Goal: Task Accomplishment & Management: Manage account settings

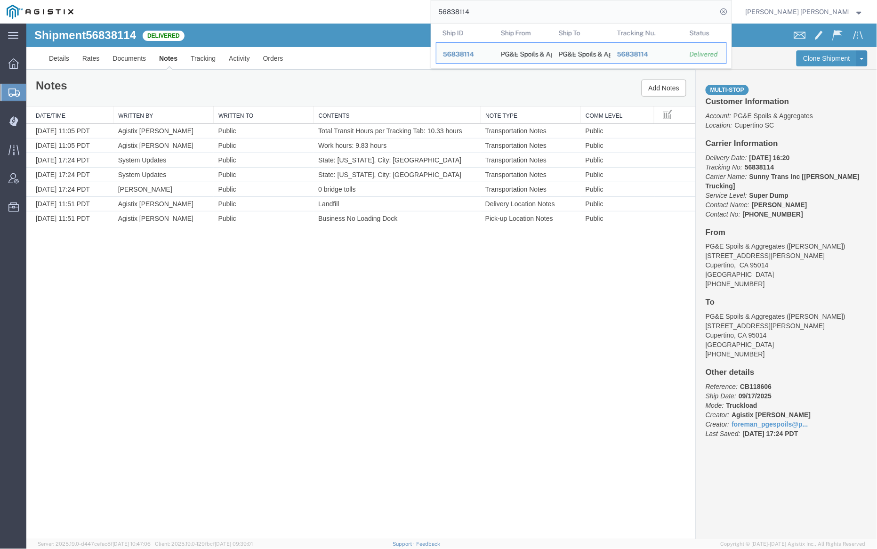
click at [496, 8] on input "56838114" at bounding box center [574, 11] width 286 height 23
click at [497, 8] on input "56838114" at bounding box center [574, 11] width 286 height 23
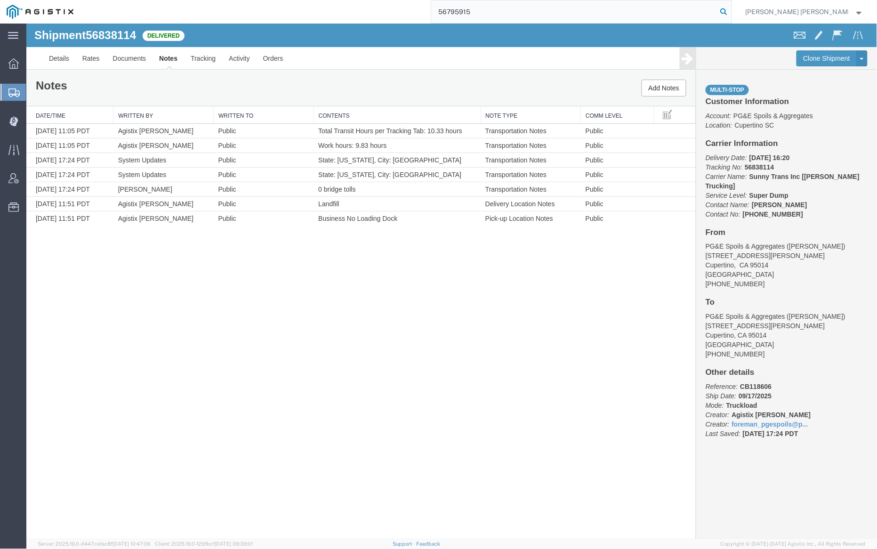
click at [731, 11] on icon at bounding box center [724, 11] width 13 height 13
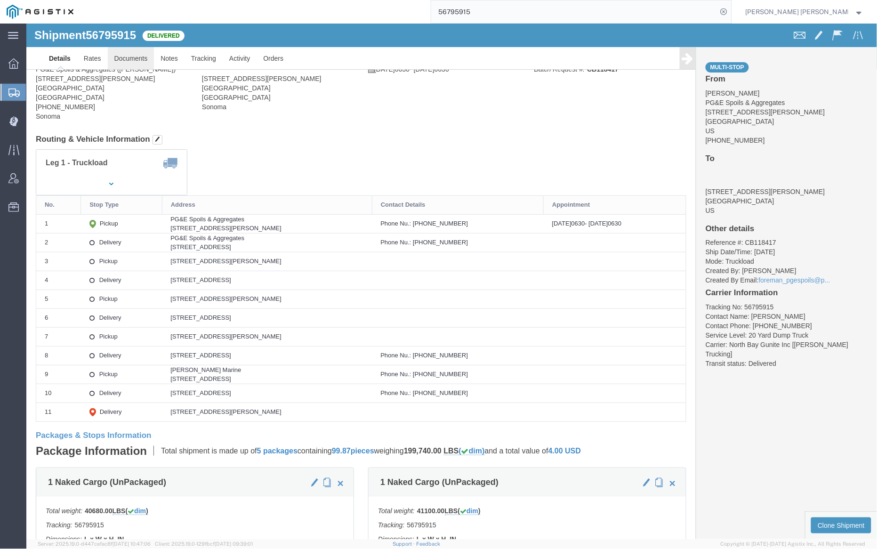
click body "Shipment 56795915 Delivered Details Rates Documents Notes Tracking Activity Ord…"
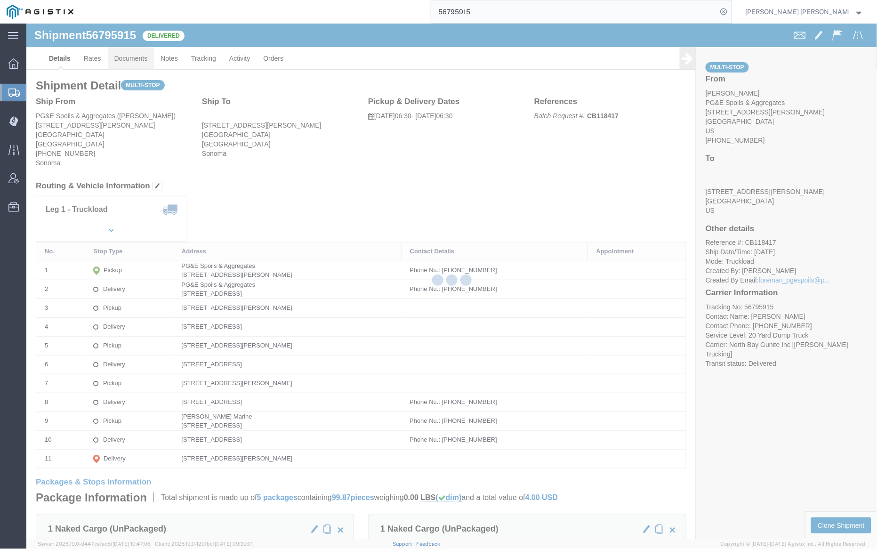
click link "Documents"
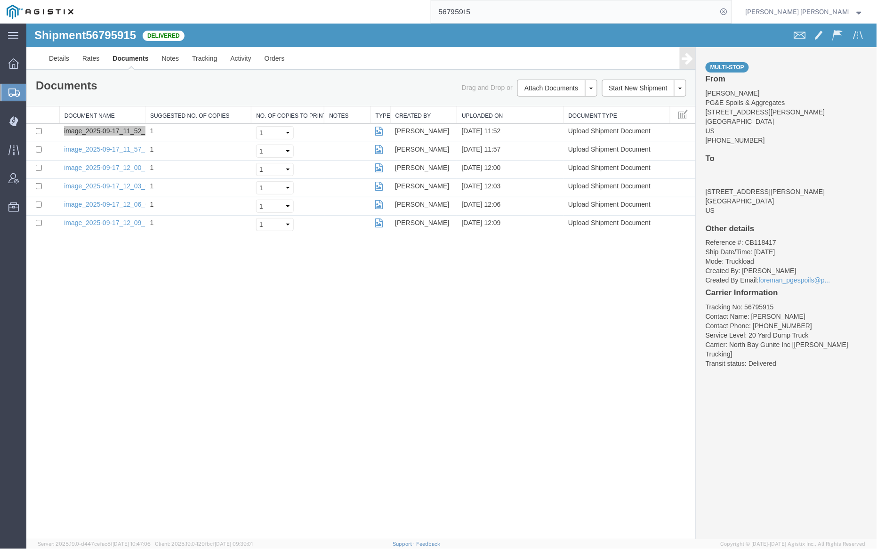
click at [505, 8] on input "56795915" at bounding box center [574, 11] width 286 height 23
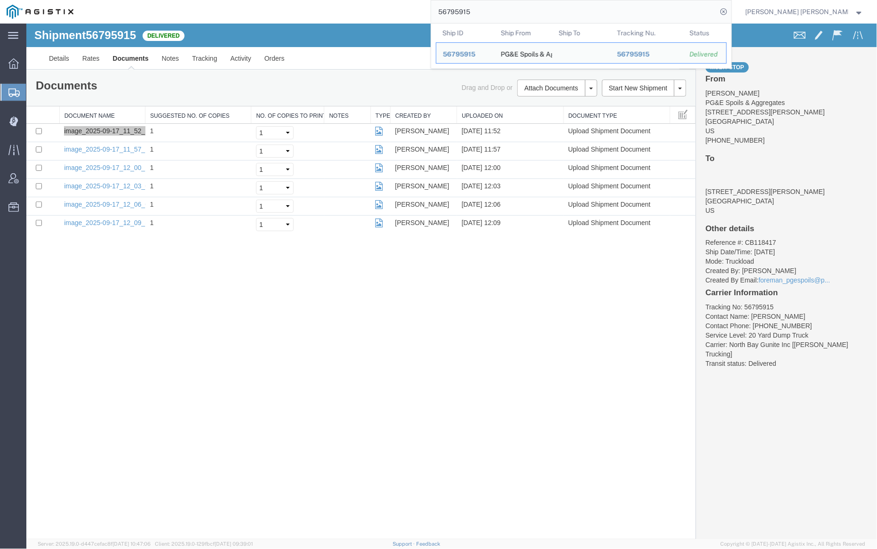
click at [505, 8] on input "56795915" at bounding box center [574, 11] width 286 height 23
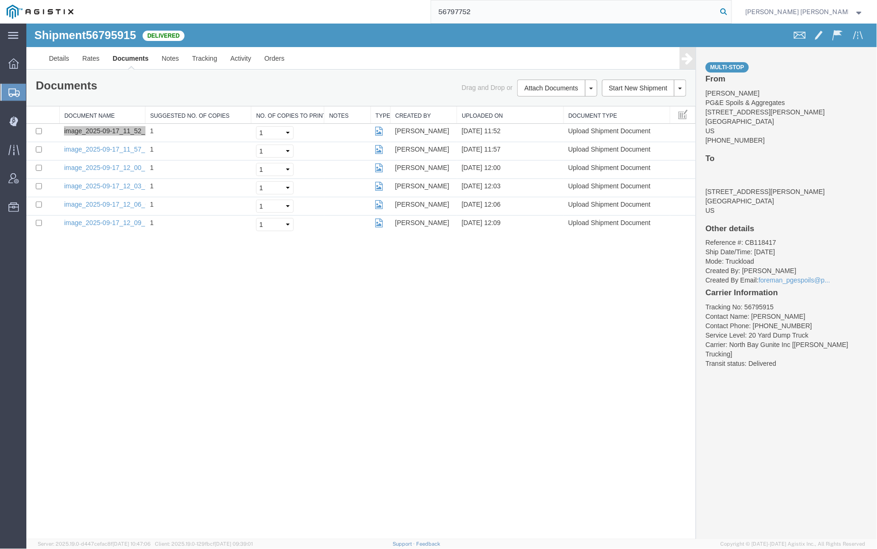
click at [731, 12] on icon at bounding box center [724, 11] width 13 height 13
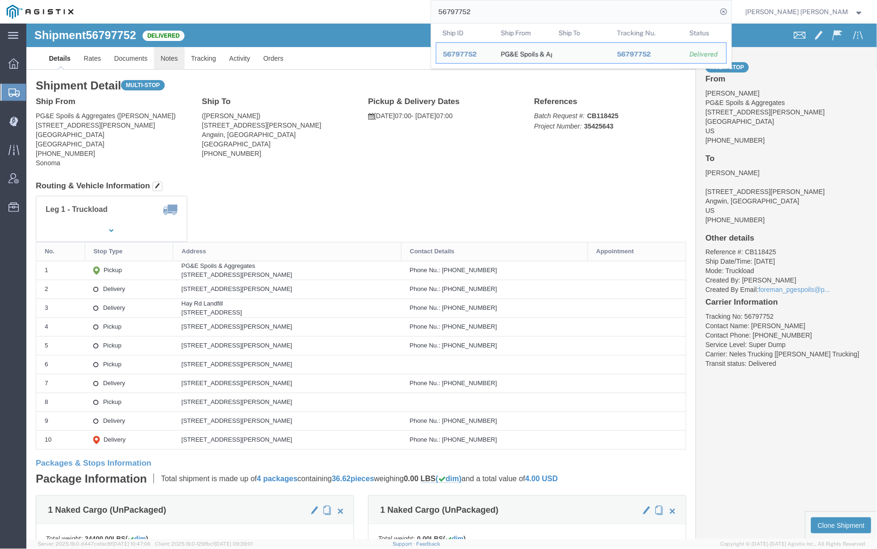
click link "Notes"
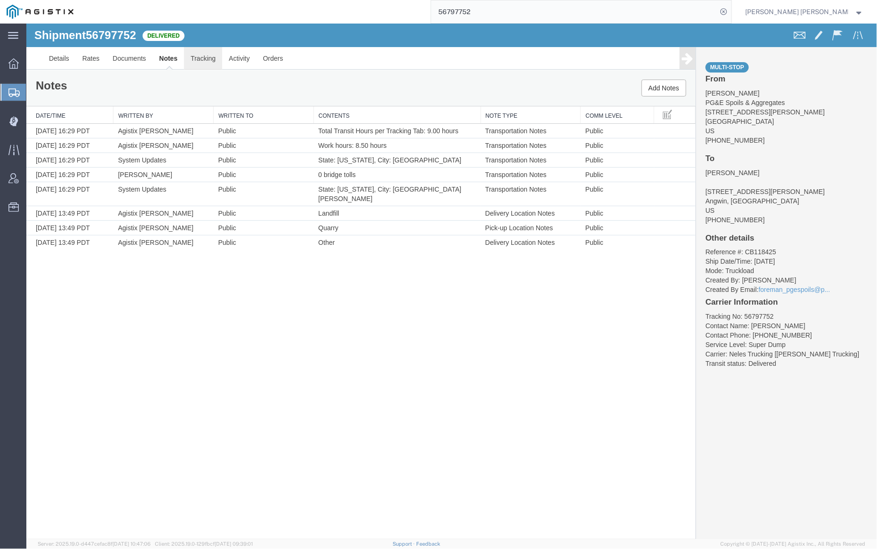
click at [205, 58] on link "Tracking" at bounding box center [203, 58] width 38 height 23
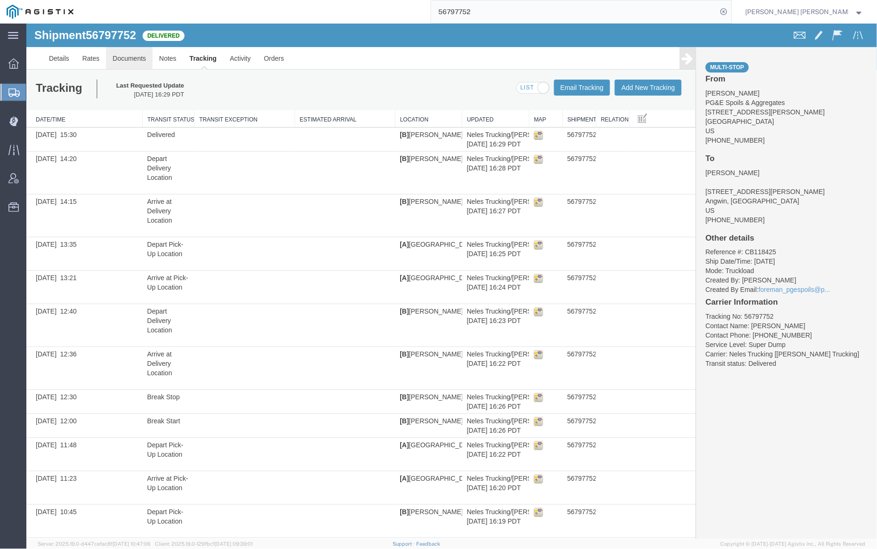
click at [123, 57] on link "Documents" at bounding box center [128, 58] width 47 height 23
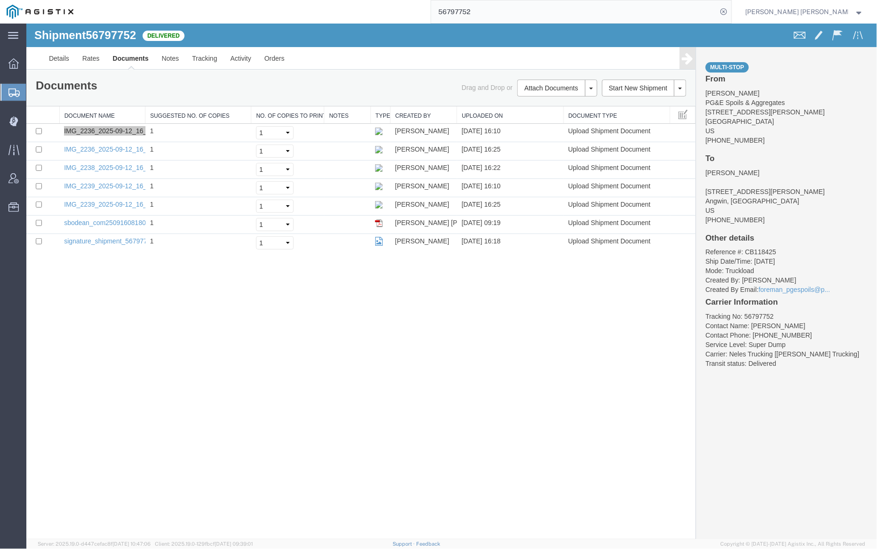
click at [509, 1] on input "56797752" at bounding box center [574, 11] width 286 height 23
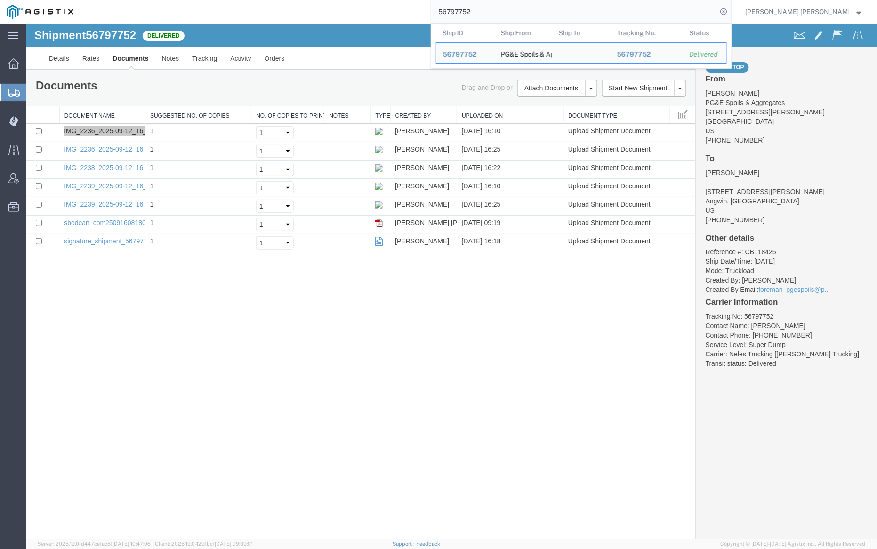
click at [508, 1] on input "56797752" at bounding box center [574, 11] width 286 height 23
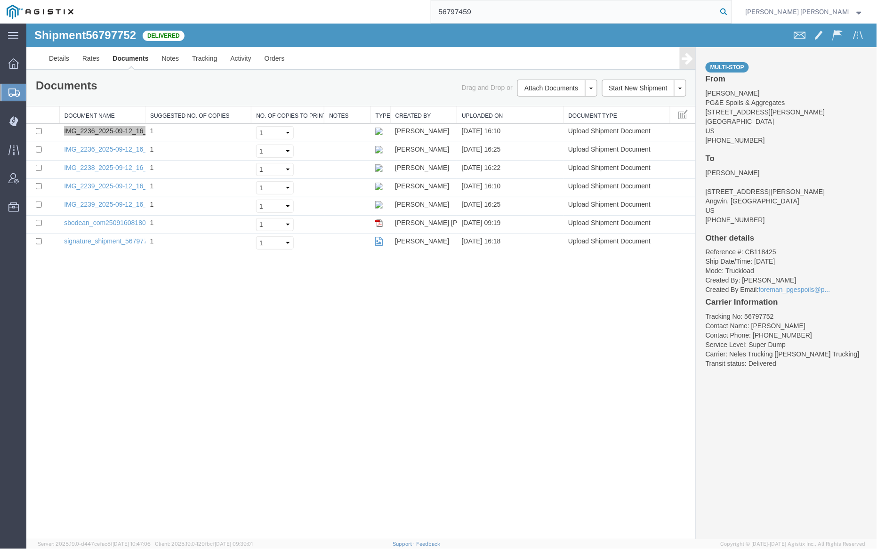
click at [731, 14] on icon at bounding box center [724, 11] width 13 height 13
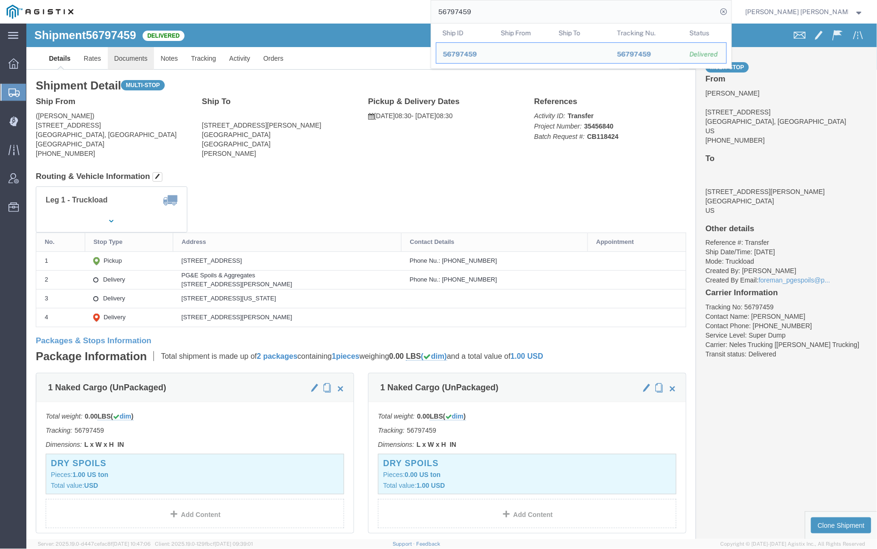
click link "Documents"
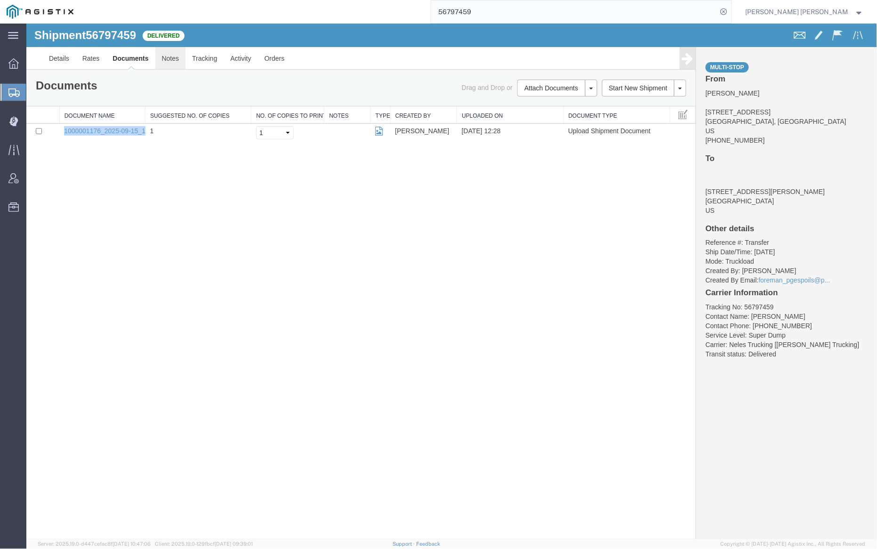
click at [166, 56] on link "Notes" at bounding box center [170, 58] width 31 height 23
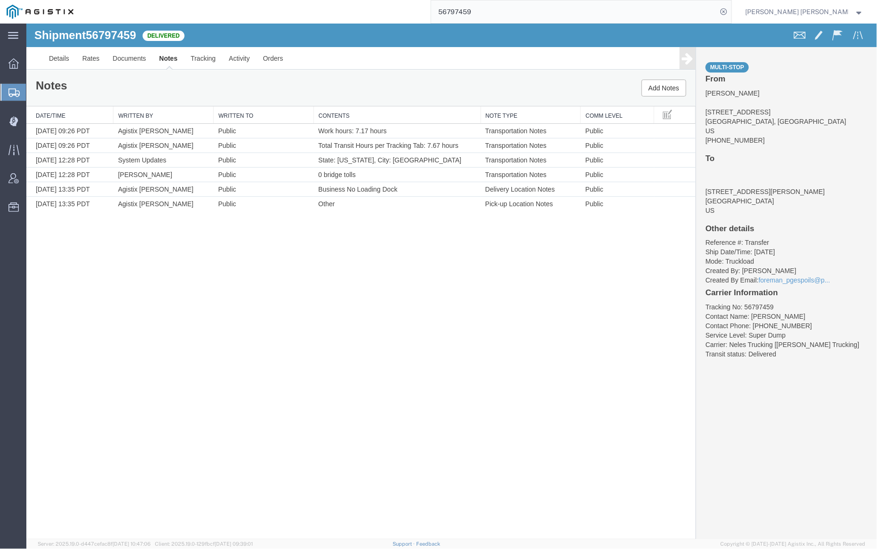
click at [501, 15] on input "56797459" at bounding box center [574, 11] width 286 height 23
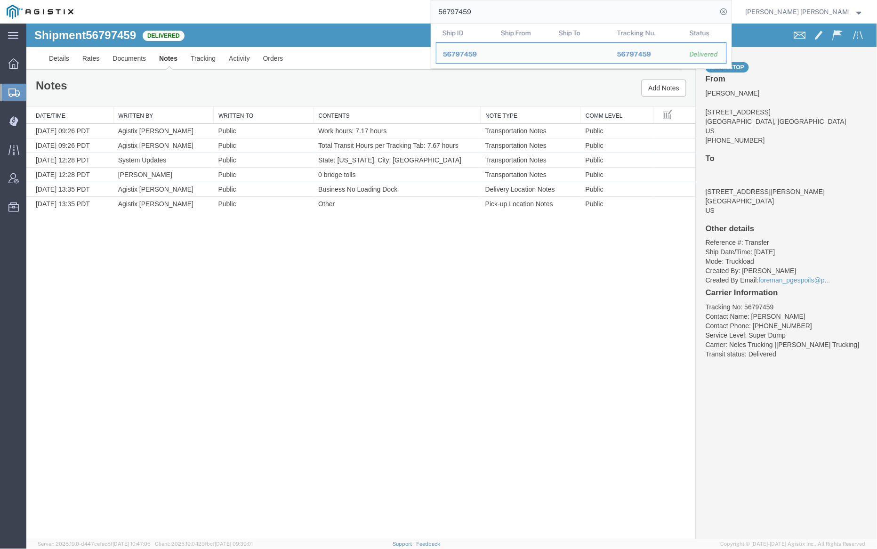
click at [501, 15] on input "56797459" at bounding box center [574, 11] width 286 height 23
paste input "806431"
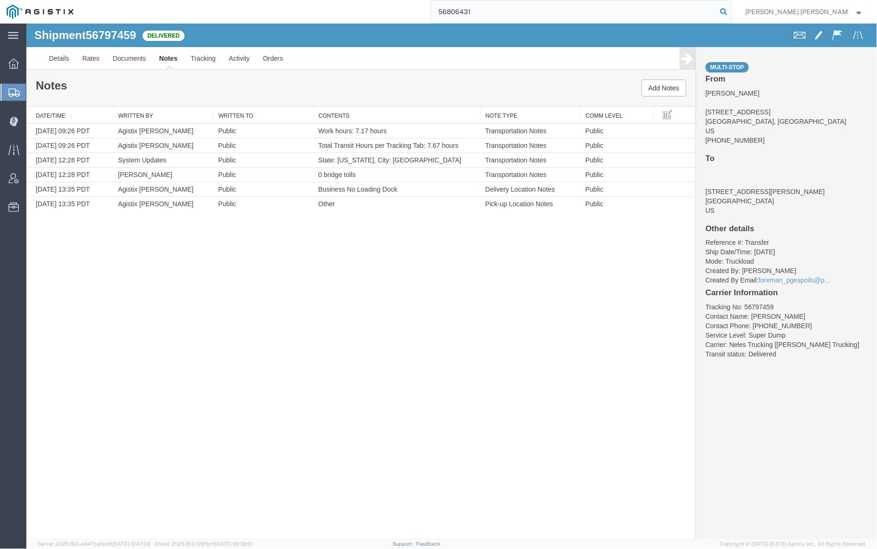
click at [731, 11] on icon at bounding box center [724, 11] width 13 height 13
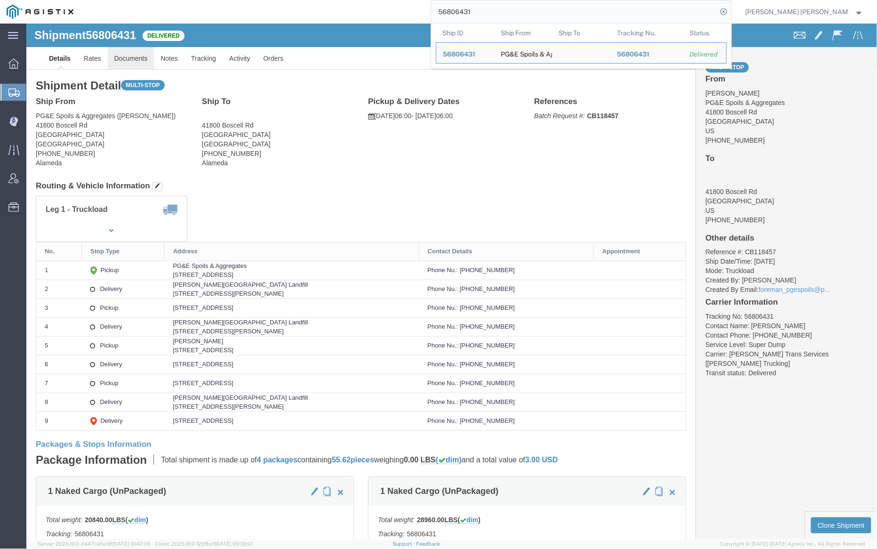
click link "Documents"
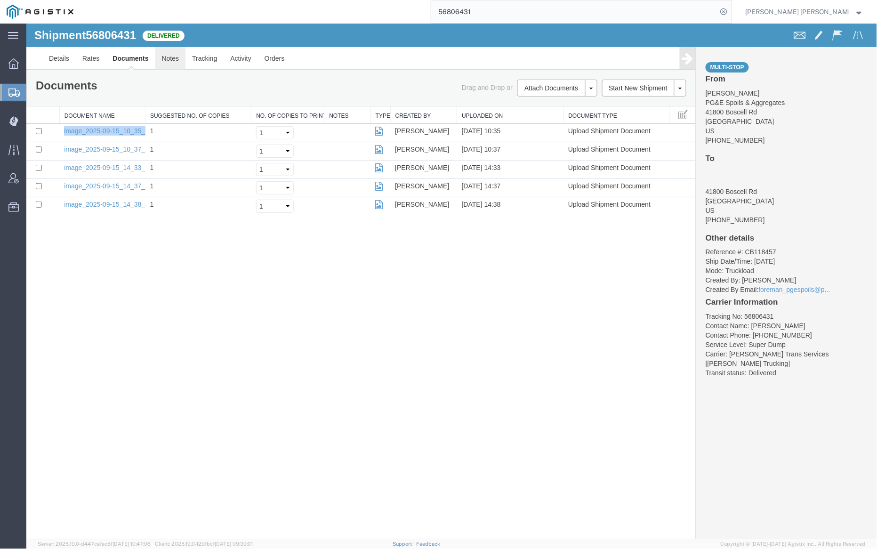
click at [170, 60] on link "Notes" at bounding box center [170, 58] width 31 height 23
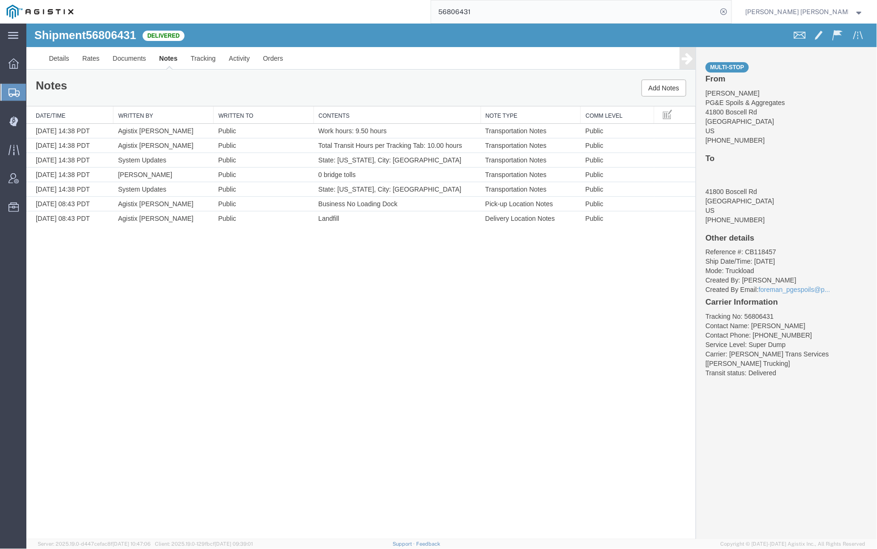
click at [500, 15] on input "56806431" at bounding box center [574, 11] width 286 height 23
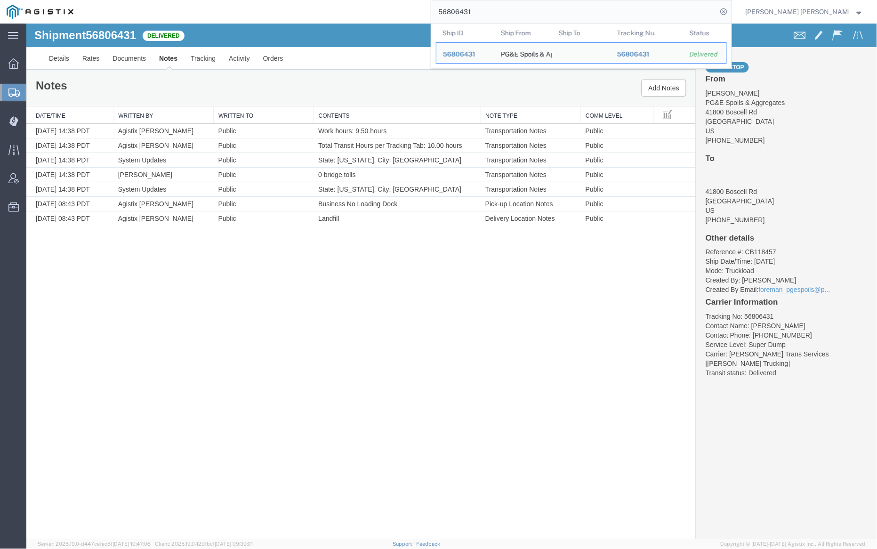
click at [500, 15] on input "56806431" at bounding box center [574, 11] width 286 height 23
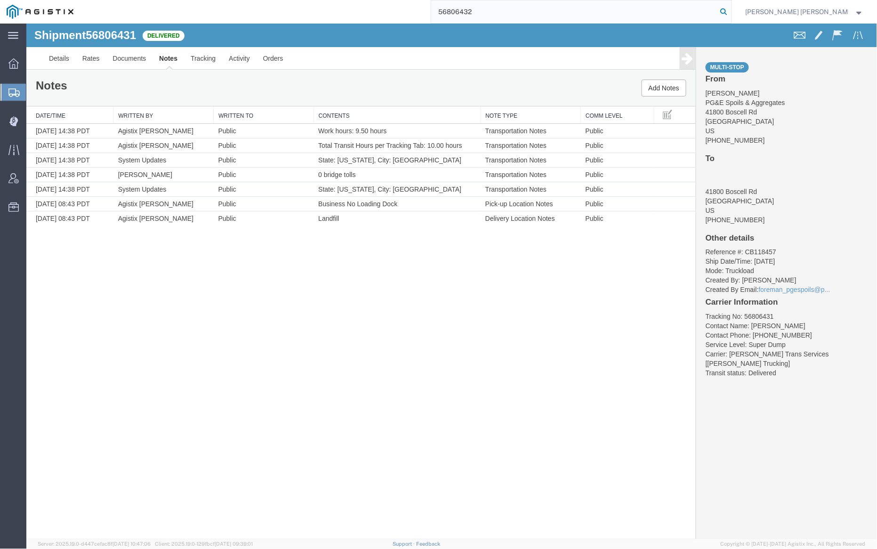
click at [731, 10] on icon at bounding box center [724, 11] width 13 height 13
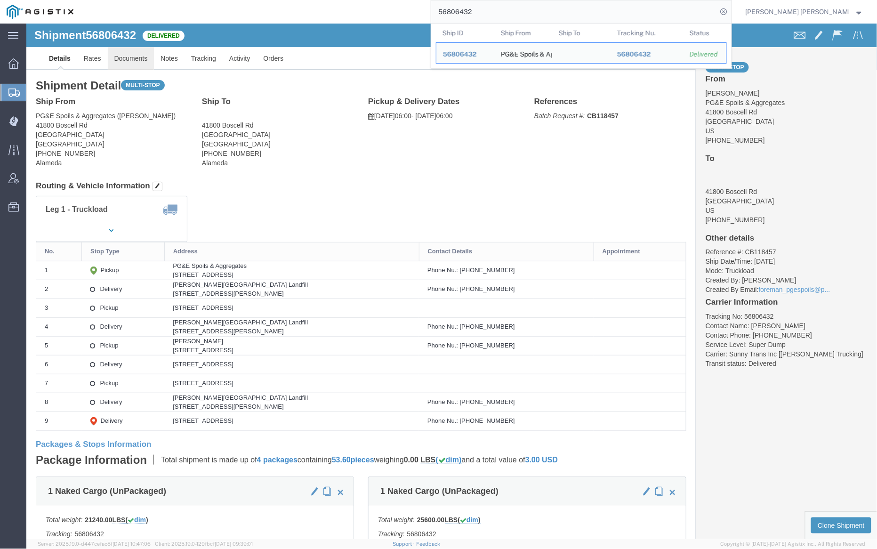
click link "Documents"
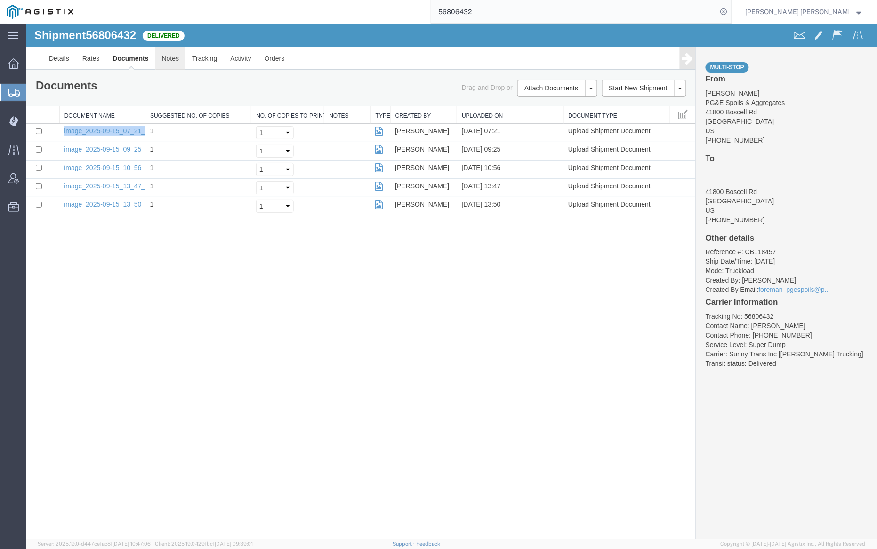
click at [164, 56] on link "Notes" at bounding box center [170, 58] width 31 height 23
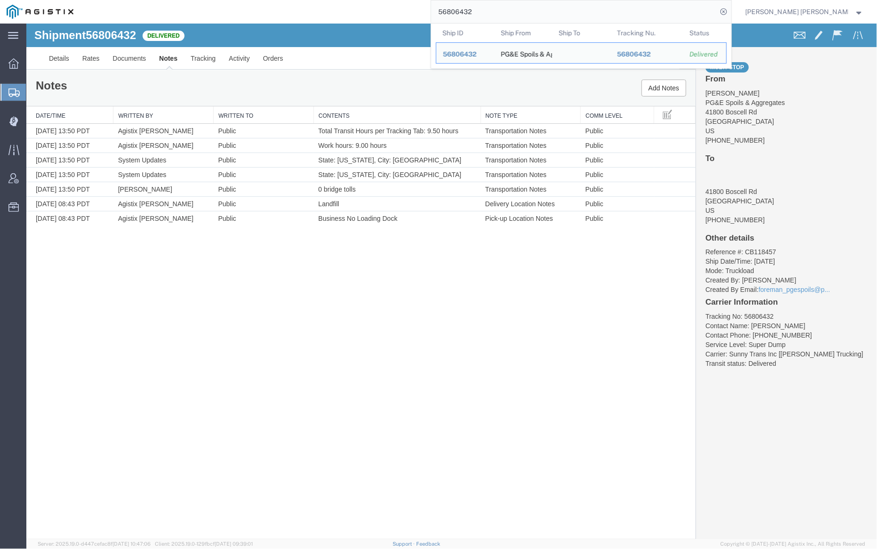
click at [503, 10] on input "56806432" at bounding box center [574, 11] width 286 height 23
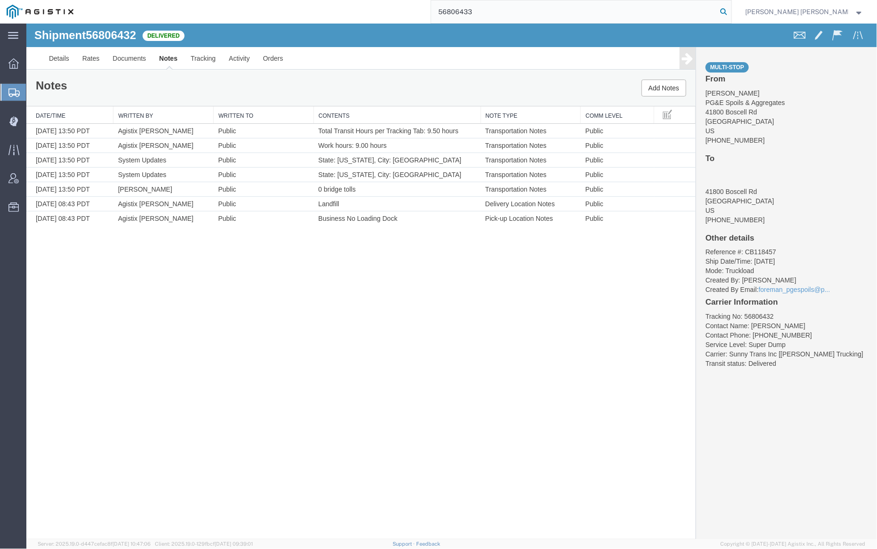
click at [731, 11] on icon at bounding box center [724, 11] width 13 height 13
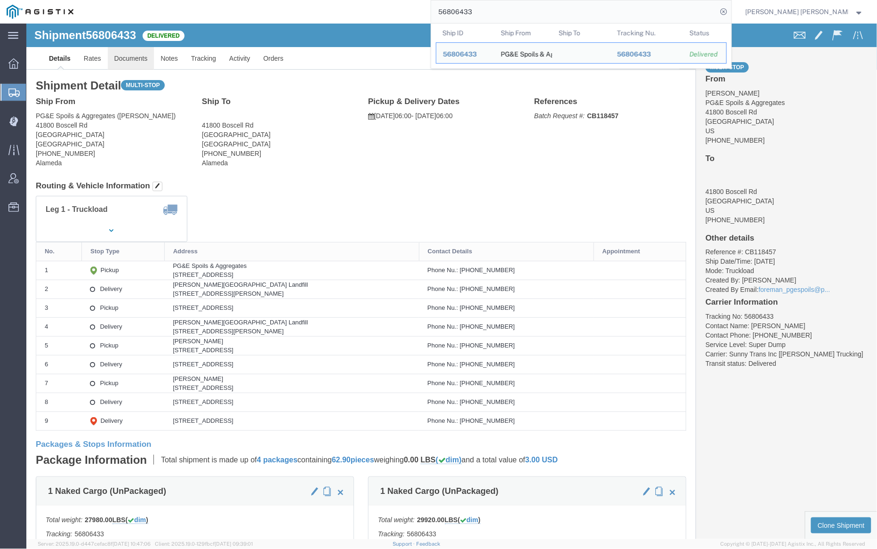
click link "Documents"
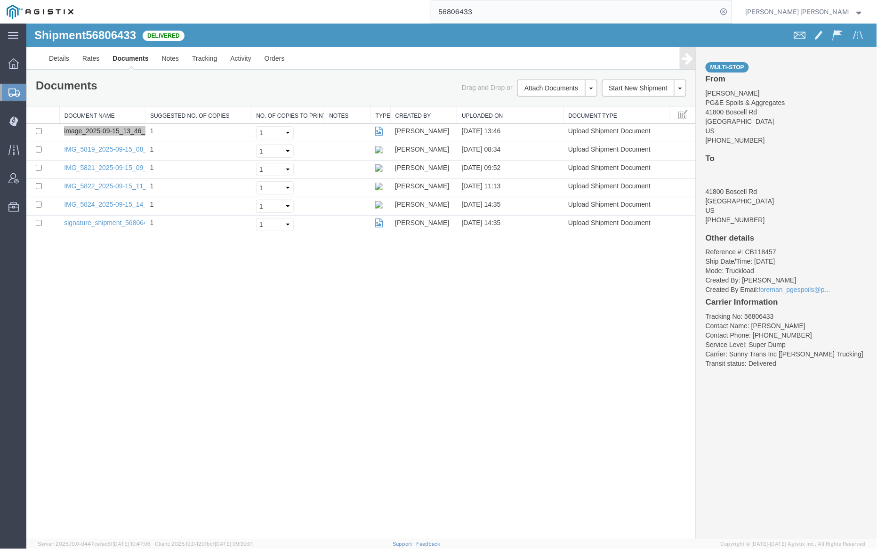
click at [497, 12] on input "56806433" at bounding box center [574, 11] width 286 height 23
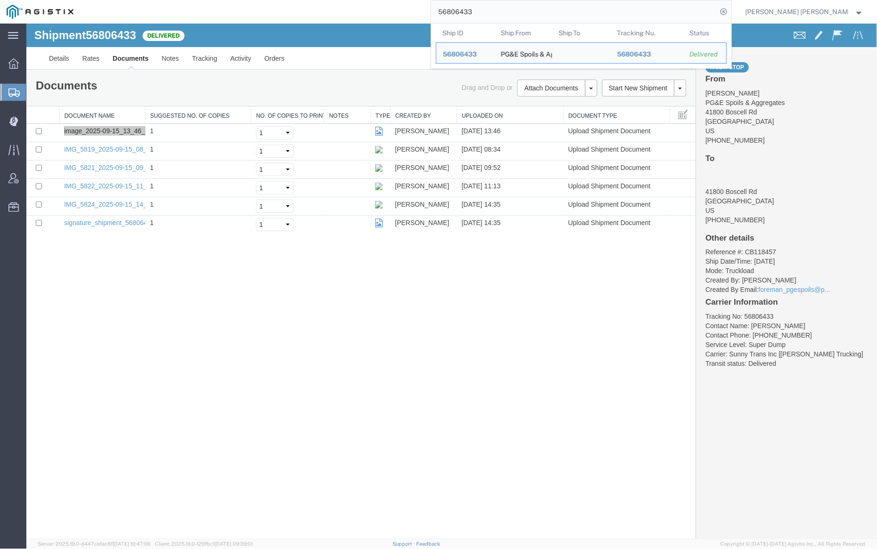
click at [497, 12] on input "56806433" at bounding box center [574, 11] width 286 height 23
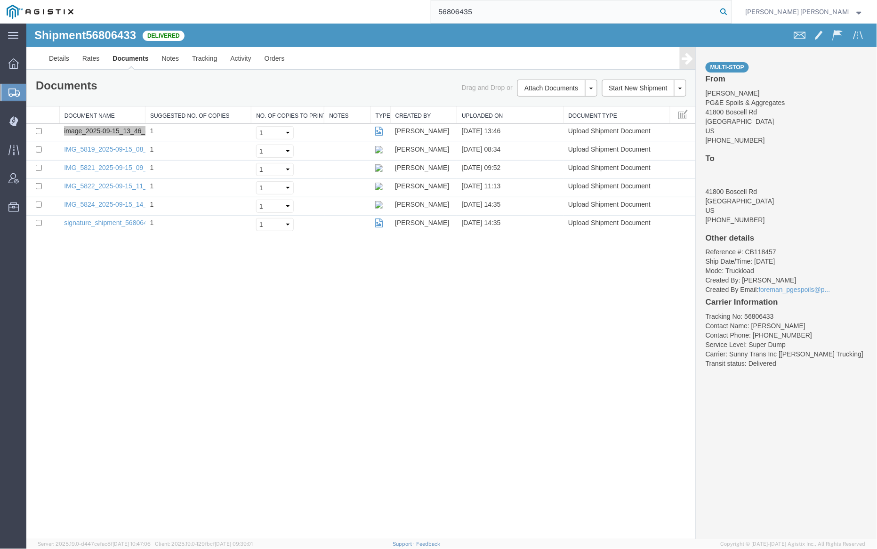
click at [731, 11] on icon at bounding box center [724, 11] width 13 height 13
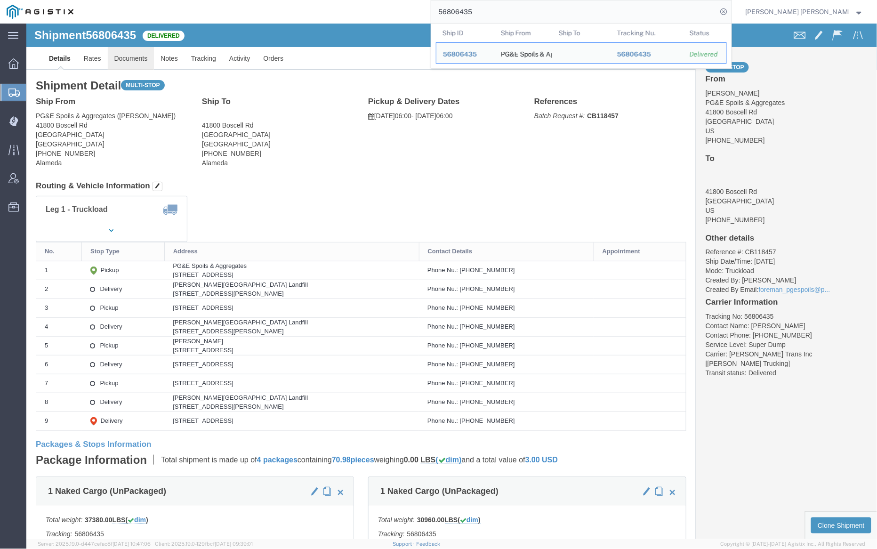
click link "Documents"
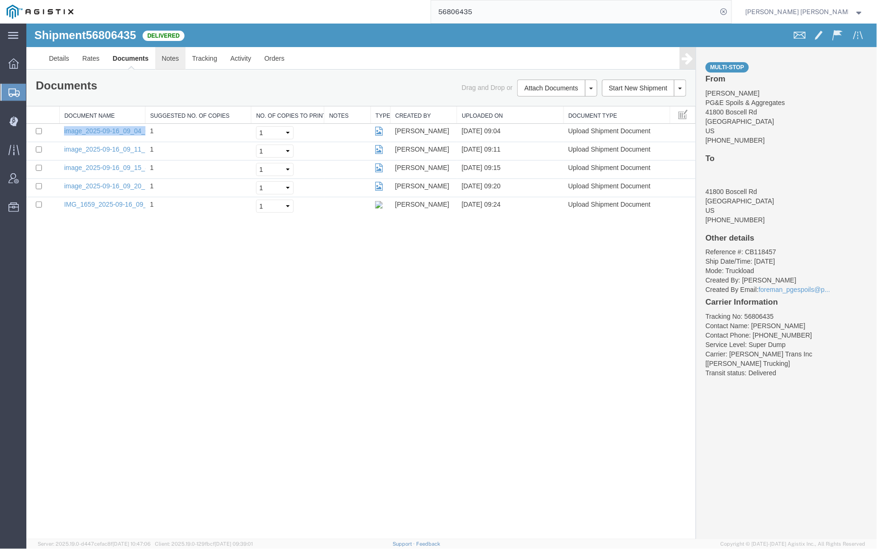
click at [174, 57] on link "Notes" at bounding box center [170, 58] width 31 height 23
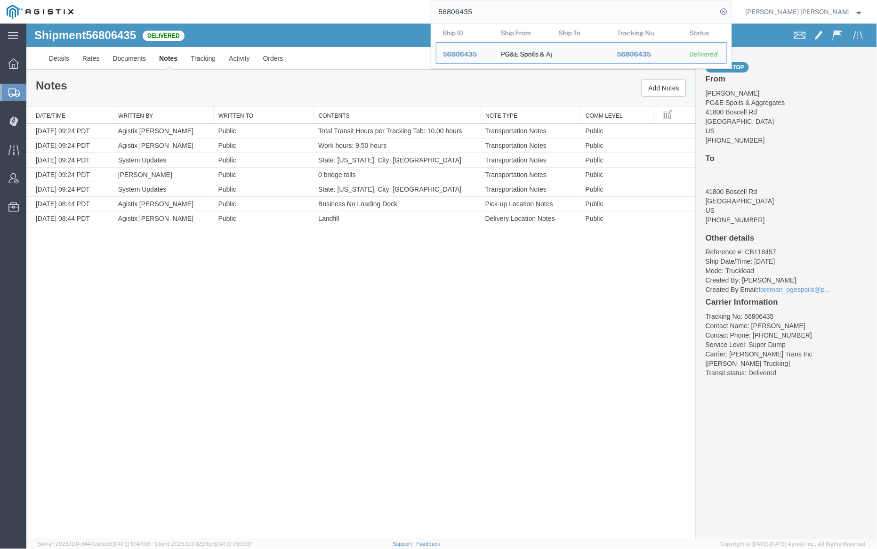
click at [503, 6] on input "56806435" at bounding box center [574, 11] width 286 height 23
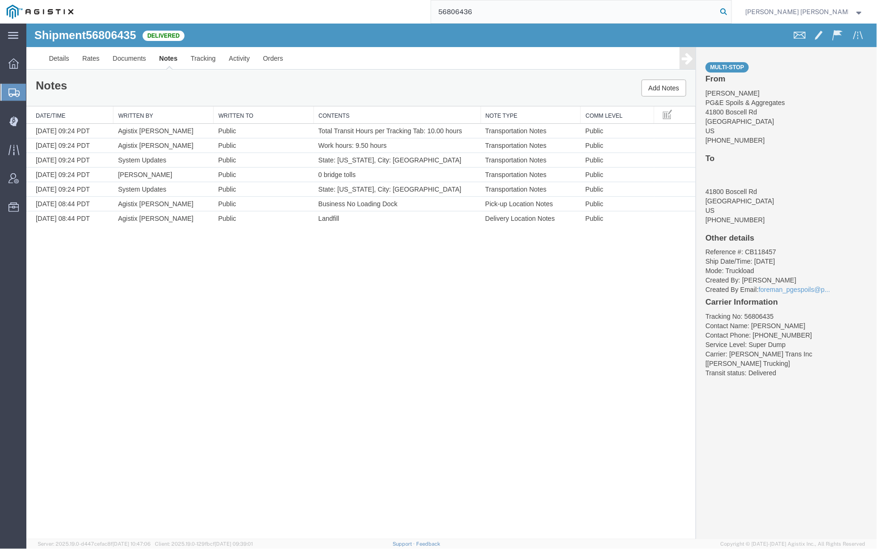
click at [731, 8] on icon at bounding box center [724, 11] width 13 height 13
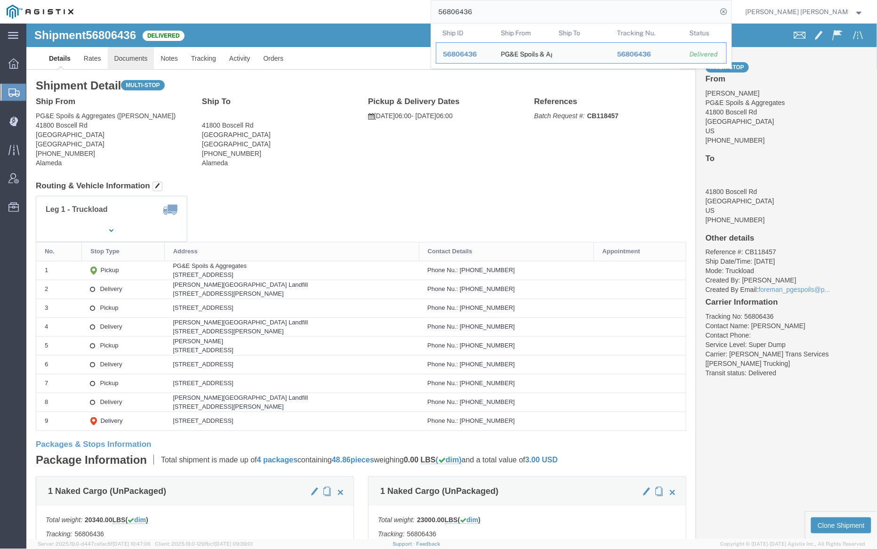
click link "Documents"
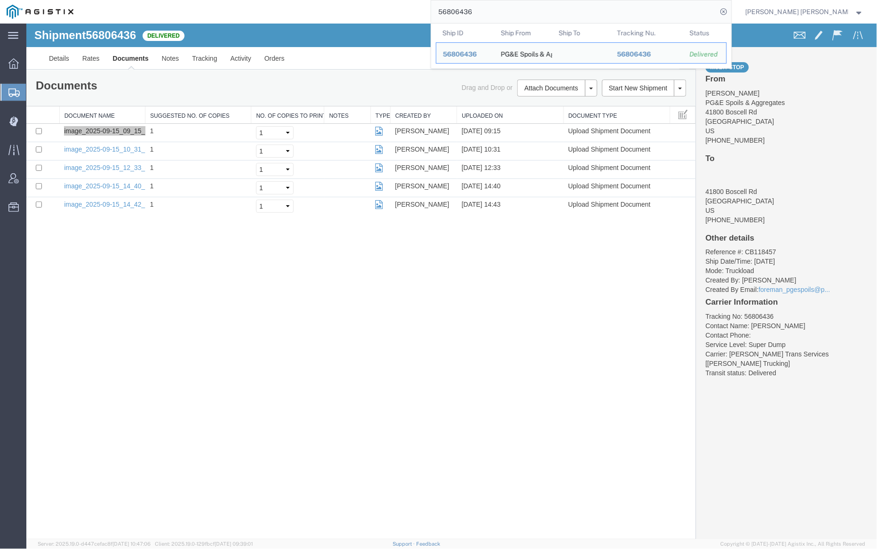
click at [497, 8] on input "56806436" at bounding box center [574, 11] width 286 height 23
paste input "8"
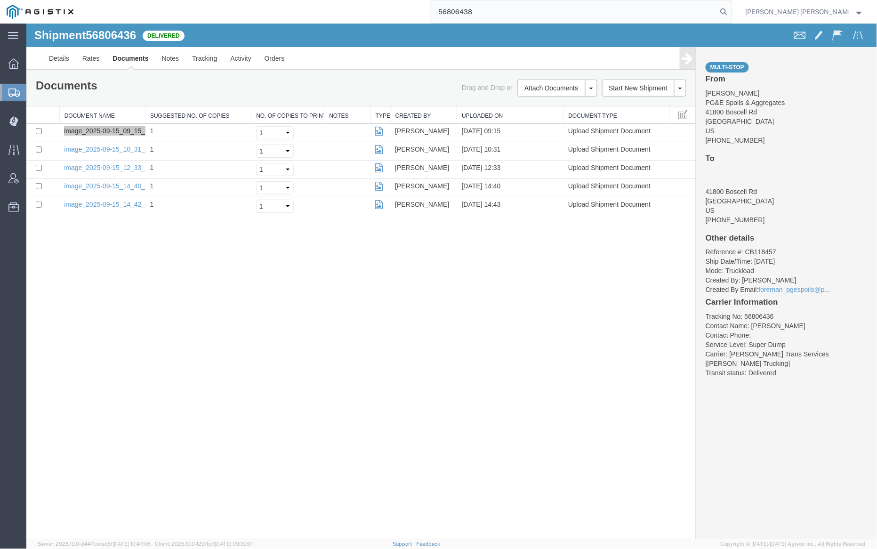
drag, startPoint x: 774, startPoint y: 13, endPoint x: 692, endPoint y: 3, distance: 82.5
click at [731, 14] on icon at bounding box center [724, 11] width 13 height 13
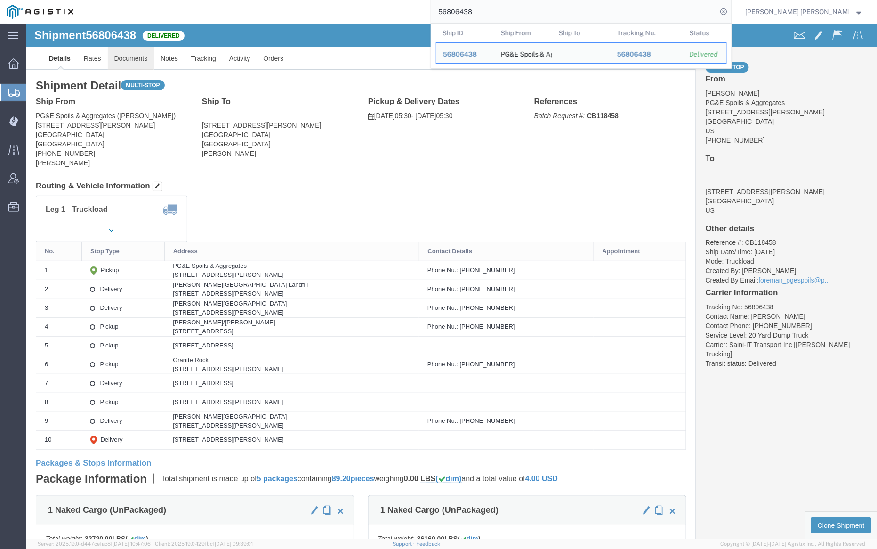
click link "Documents"
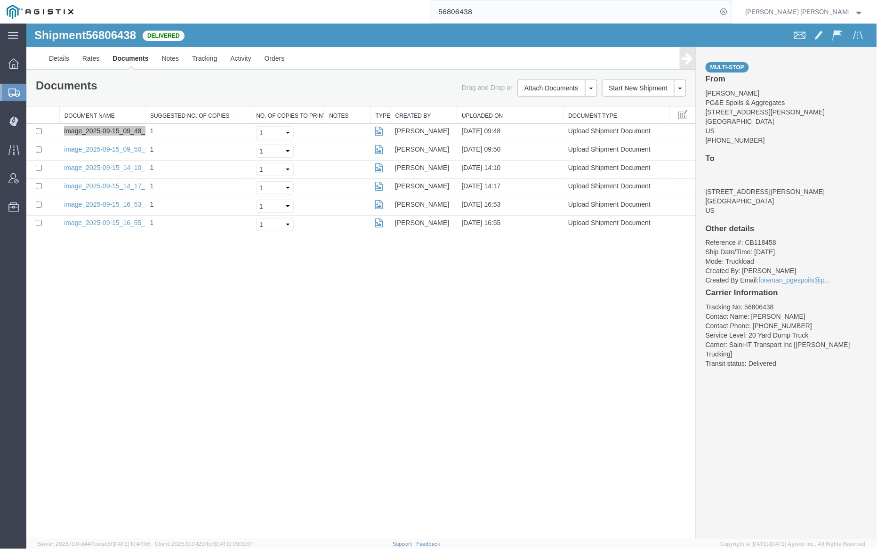
click at [507, 16] on input "56806438" at bounding box center [574, 11] width 286 height 23
click at [731, 9] on icon at bounding box center [724, 11] width 13 height 13
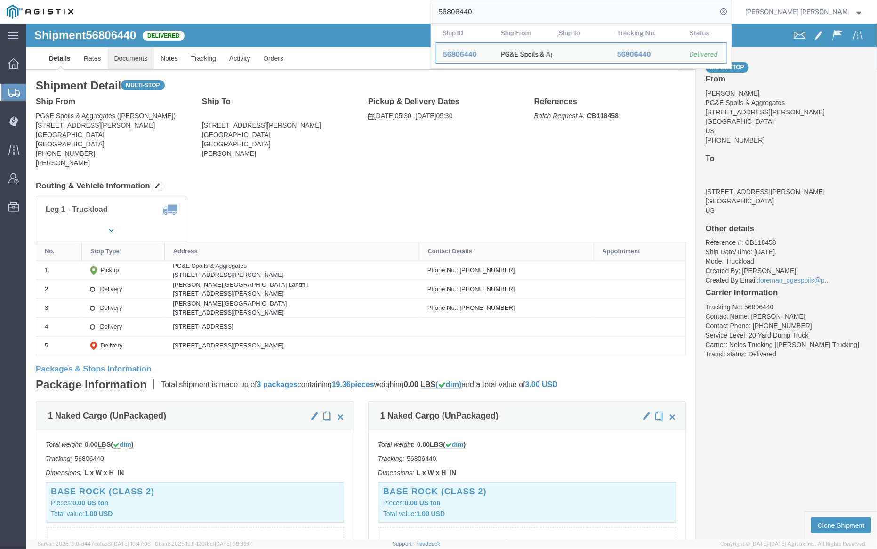
click link "Documents"
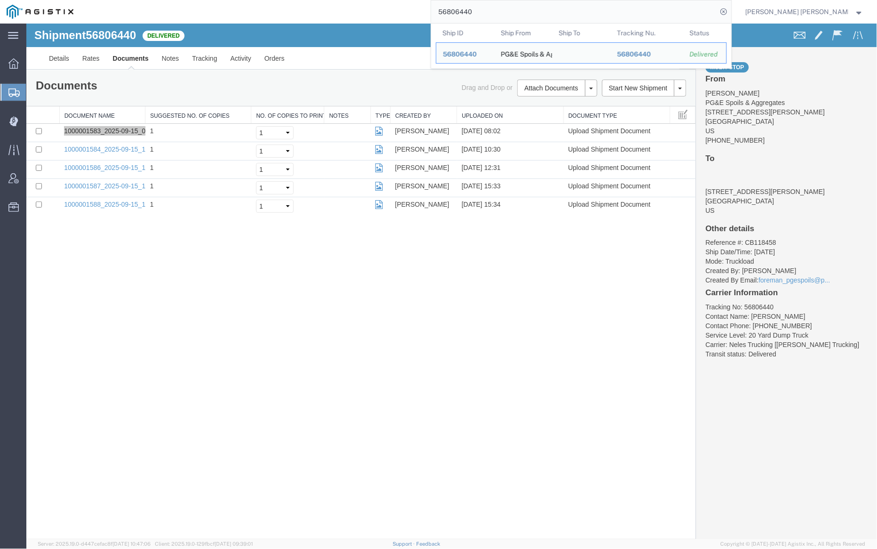
click at [508, 15] on input "56806440" at bounding box center [574, 11] width 286 height 23
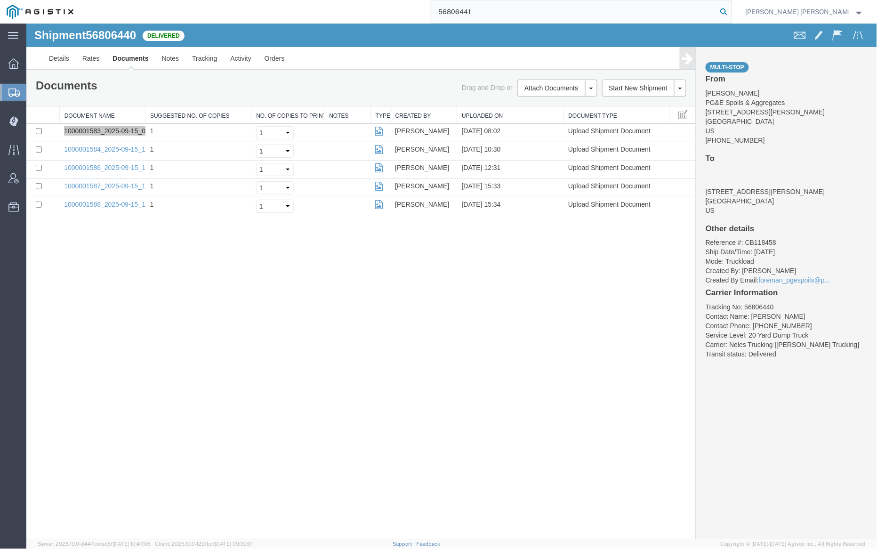
click at [731, 10] on icon at bounding box center [724, 11] width 13 height 13
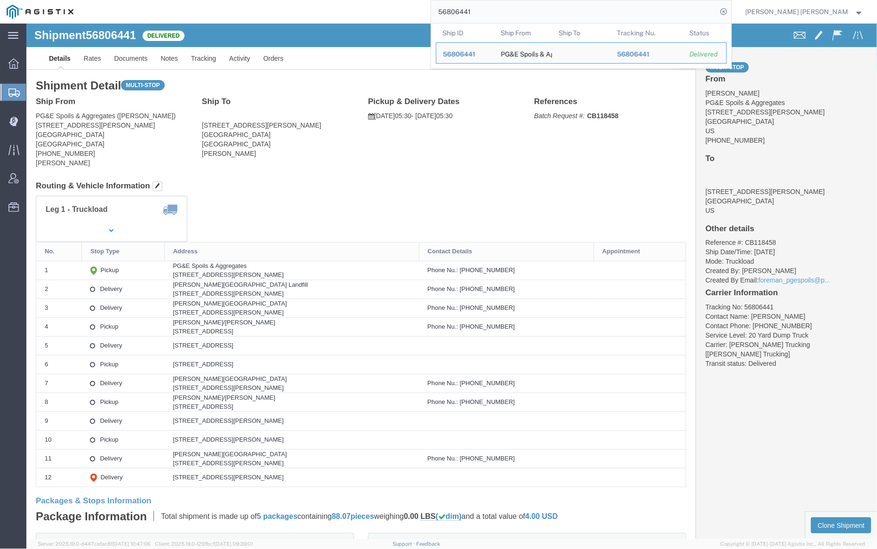
click link "Documents"
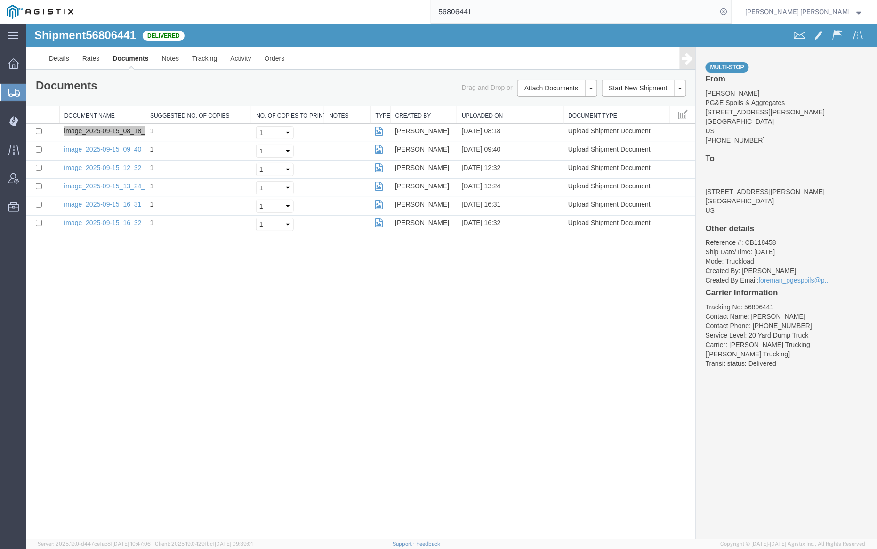
click at [502, 12] on input "56806441" at bounding box center [574, 11] width 286 height 23
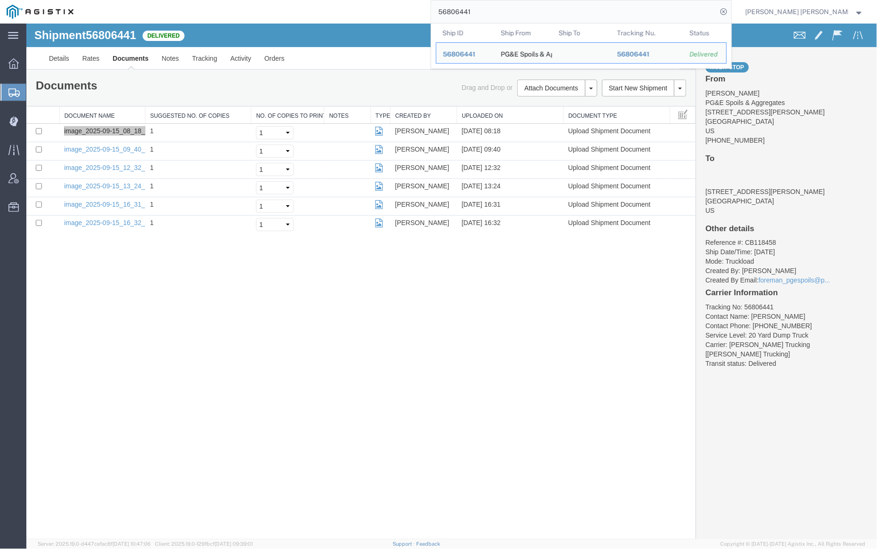
click at [502, 12] on input "56806441" at bounding box center [574, 11] width 286 height 23
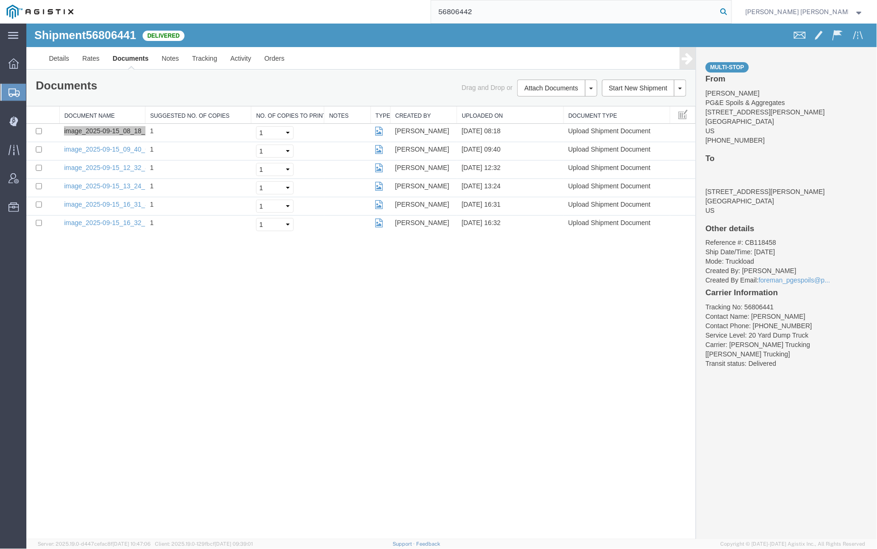
click at [731, 10] on icon at bounding box center [724, 11] width 13 height 13
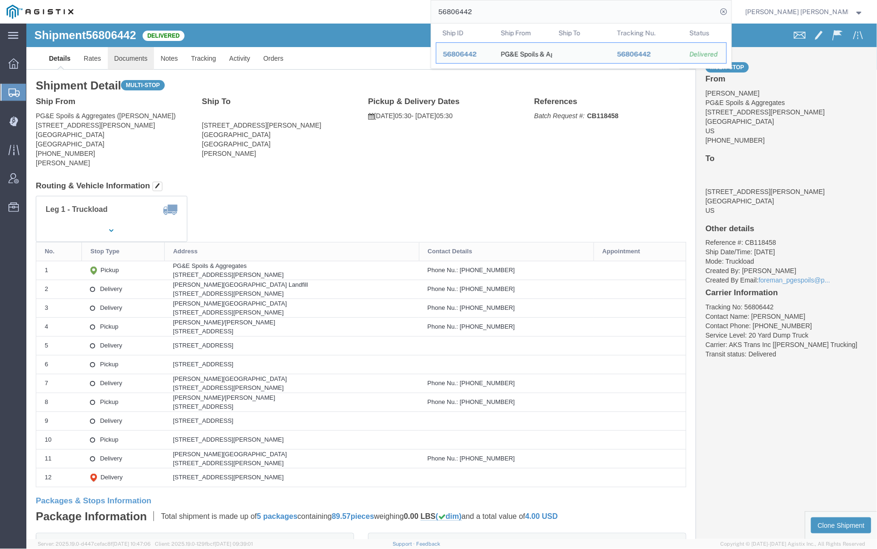
click link "Documents"
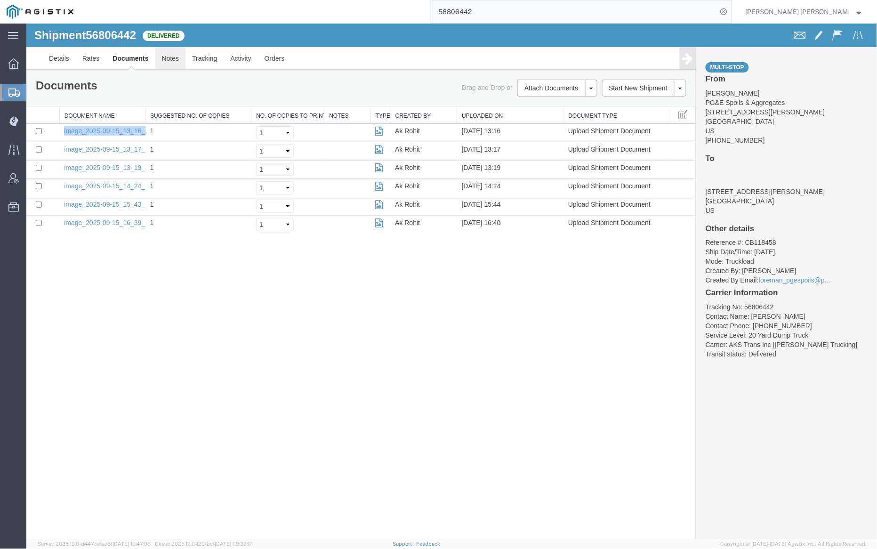
click at [169, 58] on link "Notes" at bounding box center [170, 58] width 31 height 23
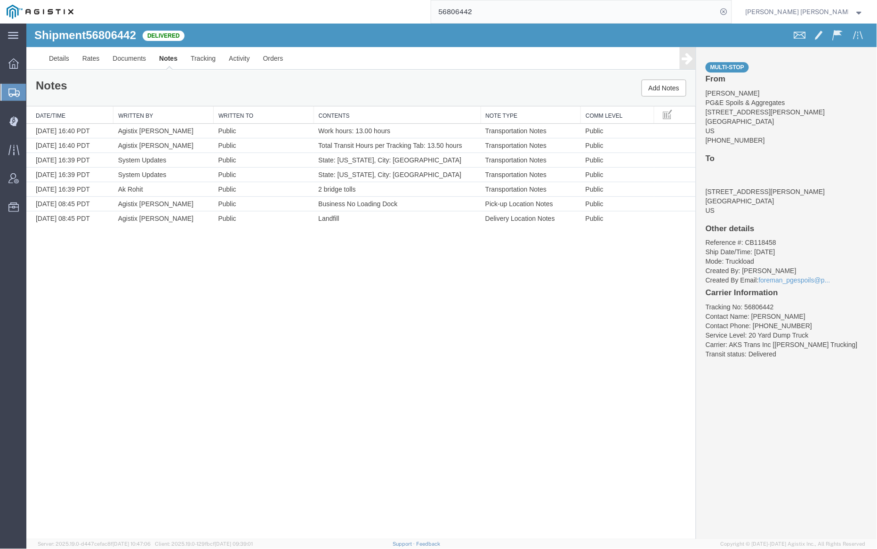
click at [507, 6] on input "56806442" at bounding box center [574, 11] width 286 height 23
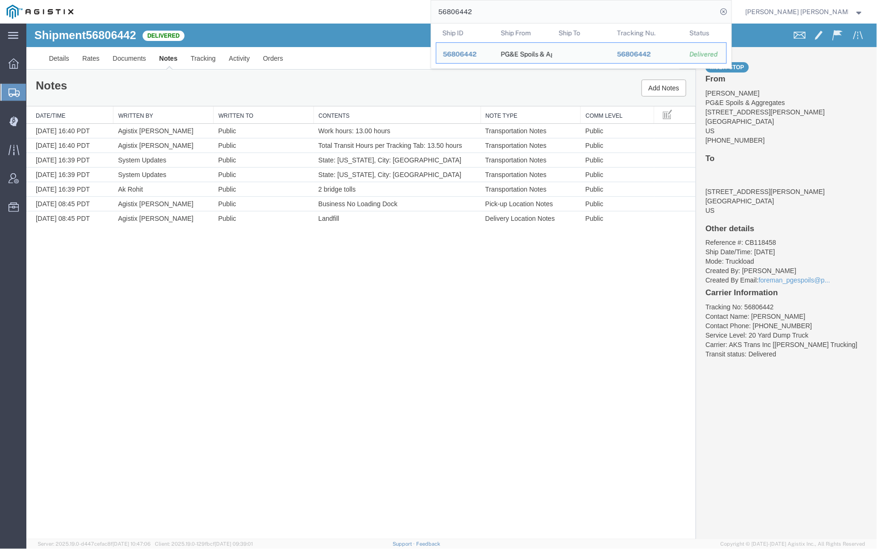
click at [507, 7] on input "56806442" at bounding box center [574, 11] width 286 height 23
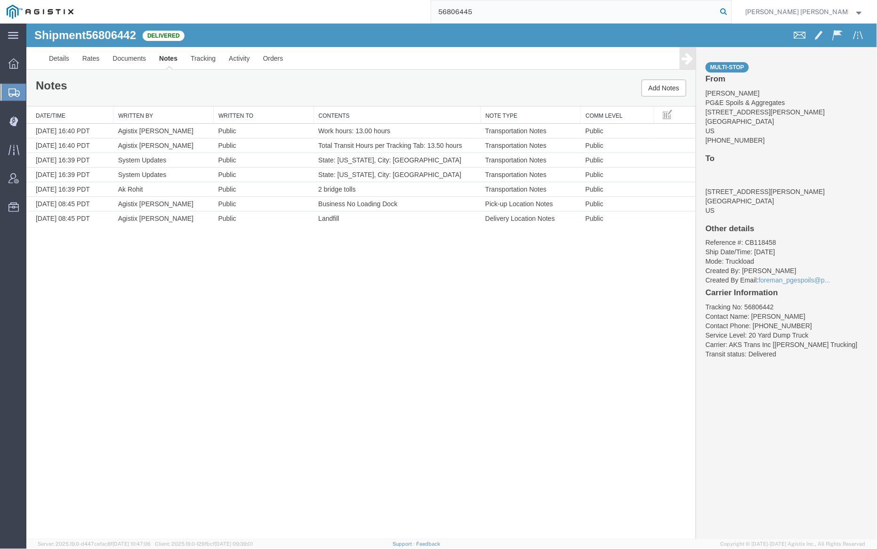
click at [731, 13] on icon at bounding box center [724, 11] width 13 height 13
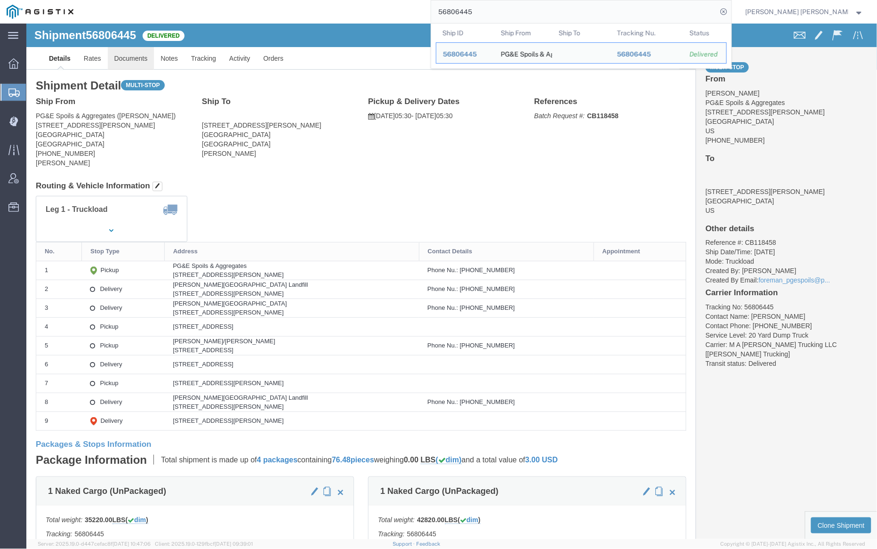
click link "Documents"
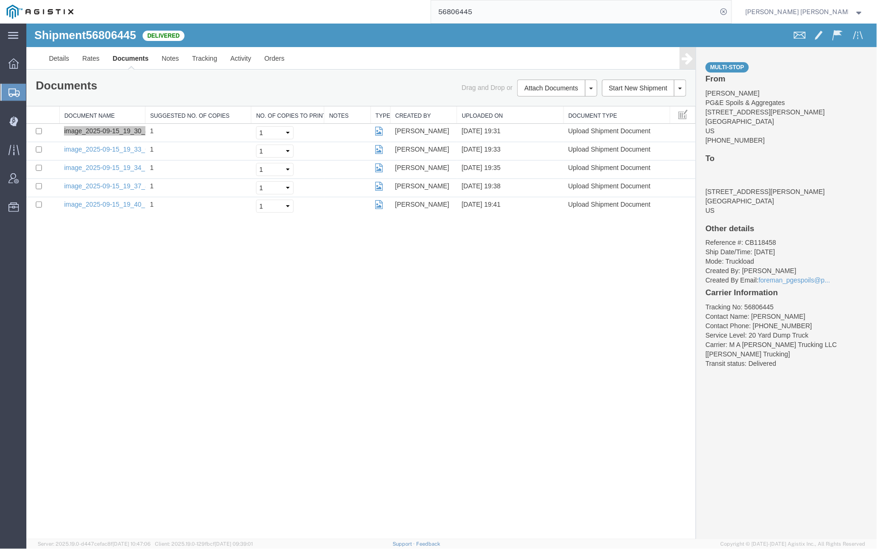
click at [502, 6] on input "56806445" at bounding box center [574, 11] width 286 height 23
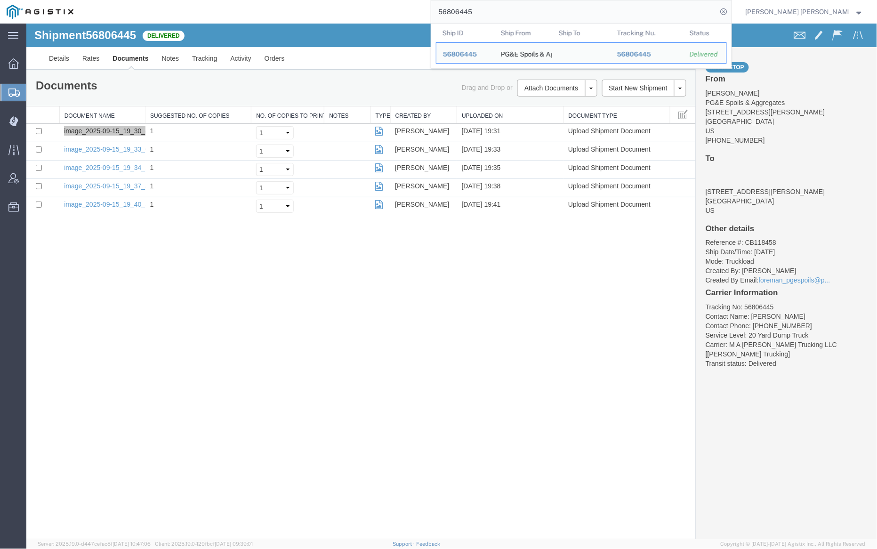
click at [502, 6] on input "56806445" at bounding box center [574, 11] width 286 height 23
paste input "6"
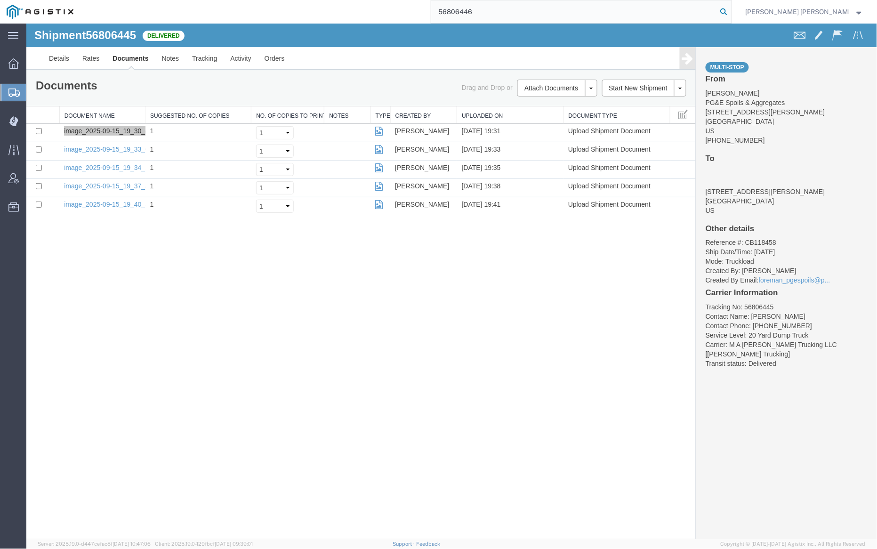
click at [731, 8] on icon at bounding box center [724, 11] width 13 height 13
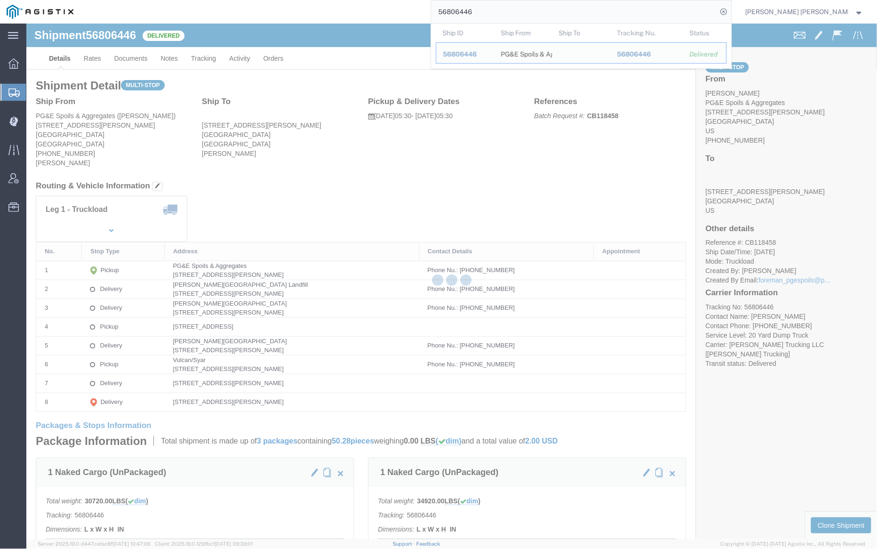
click at [134, 57] on div at bounding box center [451, 282] width 851 height 516
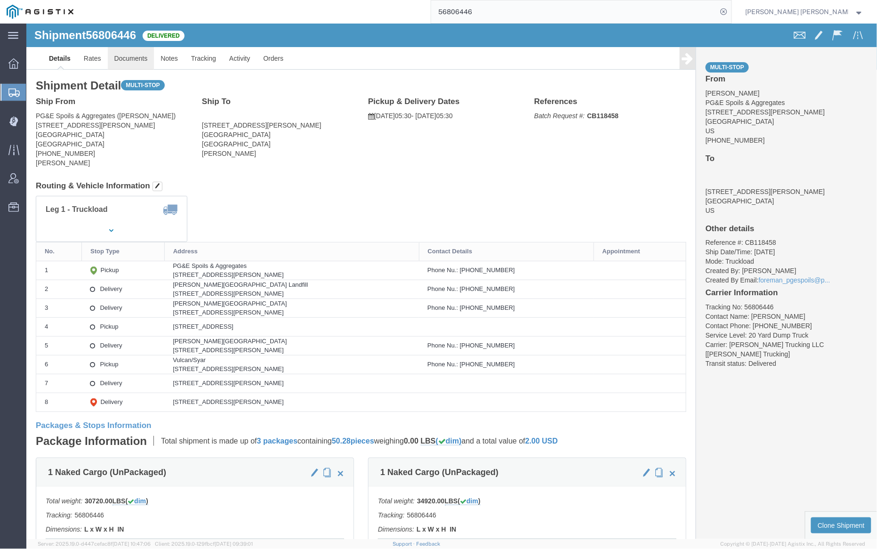
click link "Documents"
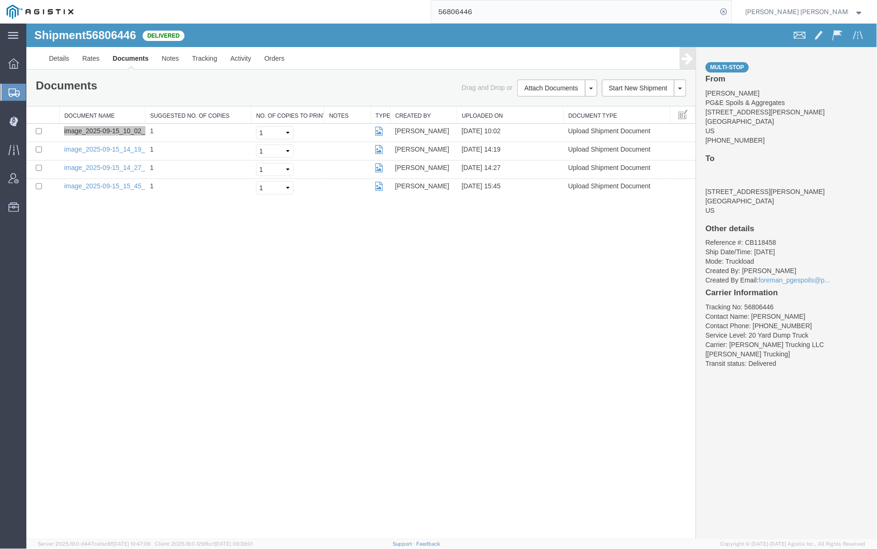
click at [499, 6] on input "56806446" at bounding box center [574, 11] width 286 height 23
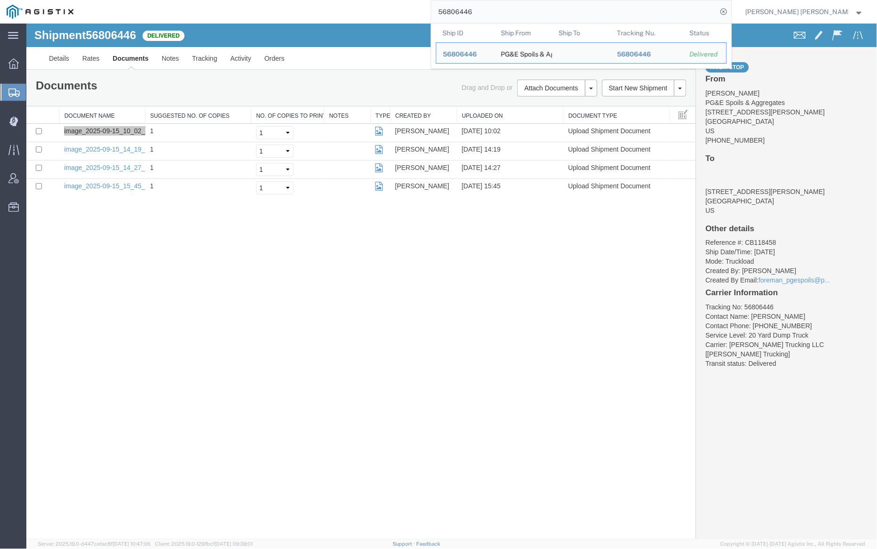
click at [499, 6] on input "56806446" at bounding box center [574, 11] width 286 height 23
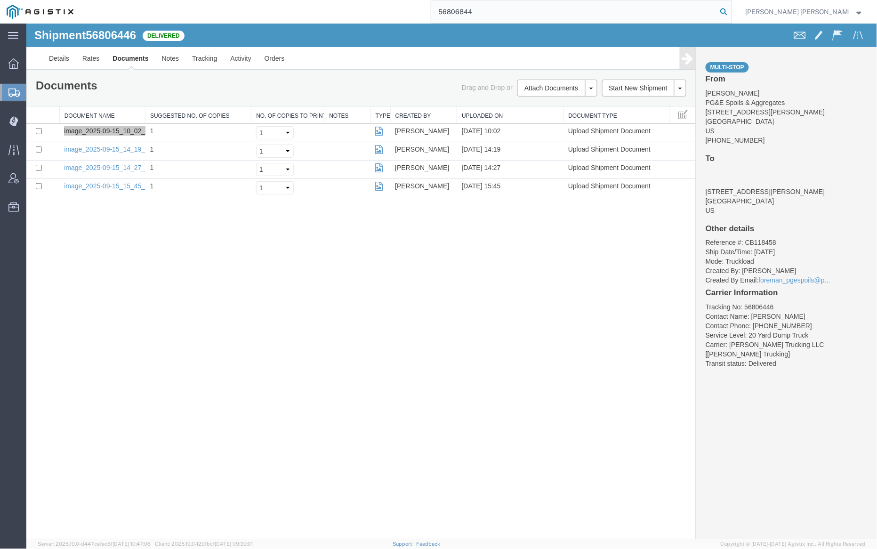
type input "56806844"
drag, startPoint x: 774, startPoint y: 10, endPoint x: 698, endPoint y: 6, distance: 75.9
click at [731, 10] on icon at bounding box center [724, 11] width 13 height 13
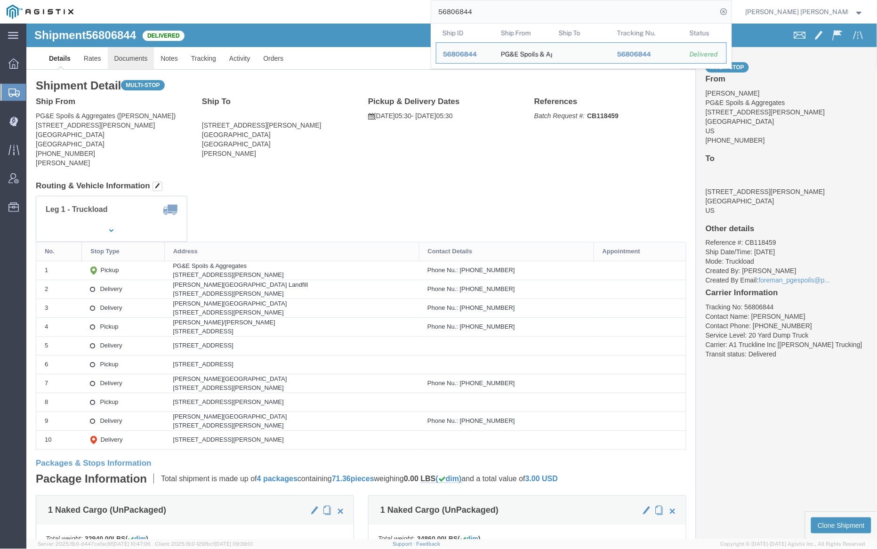
click link "Documents"
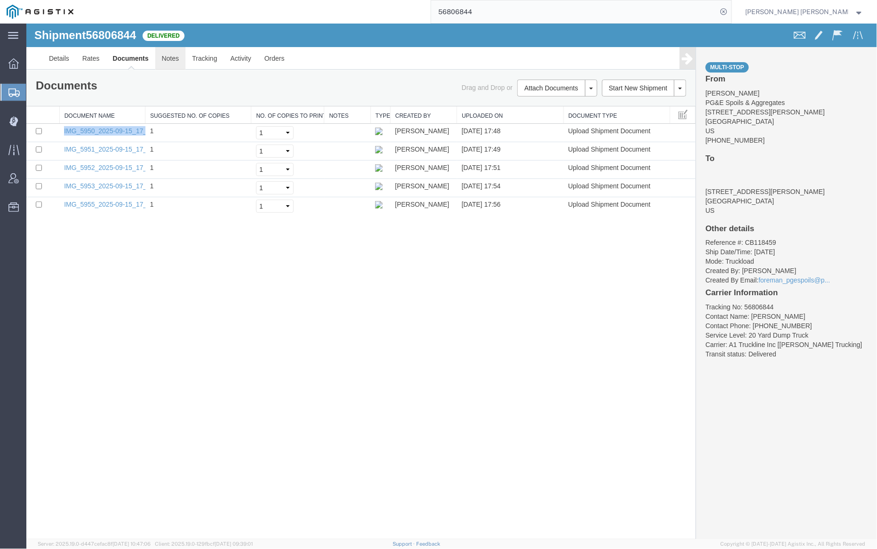
click at [180, 56] on link "Notes" at bounding box center [170, 58] width 31 height 23
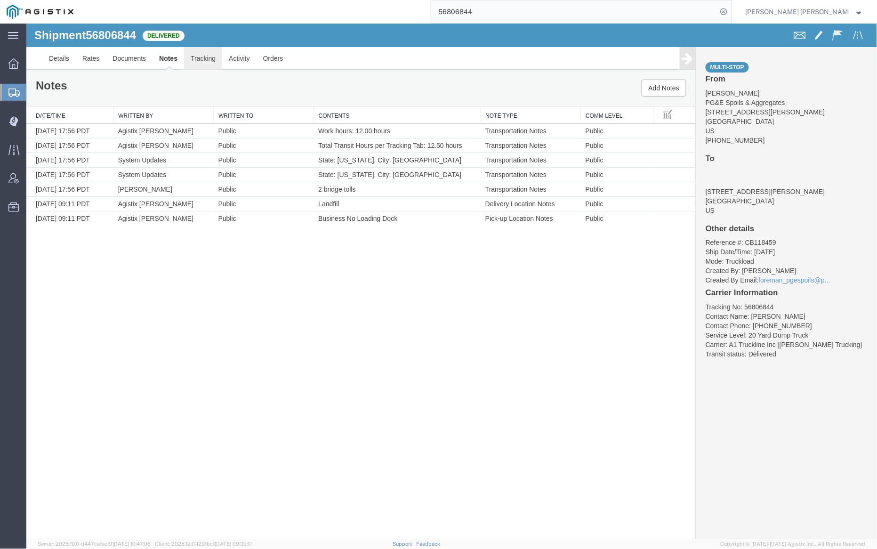
click at [204, 59] on link "Tracking" at bounding box center [203, 58] width 38 height 23
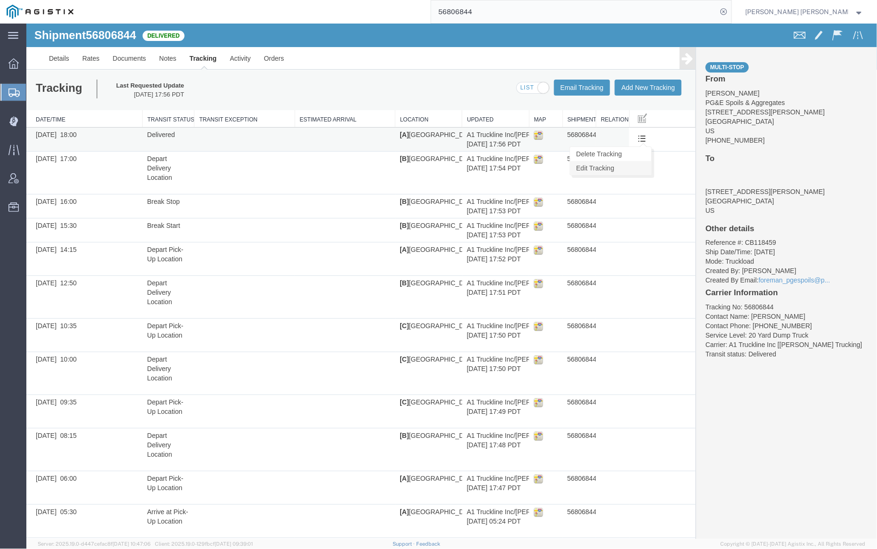
click at [634, 166] on link "Edit Tracking" at bounding box center [610, 168] width 81 height 14
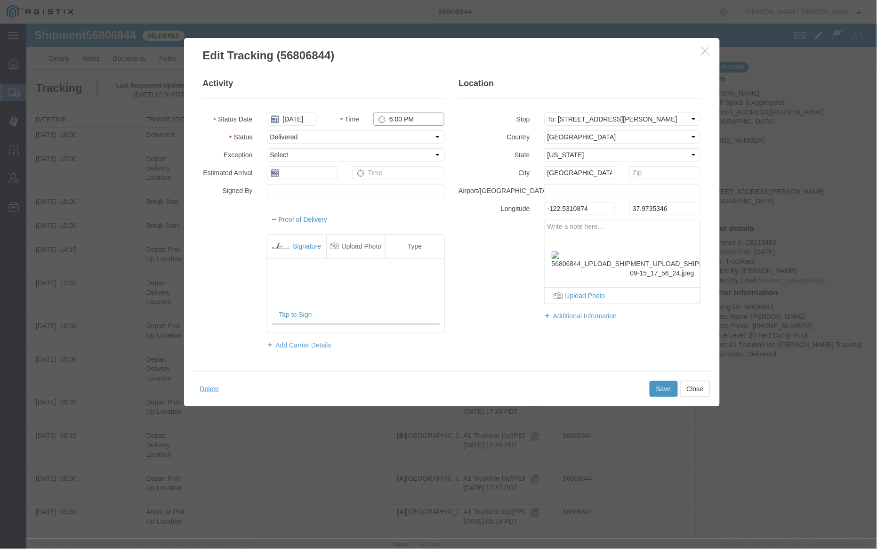
click at [398, 120] on input "6:00 PM" at bounding box center [408, 118] width 71 height 13
click at [396, 119] on input "6:00 PM" at bounding box center [408, 118] width 71 height 13
type input "6:30 PM"
click at [654, 384] on button "Save" at bounding box center [663, 389] width 28 height 16
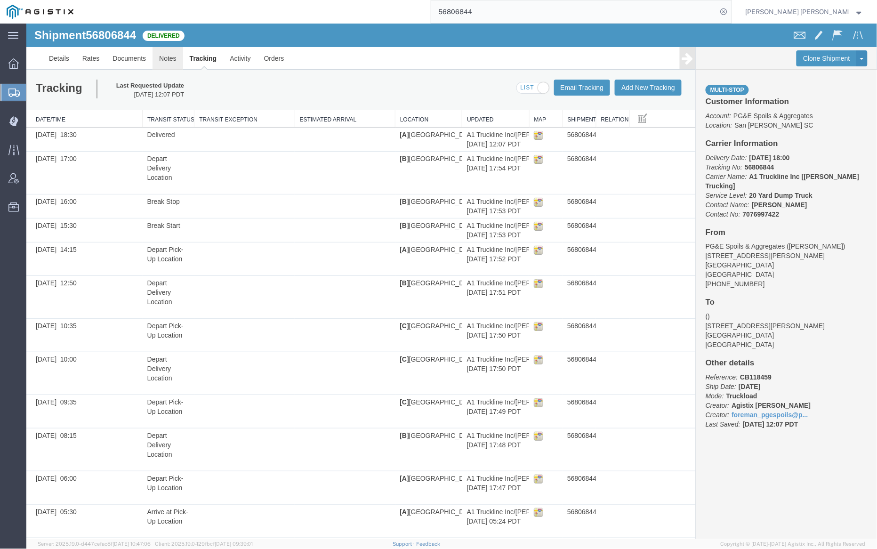
click at [176, 51] on link "Notes" at bounding box center [167, 58] width 31 height 23
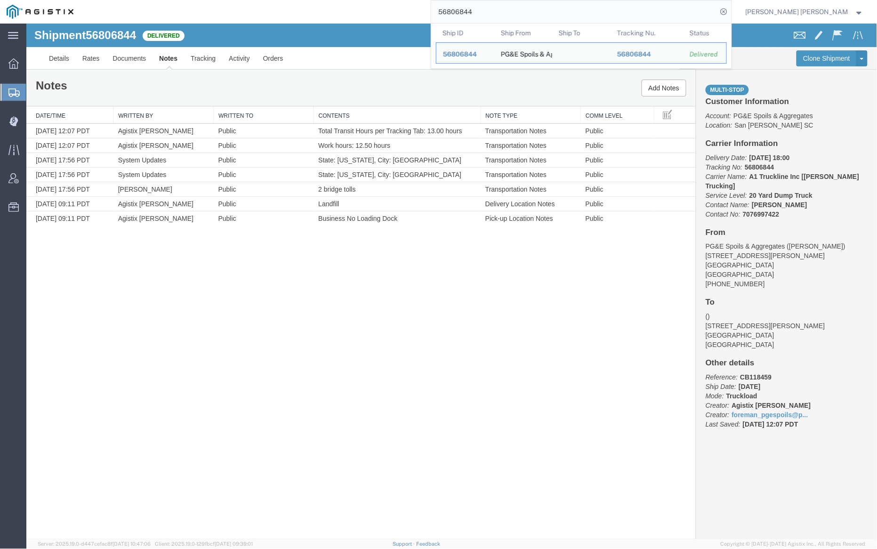
click at [496, 7] on input "56806844" at bounding box center [574, 11] width 286 height 23
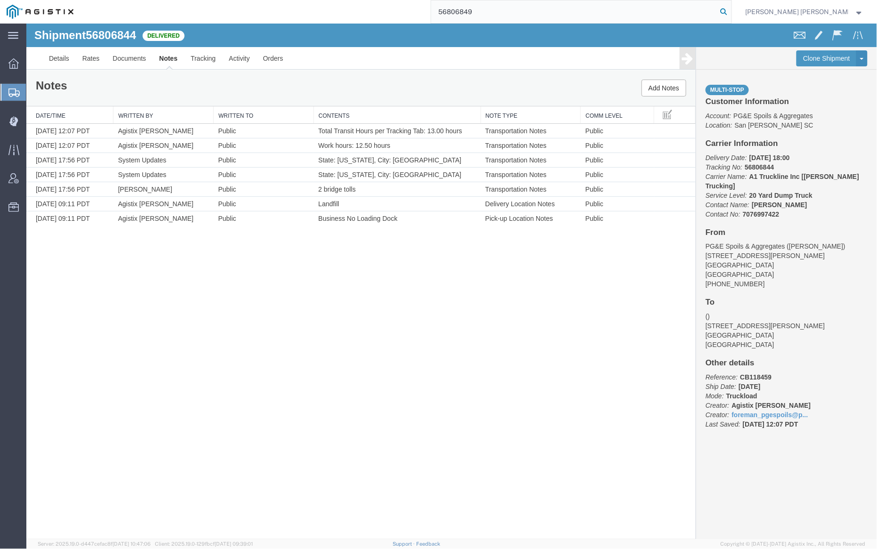
click at [731, 12] on icon at bounding box center [724, 11] width 13 height 13
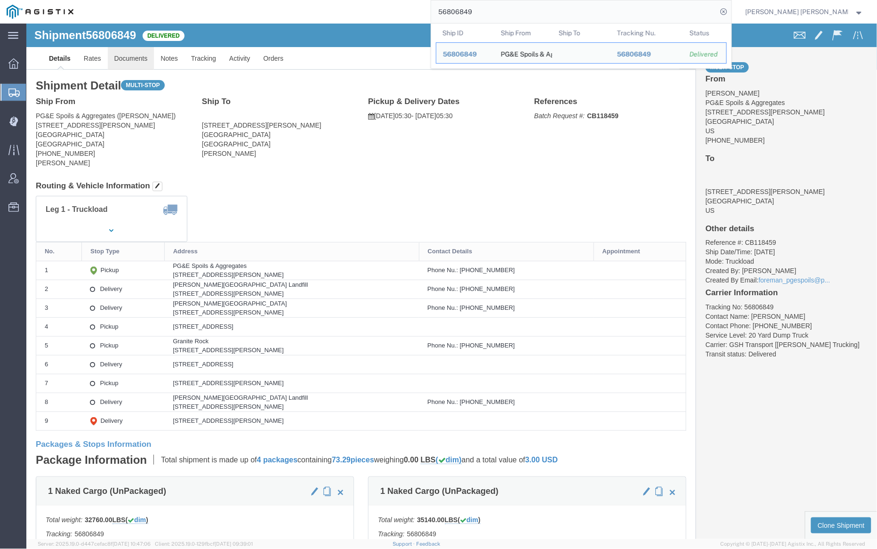
click link "Documents"
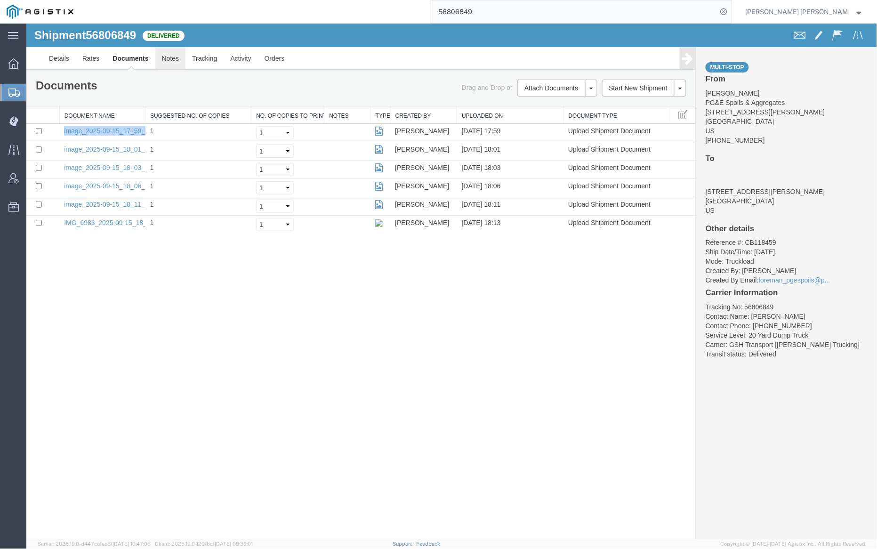
click at [170, 62] on link "Notes" at bounding box center [170, 58] width 31 height 23
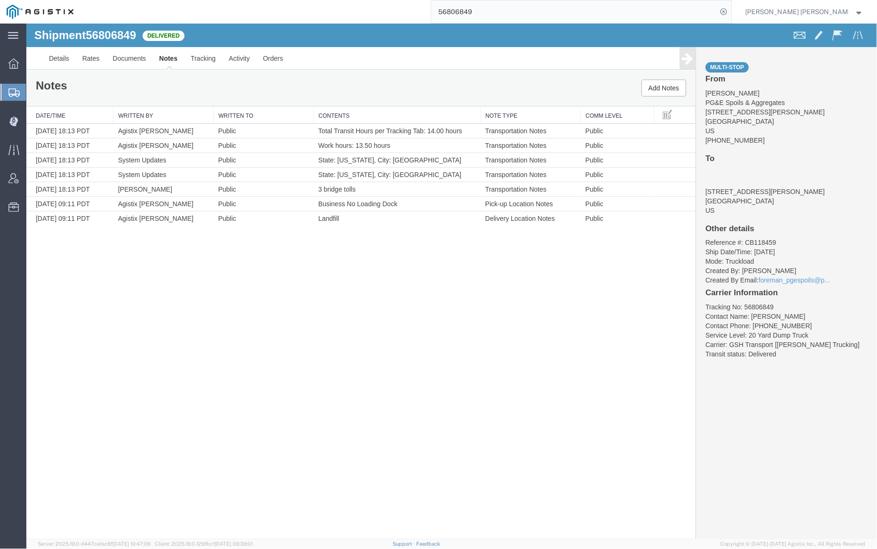
click at [489, 13] on input "56806849" at bounding box center [574, 11] width 286 height 23
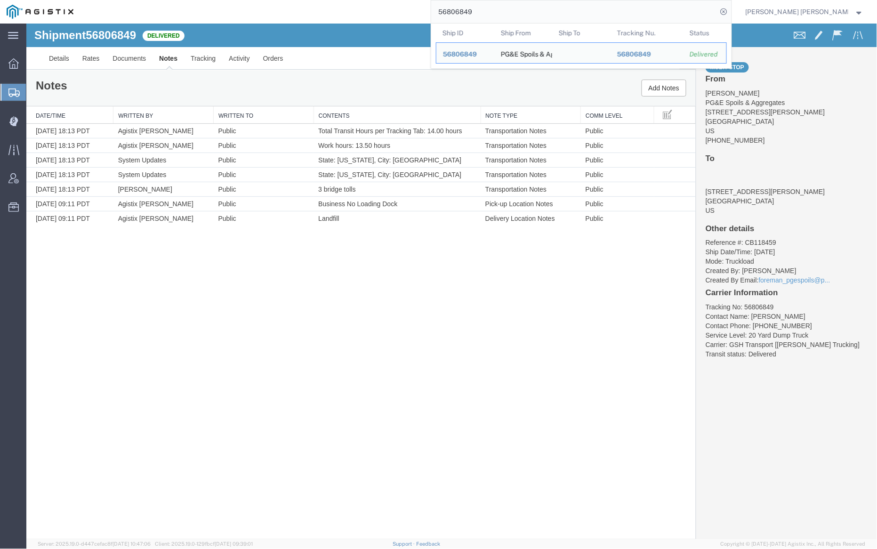
click at [489, 13] on input "56806849" at bounding box center [574, 11] width 286 height 23
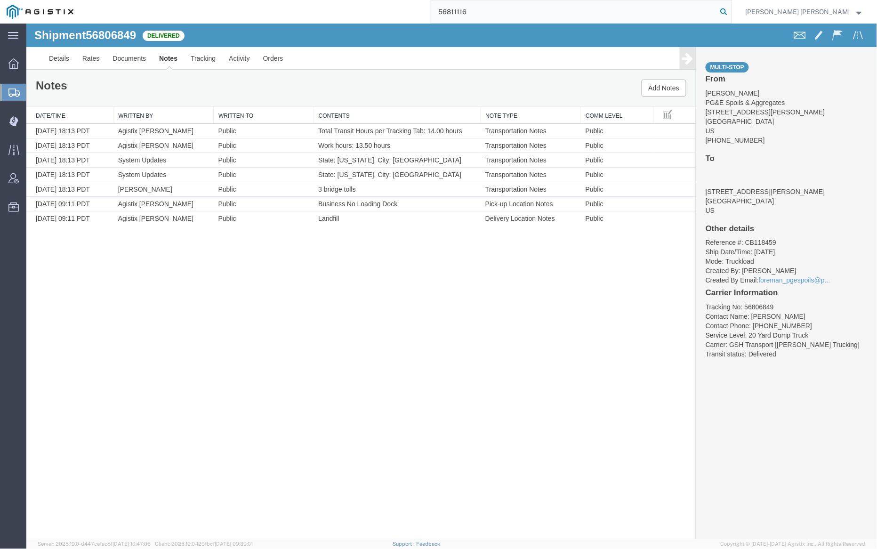
click at [731, 12] on icon at bounding box center [724, 11] width 13 height 13
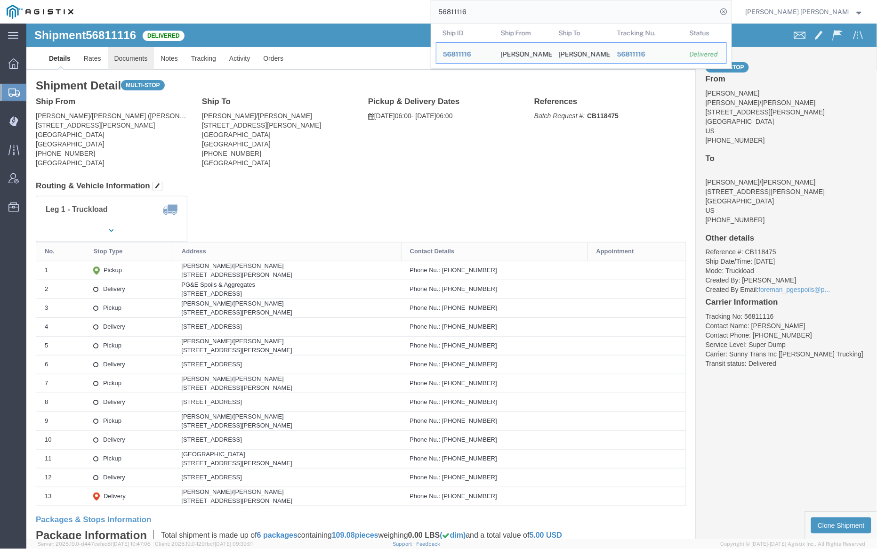
click link "Documents"
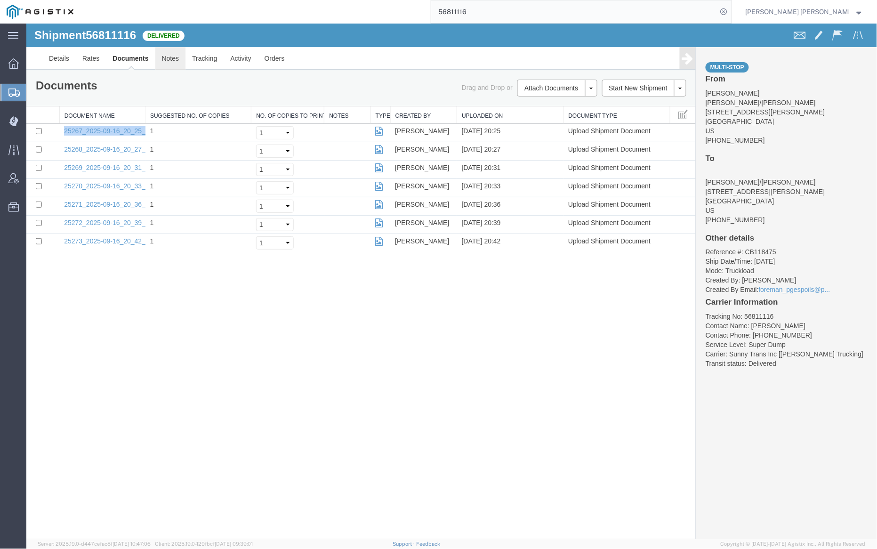
click at [171, 50] on link "Notes" at bounding box center [170, 58] width 31 height 23
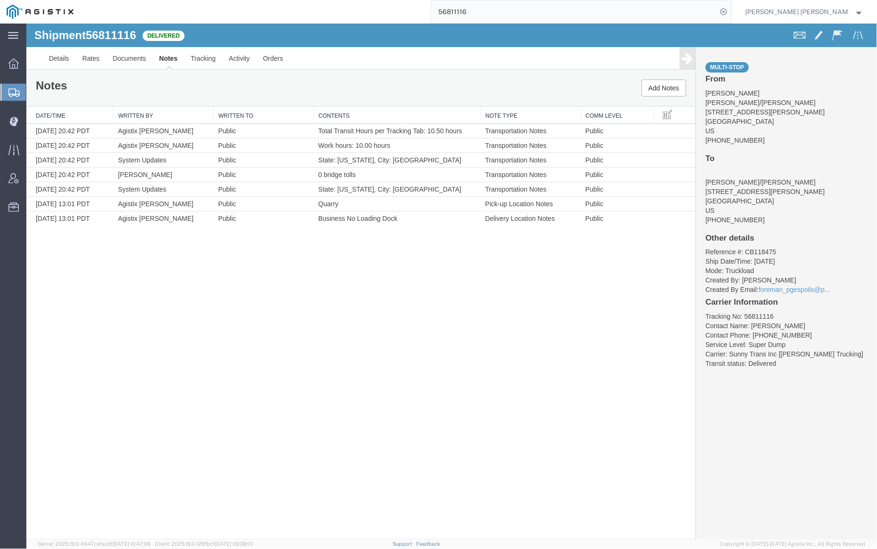
click at [497, 14] on input "56811116" at bounding box center [574, 11] width 286 height 23
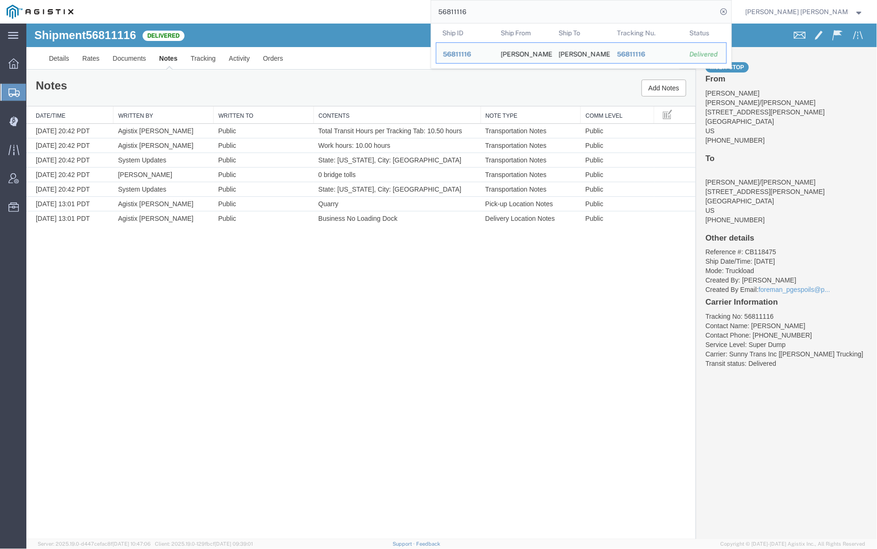
click at [497, 14] on input "56811116" at bounding box center [574, 11] width 286 height 23
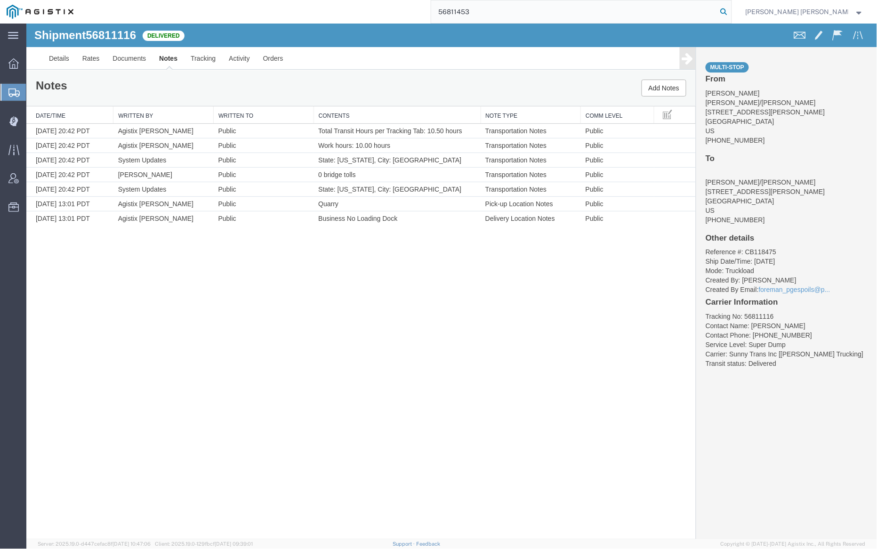
click at [731, 11] on icon at bounding box center [724, 11] width 13 height 13
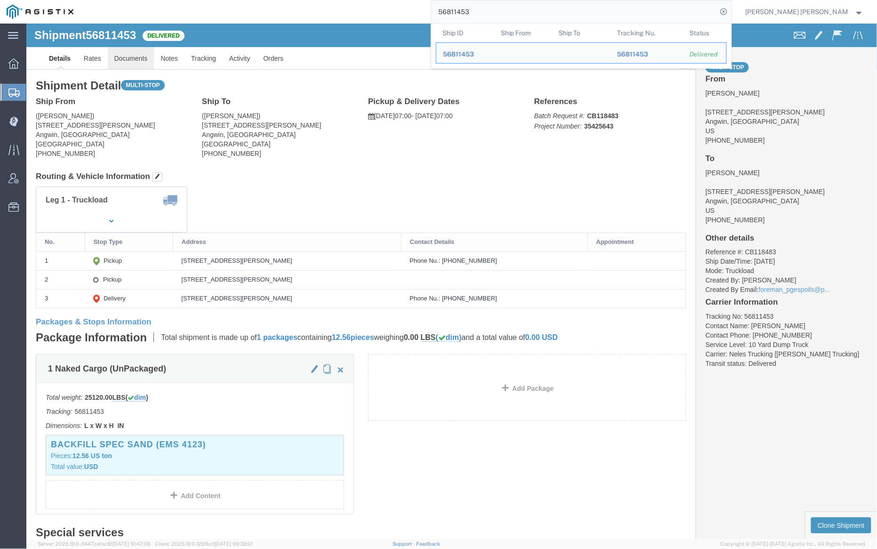
click link "Documents"
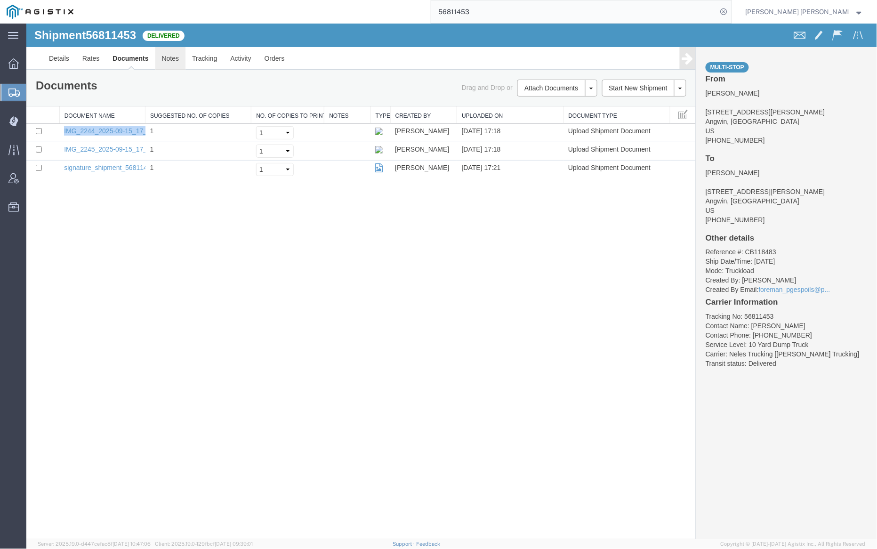
click at [166, 60] on link "Notes" at bounding box center [170, 58] width 31 height 23
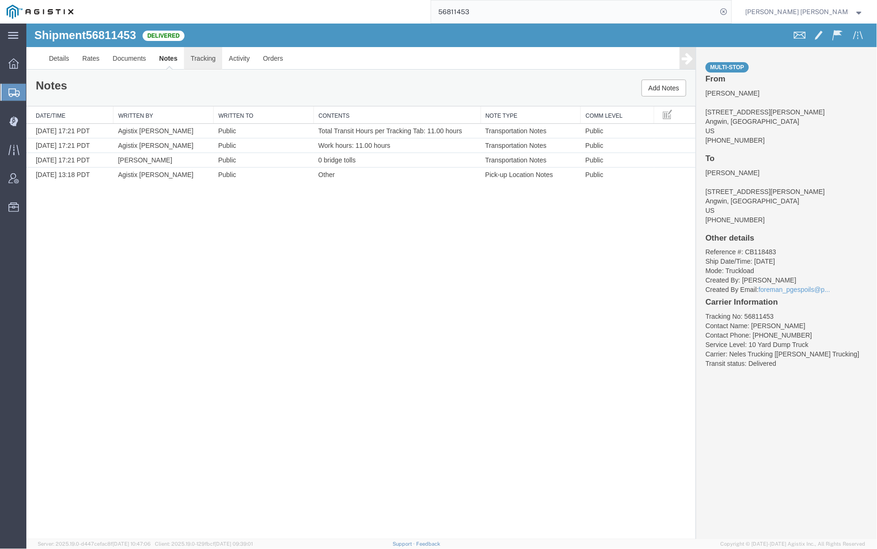
click at [203, 57] on link "Tracking" at bounding box center [203, 58] width 38 height 23
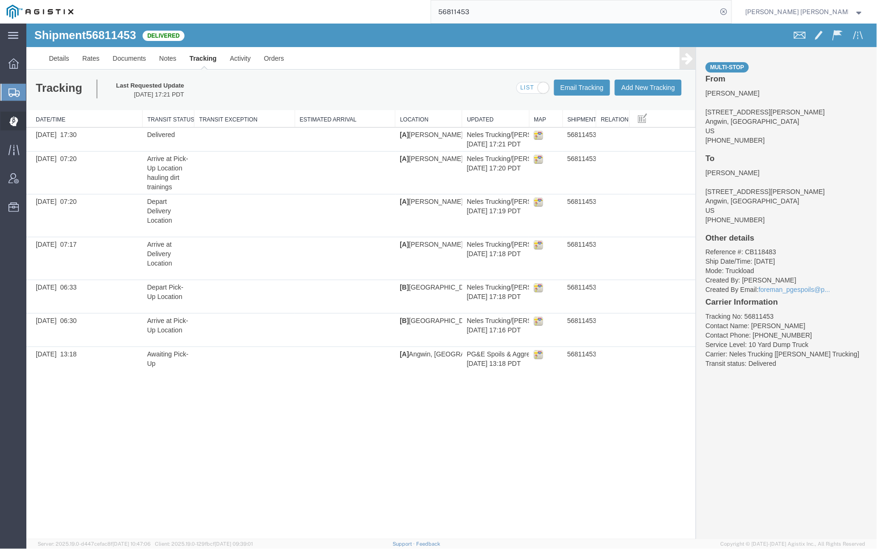
click at [32, 122] on span "Dispatch Manager" at bounding box center [29, 121] width 7 height 19
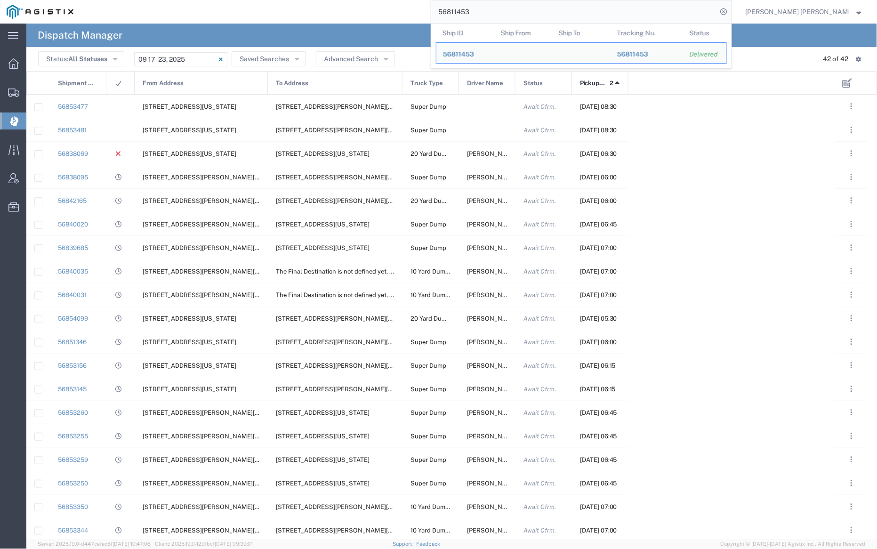
click at [718, 10] on input "56811453" at bounding box center [574, 11] width 286 height 23
click at [474, 50] on span "56811453" at bounding box center [458, 54] width 31 height 8
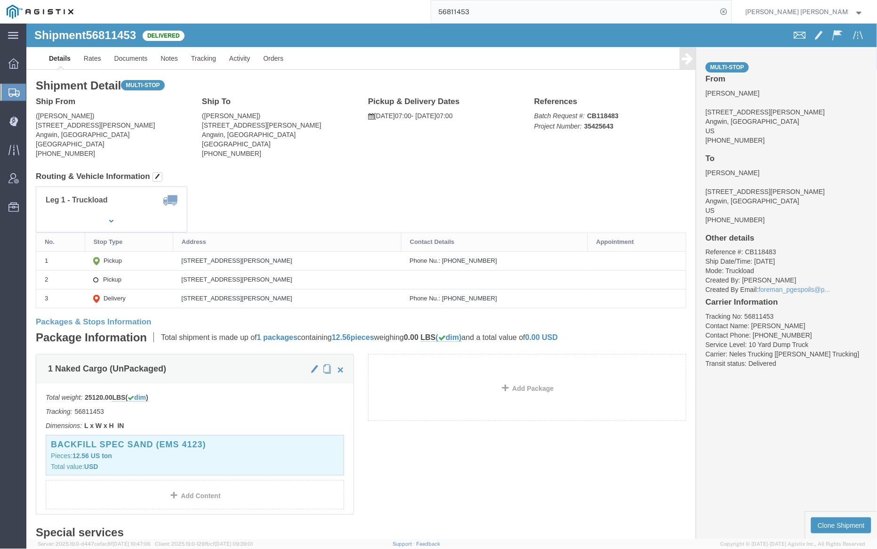
click span "56811453"
copy span "56811453"
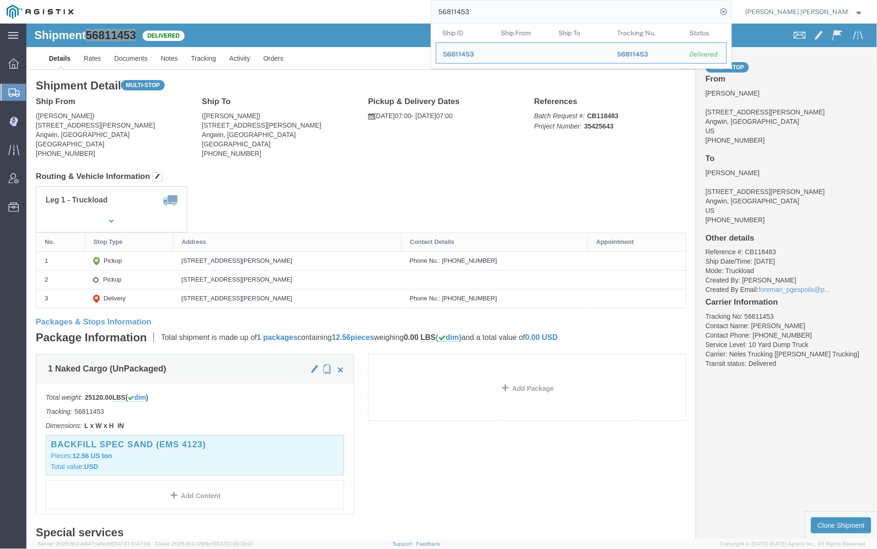
click at [505, 13] on input "56811453" at bounding box center [574, 11] width 286 height 23
paste input "7"
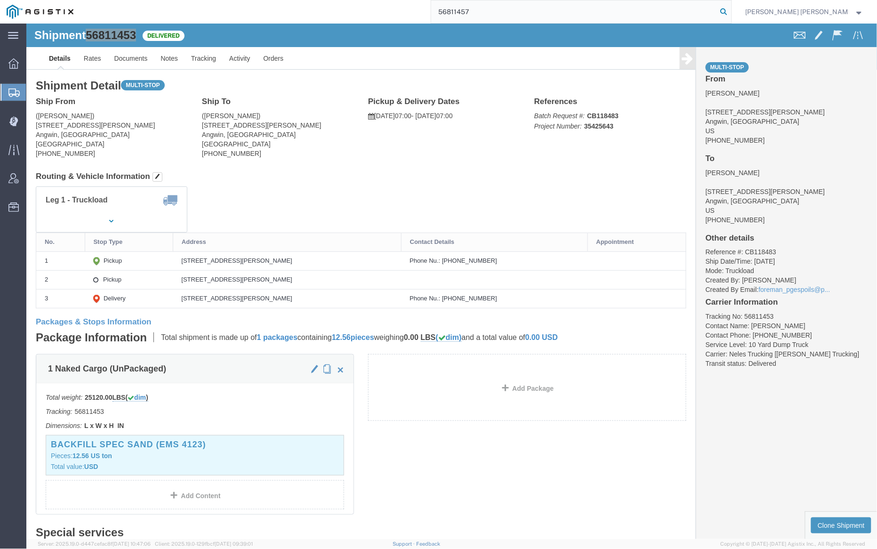
click at [731, 11] on icon at bounding box center [724, 11] width 13 height 13
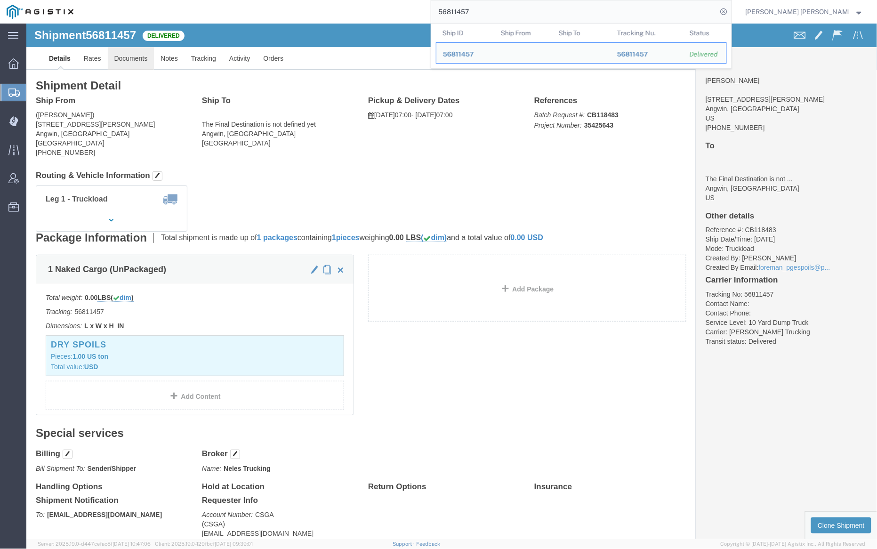
click link "Documents"
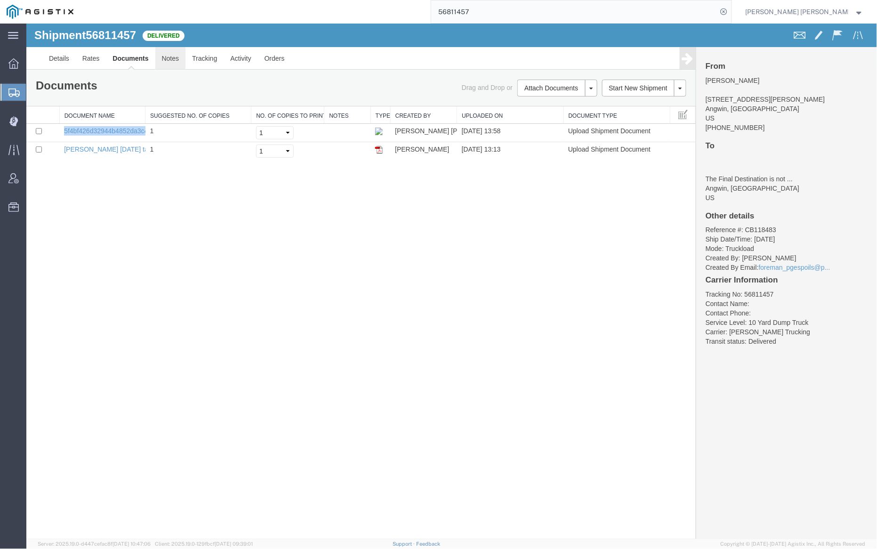
click at [174, 54] on link "Notes" at bounding box center [170, 58] width 31 height 23
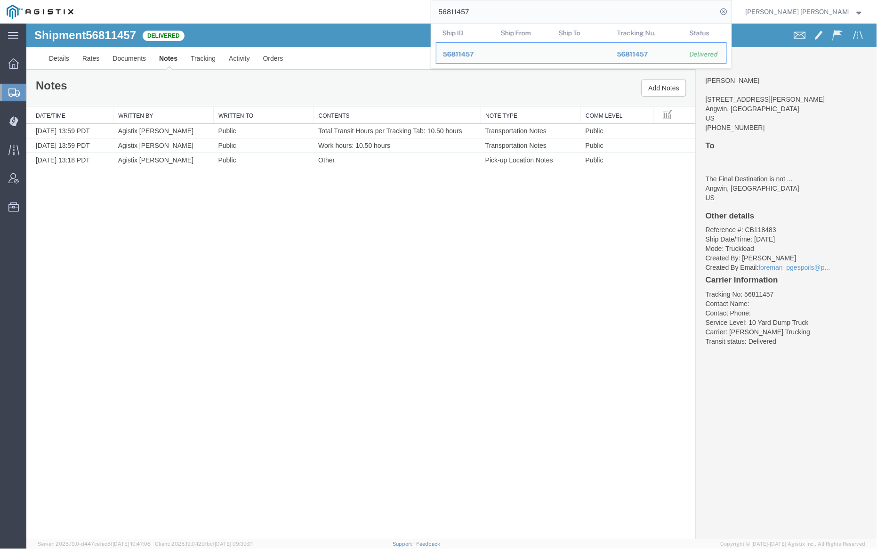
click at [497, 9] on input "56811457" at bounding box center [574, 11] width 286 height 23
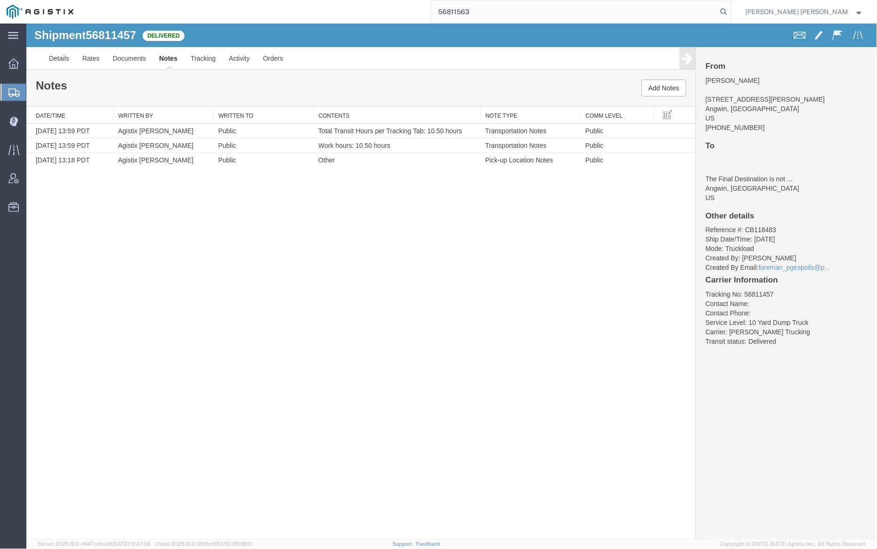
drag, startPoint x: 773, startPoint y: 11, endPoint x: 756, endPoint y: 13, distance: 17.1
click at [731, 11] on icon at bounding box center [724, 11] width 13 height 13
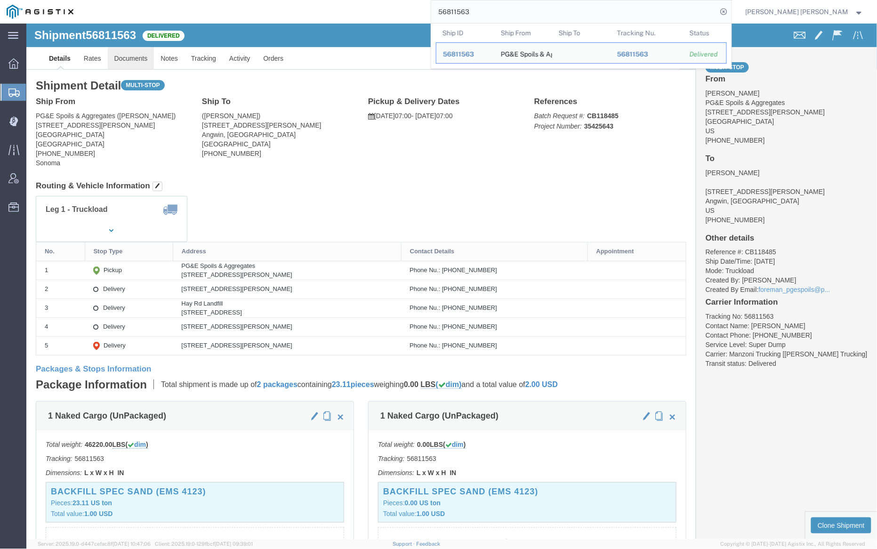
click link "Documents"
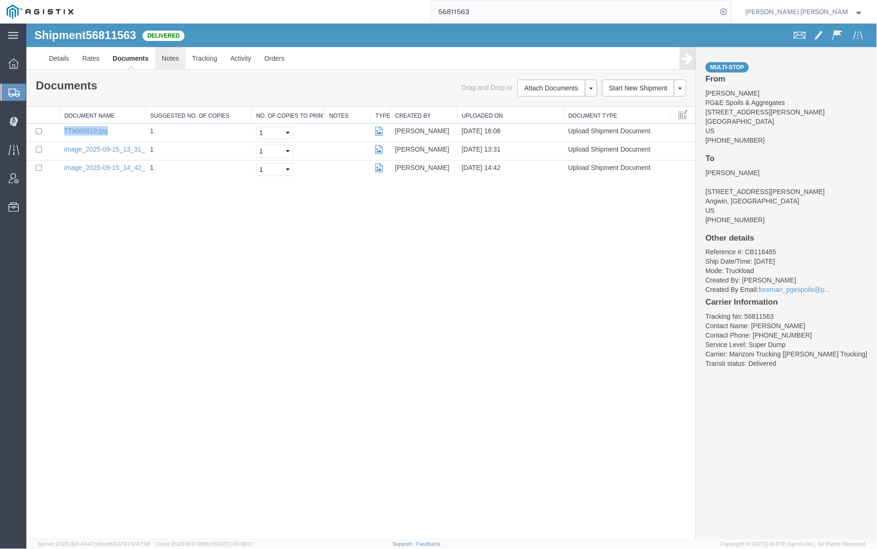
click at [176, 57] on link "Notes" at bounding box center [170, 58] width 31 height 23
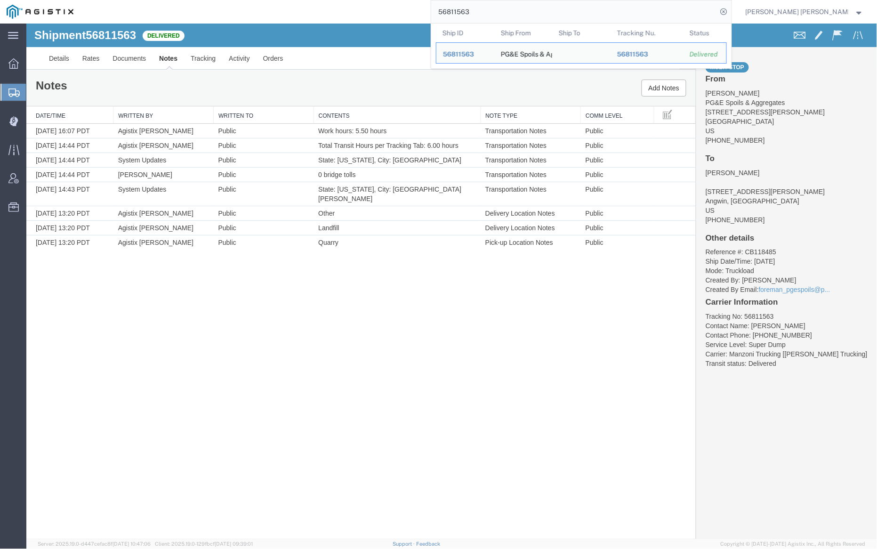
click at [501, 11] on input "56811563" at bounding box center [574, 11] width 286 height 23
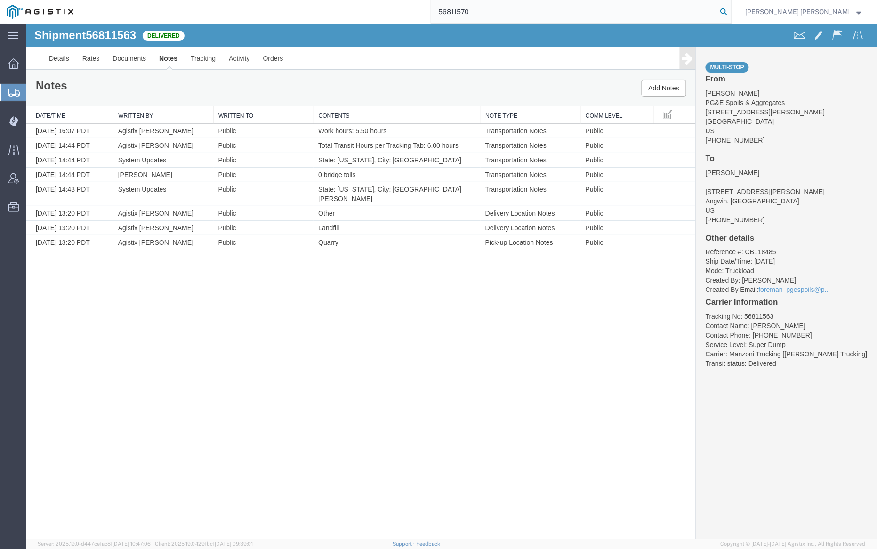
click at [731, 10] on icon at bounding box center [724, 11] width 13 height 13
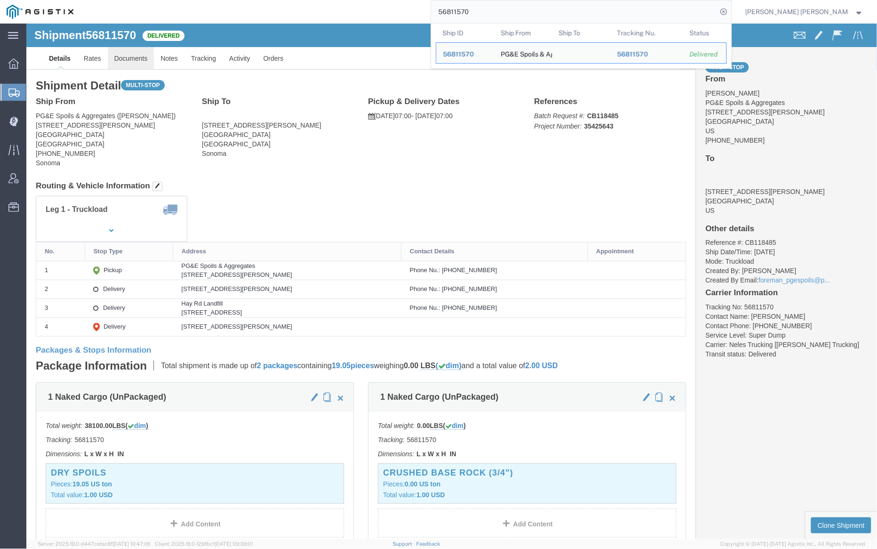
click link "Documents"
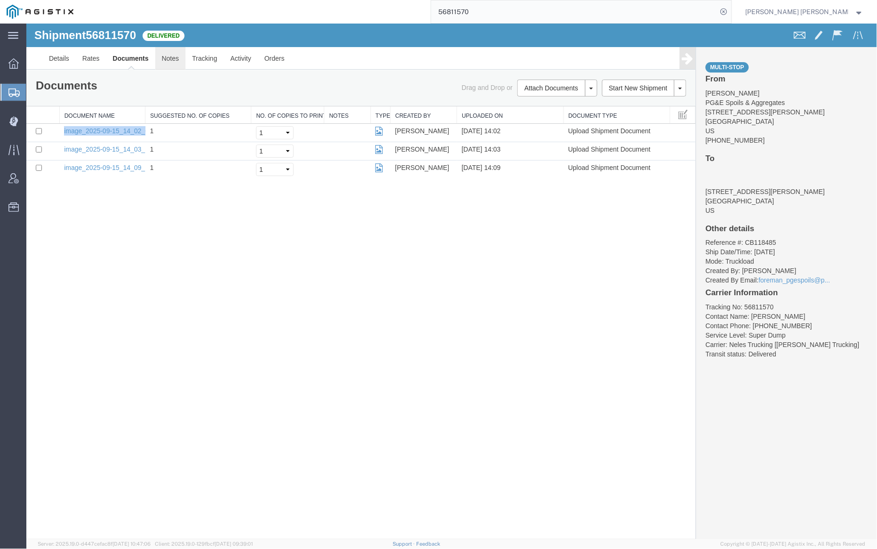
click at [165, 56] on link "Notes" at bounding box center [170, 58] width 31 height 23
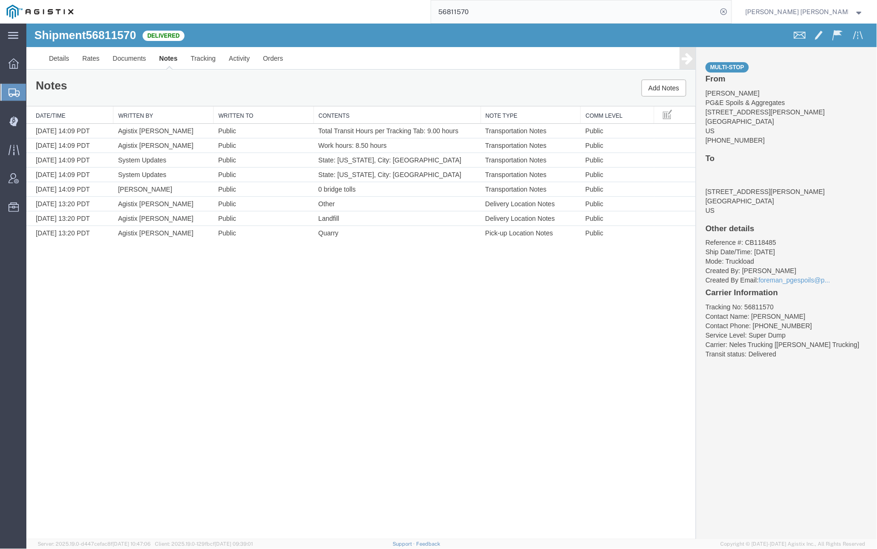
click at [509, 9] on input "56811570" at bounding box center [574, 11] width 286 height 23
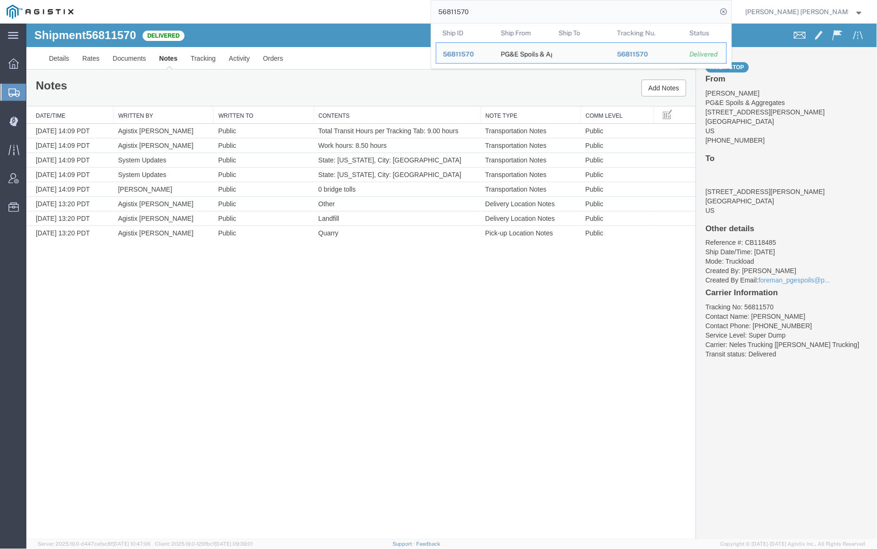
click at [509, 9] on input "56811570" at bounding box center [574, 11] width 286 height 23
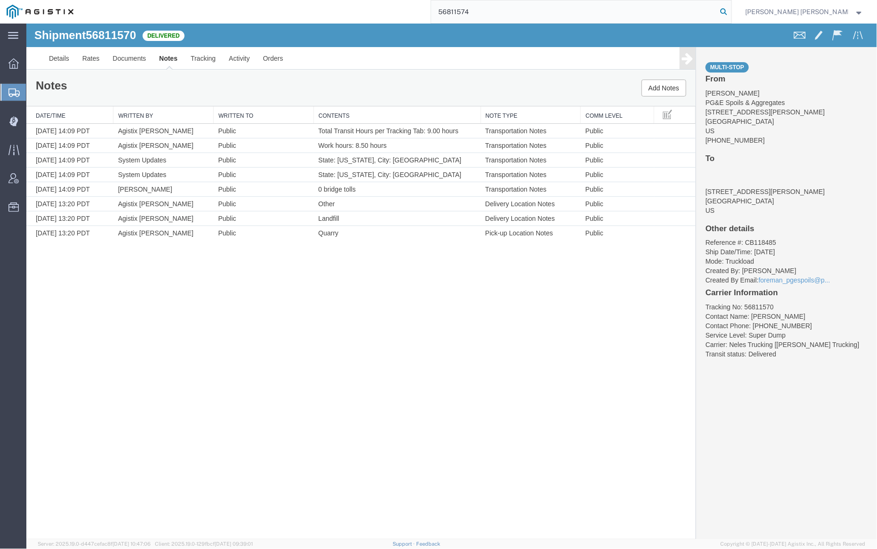
click at [731, 12] on icon at bounding box center [724, 11] width 13 height 13
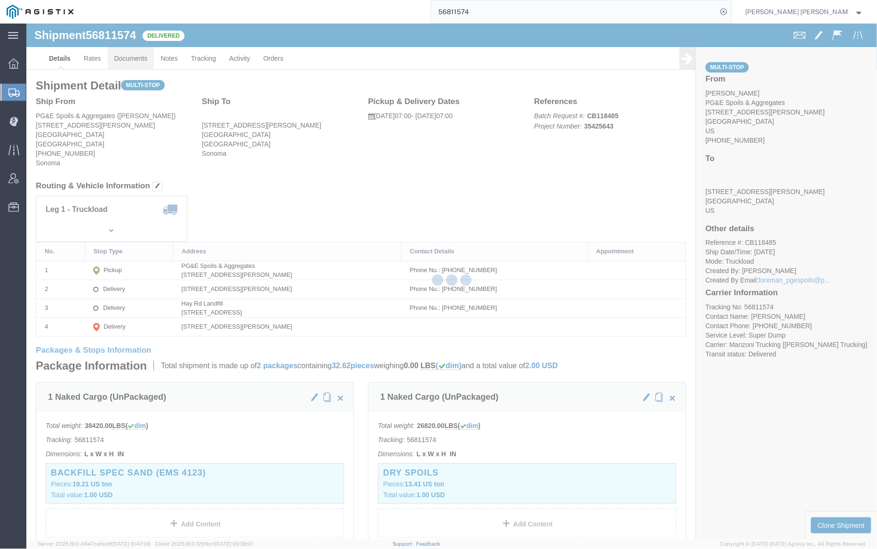
click link "Documents"
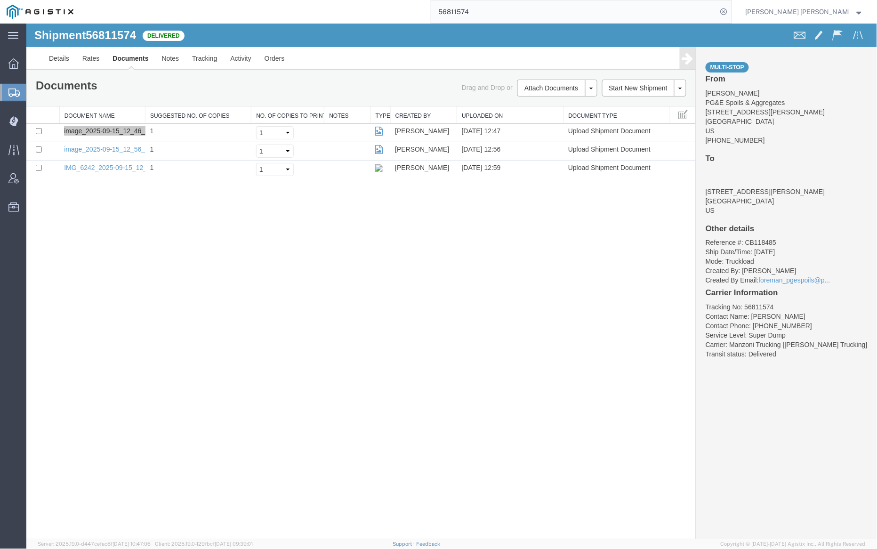
click at [510, 11] on input "56811574" at bounding box center [574, 11] width 286 height 23
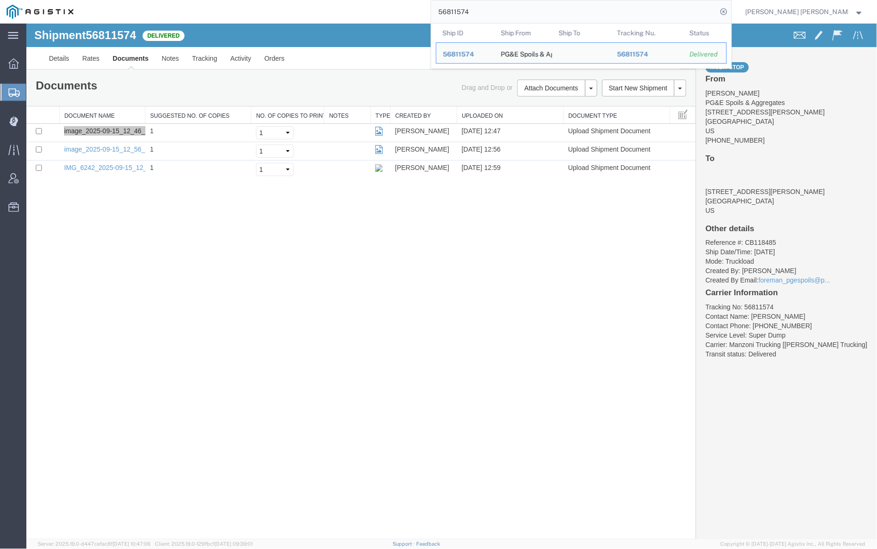
click at [510, 11] on input "56811574" at bounding box center [574, 11] width 286 height 23
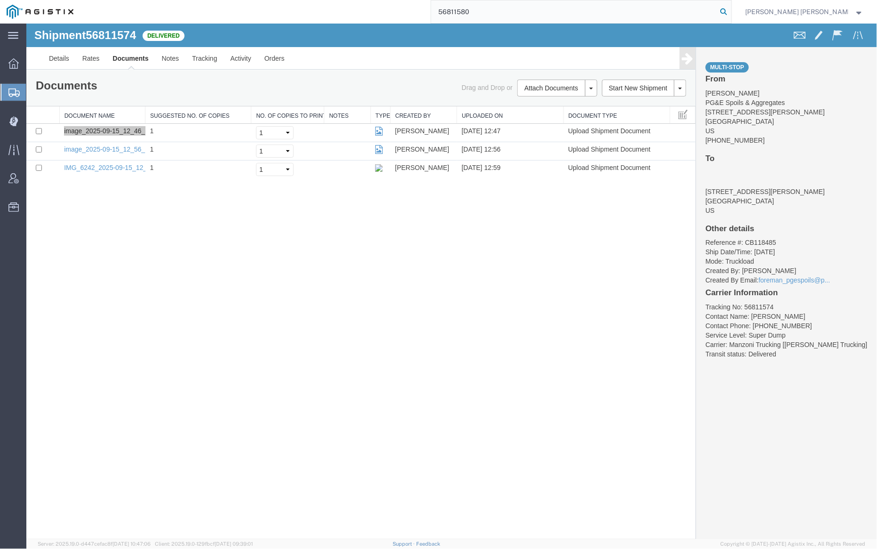
click at [731, 11] on icon at bounding box center [724, 11] width 13 height 13
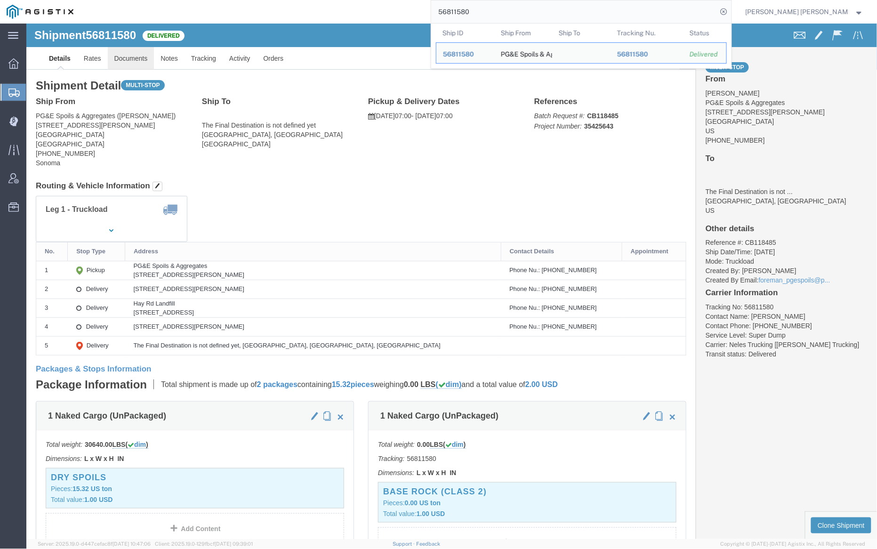
click link "Documents"
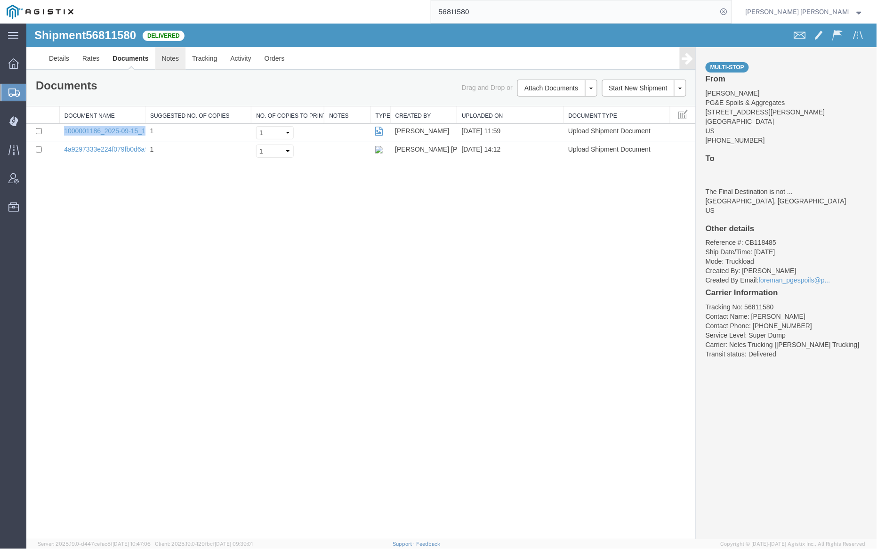
click at [169, 59] on link "Notes" at bounding box center [170, 58] width 31 height 23
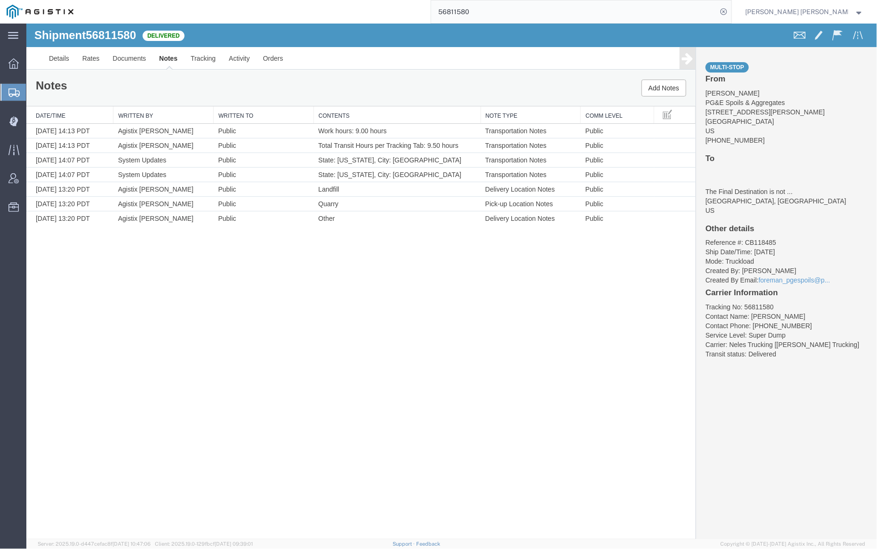
click at [502, 13] on input "56811580" at bounding box center [574, 11] width 286 height 23
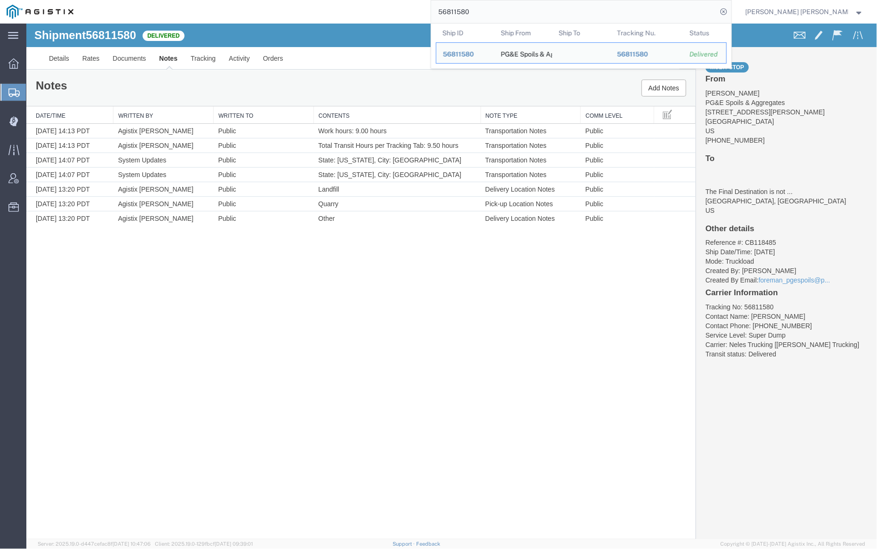
click at [502, 12] on input "56811580" at bounding box center [574, 11] width 286 height 23
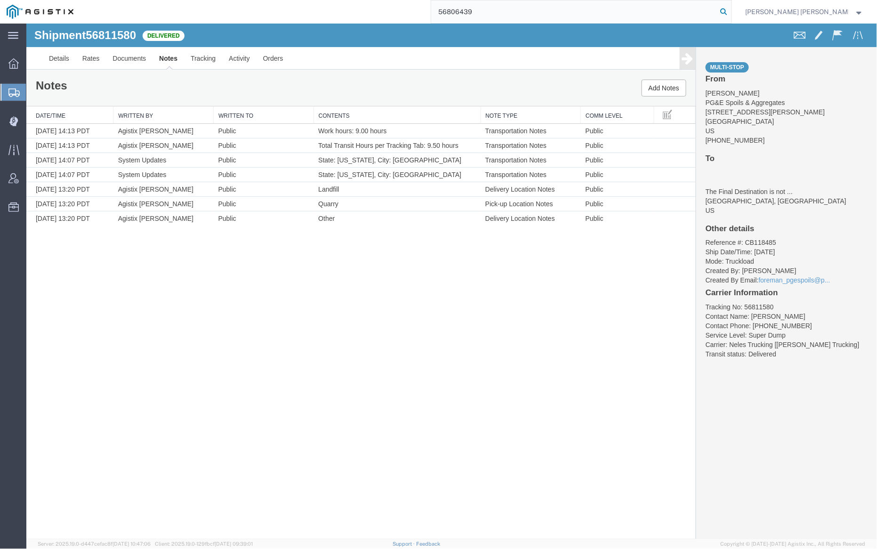
click at [731, 8] on icon at bounding box center [724, 11] width 13 height 13
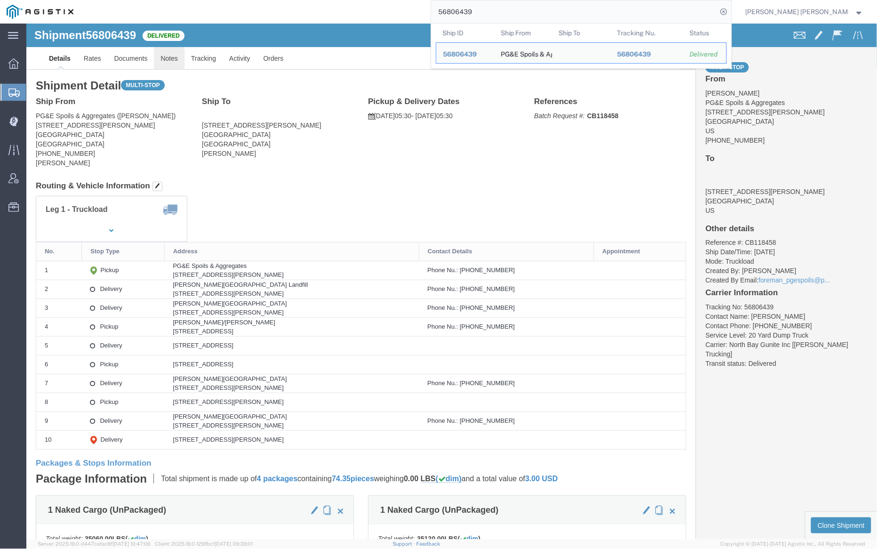
click link "Notes"
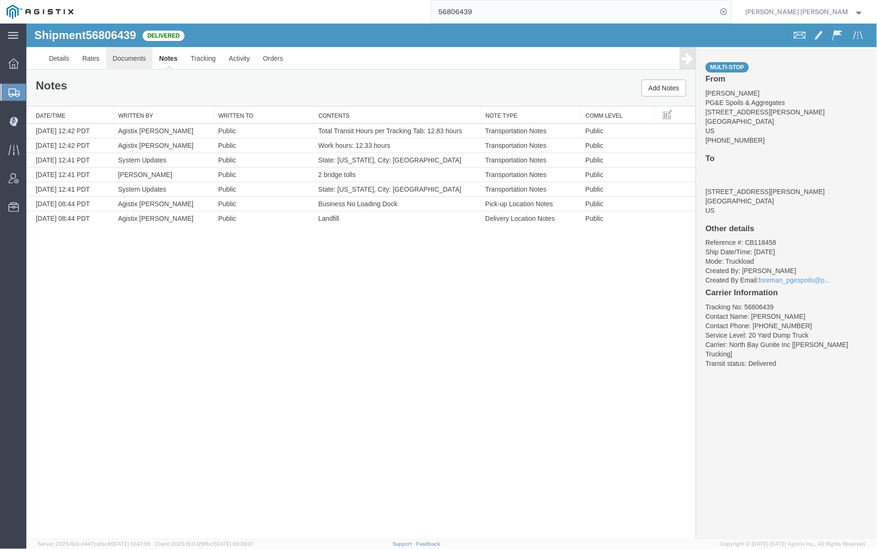
click at [126, 61] on link "Documents" at bounding box center [128, 58] width 47 height 23
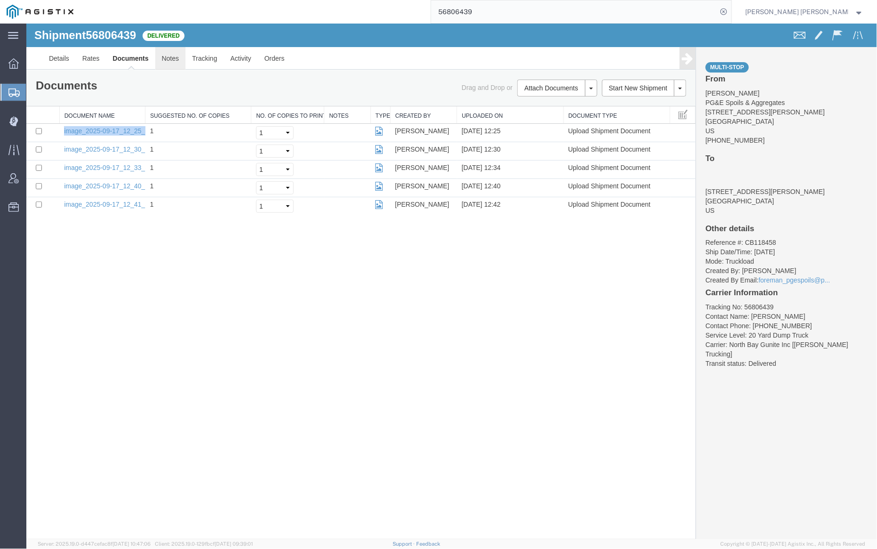
click at [167, 60] on link "Notes" at bounding box center [170, 58] width 31 height 23
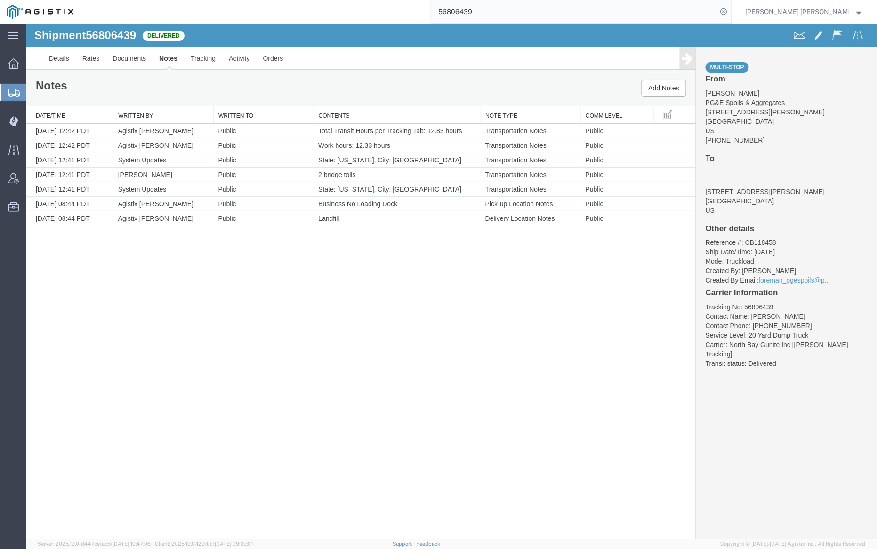
click at [504, 14] on input "56806439" at bounding box center [574, 11] width 286 height 23
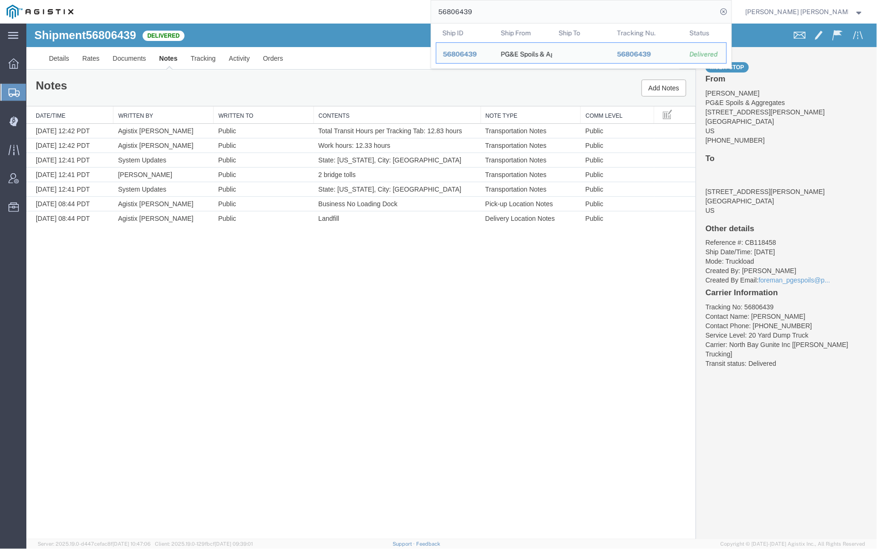
click at [504, 14] on input "56806439" at bounding box center [574, 11] width 286 height 23
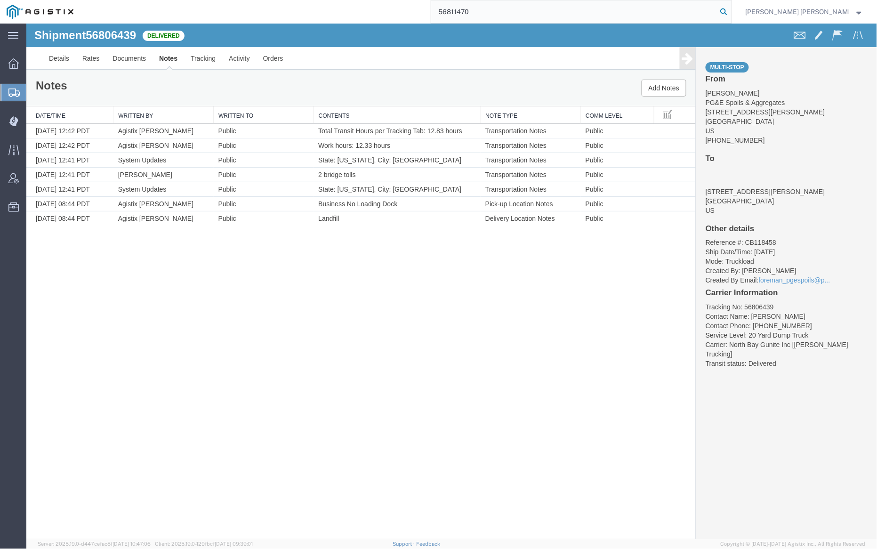
click at [731, 9] on icon at bounding box center [724, 11] width 13 height 13
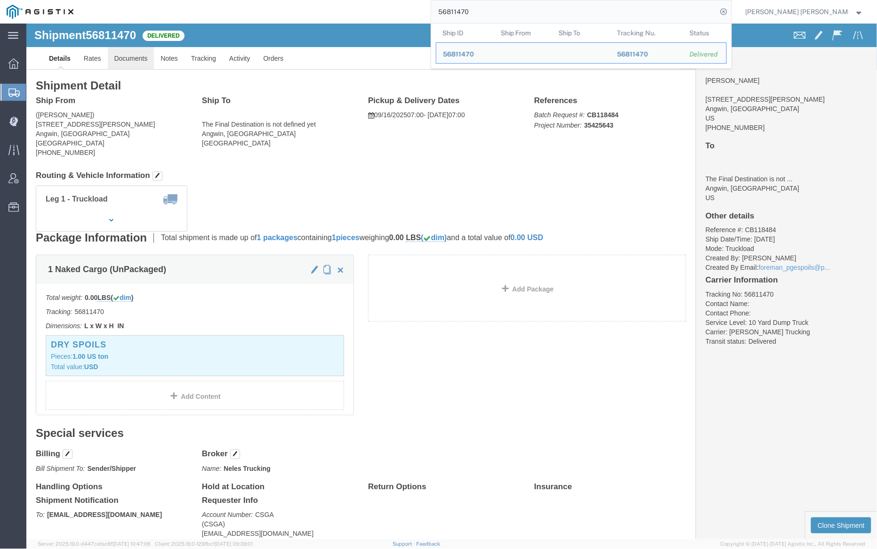
click link "Documents"
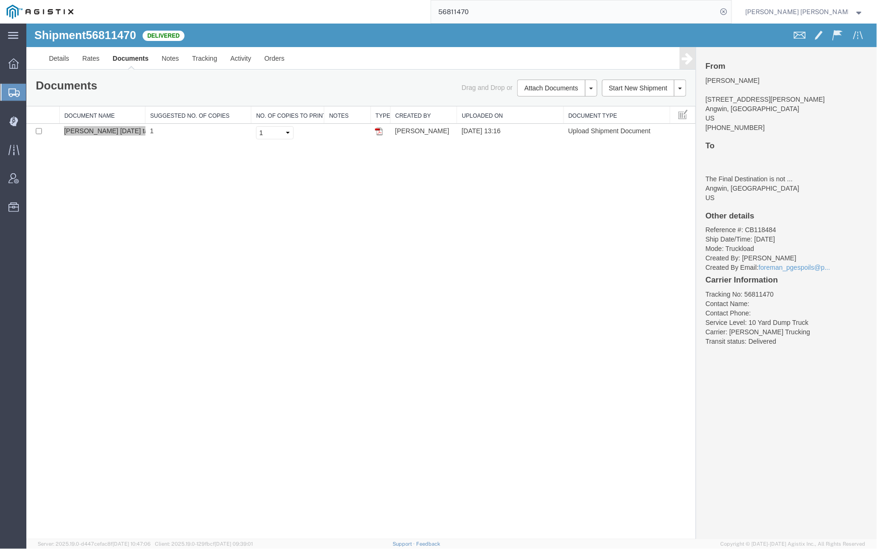
click at [496, 16] on input "56811470" at bounding box center [574, 11] width 286 height 23
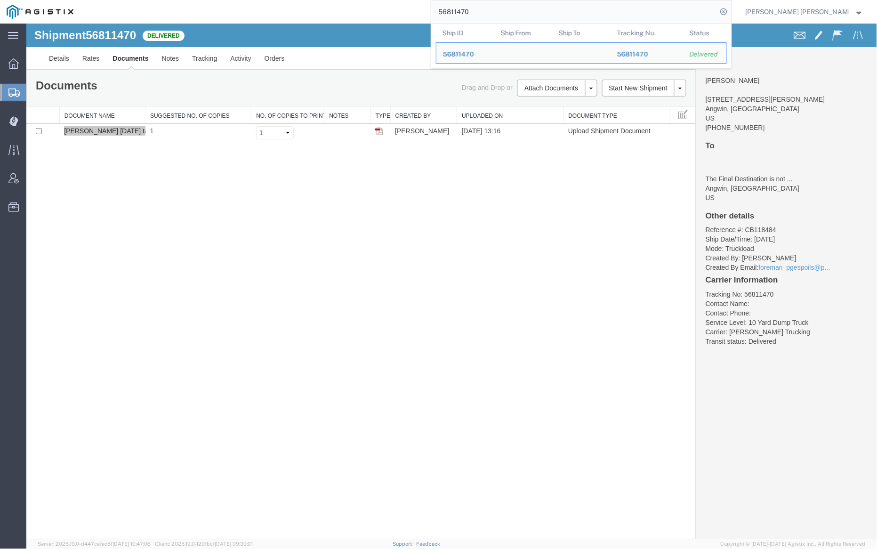
click at [496, 16] on input "56811470" at bounding box center [574, 11] width 286 height 23
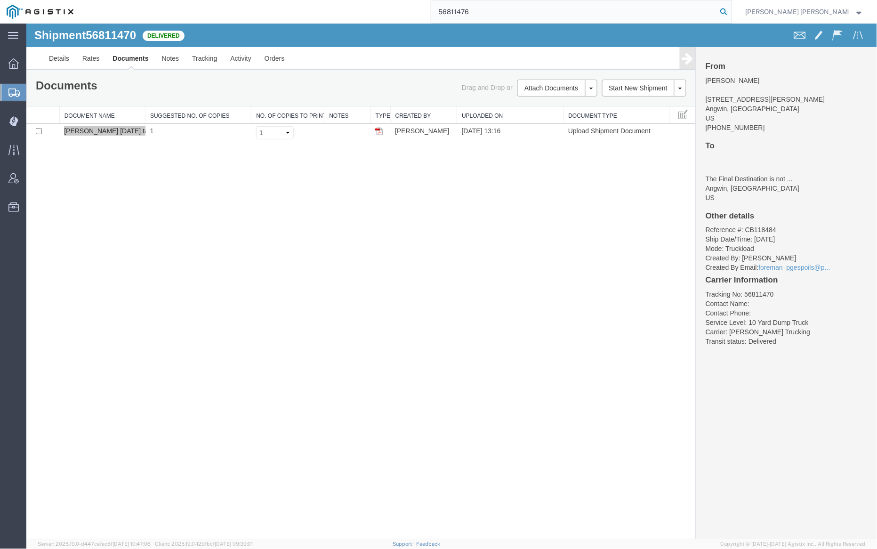
click at [731, 10] on icon at bounding box center [724, 11] width 13 height 13
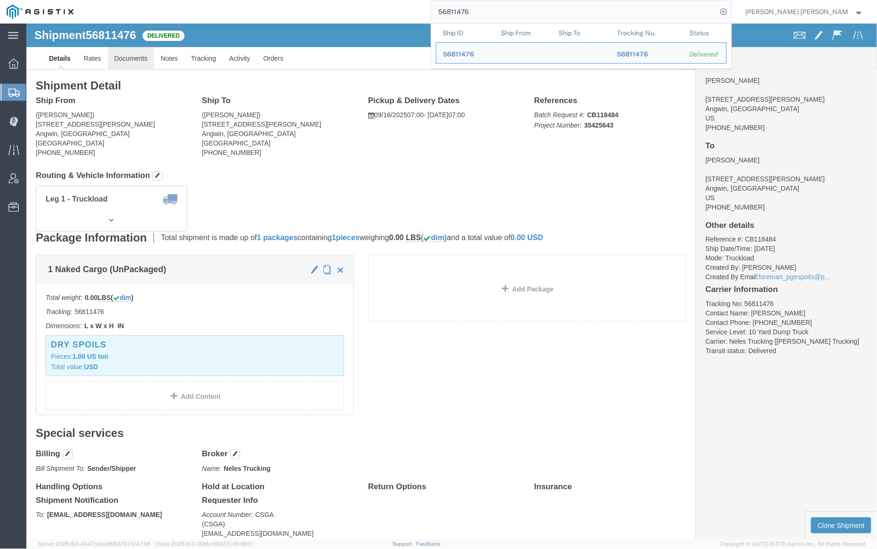
click link "Documents"
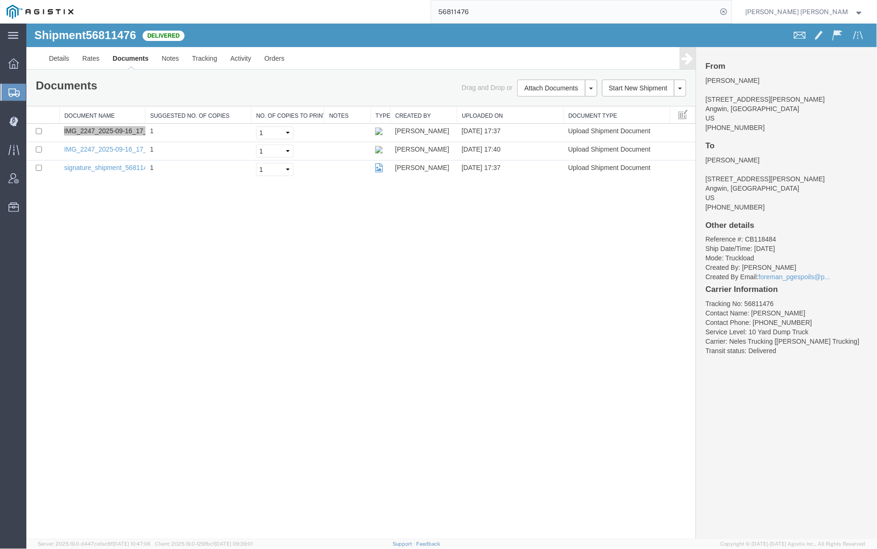
click at [493, 9] on input "56811476" at bounding box center [574, 11] width 286 height 23
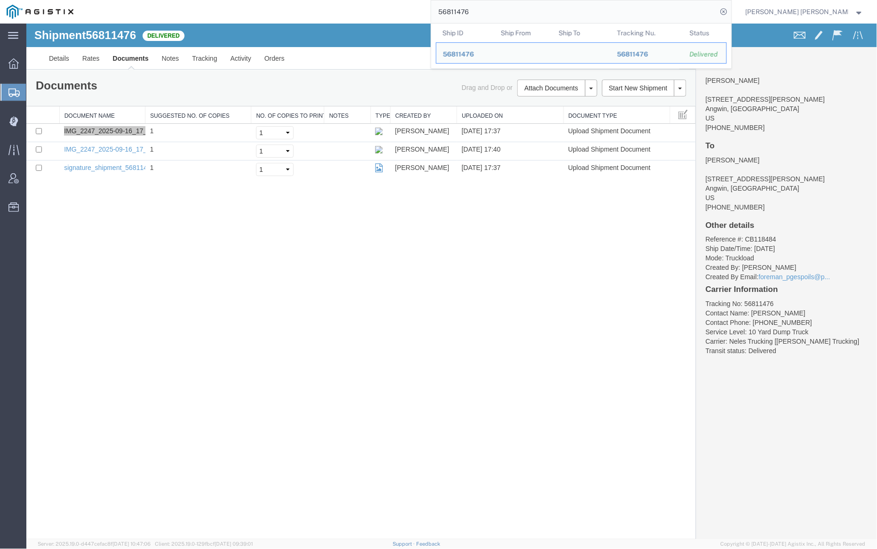
click at [493, 9] on input "56811476" at bounding box center [574, 11] width 286 height 23
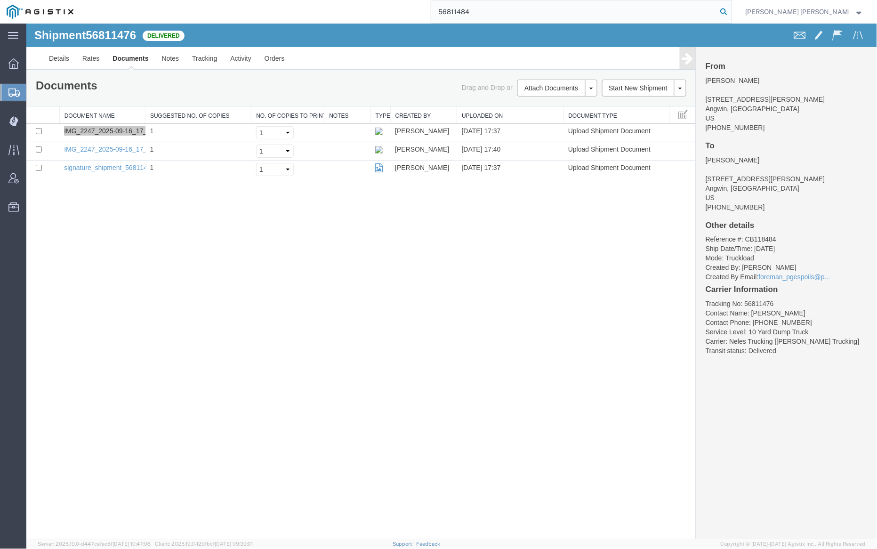
click at [731, 14] on icon at bounding box center [724, 11] width 13 height 13
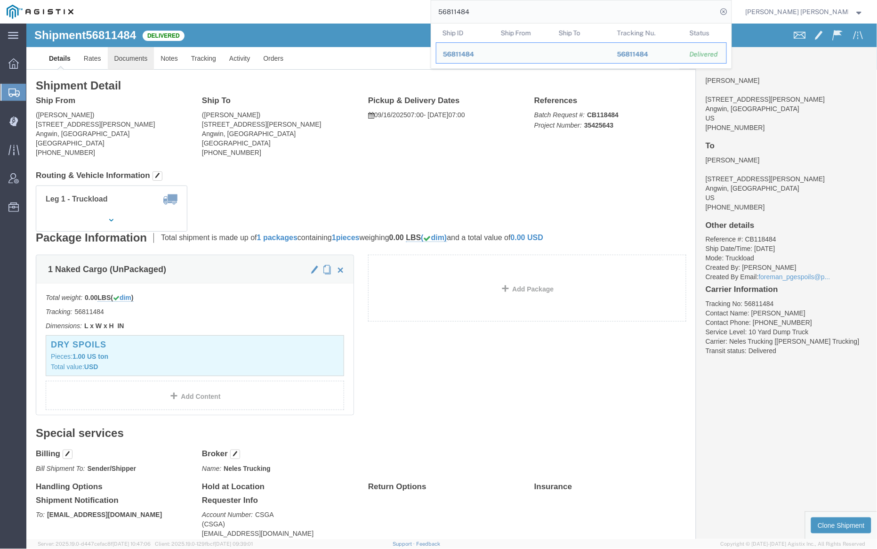
click link "Documents"
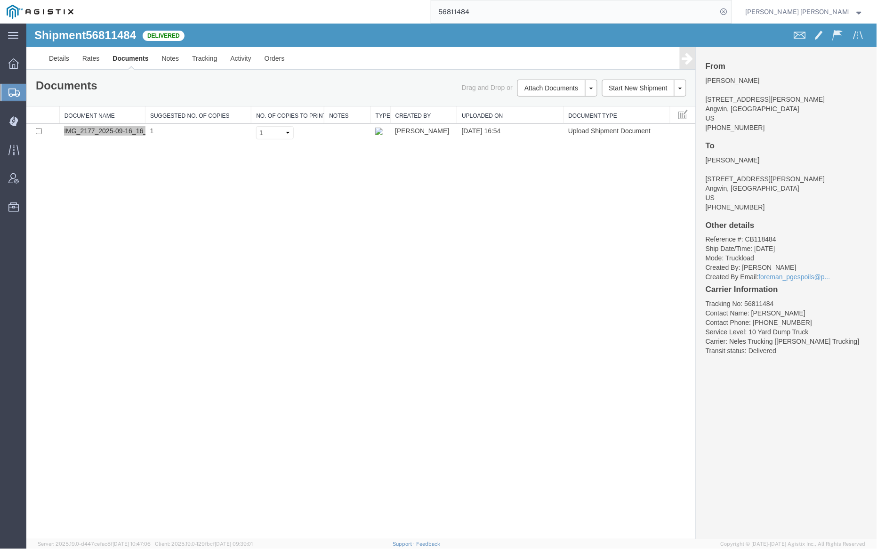
click at [499, 14] on input "56811484" at bounding box center [574, 11] width 286 height 23
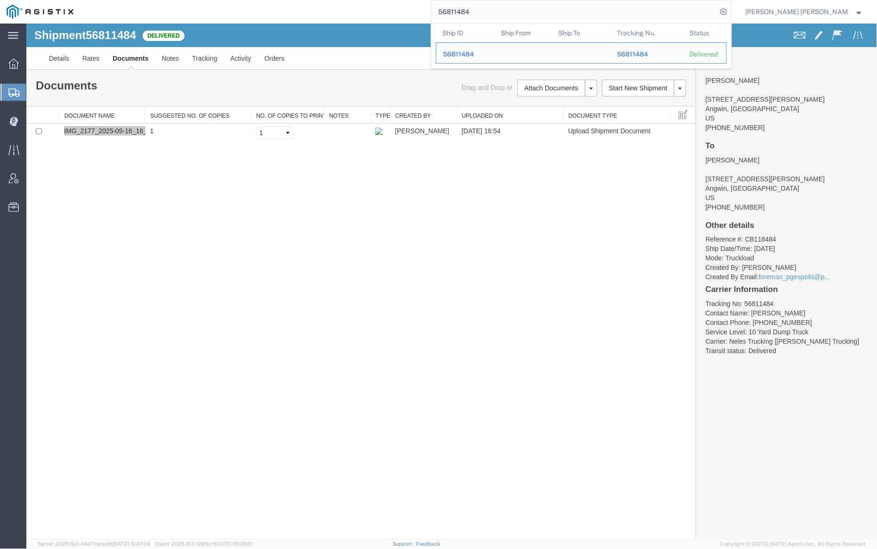
click at [499, 14] on input "56811484" at bounding box center [574, 11] width 286 height 23
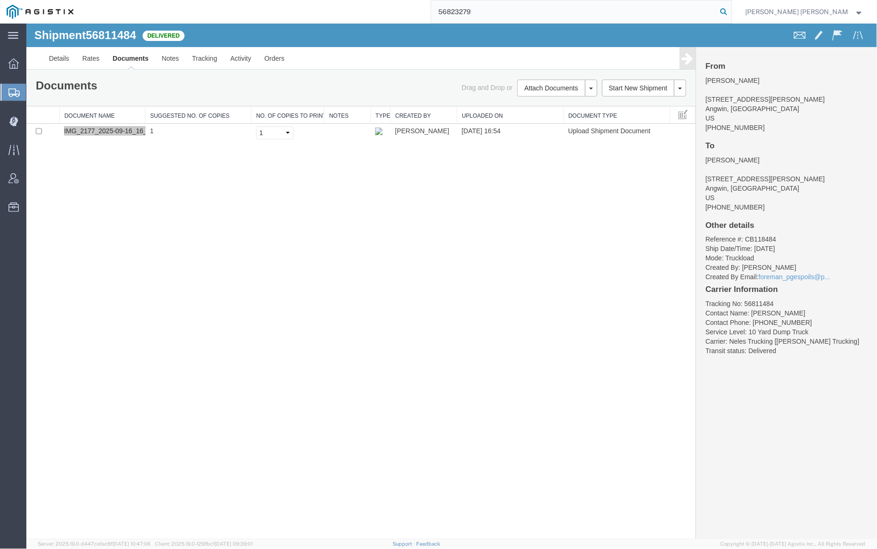
click at [731, 13] on icon at bounding box center [724, 11] width 13 height 13
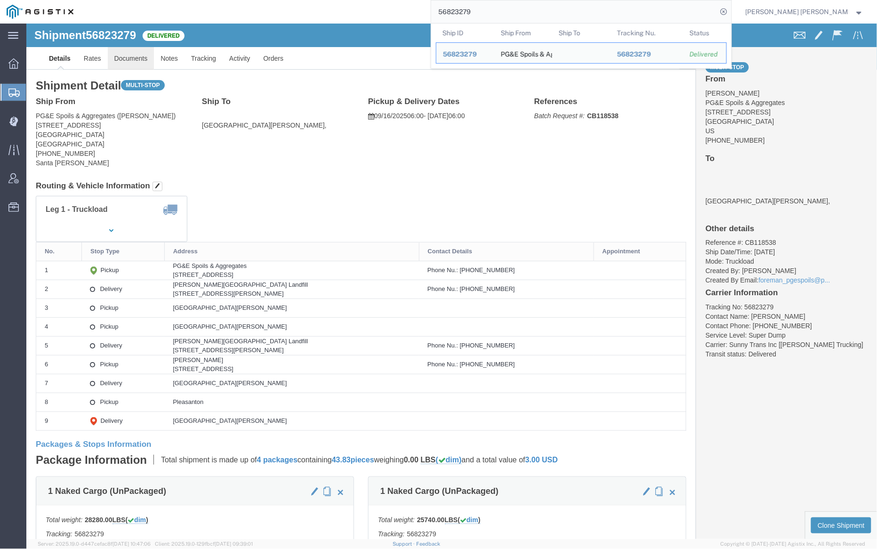
click link "Documents"
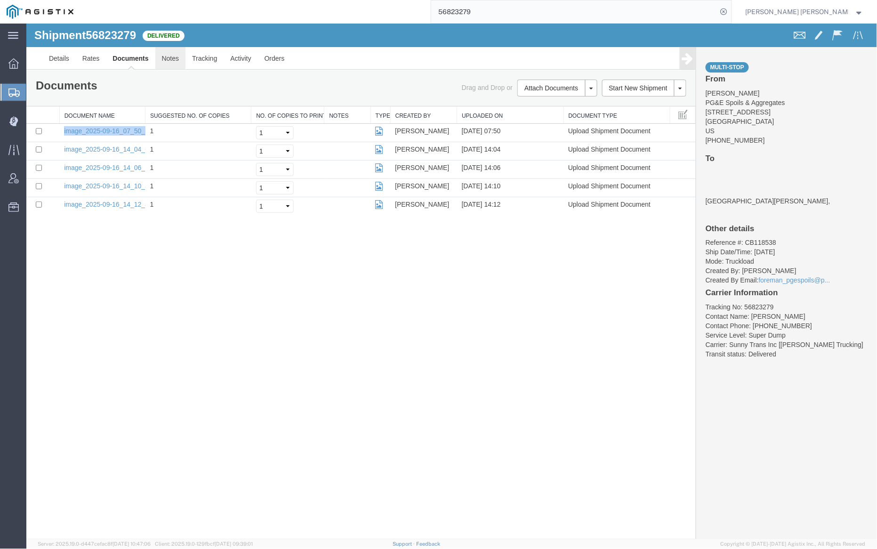
click at [168, 54] on link "Notes" at bounding box center [170, 58] width 31 height 23
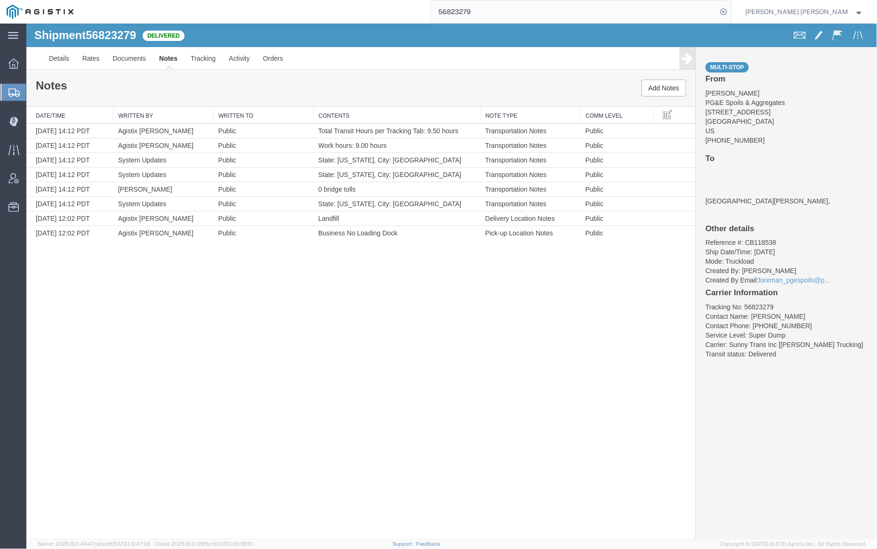
click at [491, 5] on input "56823279" at bounding box center [574, 11] width 286 height 23
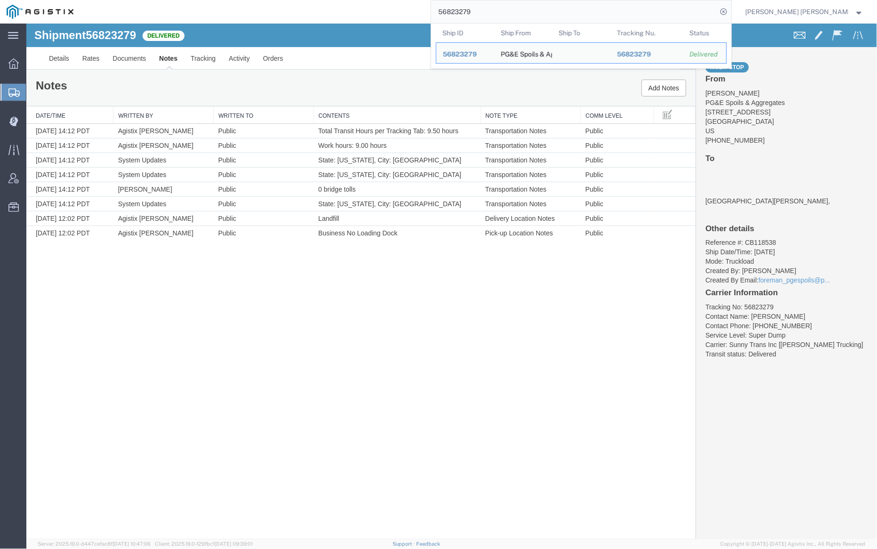
click at [491, 5] on input "56823279" at bounding box center [574, 11] width 286 height 23
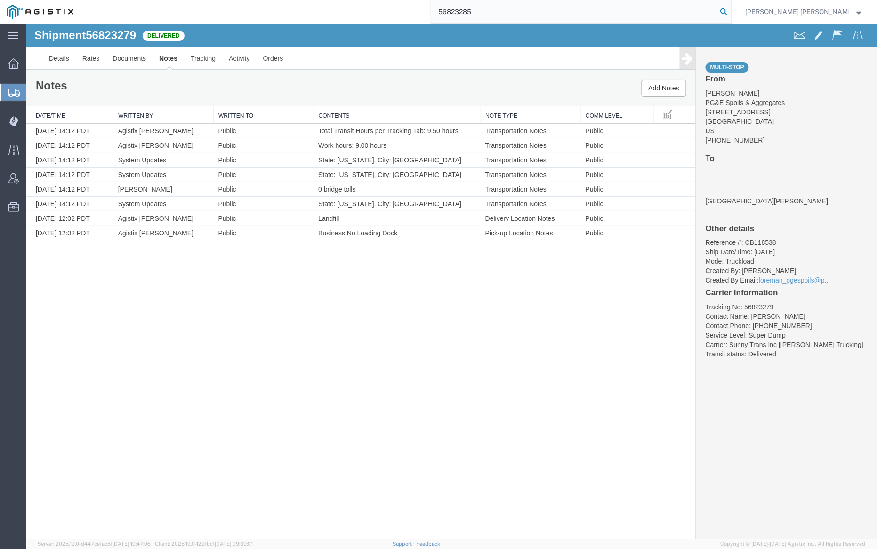
click at [731, 11] on icon at bounding box center [724, 11] width 13 height 13
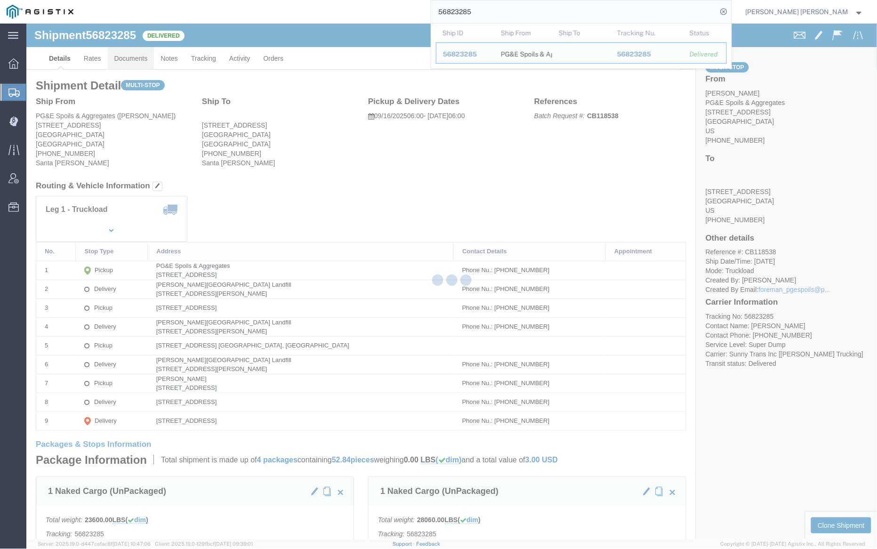
drag, startPoint x: 123, startPoint y: 58, endPoint x: 97, endPoint y: 34, distance: 35.0
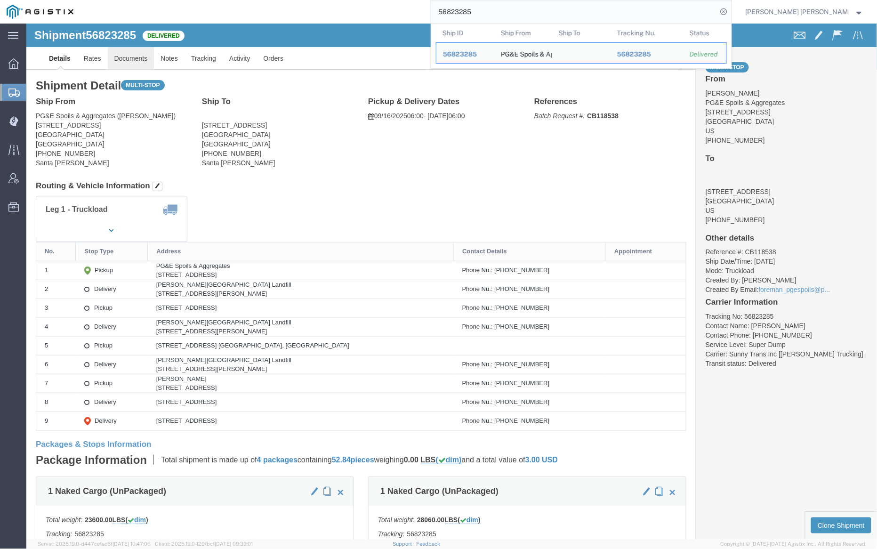
click link "Documents"
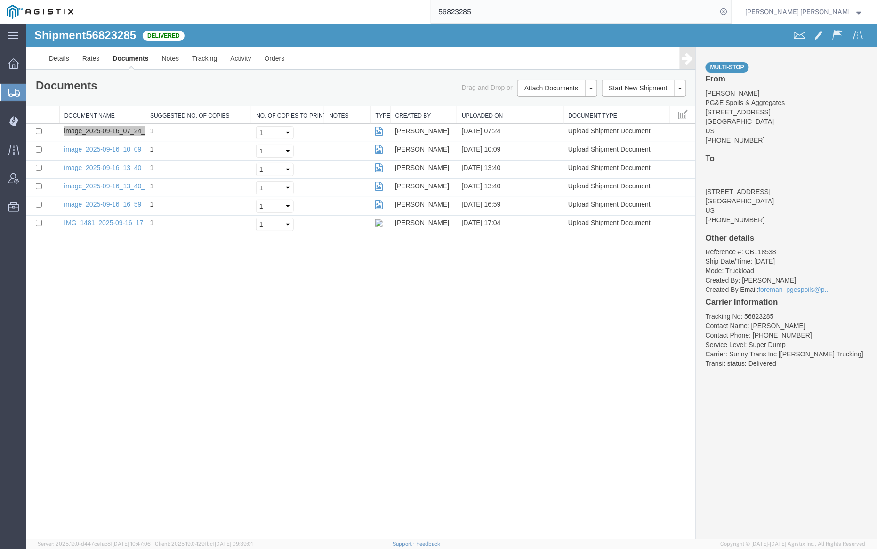
click at [505, 10] on input "56823285" at bounding box center [574, 11] width 286 height 23
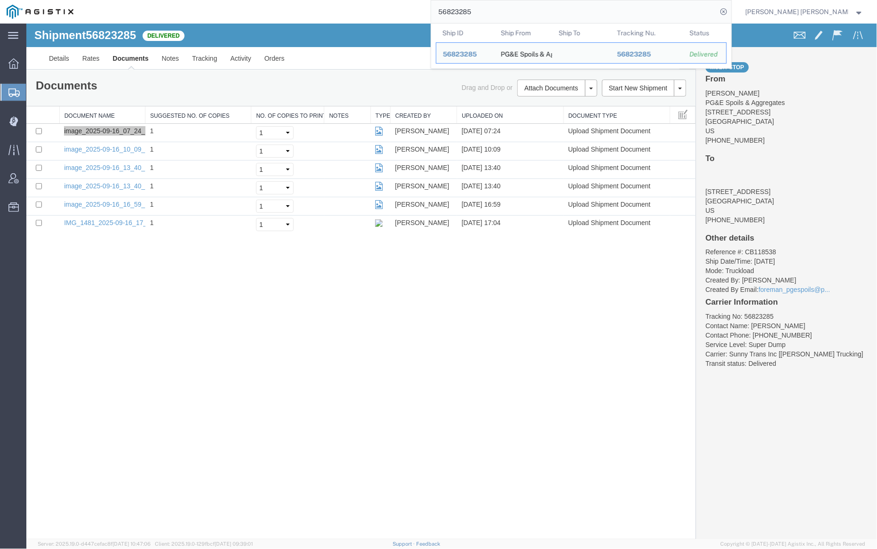
click at [505, 10] on input "56823285" at bounding box center [574, 11] width 286 height 23
paste input "7"
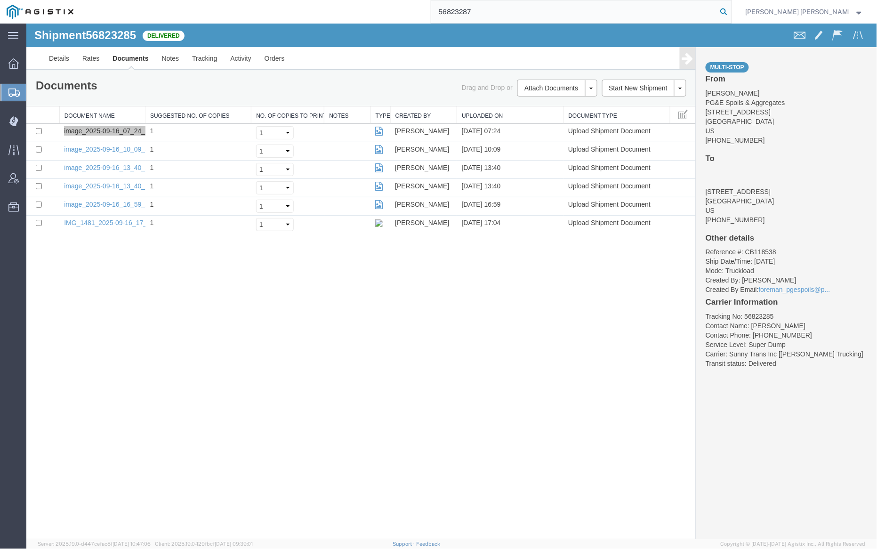
click at [731, 8] on icon at bounding box center [724, 11] width 13 height 13
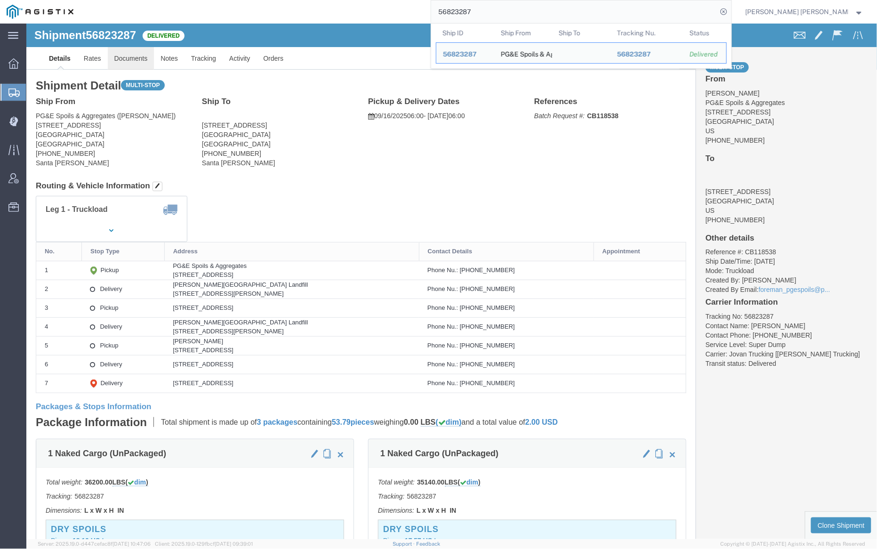
click link "Documents"
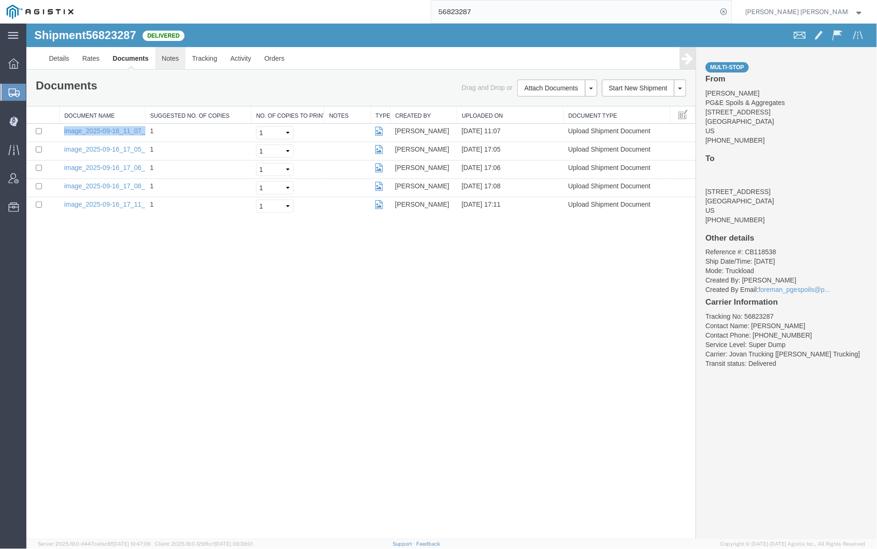
click at [161, 60] on link "Notes" at bounding box center [170, 58] width 31 height 23
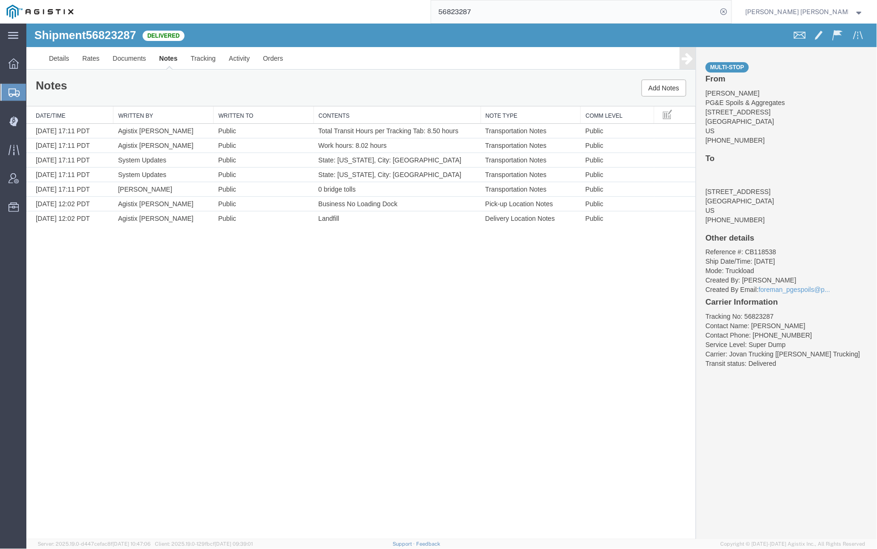
click at [502, 3] on input "56823287" at bounding box center [574, 11] width 286 height 23
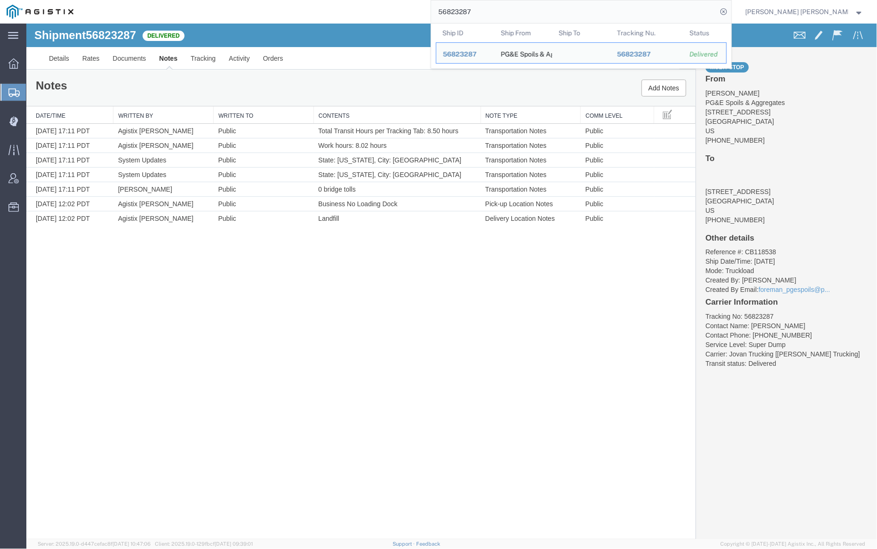
click at [502, 3] on input "56823287" at bounding box center [574, 11] width 286 height 23
paste input "95"
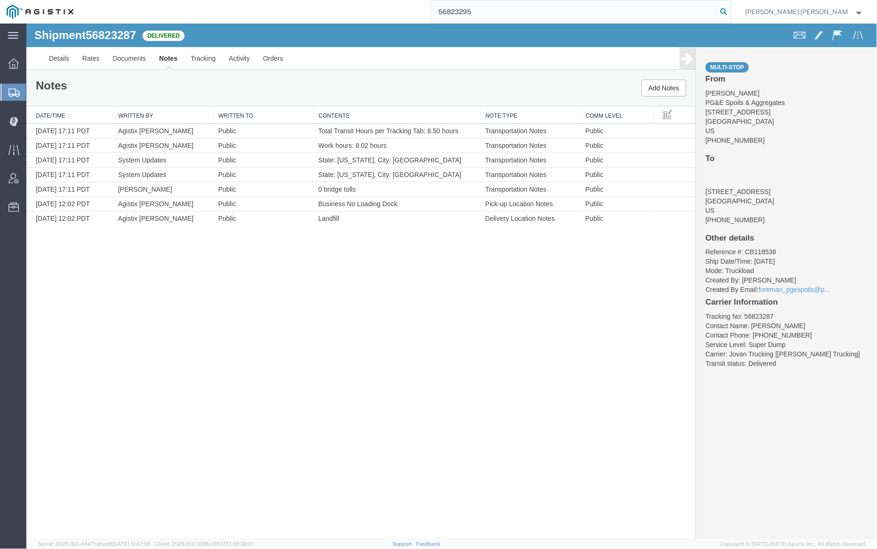
click at [731, 12] on icon at bounding box center [724, 11] width 13 height 13
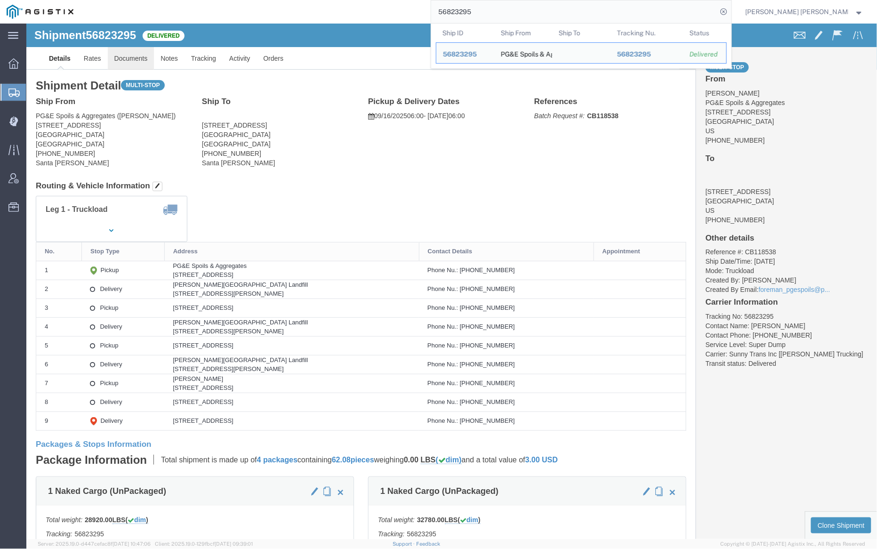
click link "Documents"
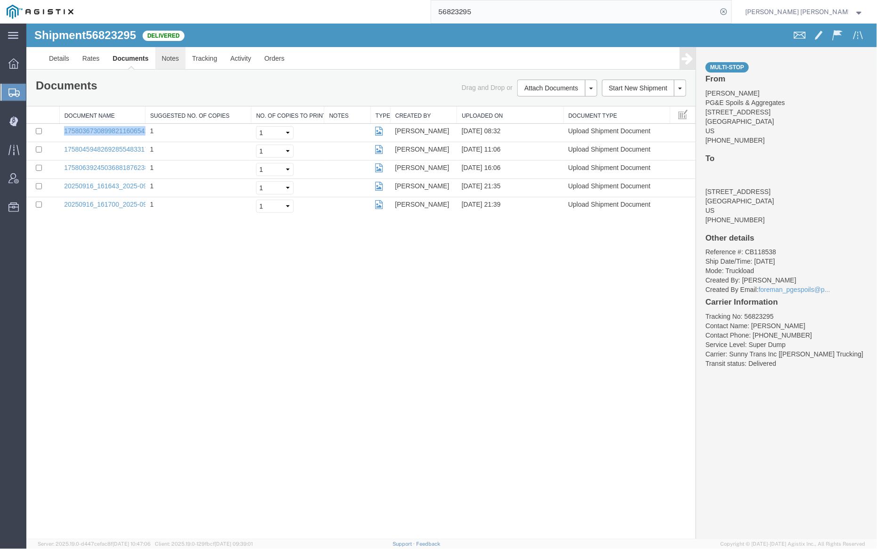
click at [174, 63] on link "Notes" at bounding box center [170, 58] width 31 height 23
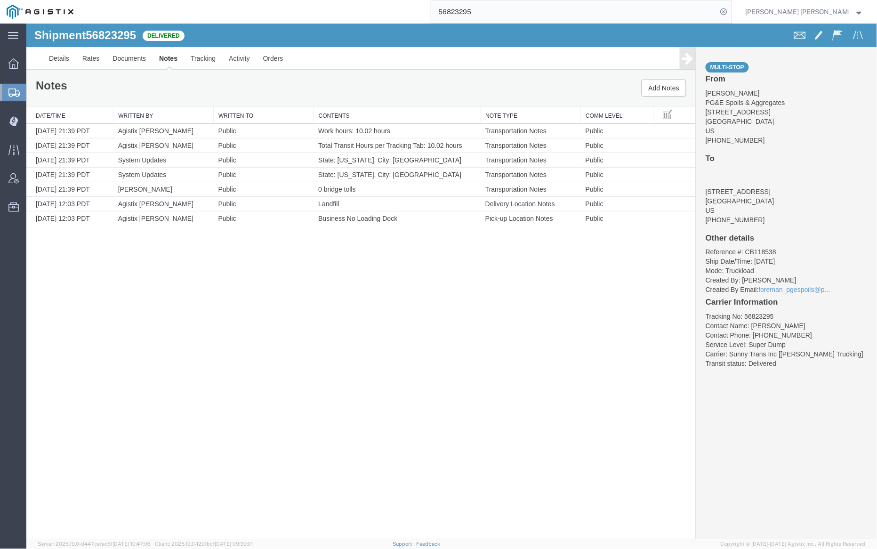
click at [505, 7] on input "56823295" at bounding box center [574, 11] width 286 height 23
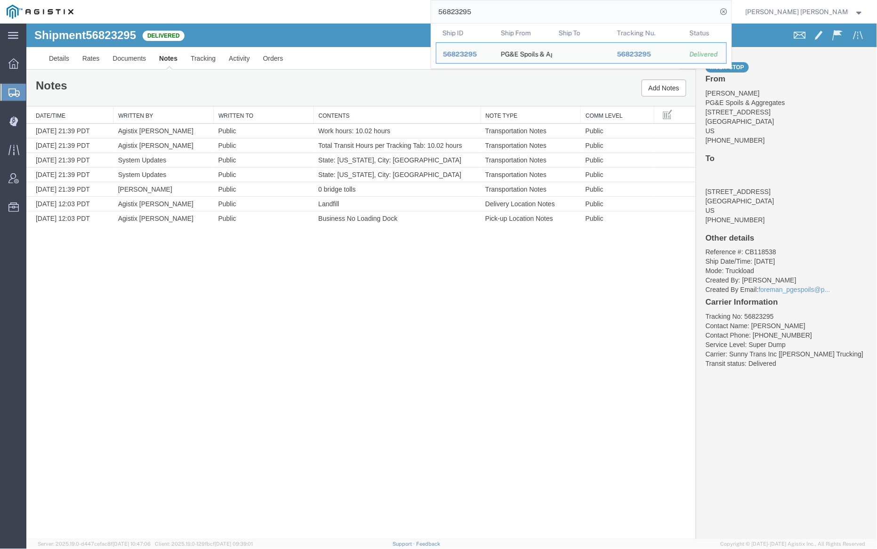
click at [505, 7] on input "56823295" at bounding box center [574, 11] width 286 height 23
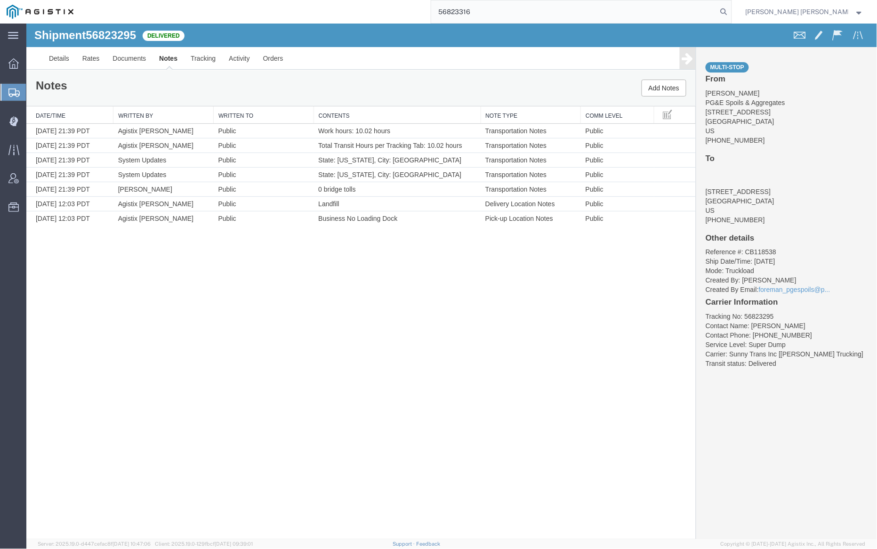
drag, startPoint x: 775, startPoint y: 10, endPoint x: 727, endPoint y: 11, distance: 47.6
click at [731, 10] on icon at bounding box center [724, 11] width 13 height 13
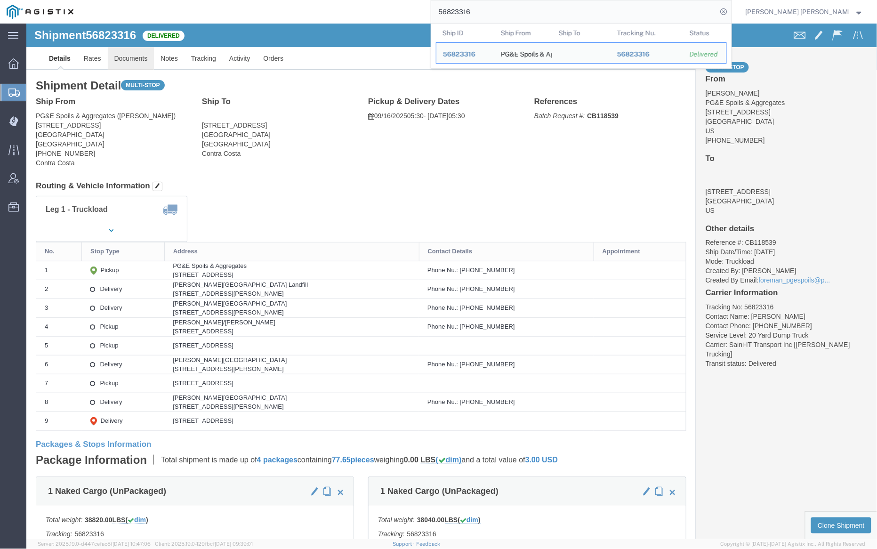
click link "Documents"
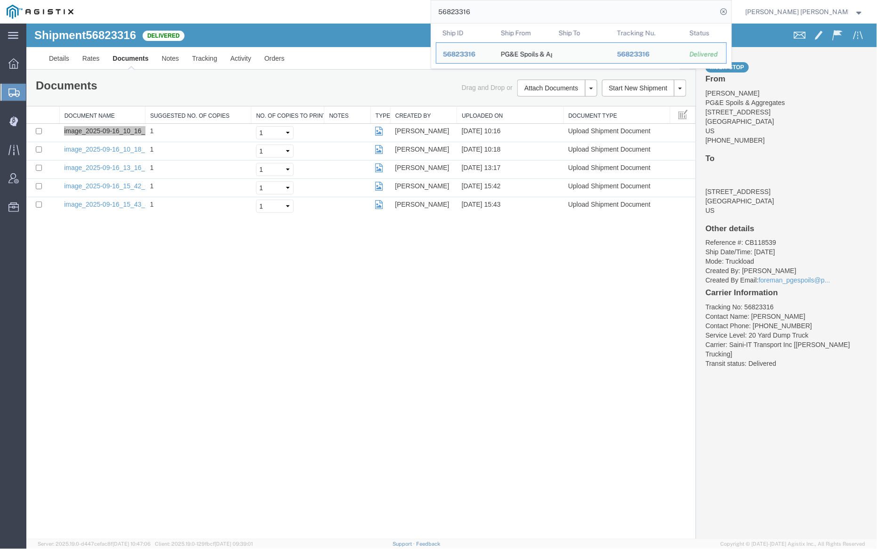
click at [490, 6] on input "56823316" at bounding box center [574, 11] width 286 height 23
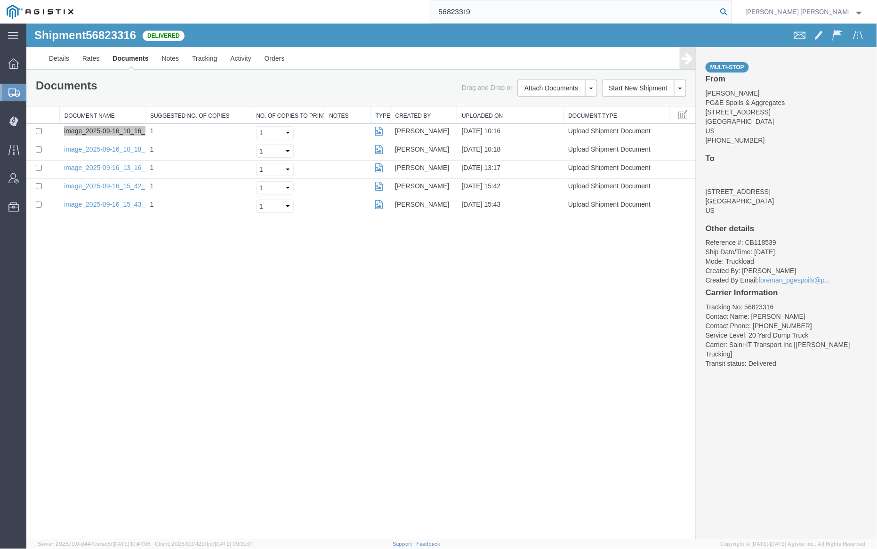
click at [731, 9] on icon at bounding box center [724, 11] width 13 height 13
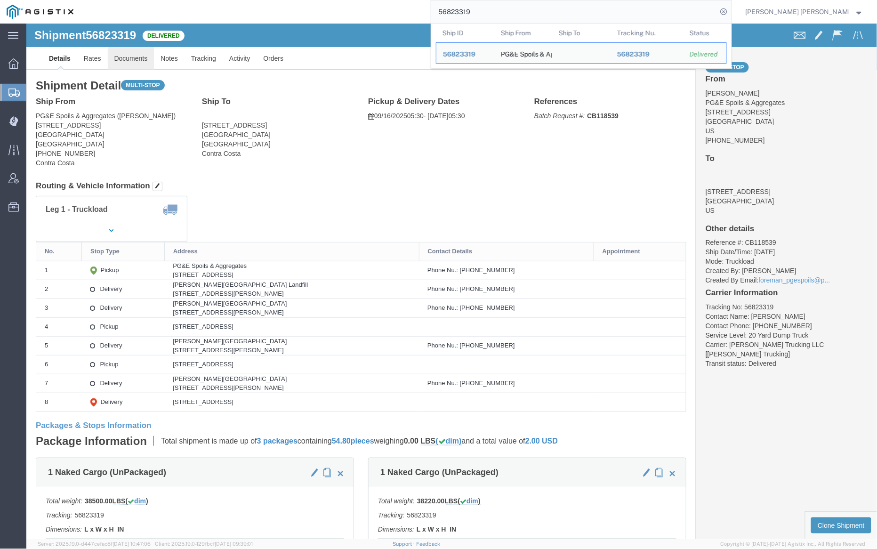
click link "Documents"
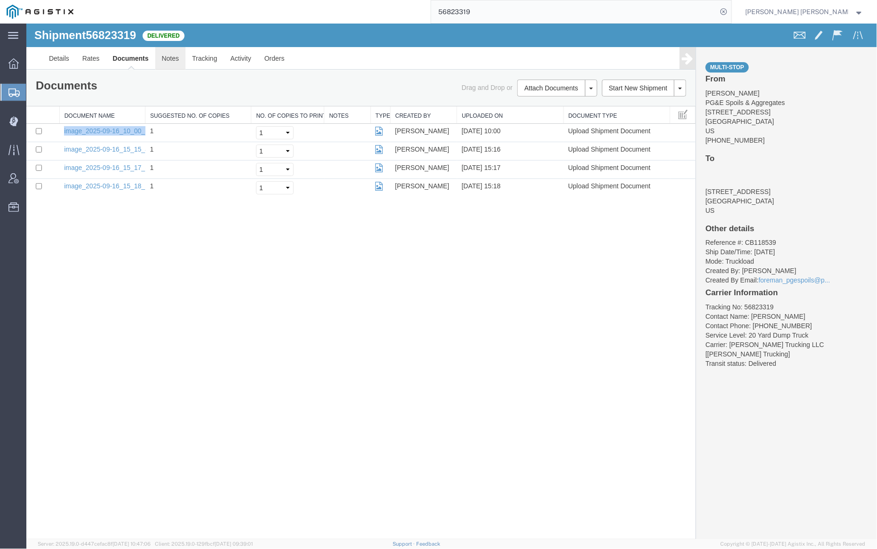
click at [167, 56] on link "Notes" at bounding box center [170, 58] width 31 height 23
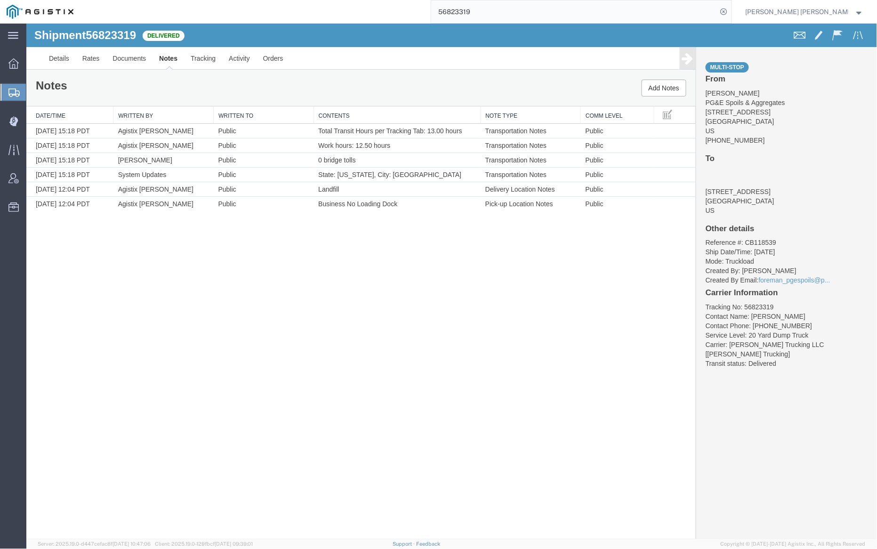
click at [503, 7] on input "56823319" at bounding box center [574, 11] width 286 height 23
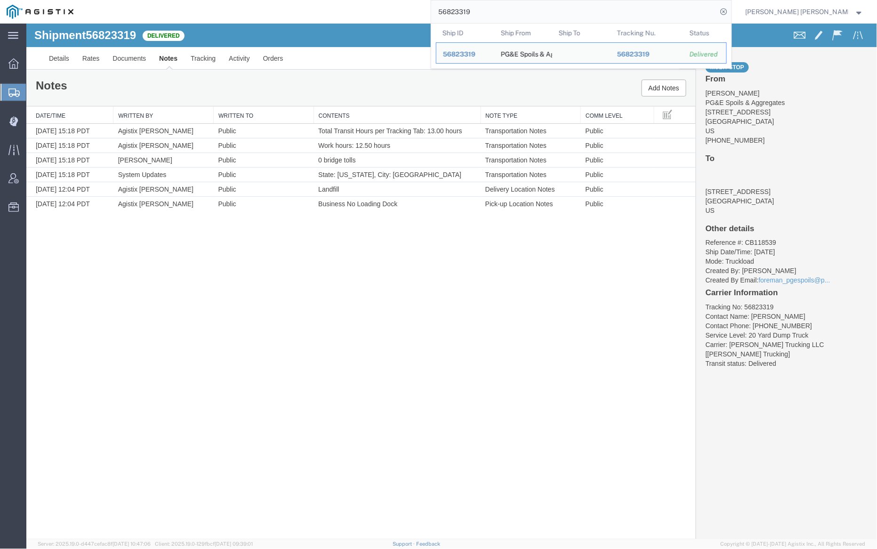
click at [503, 7] on input "56823319" at bounding box center [574, 11] width 286 height 23
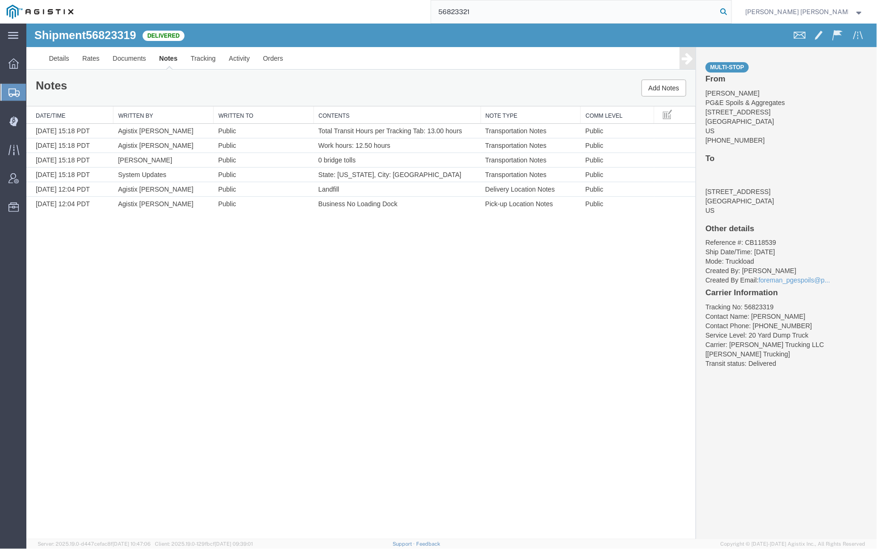
type input "56823321"
click at [731, 10] on icon at bounding box center [724, 11] width 13 height 13
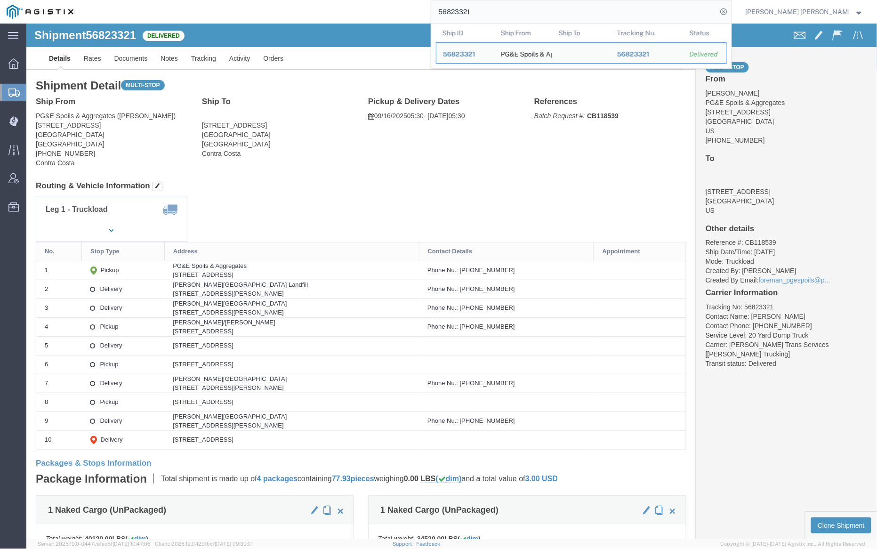
click link "Notes"
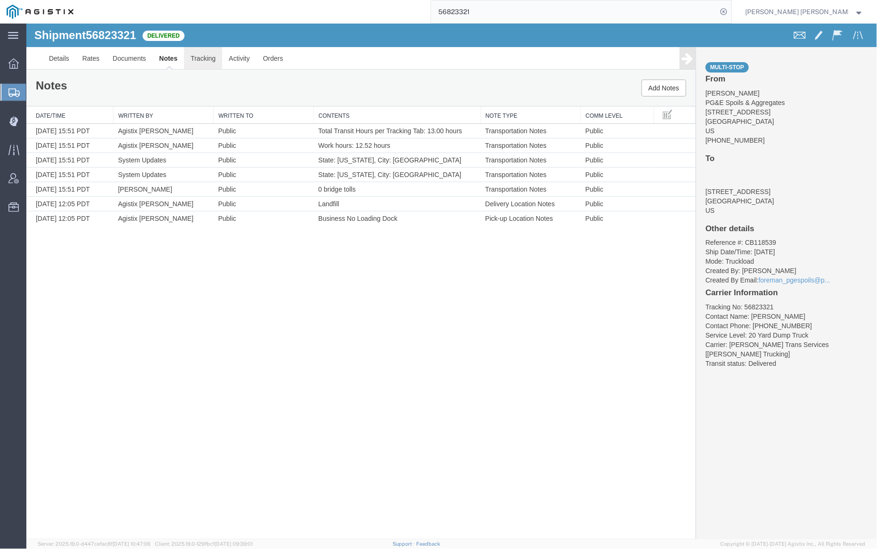
click at [203, 60] on link "Tracking" at bounding box center [203, 58] width 38 height 23
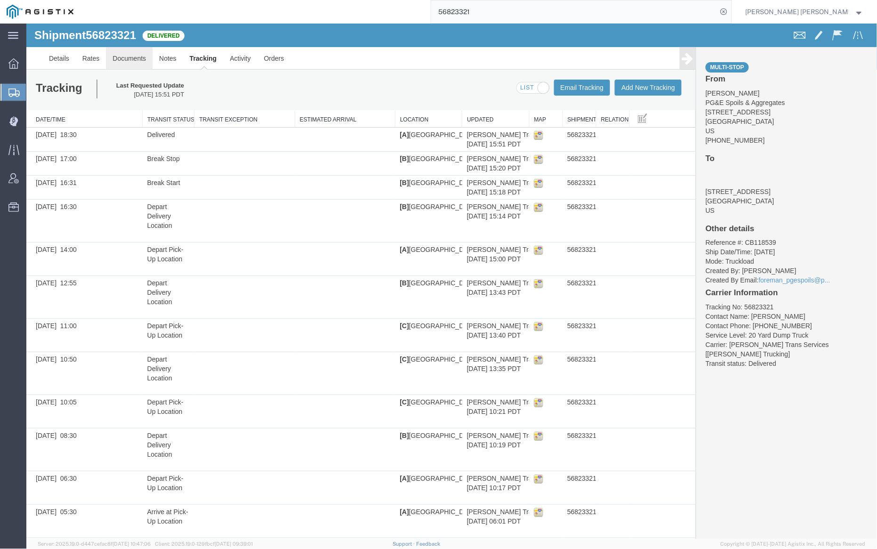
click at [127, 57] on link "Documents" at bounding box center [128, 58] width 47 height 23
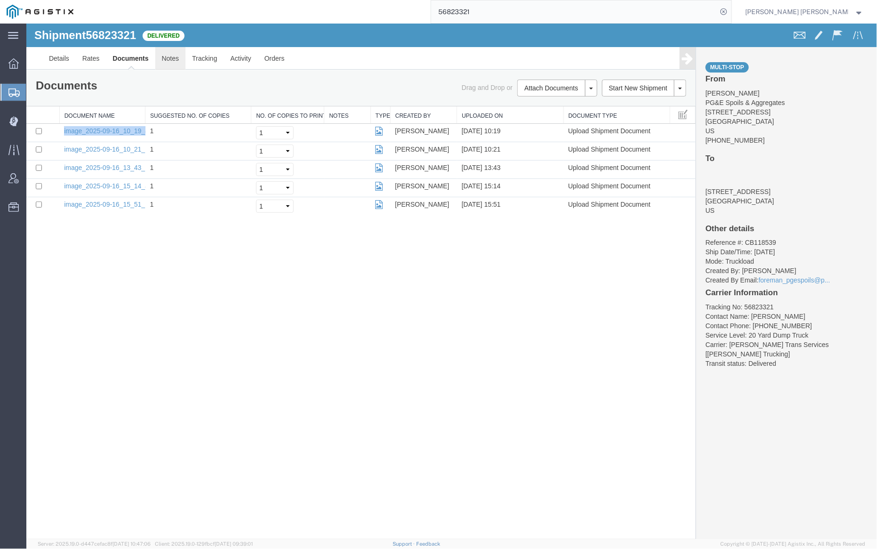
click at [170, 60] on link "Notes" at bounding box center [170, 58] width 31 height 23
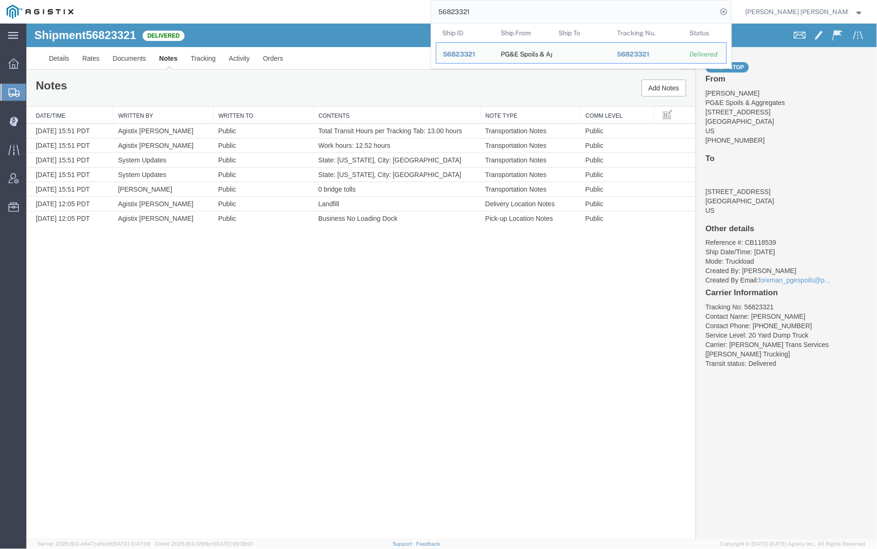
click at [491, 15] on input "56823321" at bounding box center [574, 11] width 286 height 23
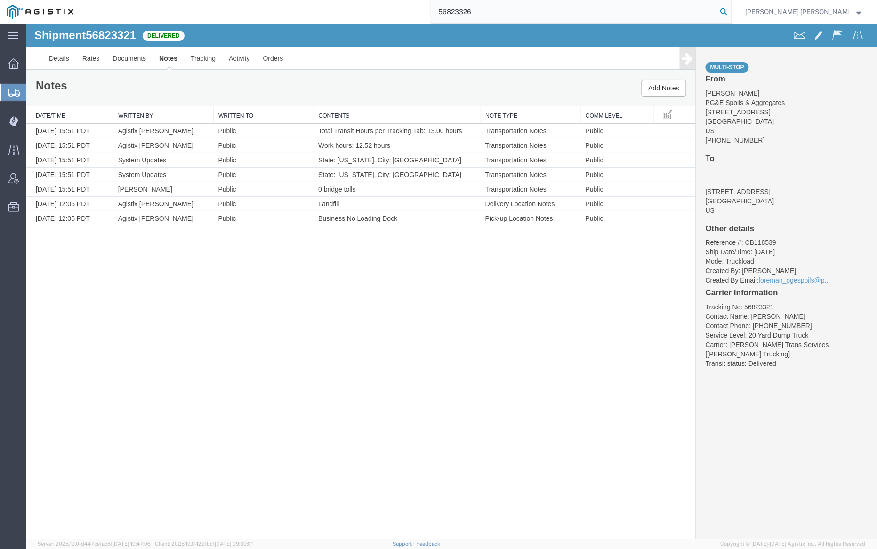
click at [731, 10] on icon at bounding box center [724, 11] width 13 height 13
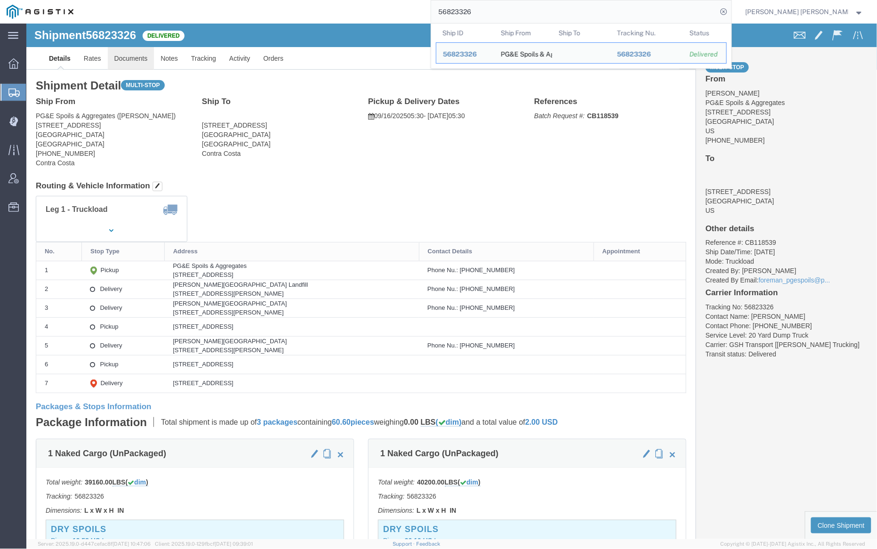
click link "Documents"
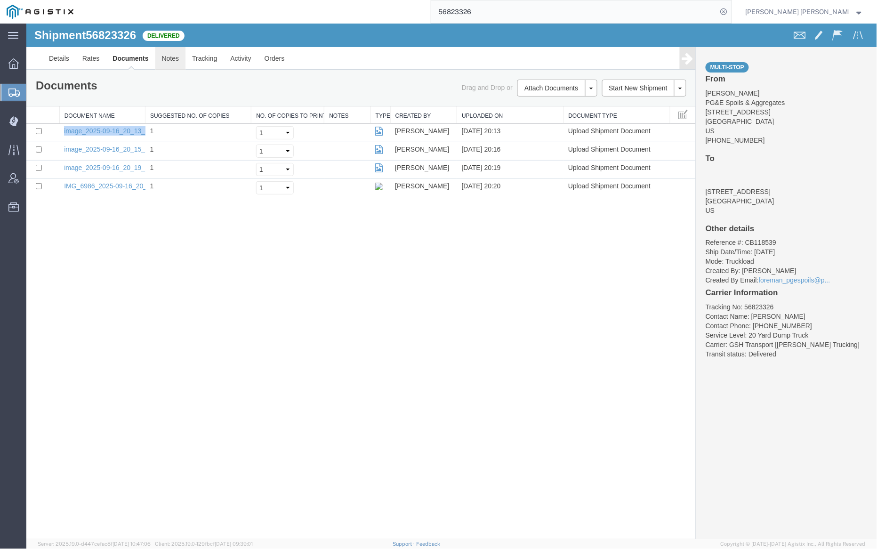
click at [163, 59] on link "Notes" at bounding box center [170, 58] width 31 height 23
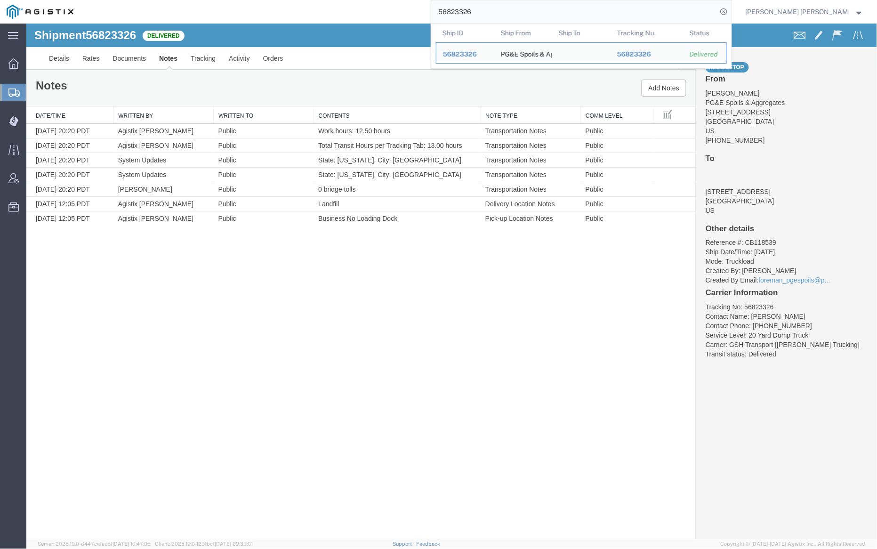
click at [512, 6] on input "56823326" at bounding box center [574, 11] width 286 height 23
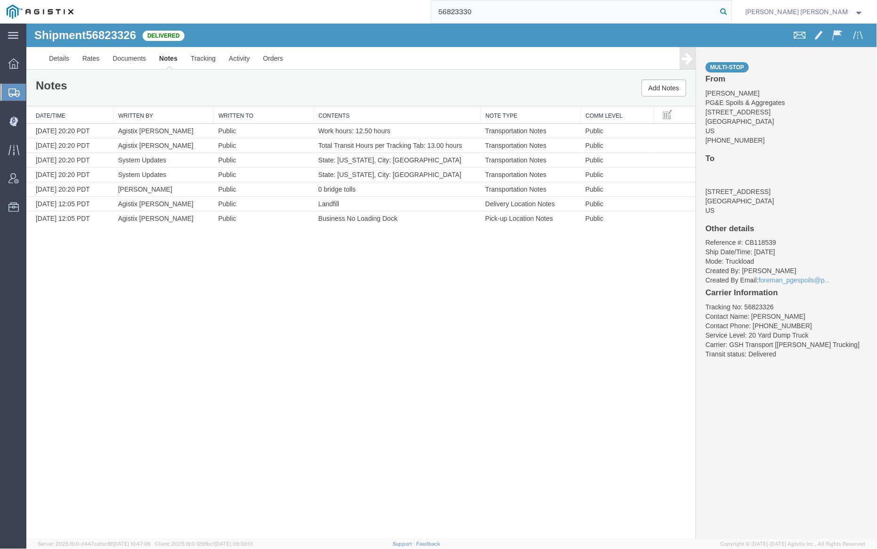
click at [731, 8] on icon at bounding box center [724, 11] width 13 height 13
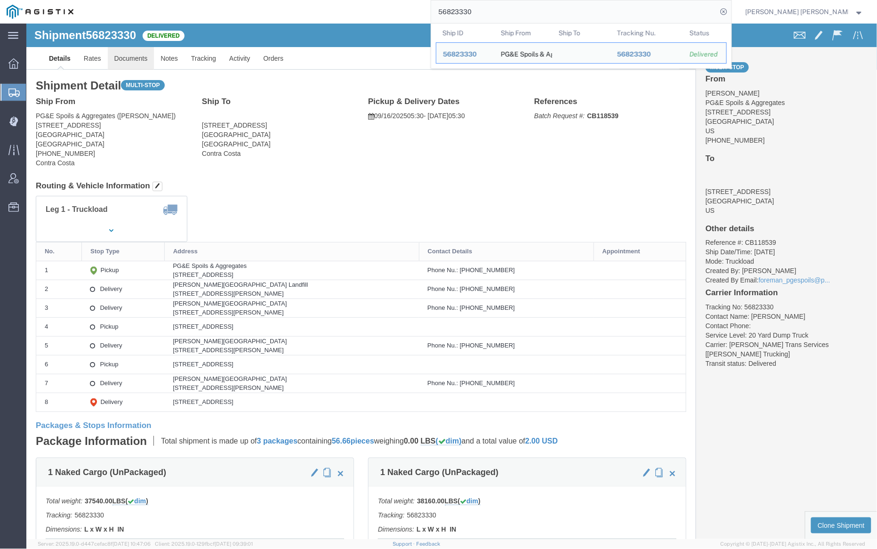
click link "Documents"
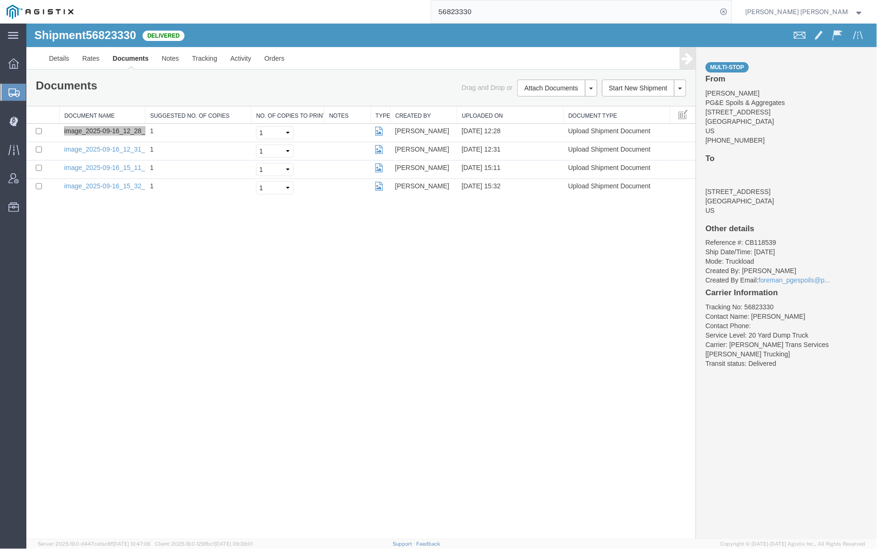
click at [485, 12] on input "56823330" at bounding box center [574, 11] width 286 height 23
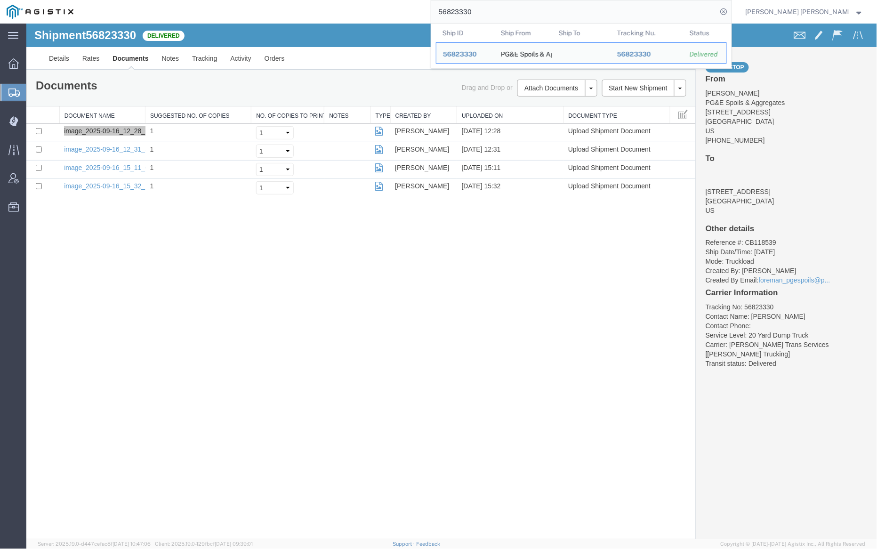
click at [485, 12] on input "56823330" at bounding box center [574, 11] width 286 height 23
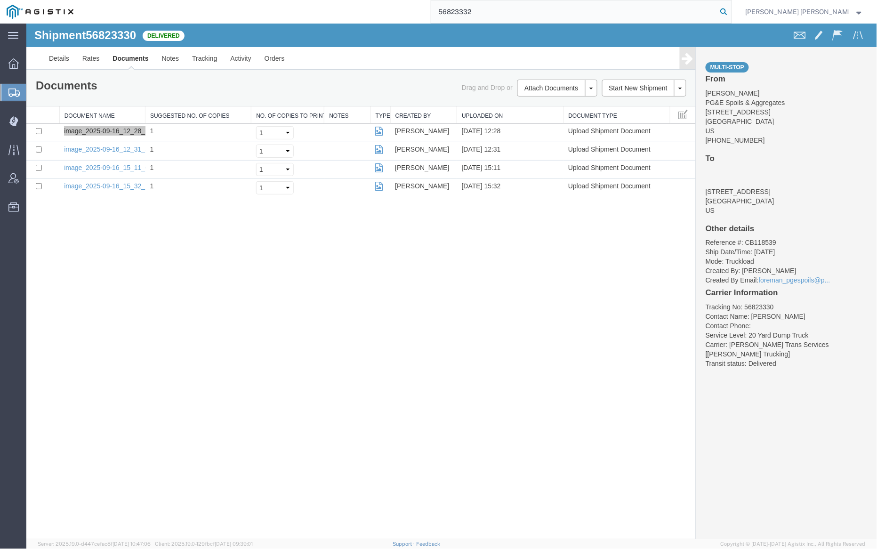
click at [731, 11] on icon at bounding box center [724, 11] width 13 height 13
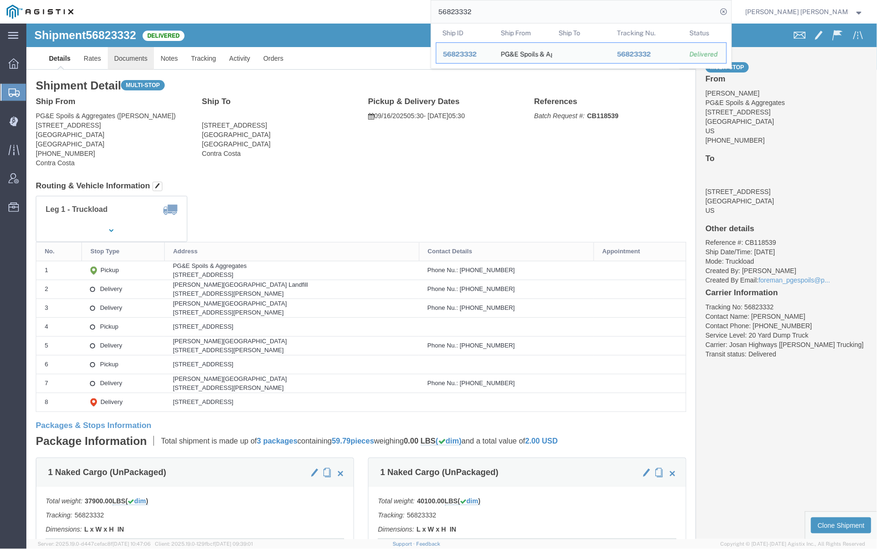
click link "Documents"
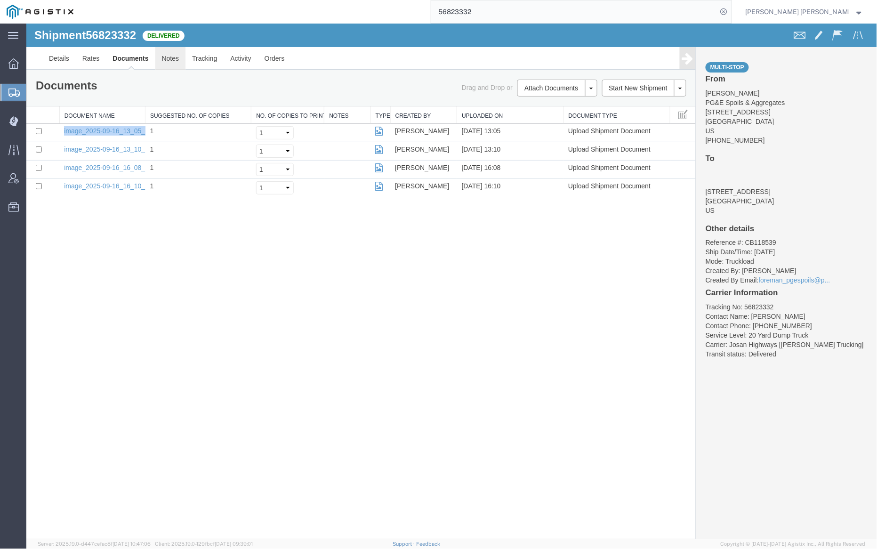
click at [170, 55] on link "Notes" at bounding box center [170, 58] width 31 height 23
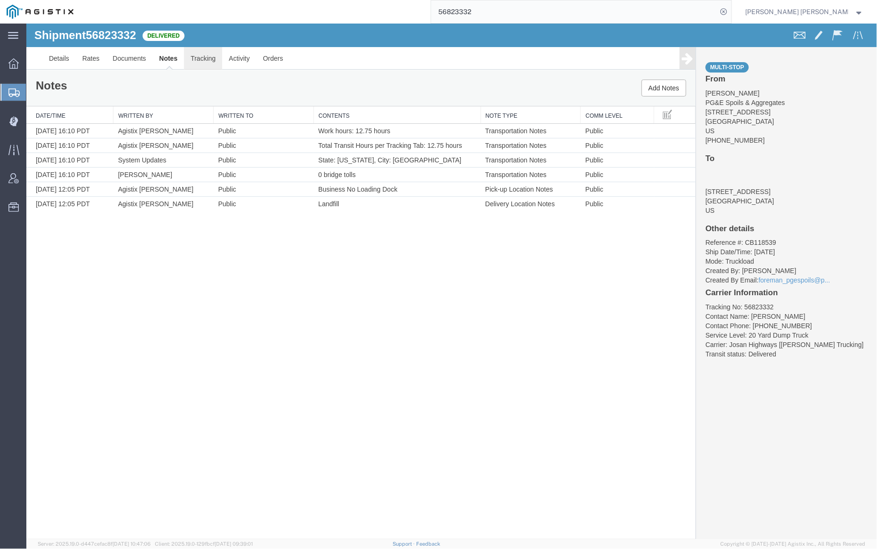
click at [210, 58] on link "Tracking" at bounding box center [203, 58] width 38 height 23
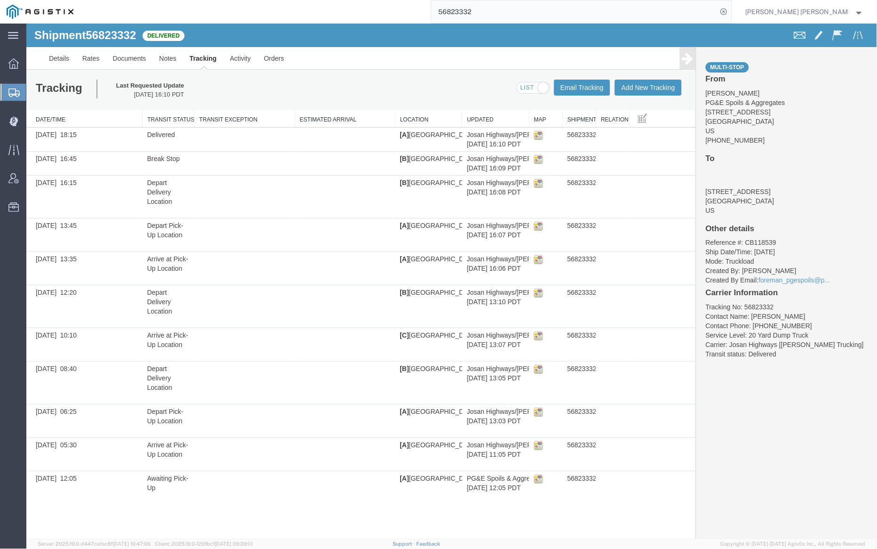
click at [510, 15] on input "56823332" at bounding box center [574, 11] width 286 height 23
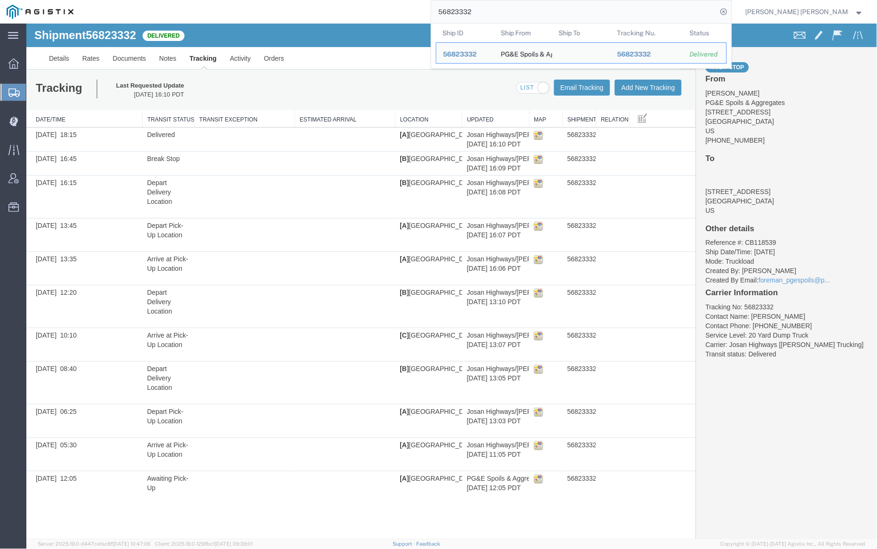
click at [510, 15] on input "56823332" at bounding box center [574, 11] width 286 height 23
paste input "56823337"
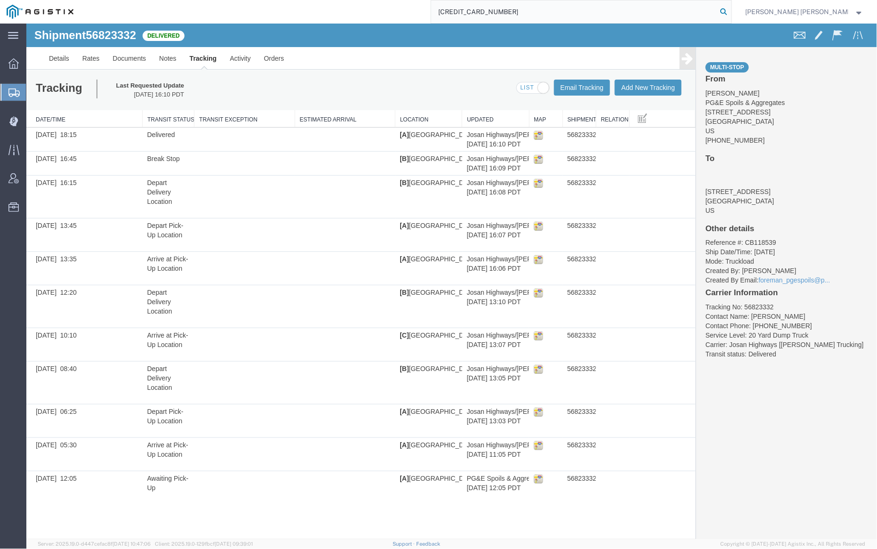
click at [731, 13] on icon at bounding box center [724, 11] width 13 height 13
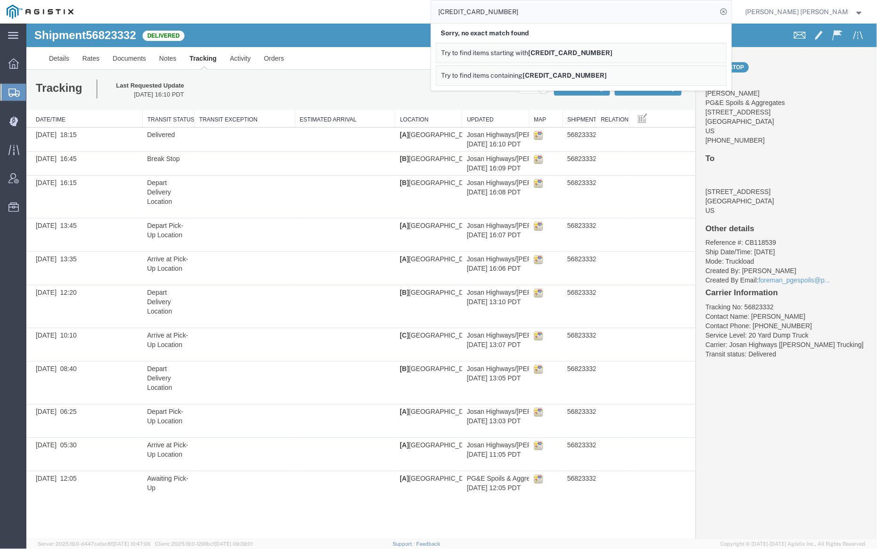
click at [509, 9] on input "[CREDIT_CARD_NUMBER]" at bounding box center [574, 11] width 286 height 23
paste input "337"
click at [731, 8] on icon at bounding box center [724, 11] width 13 height 13
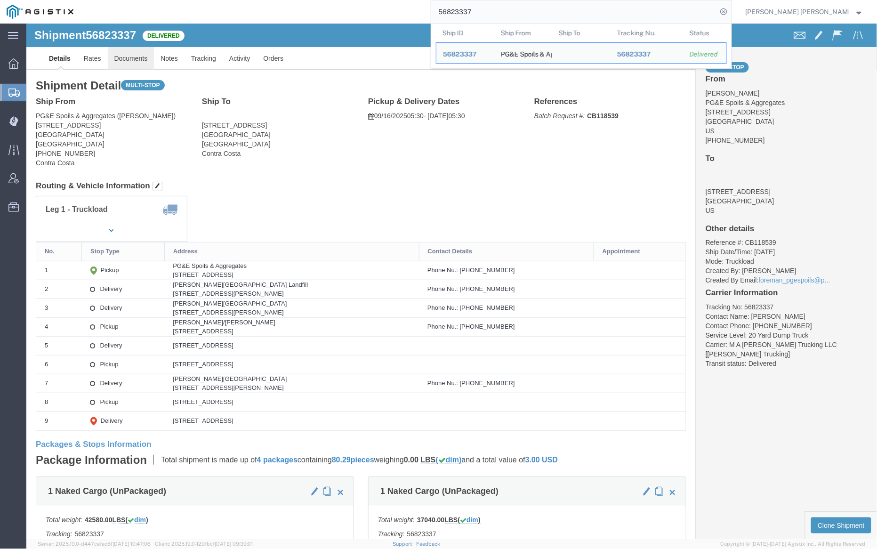
click link "Documents"
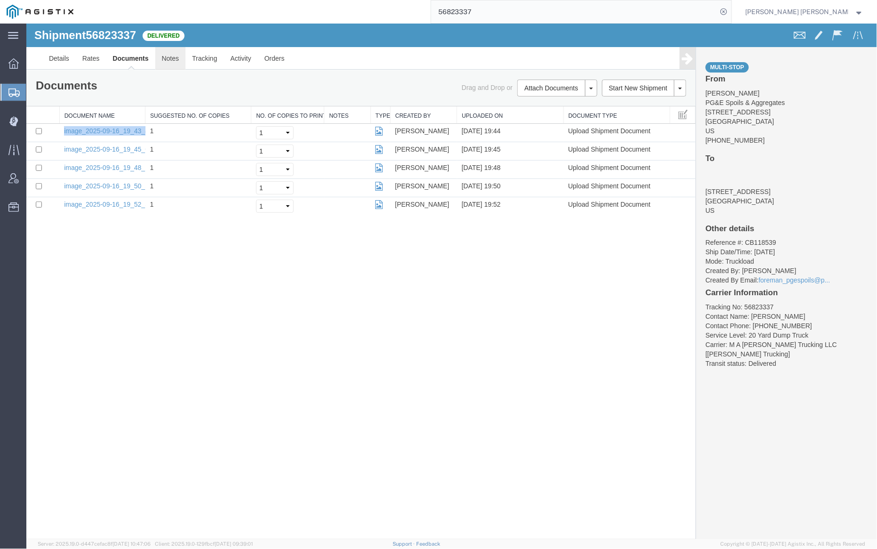
click at [167, 60] on link "Notes" at bounding box center [170, 58] width 31 height 23
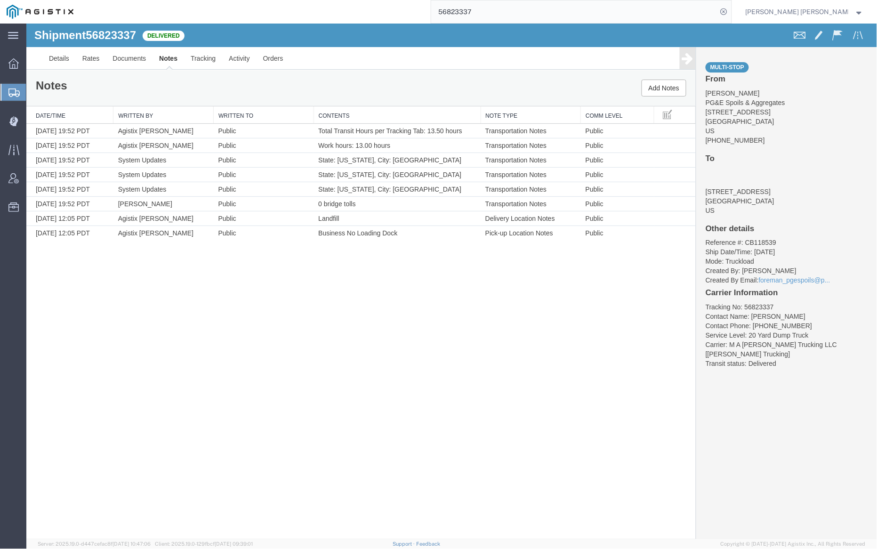
click at [501, 16] on input "56823337" at bounding box center [574, 11] width 286 height 23
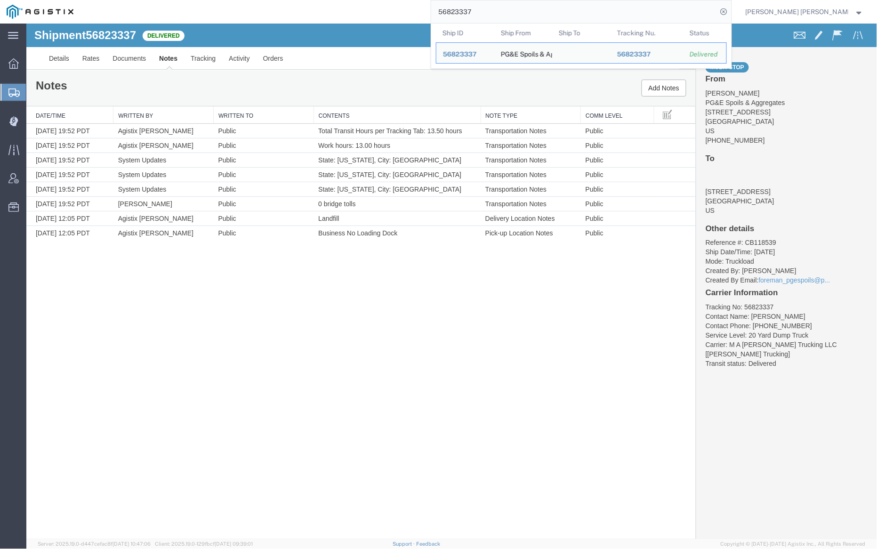
click at [501, 16] on input "56823337" at bounding box center [574, 11] width 286 height 23
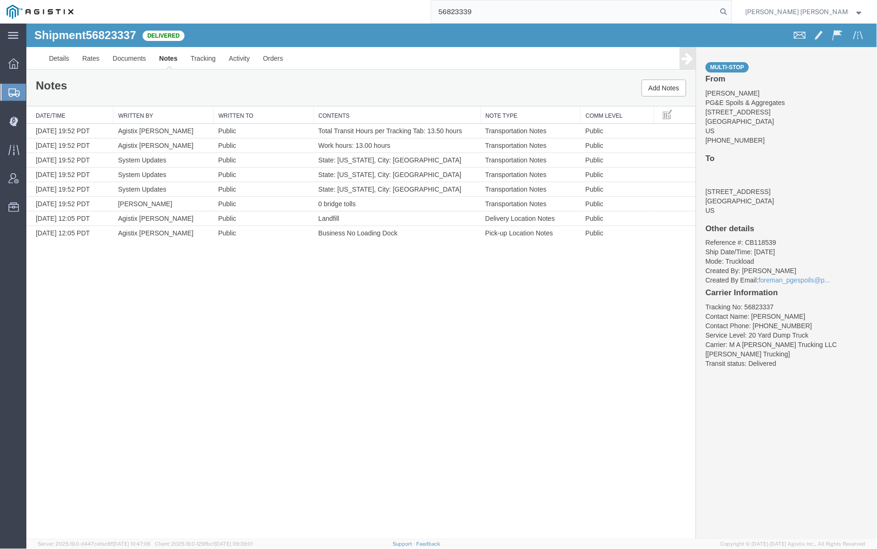
drag, startPoint x: 776, startPoint y: 10, endPoint x: 726, endPoint y: 5, distance: 50.6
click at [731, 10] on icon at bounding box center [724, 11] width 13 height 13
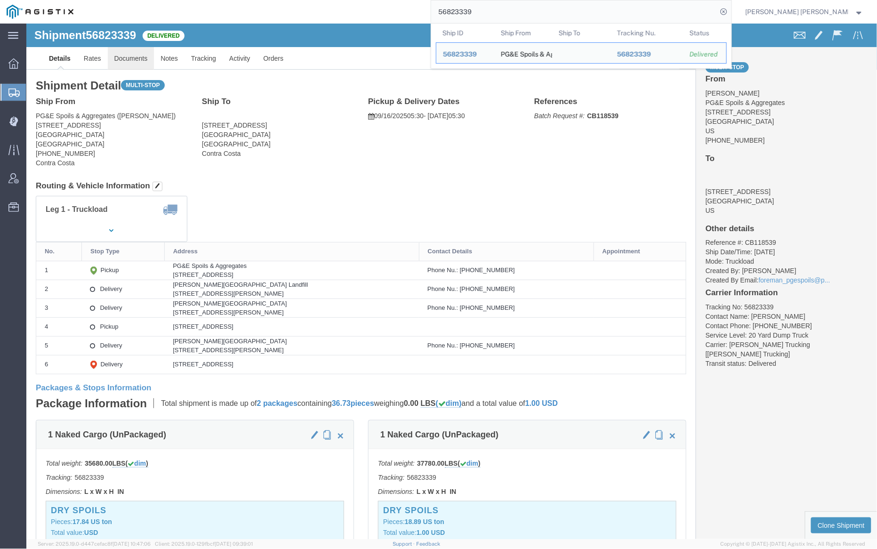
click link "Documents"
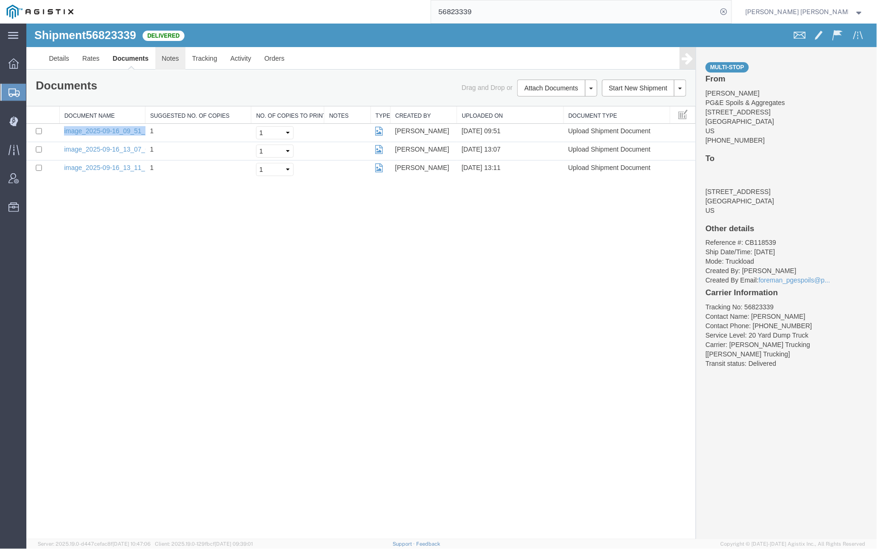
click at [168, 54] on link "Notes" at bounding box center [170, 58] width 31 height 23
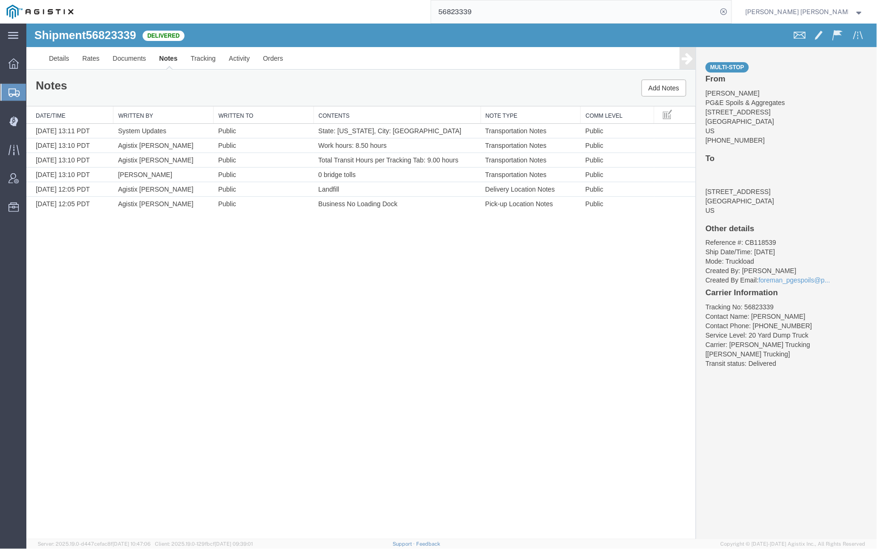
click at [496, 5] on input "56823339" at bounding box center [574, 11] width 286 height 23
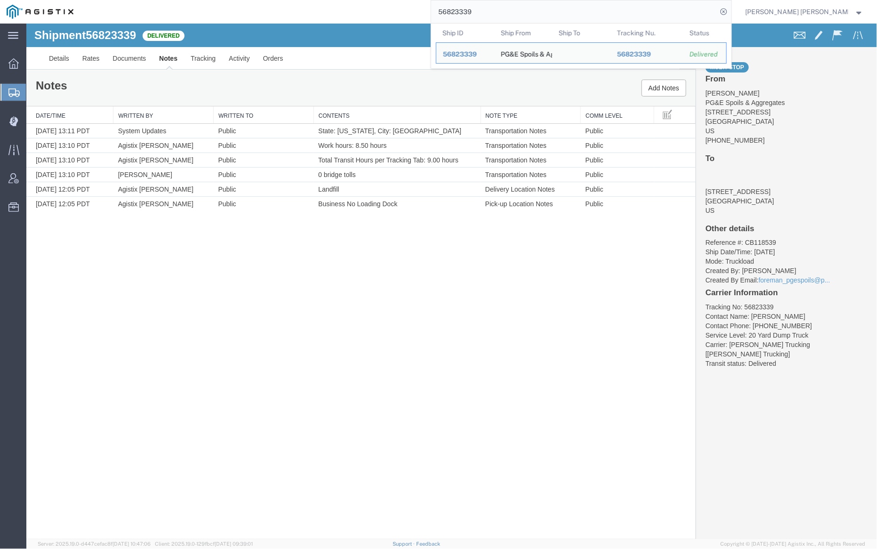
click at [496, 5] on input "56823339" at bounding box center [574, 11] width 286 height 23
paste input "43"
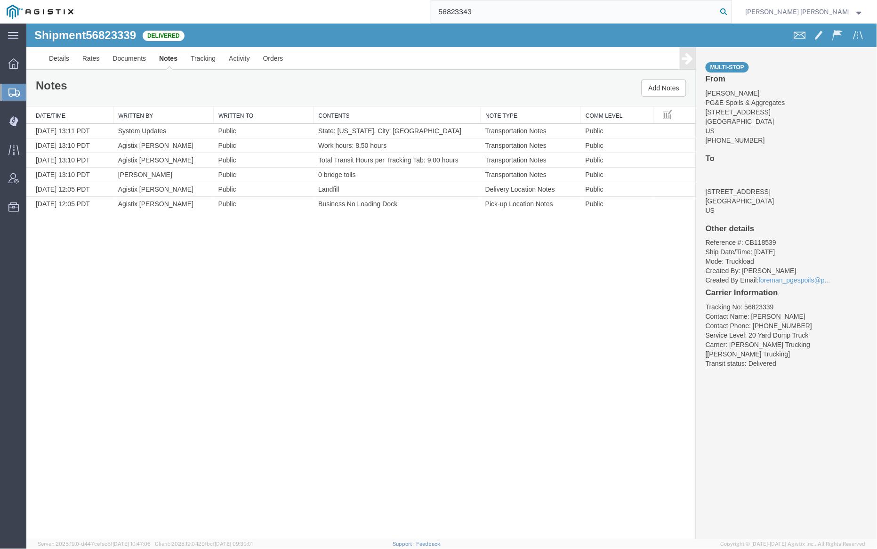
click at [731, 11] on icon at bounding box center [724, 11] width 13 height 13
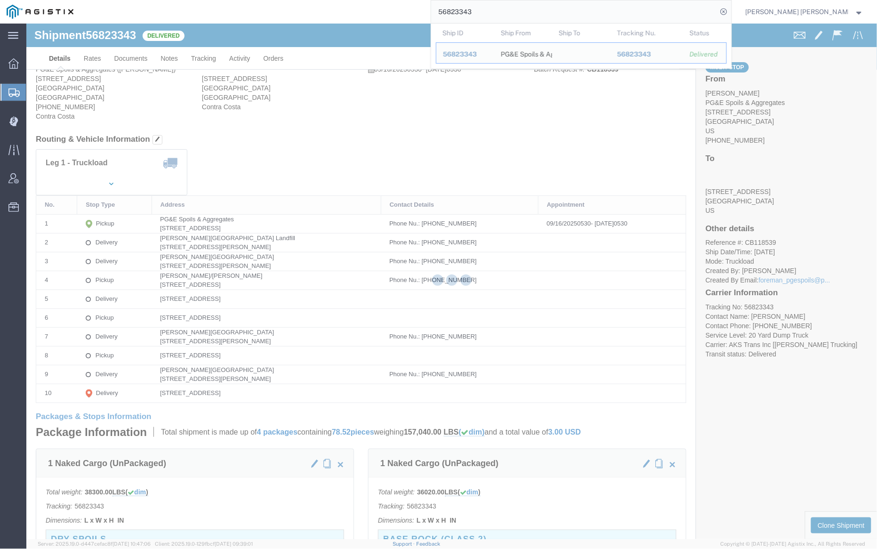
click div
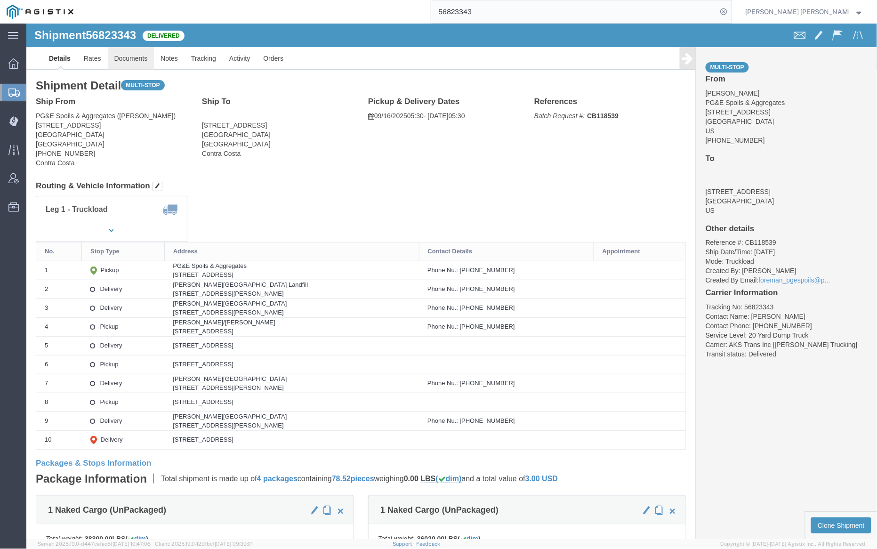
click link "Documents"
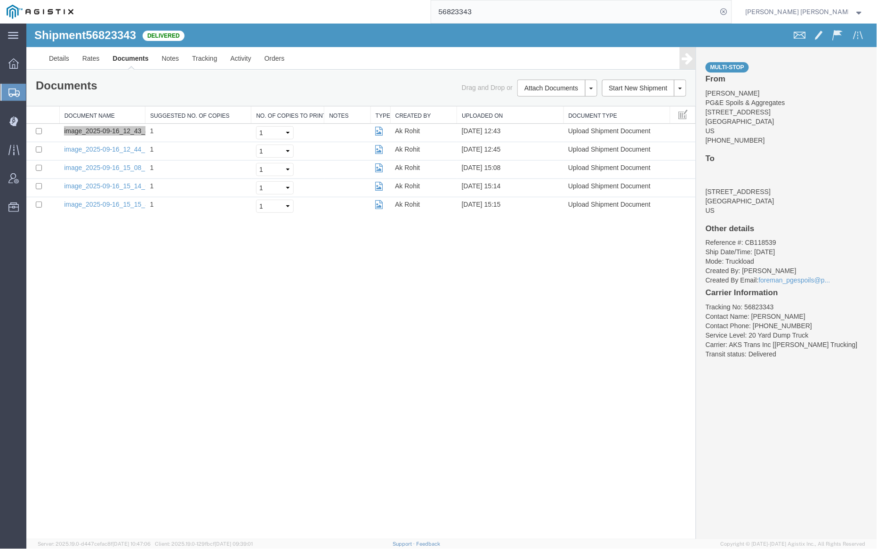
click at [502, 8] on input "56823343" at bounding box center [574, 11] width 286 height 23
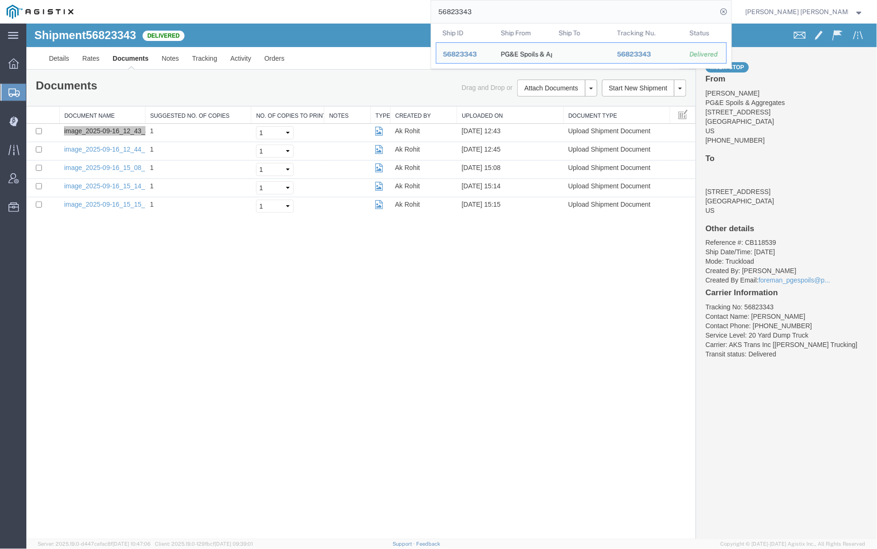
click at [502, 8] on input "56823343" at bounding box center [574, 11] width 286 height 23
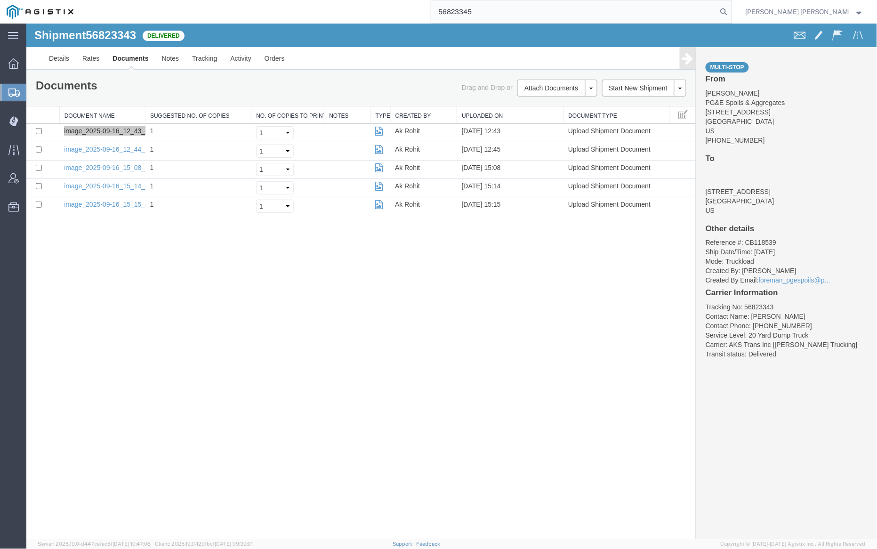
click at [731, 10] on icon at bounding box center [724, 11] width 13 height 13
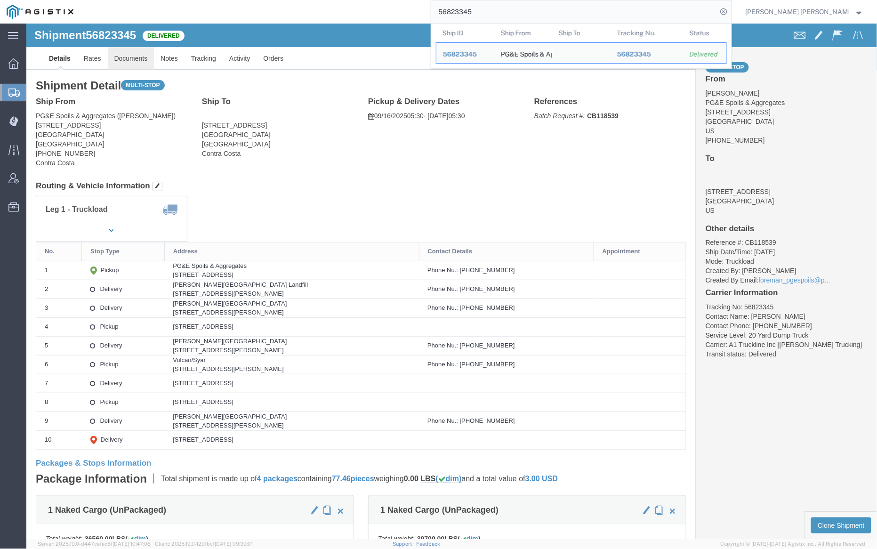
click link "Documents"
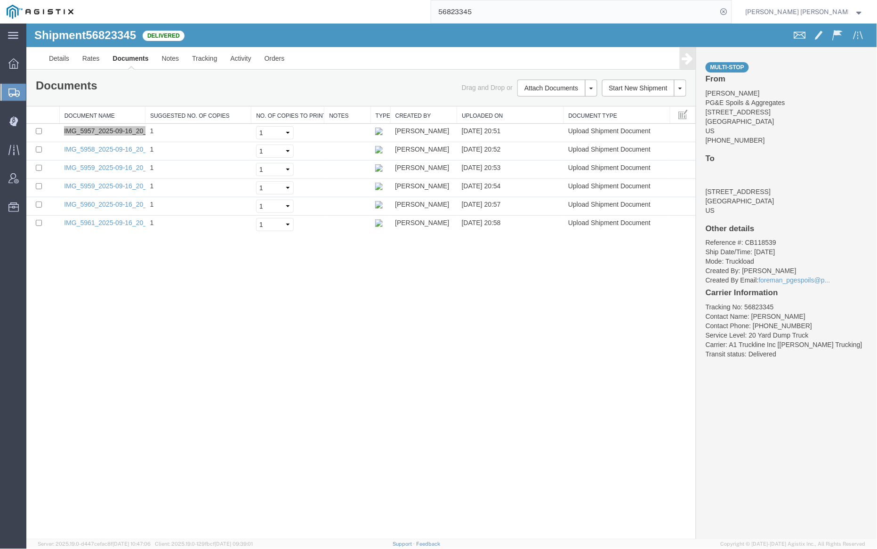
click at [492, 10] on input "56823345" at bounding box center [574, 11] width 286 height 23
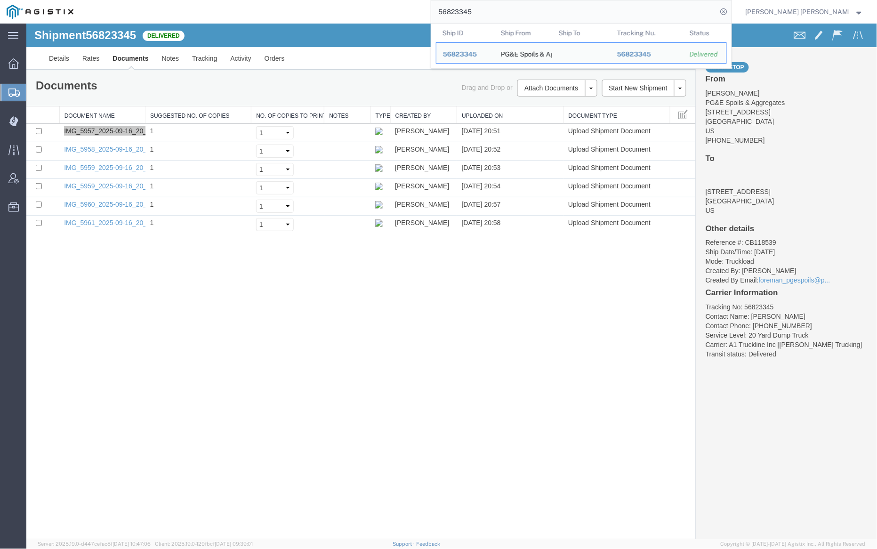
click at [492, 10] on input "56823345" at bounding box center [574, 11] width 286 height 23
paste input "46"
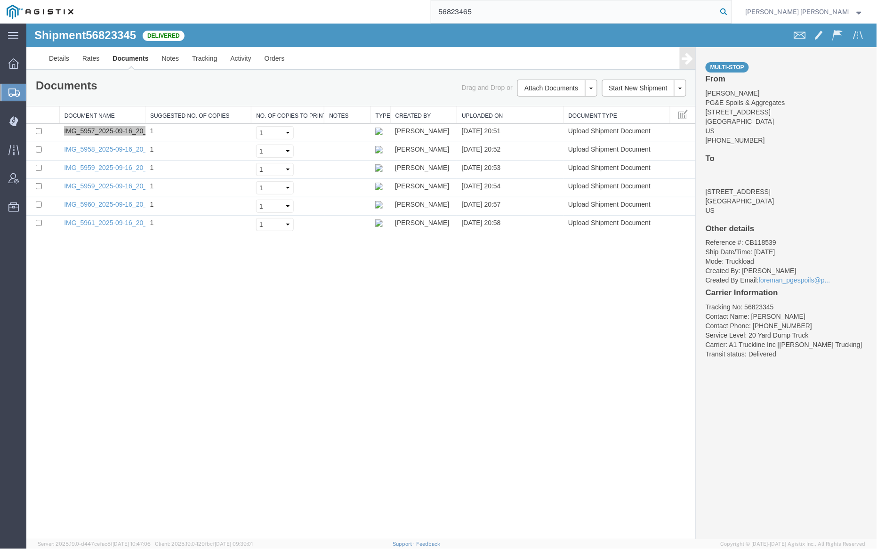
click at [731, 13] on icon at bounding box center [724, 11] width 13 height 13
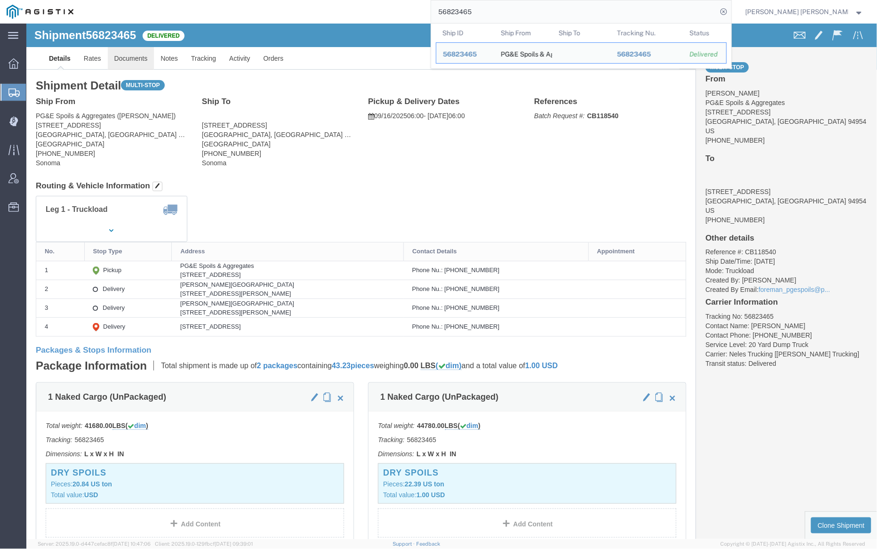
click link "Documents"
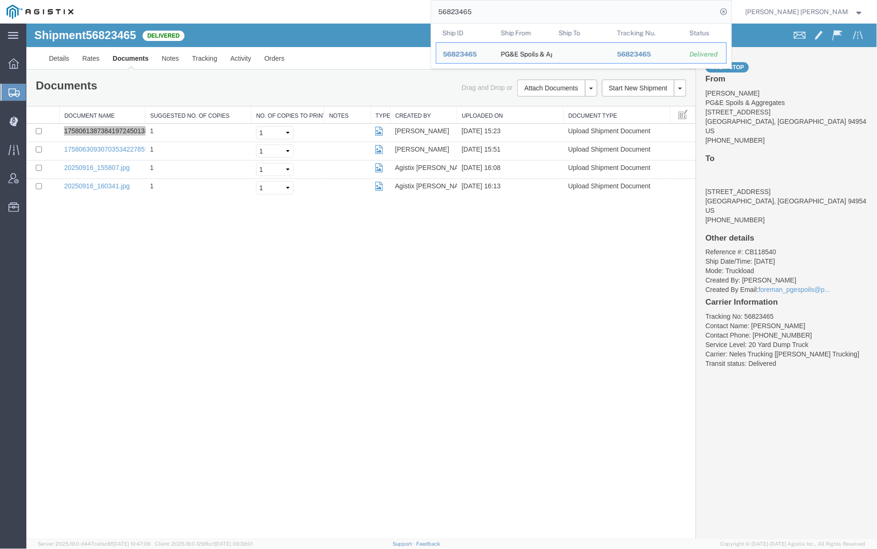
click at [512, 8] on input "56823465" at bounding box center [574, 11] width 286 height 23
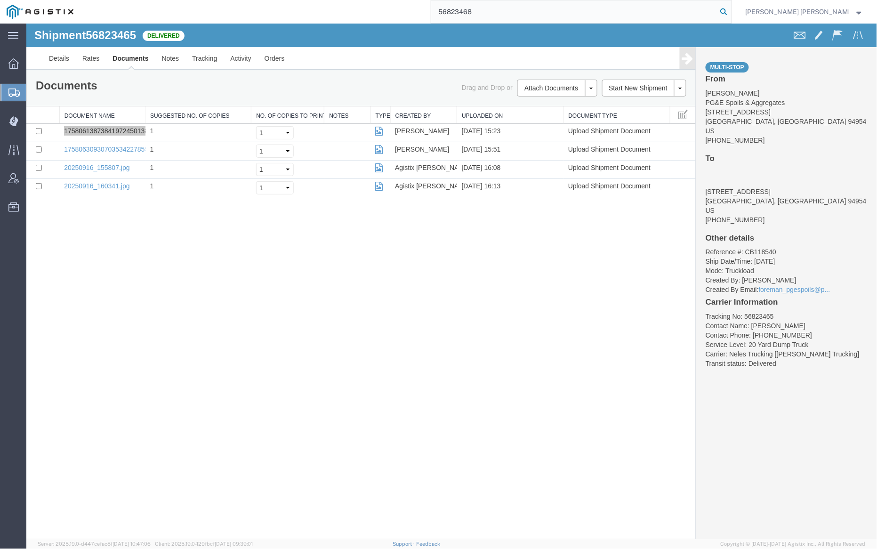
click at [731, 12] on icon at bounding box center [724, 11] width 13 height 13
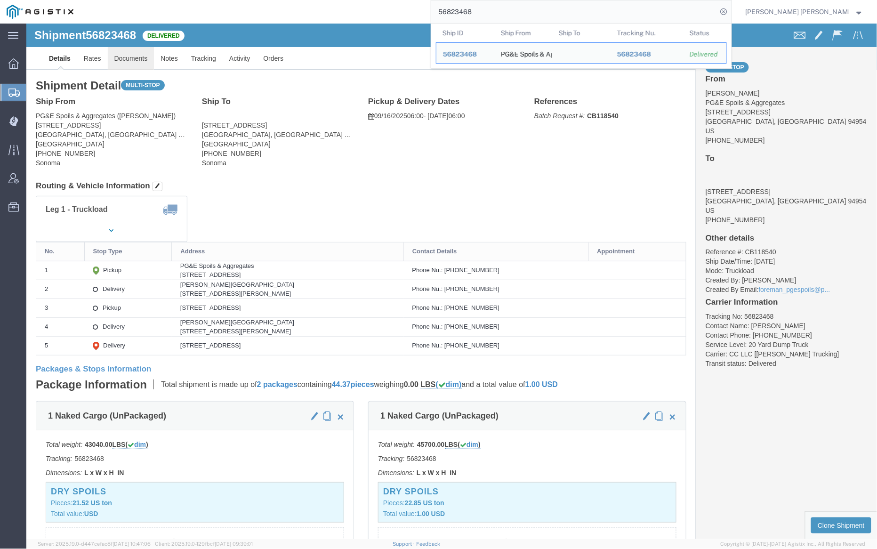
click link "Documents"
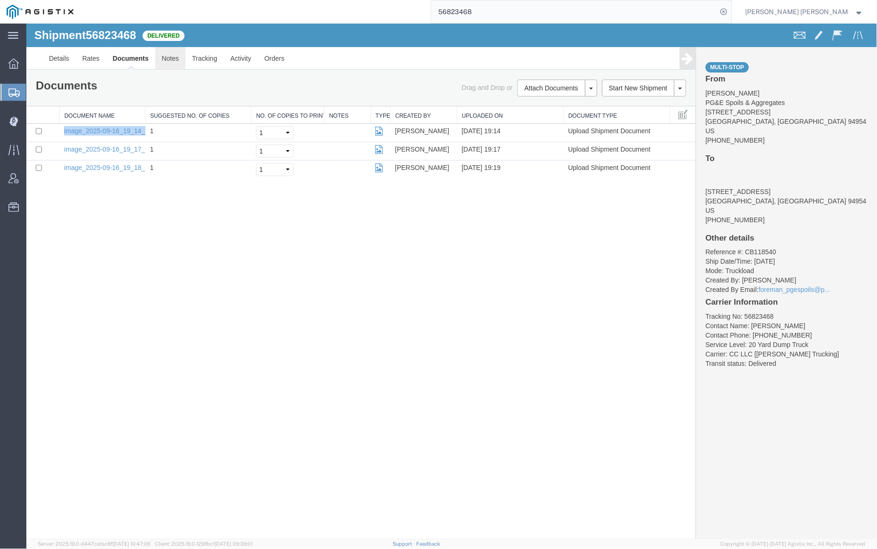
click at [177, 58] on link "Notes" at bounding box center [170, 58] width 31 height 23
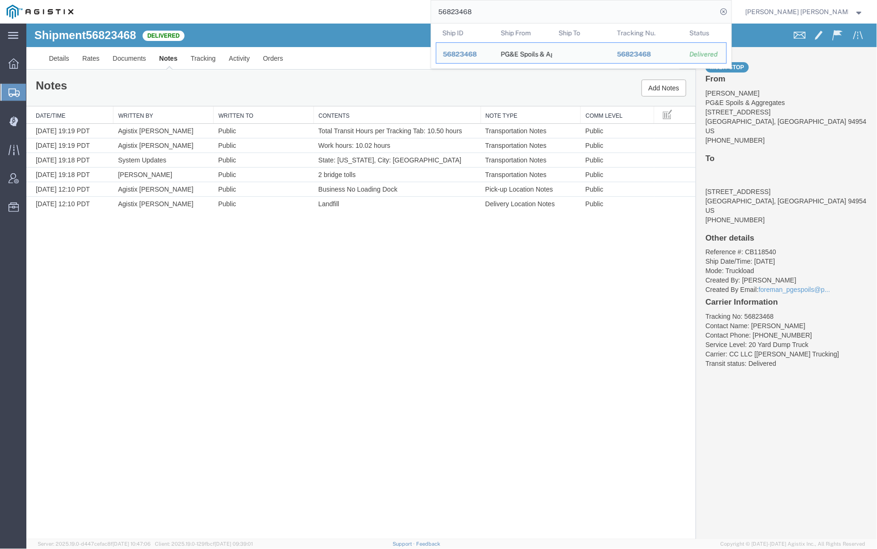
click at [490, 7] on input "56823468" at bounding box center [574, 11] width 286 height 23
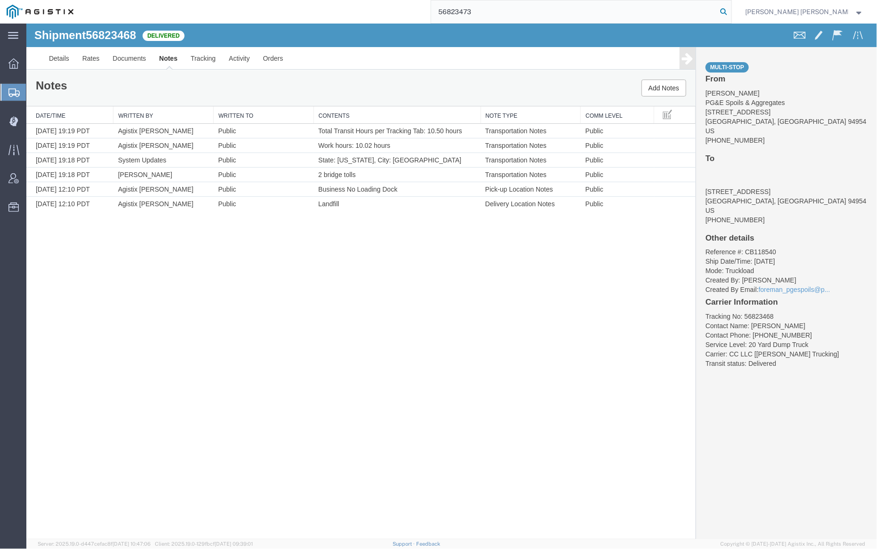
click at [731, 11] on icon at bounding box center [724, 11] width 13 height 13
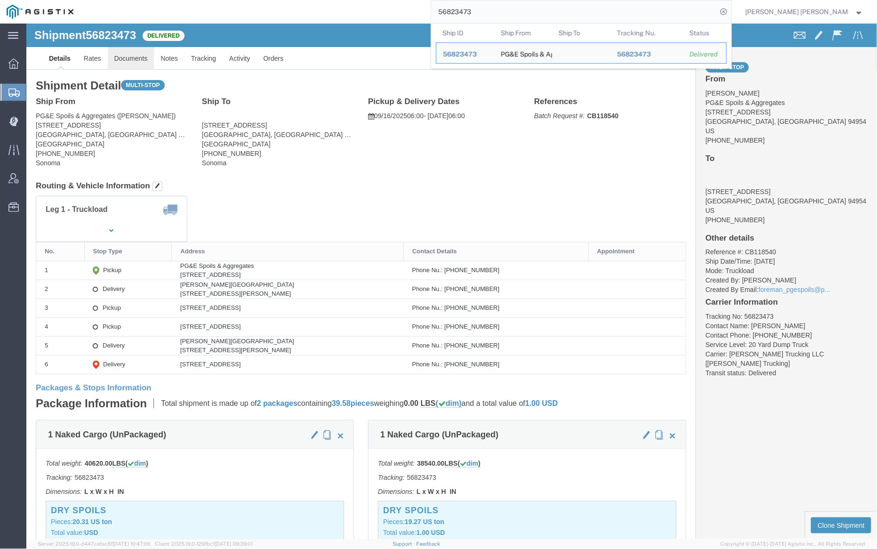
click link "Documents"
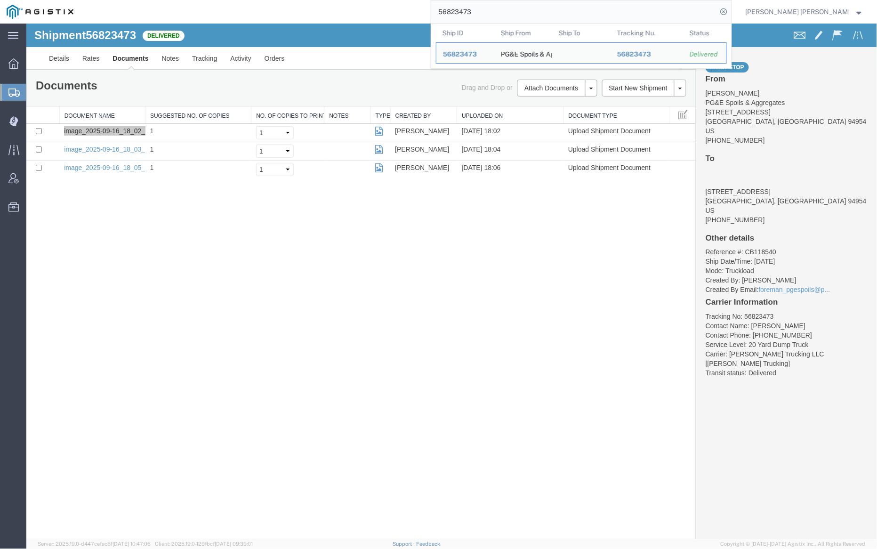
click at [507, 12] on input "56823473" at bounding box center [574, 11] width 286 height 23
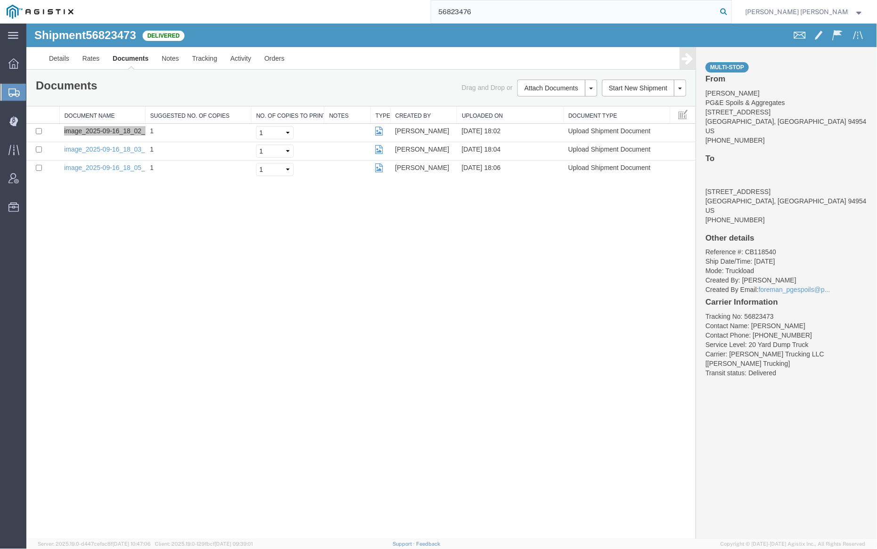
click at [731, 13] on icon at bounding box center [724, 11] width 13 height 13
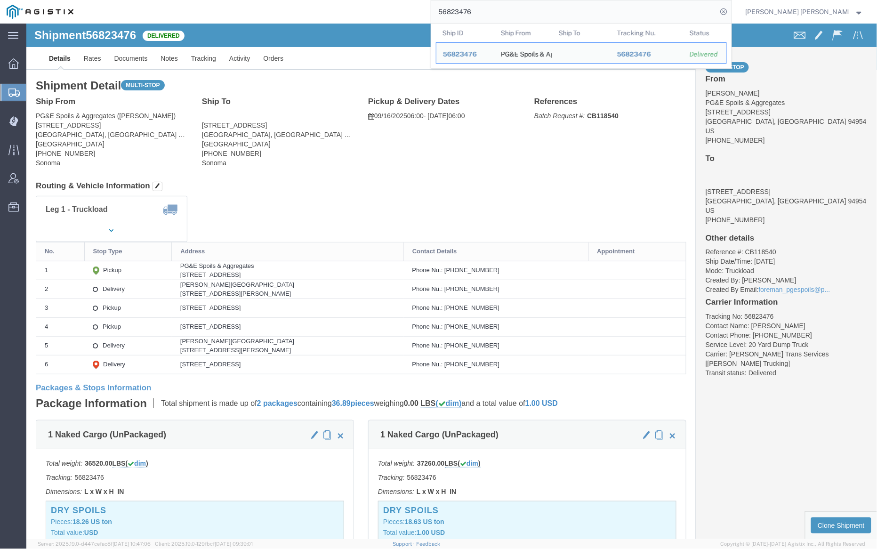
click at [496, 8] on input "56823476" at bounding box center [574, 11] width 286 height 23
paste input "8"
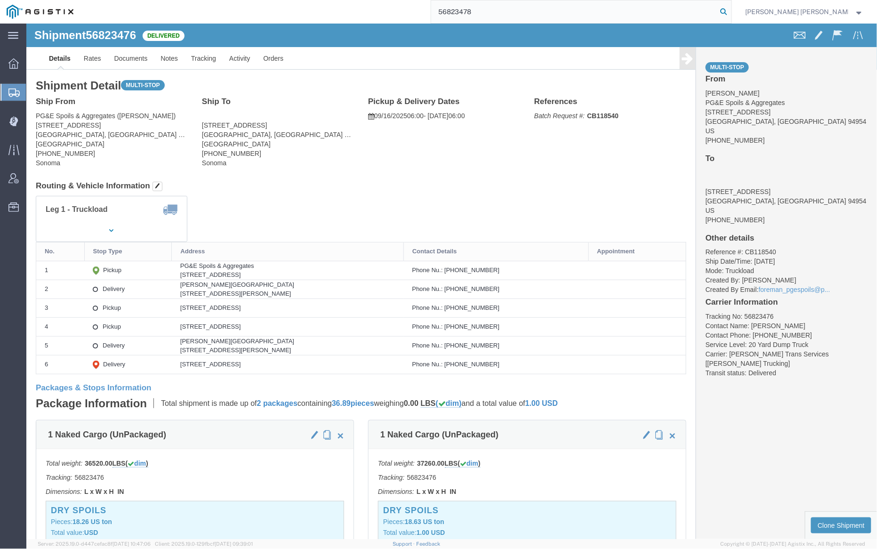
click at [731, 9] on icon at bounding box center [724, 11] width 13 height 13
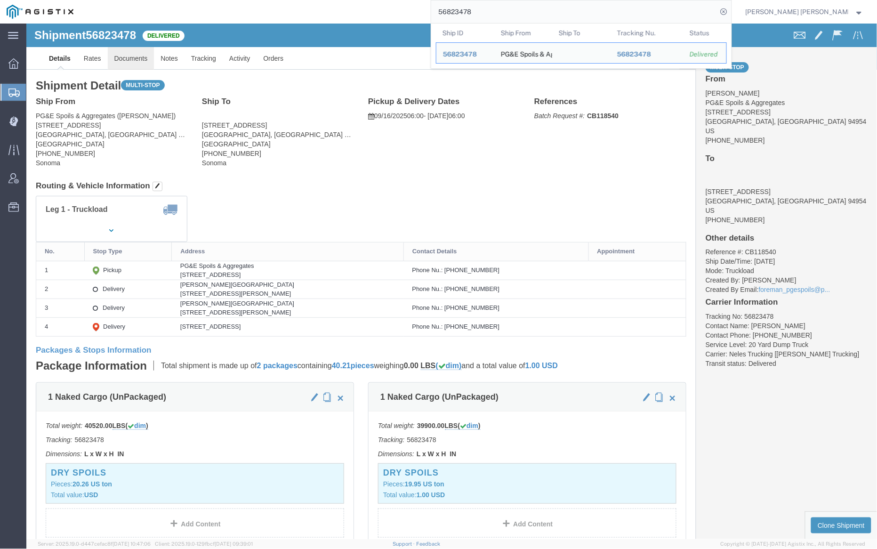
click link "Documents"
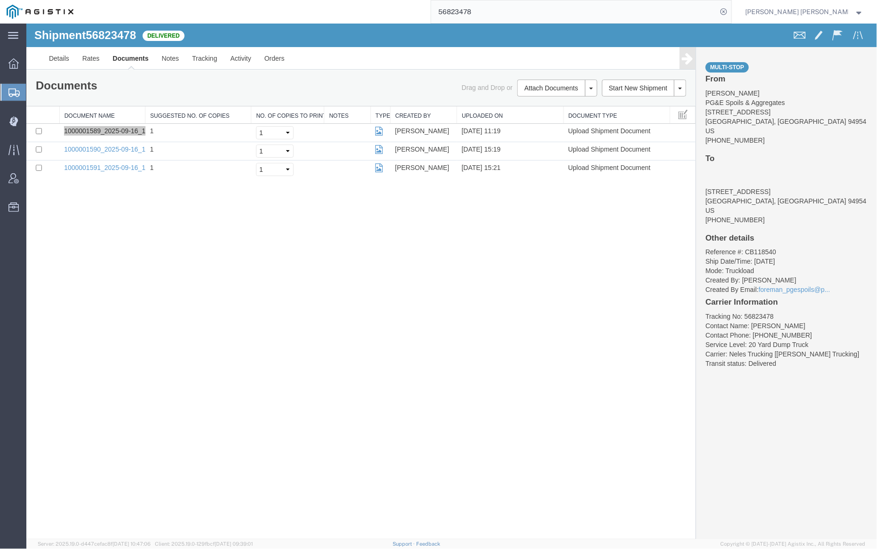
click at [502, 14] on input "56823478" at bounding box center [574, 11] width 286 height 23
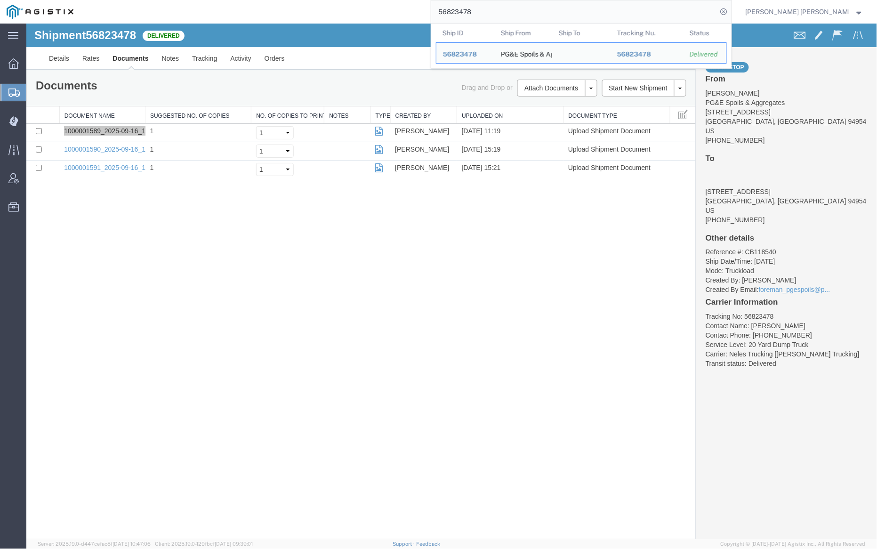
click at [502, 14] on input "56823478" at bounding box center [574, 11] width 286 height 23
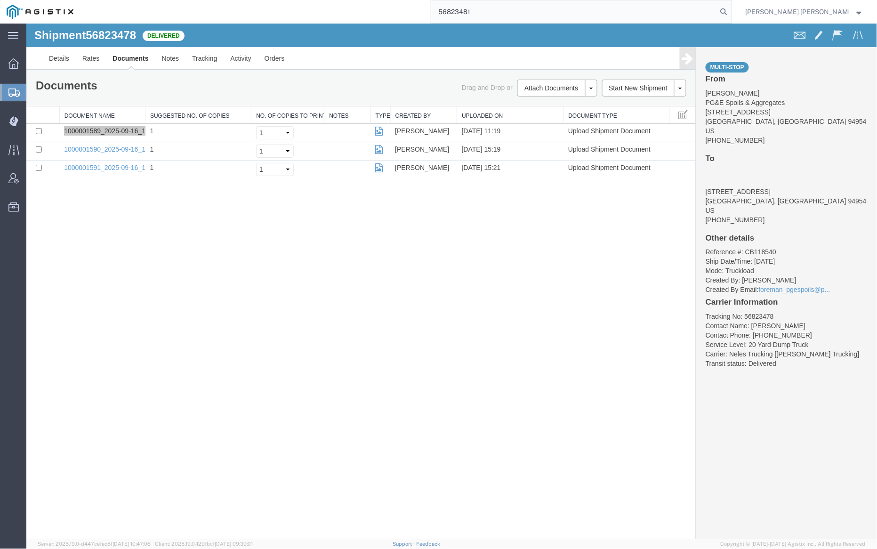
drag, startPoint x: 775, startPoint y: 13, endPoint x: 667, endPoint y: 0, distance: 108.6
click at [731, 13] on icon at bounding box center [724, 11] width 13 height 13
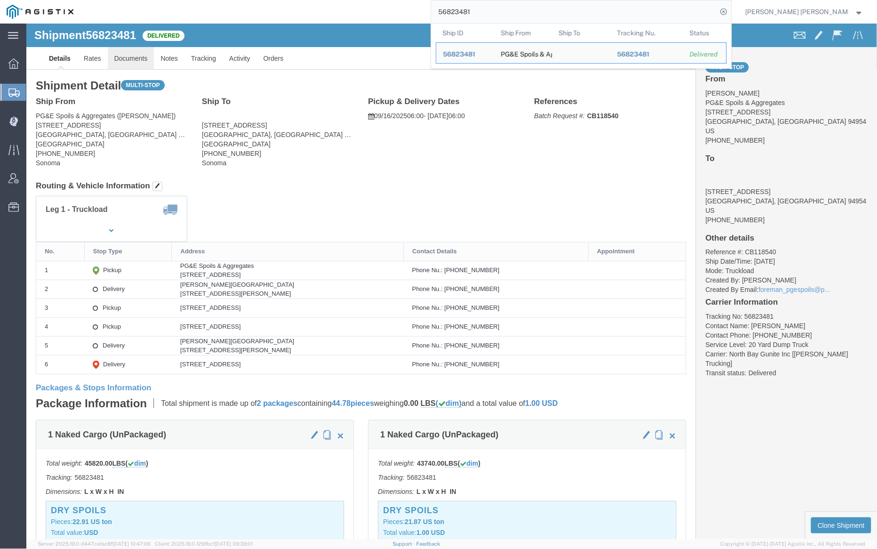
click link "Documents"
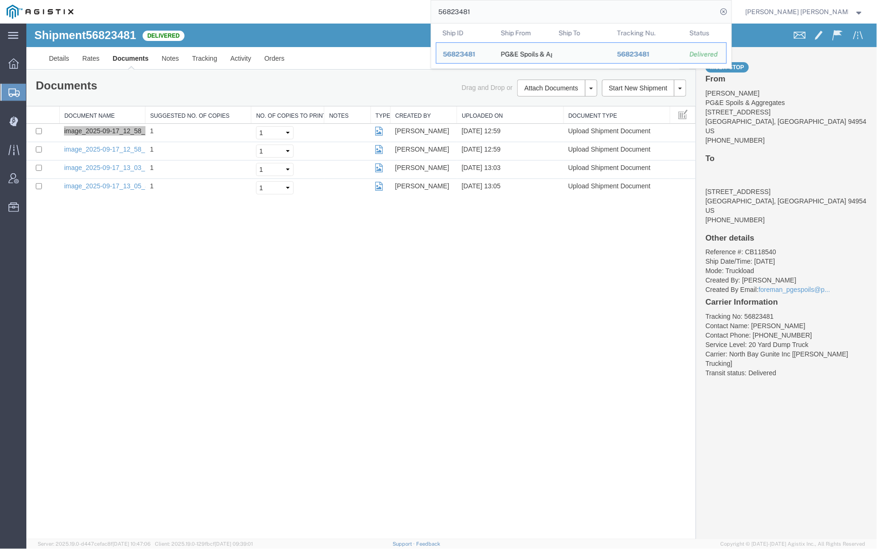
click at [502, 8] on input "56823481" at bounding box center [574, 11] width 286 height 23
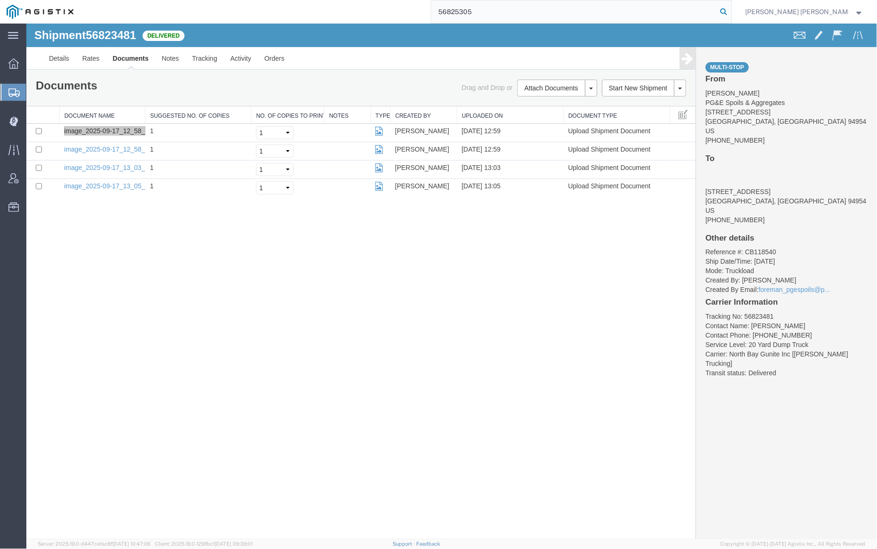
click at [731, 9] on icon at bounding box center [724, 11] width 13 height 13
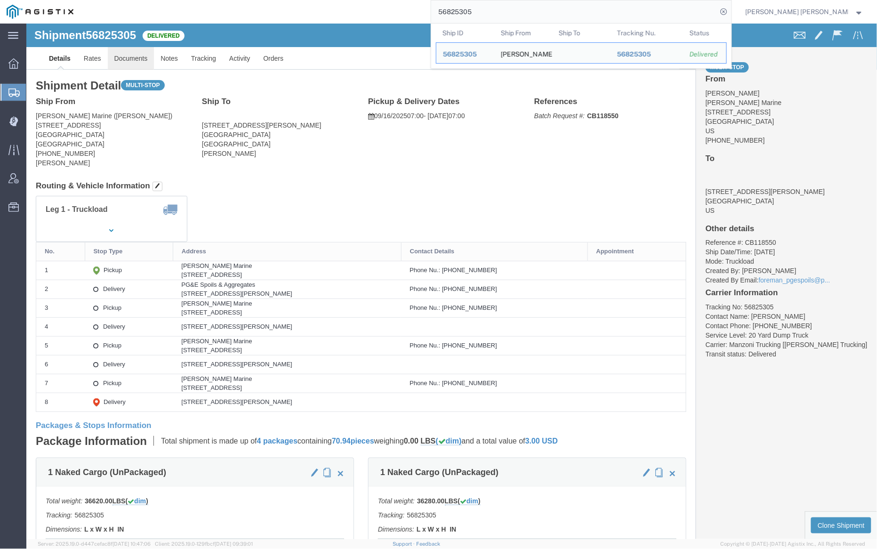
click link "Documents"
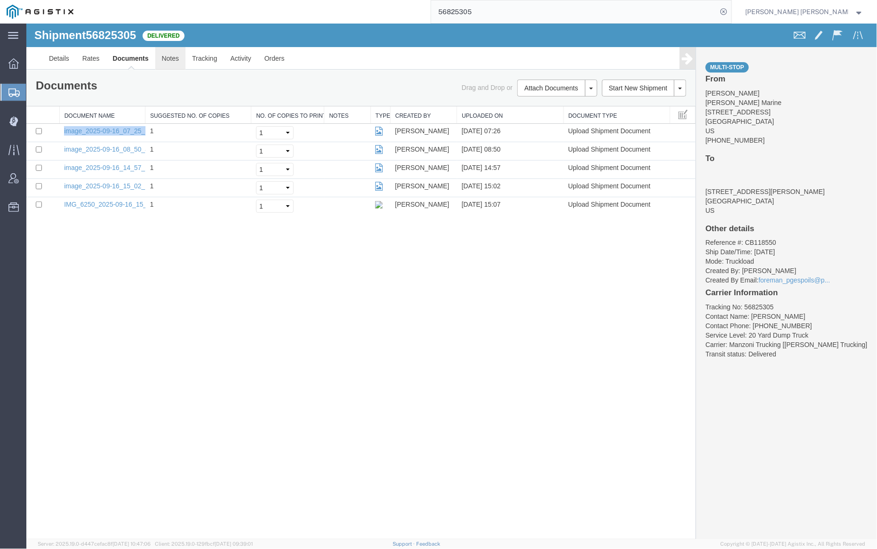
click at [170, 59] on link "Notes" at bounding box center [170, 58] width 31 height 23
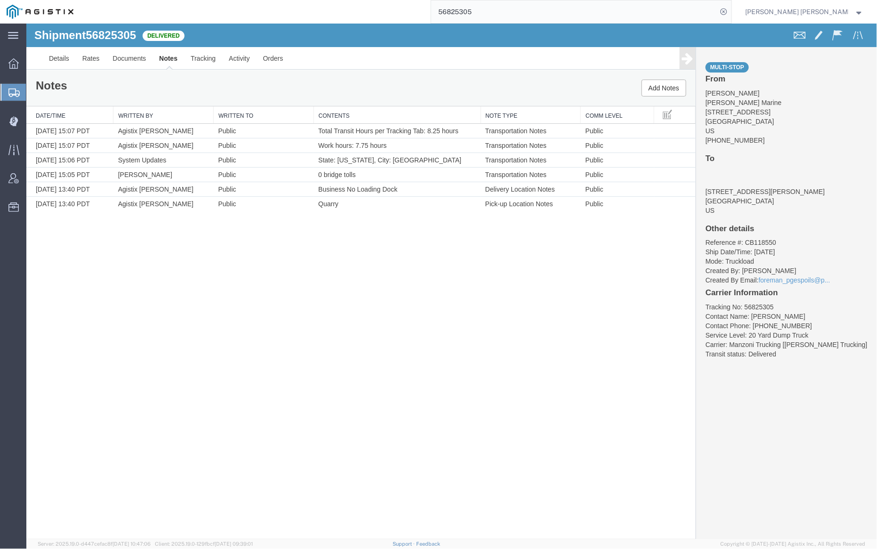
click at [501, 9] on input "56825305" at bounding box center [574, 11] width 286 height 23
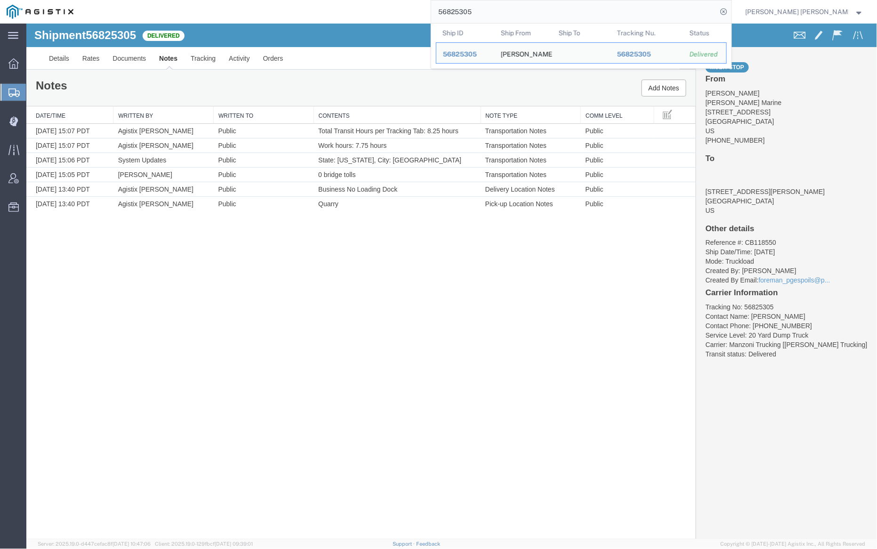
click at [501, 9] on input "56825305" at bounding box center [574, 11] width 286 height 23
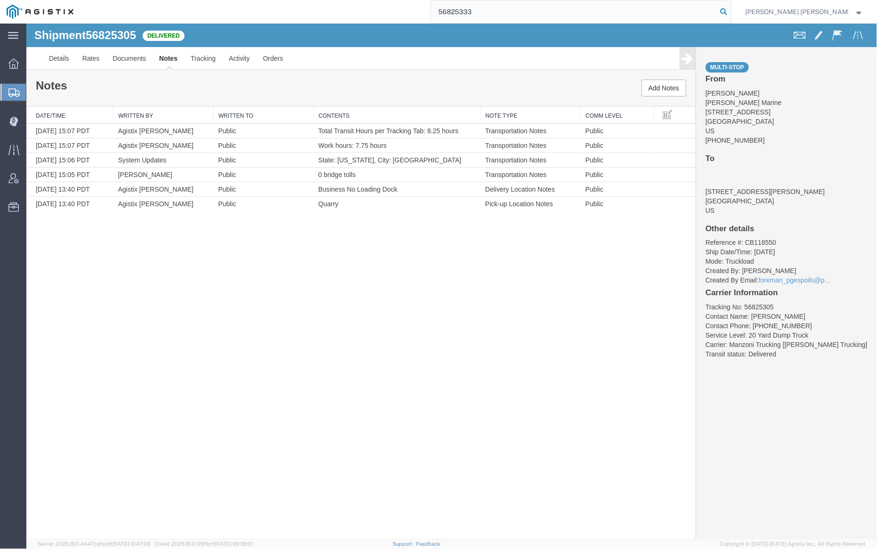
click at [731, 12] on icon at bounding box center [724, 11] width 13 height 13
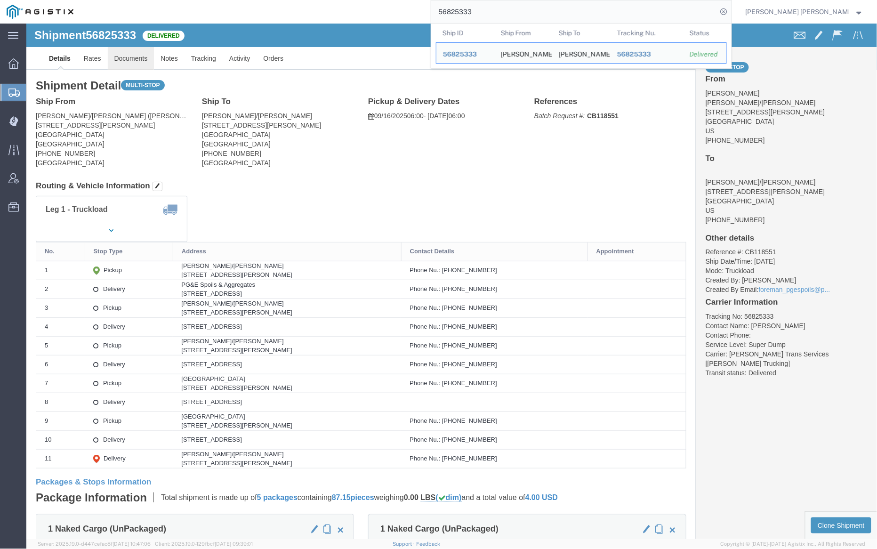
click link "Documents"
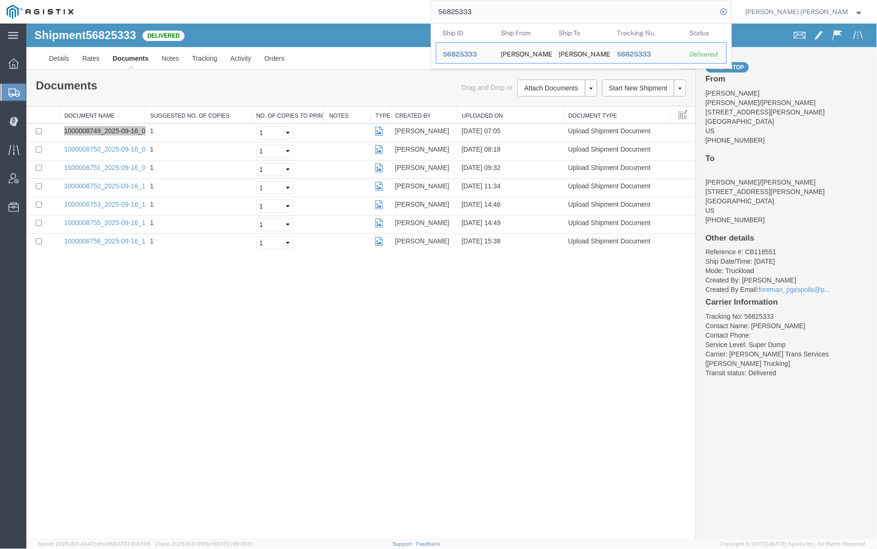
click at [498, 10] on input "56825333" at bounding box center [574, 11] width 286 height 23
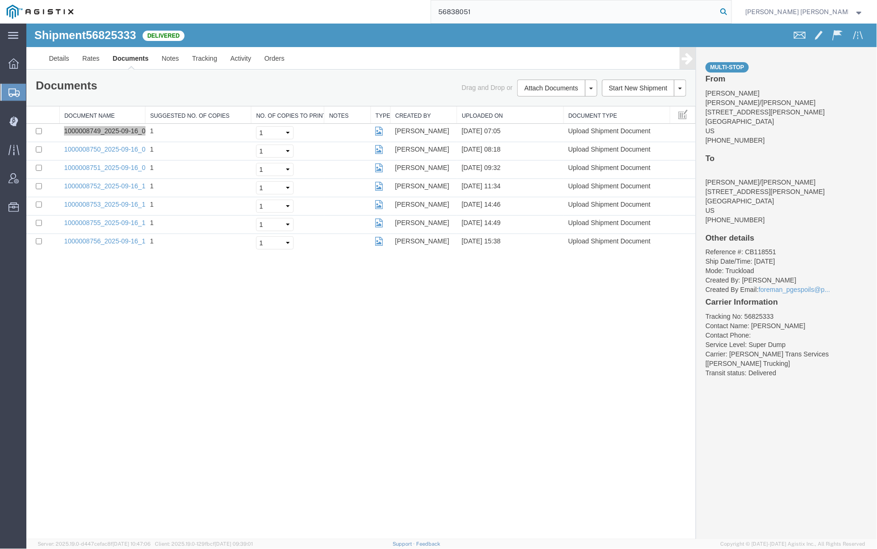
type input "56838051"
click at [731, 10] on icon at bounding box center [724, 11] width 13 height 13
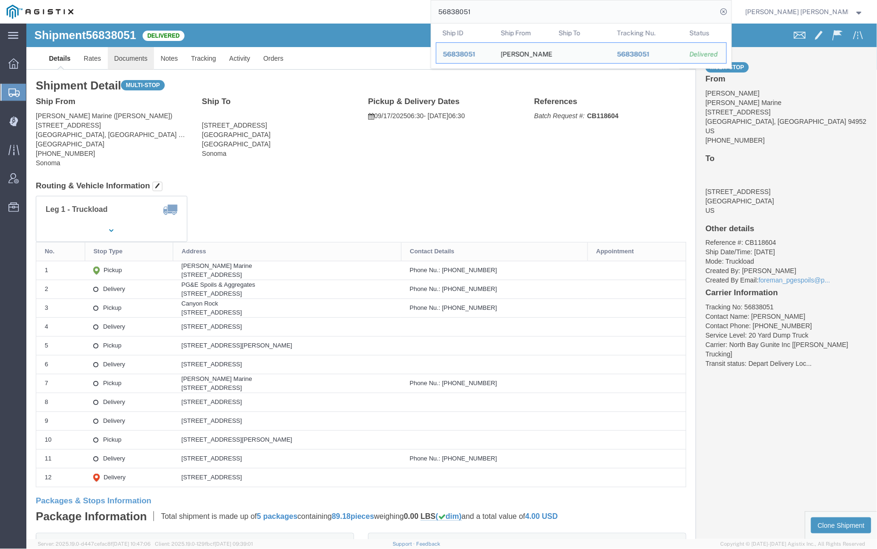
click link "Documents"
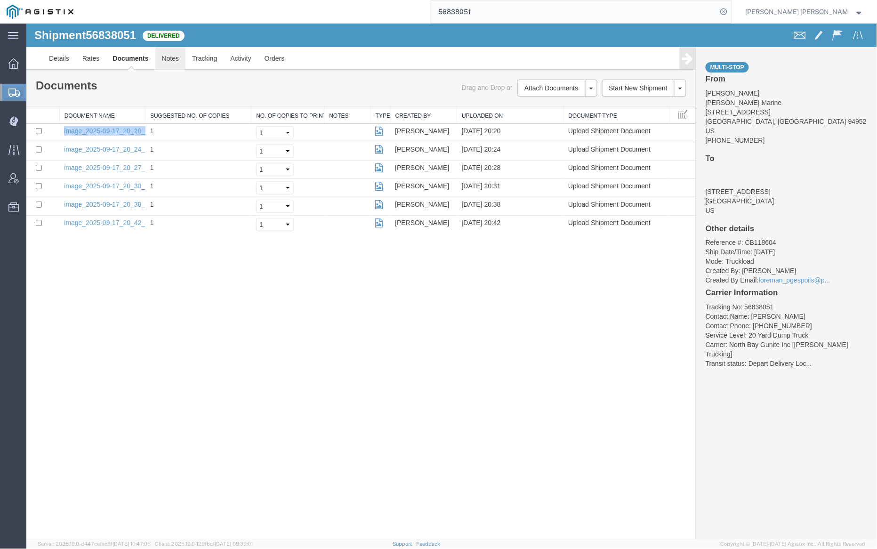
click at [168, 61] on link "Notes" at bounding box center [170, 58] width 31 height 23
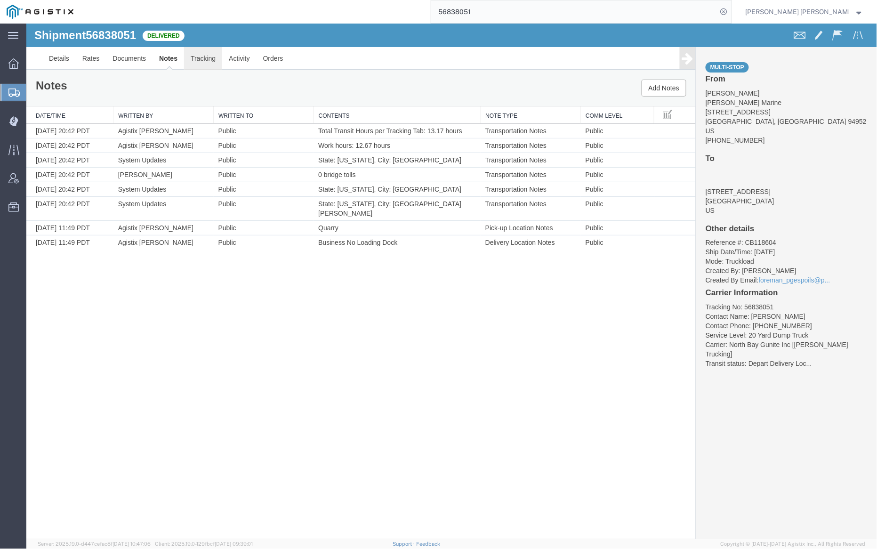
click at [205, 57] on link "Tracking" at bounding box center [203, 58] width 38 height 23
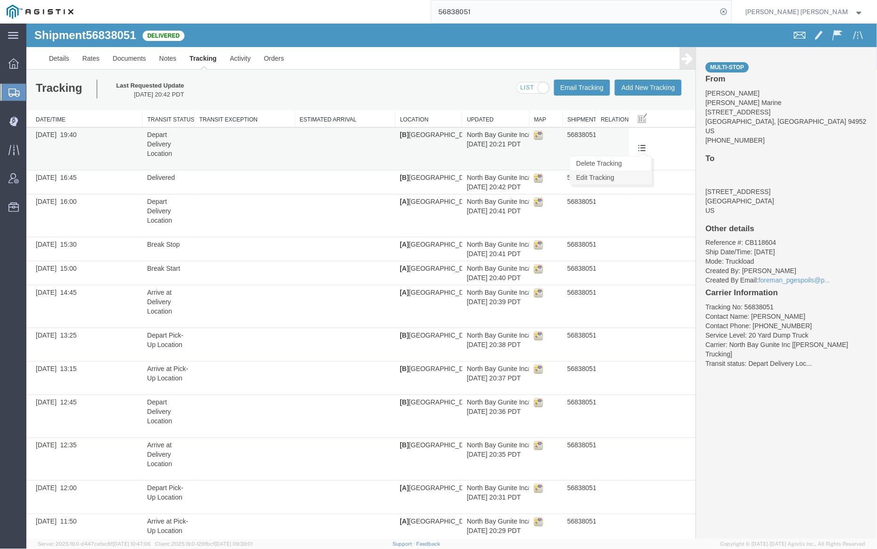
click at [630, 178] on link "Edit Tracking" at bounding box center [610, 177] width 81 height 14
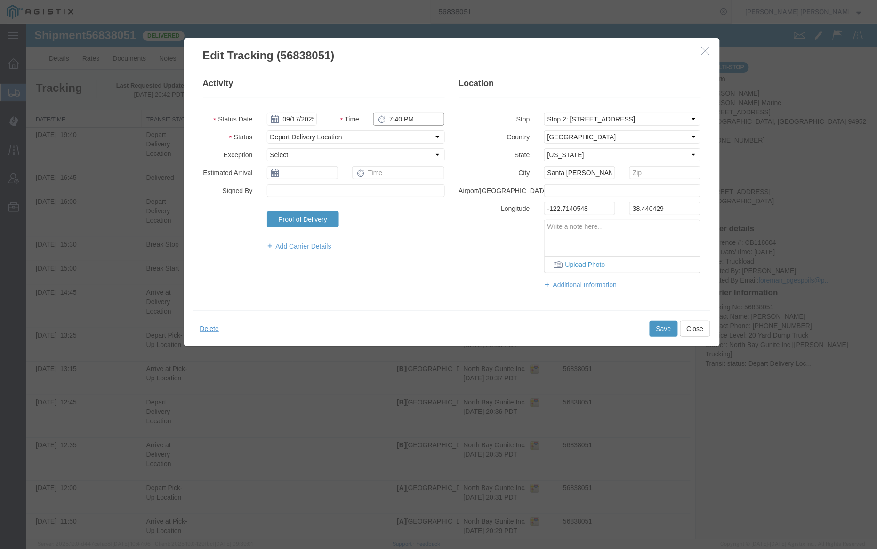
click at [408, 118] on input "7:40 PM" at bounding box center [408, 118] width 71 height 13
type input "7:40 AM"
click at [654, 327] on button "Save" at bounding box center [663, 328] width 28 height 16
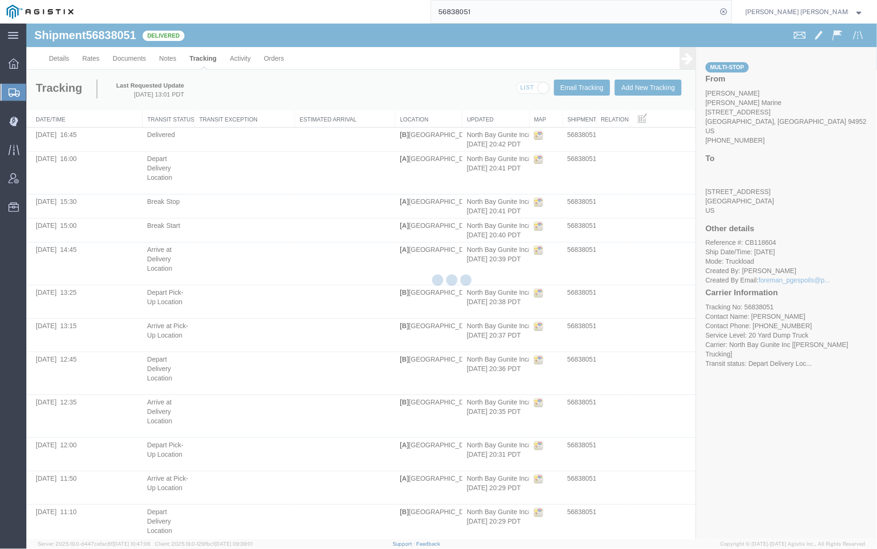
click at [174, 57] on div at bounding box center [451, 282] width 851 height 516
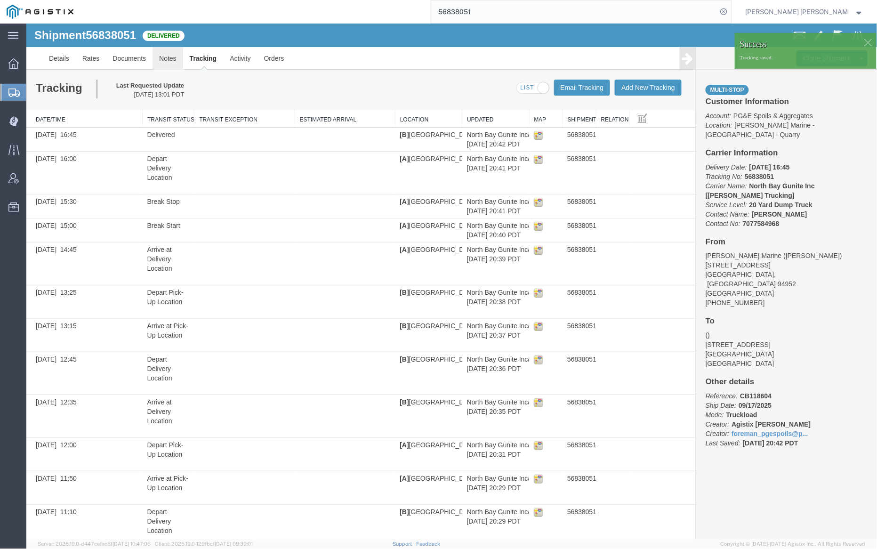
click at [169, 56] on link "Notes" at bounding box center [167, 58] width 31 height 23
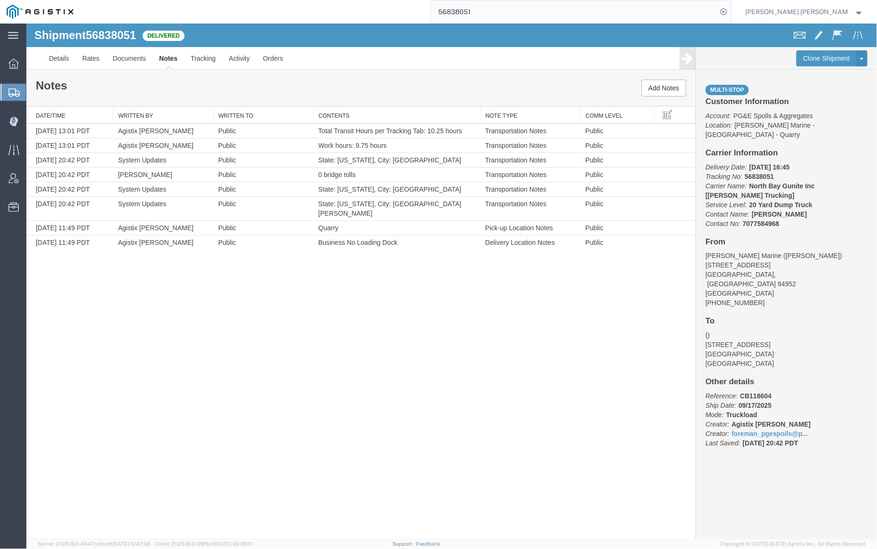
click at [503, 15] on input "56838051" at bounding box center [574, 11] width 286 height 23
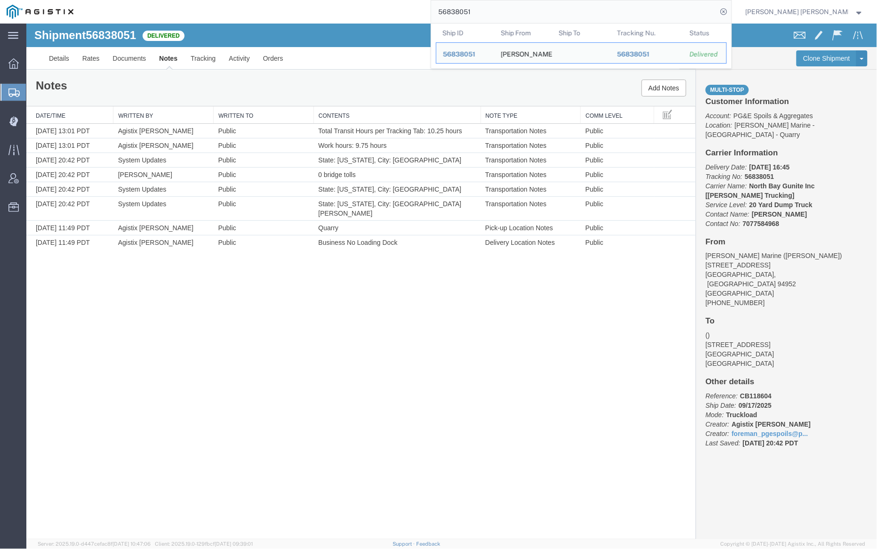
click at [503, 15] on input "56838051" at bounding box center [574, 11] width 286 height 23
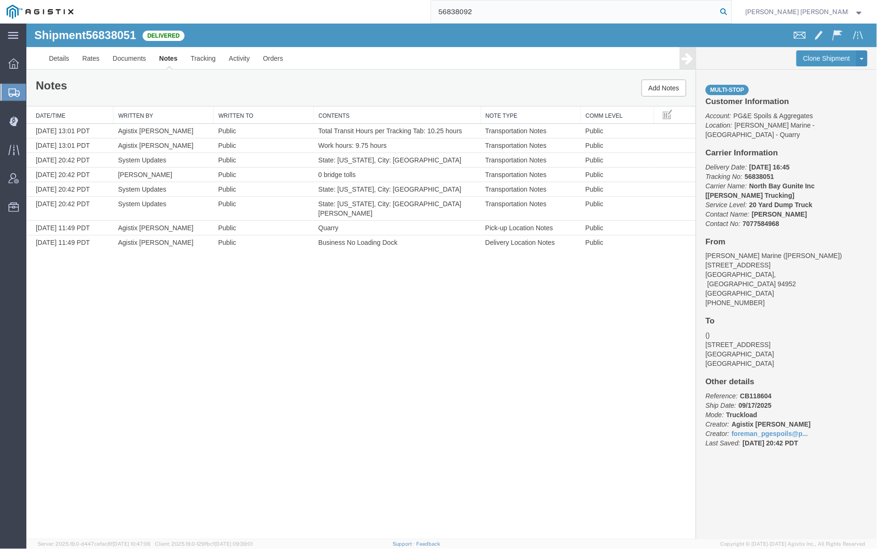
click at [731, 10] on icon at bounding box center [724, 11] width 13 height 13
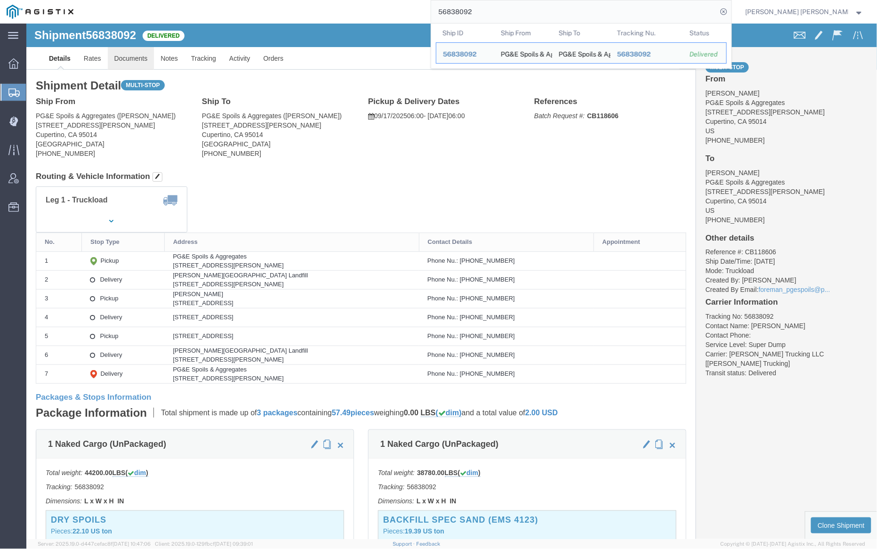
click link "Documents"
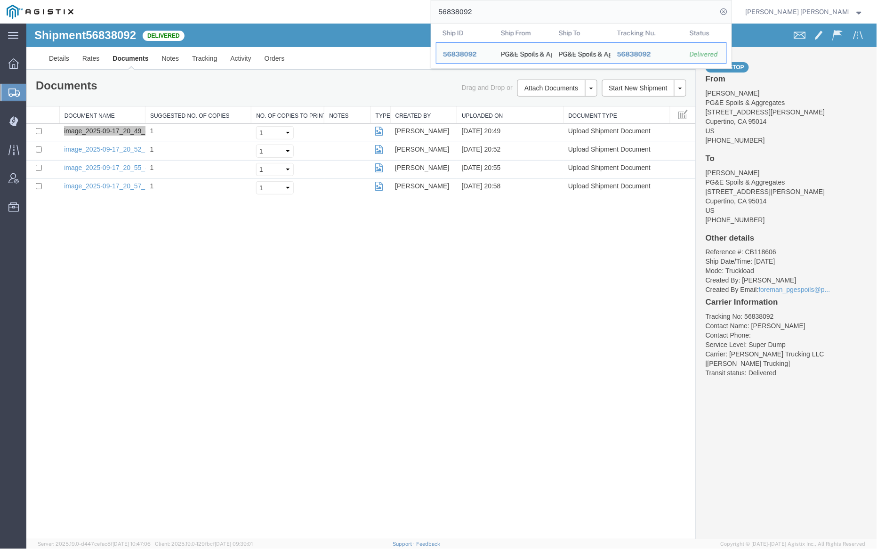
click at [495, 16] on input "56838092" at bounding box center [574, 11] width 286 height 23
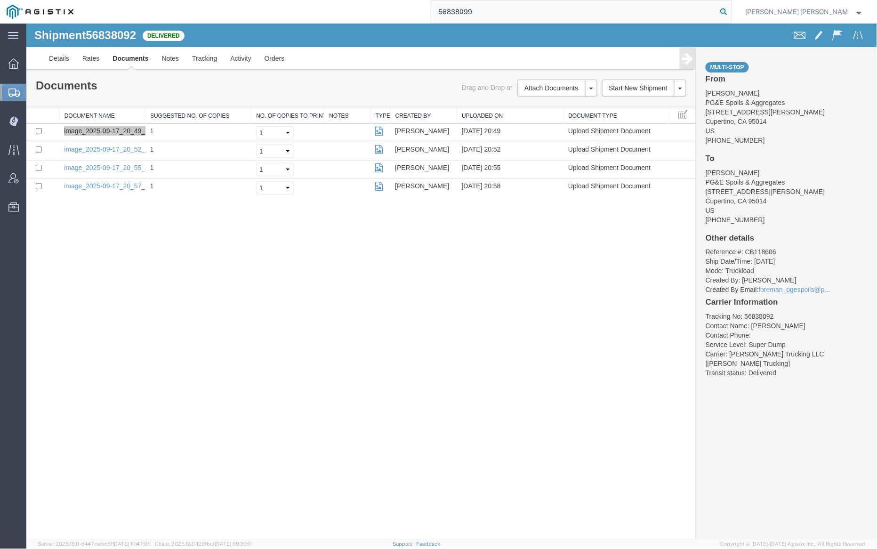
click at [731, 10] on icon at bounding box center [724, 11] width 13 height 13
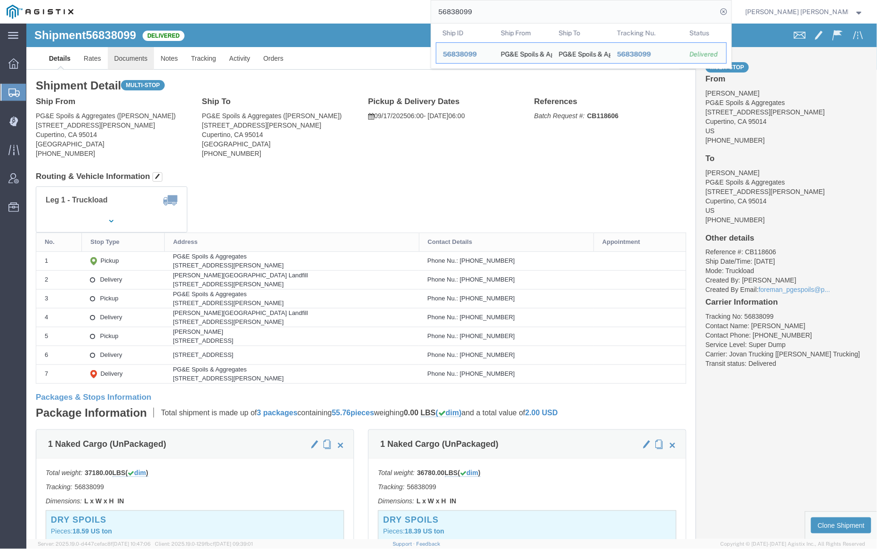
click link "Documents"
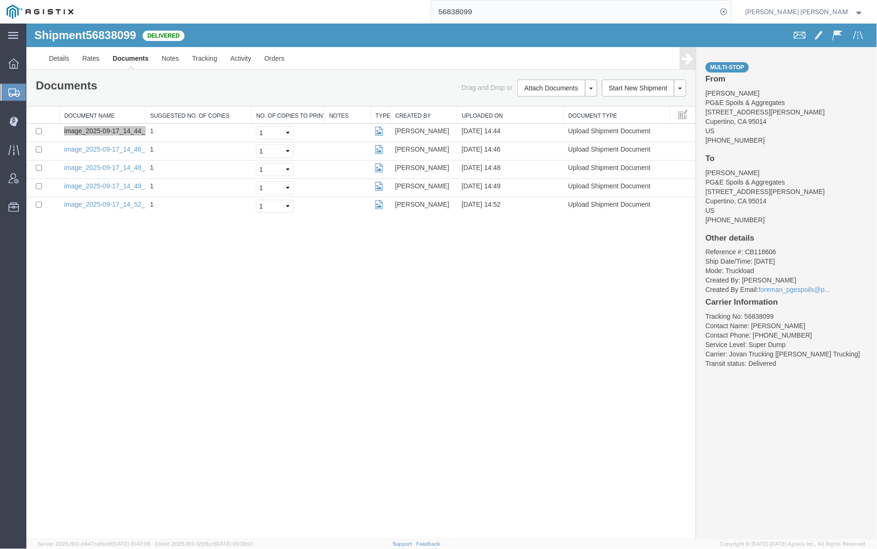
click at [497, 12] on input "56838099" at bounding box center [574, 11] width 286 height 23
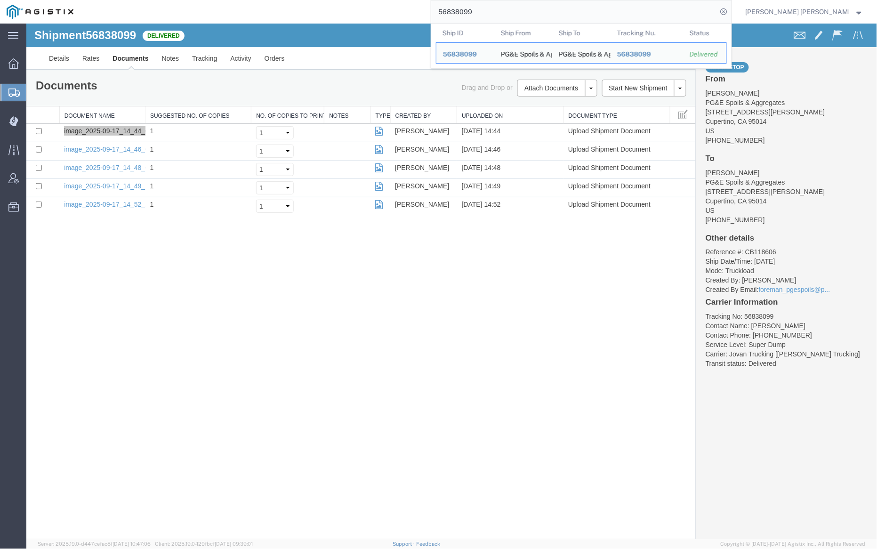
click at [497, 12] on input "56838099" at bounding box center [574, 11] width 286 height 23
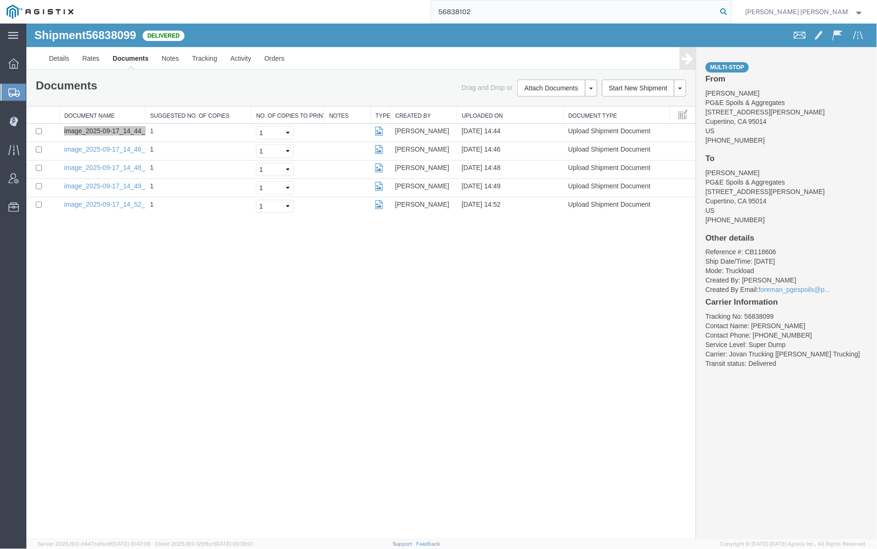
click at [731, 11] on icon at bounding box center [724, 11] width 13 height 13
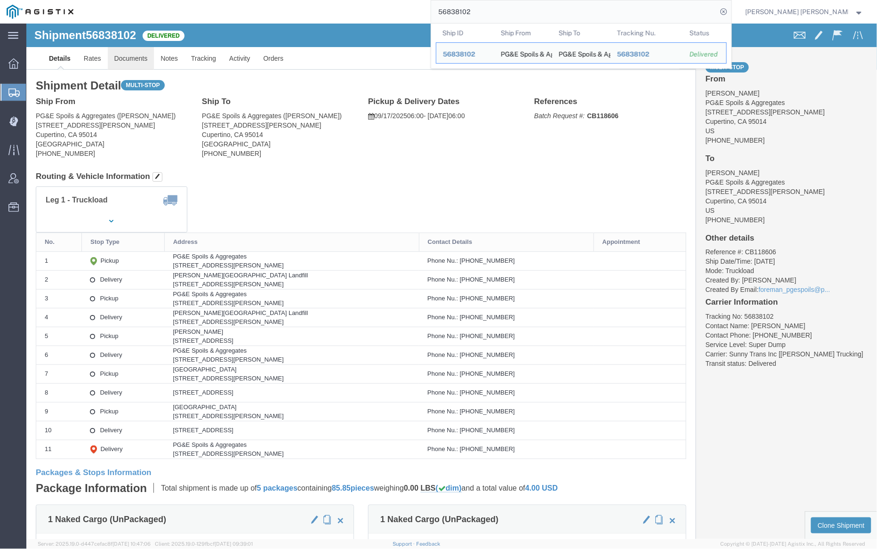
click link "Documents"
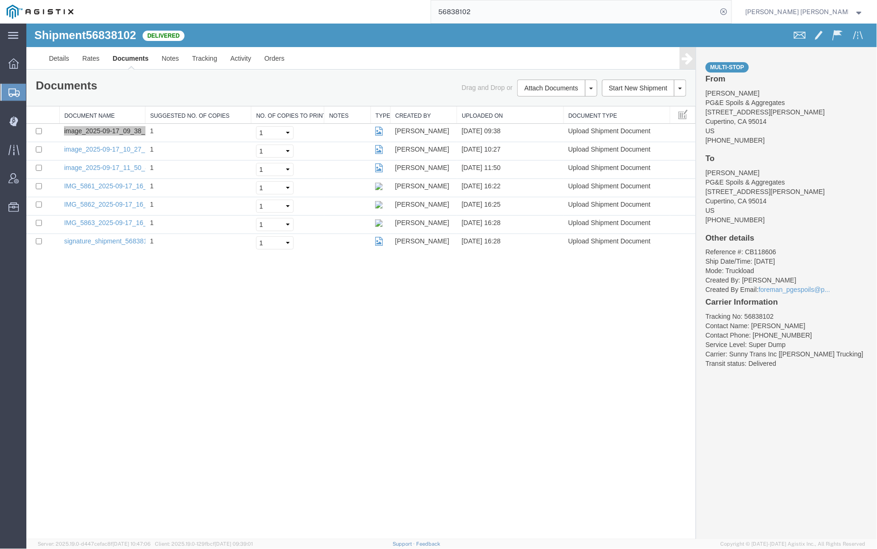
click at [495, 13] on input "56838102" at bounding box center [574, 11] width 286 height 23
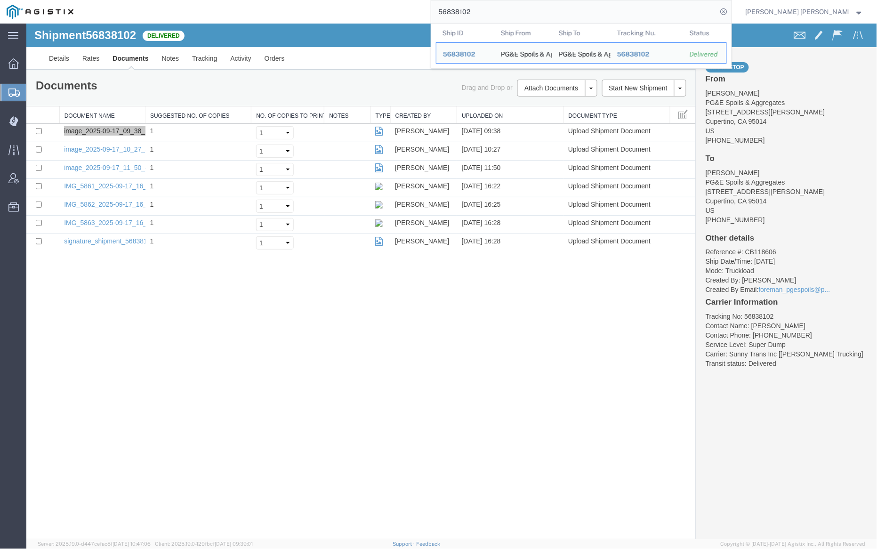
click at [495, 13] on input "56838102" at bounding box center [574, 11] width 286 height 23
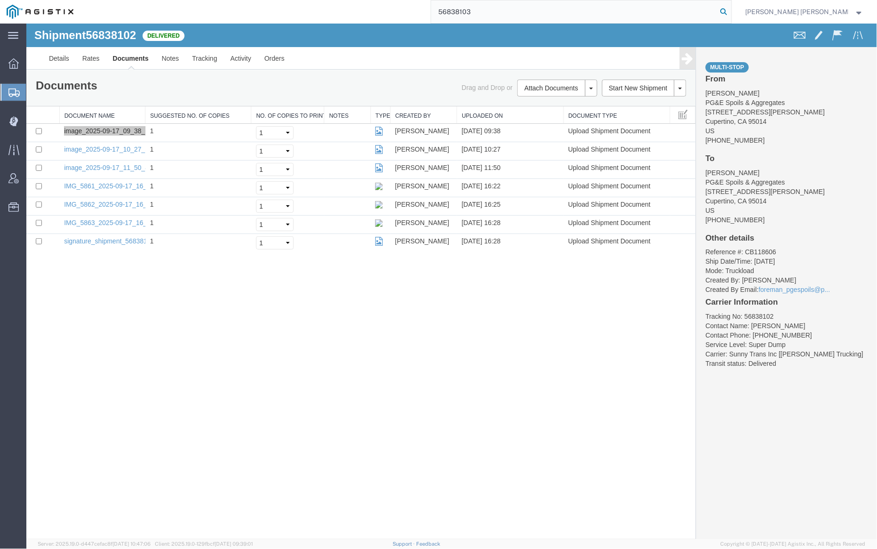
click at [731, 10] on icon at bounding box center [724, 11] width 13 height 13
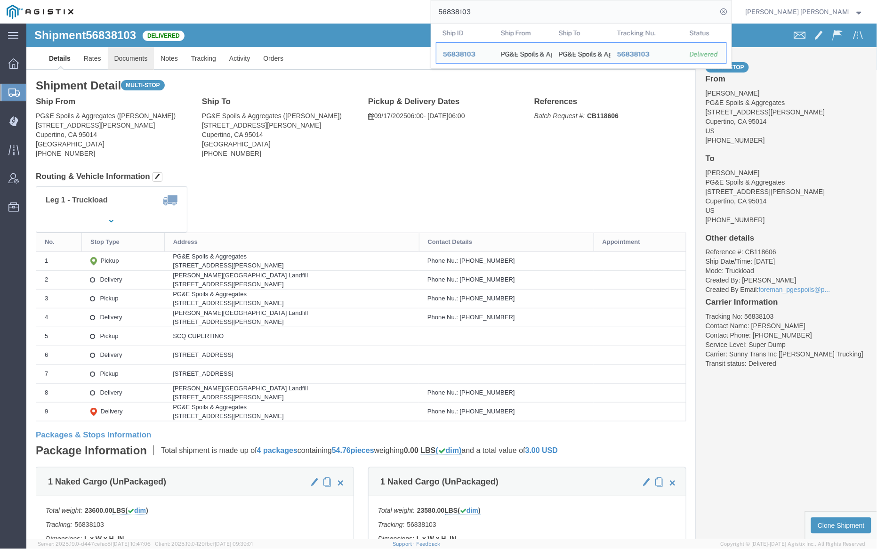
click link "Documents"
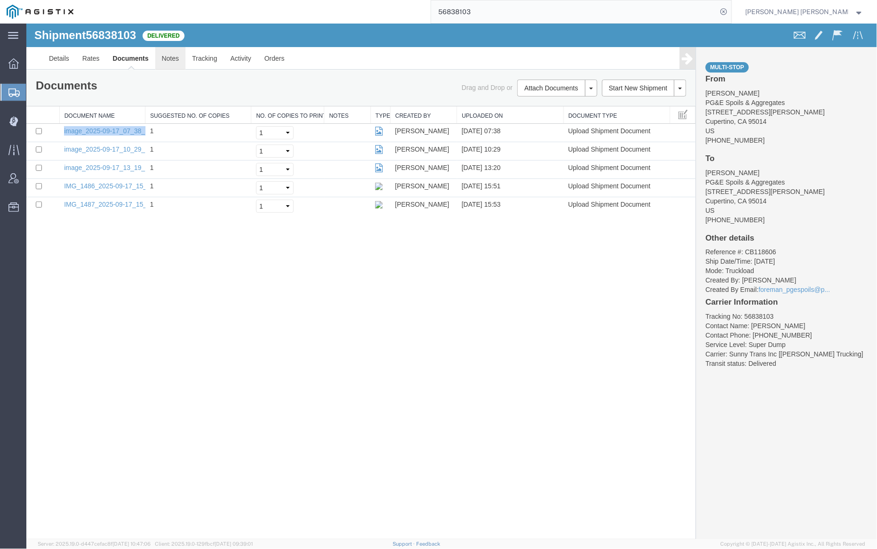
click at [169, 54] on link "Notes" at bounding box center [170, 58] width 31 height 23
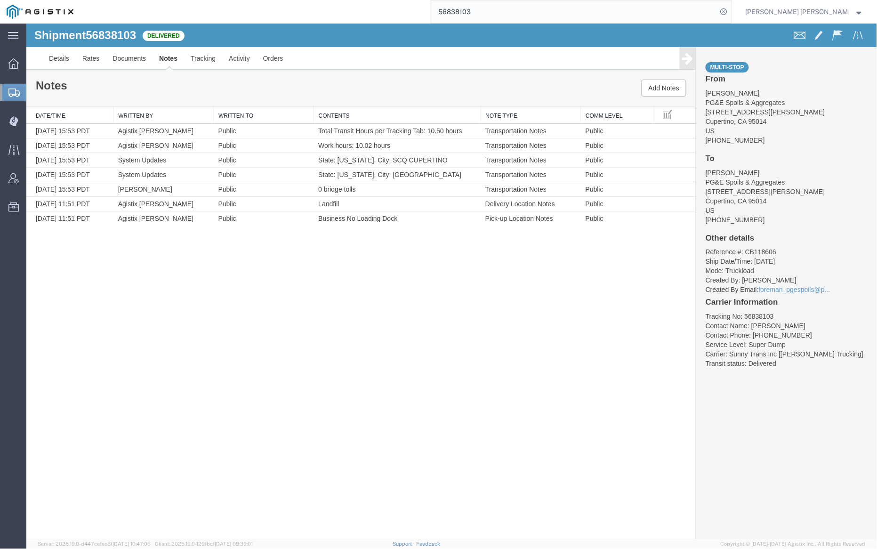
click at [494, 12] on input "56838103" at bounding box center [574, 11] width 286 height 23
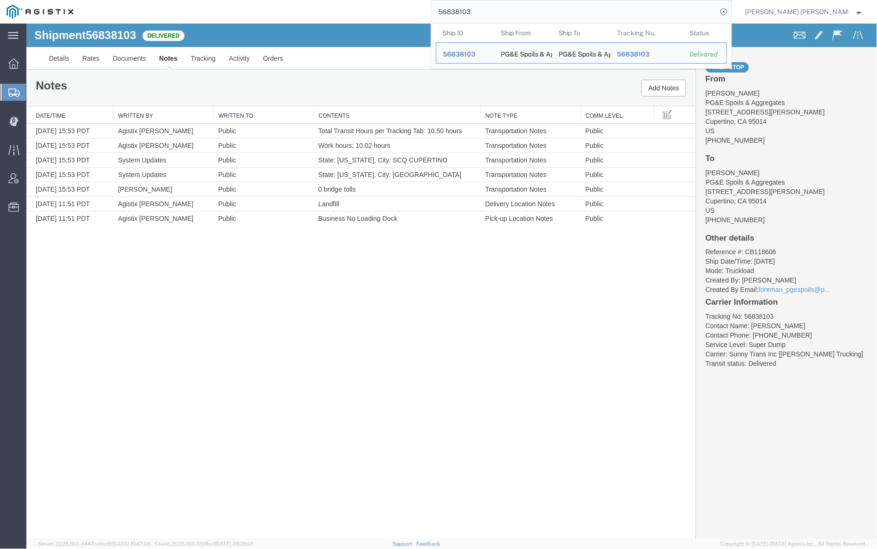
click at [494, 12] on input "56838103" at bounding box center [574, 11] width 286 height 23
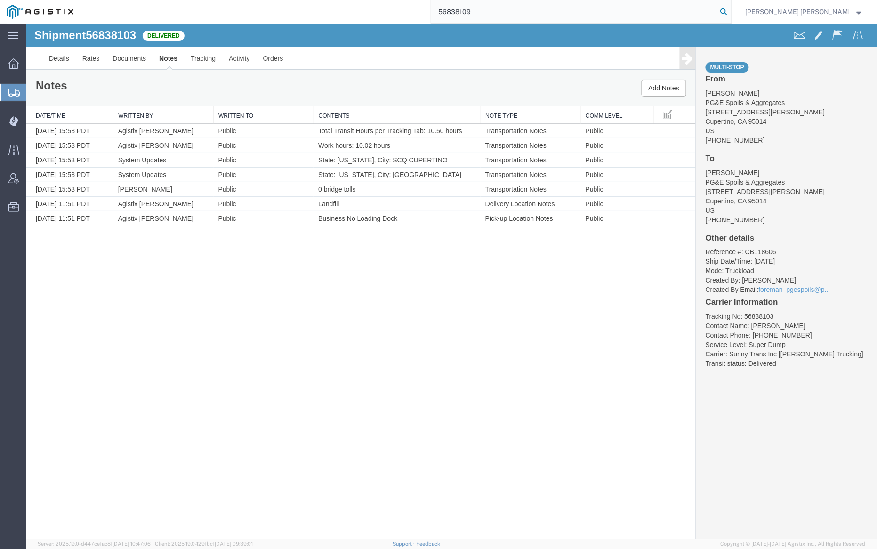
click at [731, 9] on icon at bounding box center [724, 11] width 13 height 13
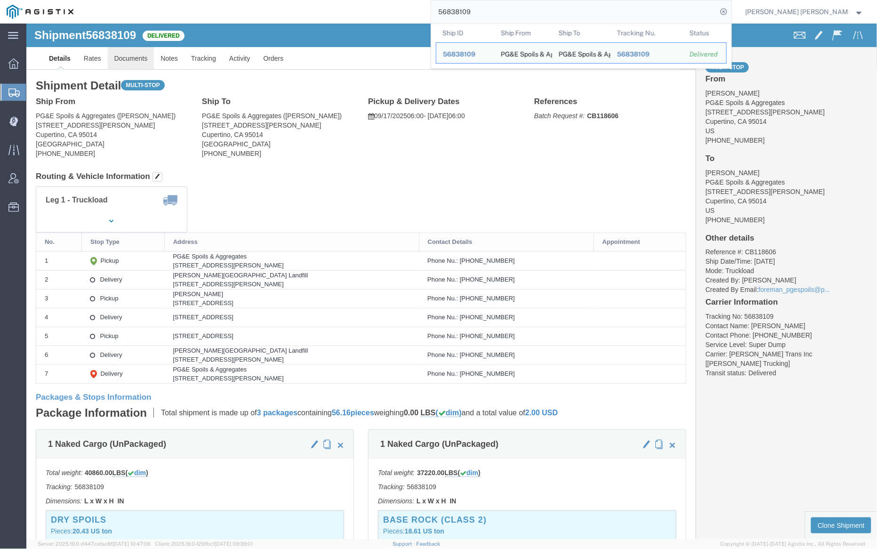
click link "Documents"
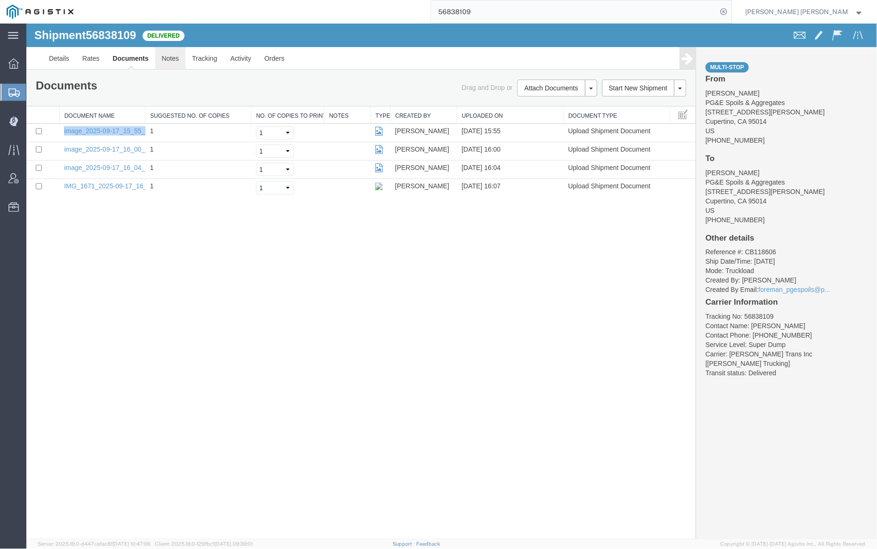
click at [164, 61] on link "Notes" at bounding box center [170, 58] width 31 height 23
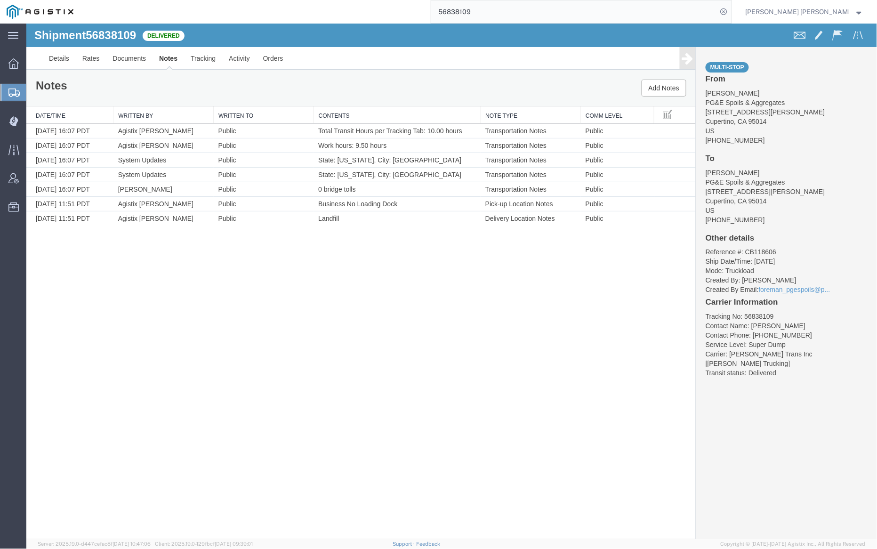
click at [486, 8] on input "56838109" at bounding box center [574, 11] width 286 height 23
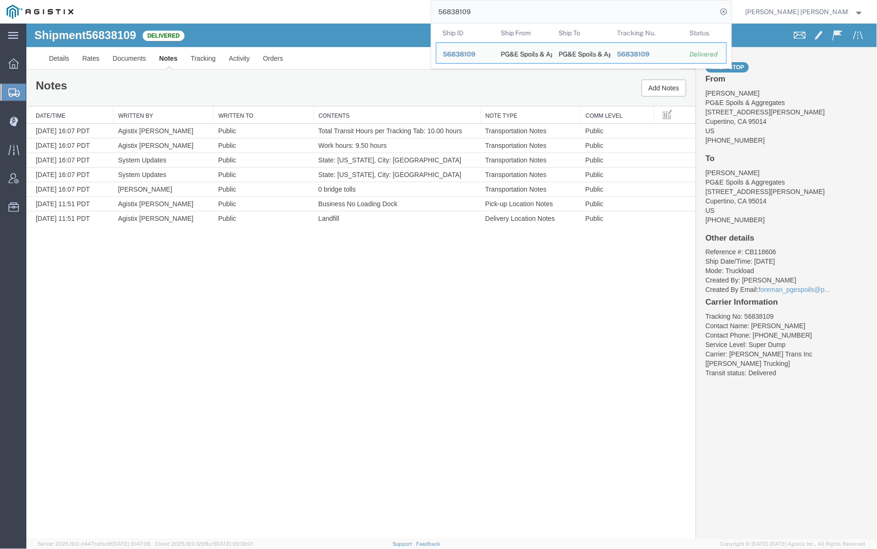
click at [486, 8] on input "56838109" at bounding box center [574, 11] width 286 height 23
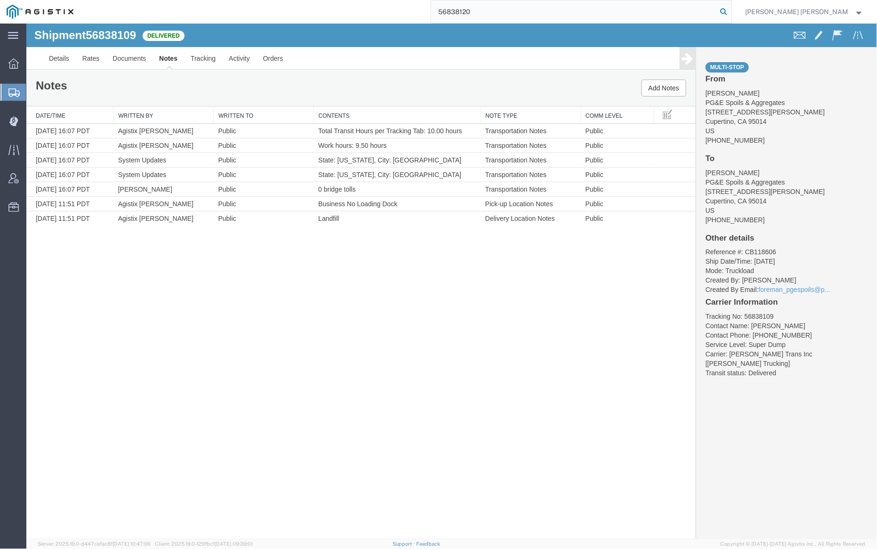
click at [731, 9] on icon at bounding box center [724, 11] width 13 height 13
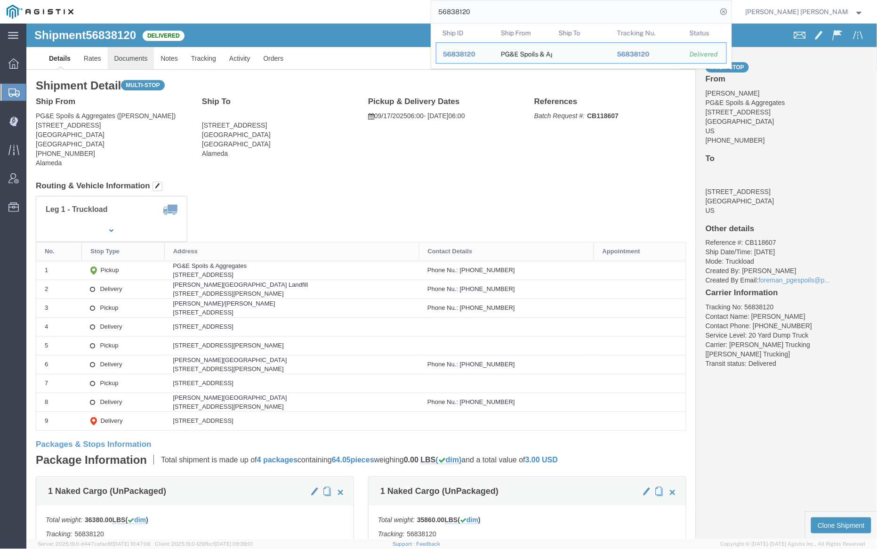
click link "Documents"
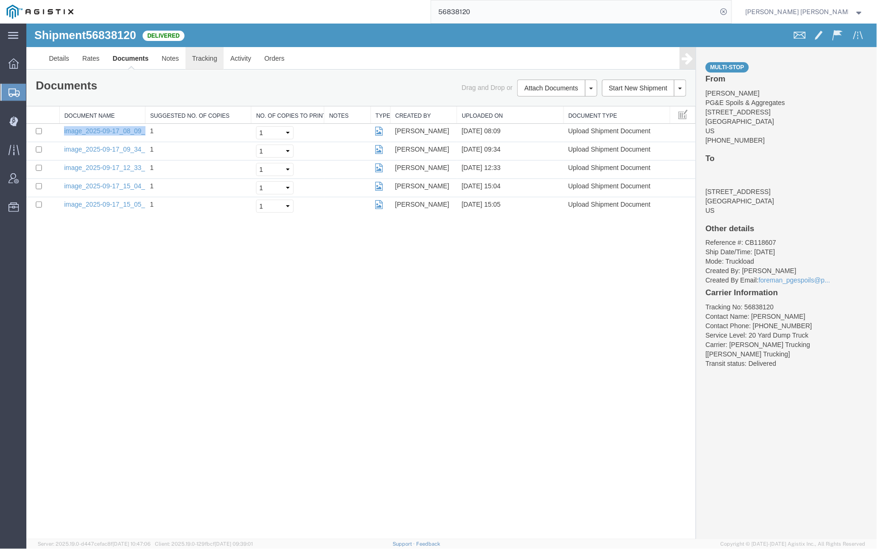
click at [200, 57] on link "Tracking" at bounding box center [204, 58] width 38 height 23
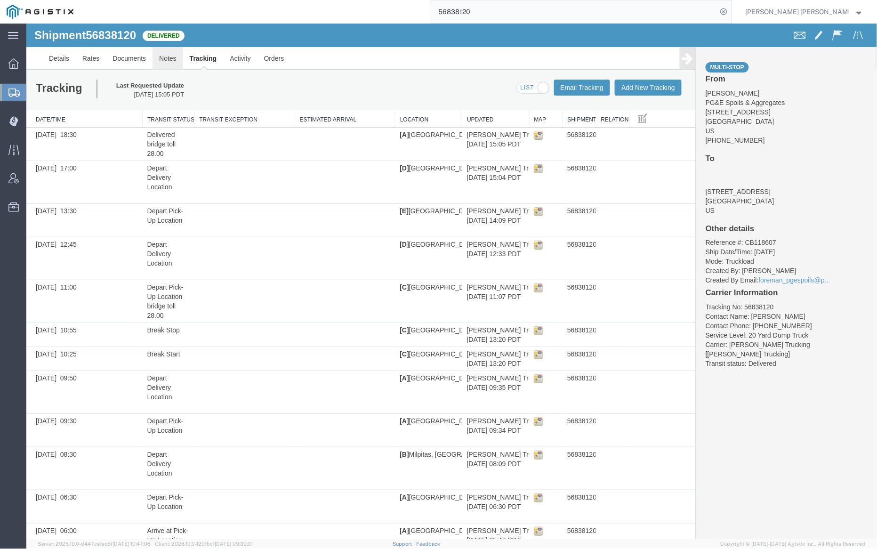
click at [166, 59] on link "Notes" at bounding box center [167, 58] width 31 height 23
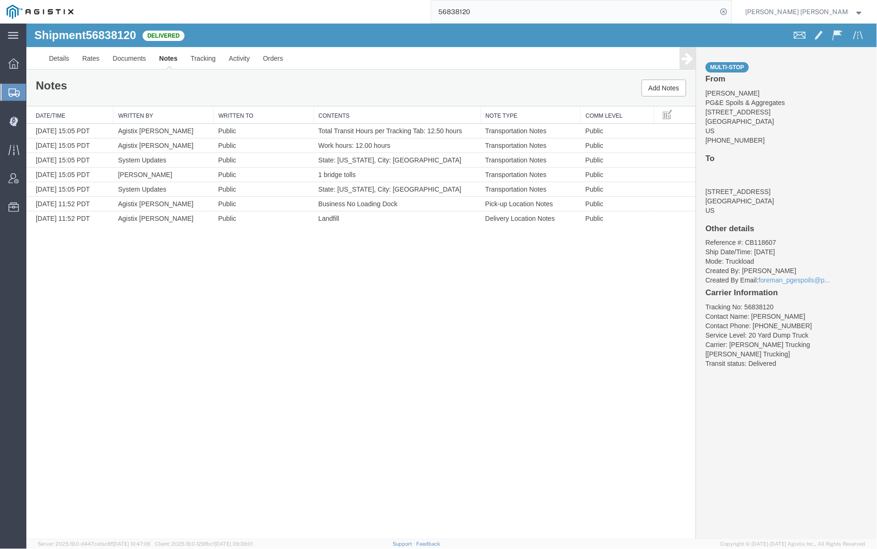
click at [497, 12] on input "56838120" at bounding box center [574, 11] width 286 height 23
click at [731, 10] on icon at bounding box center [724, 11] width 13 height 13
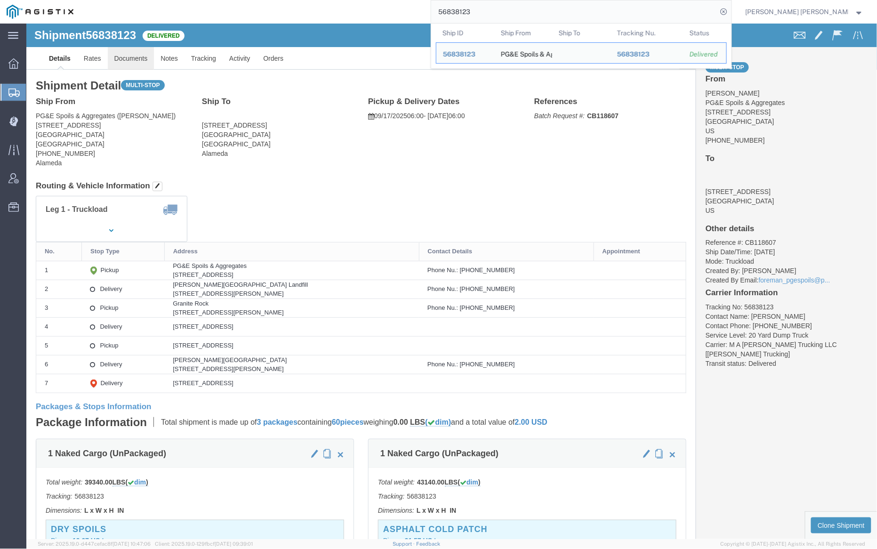
click link "Documents"
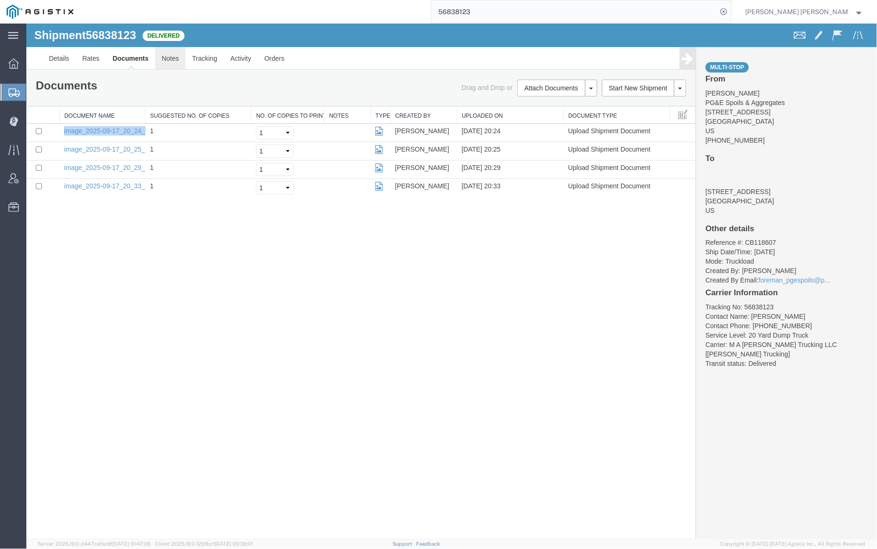
click at [167, 65] on link "Notes" at bounding box center [170, 58] width 31 height 23
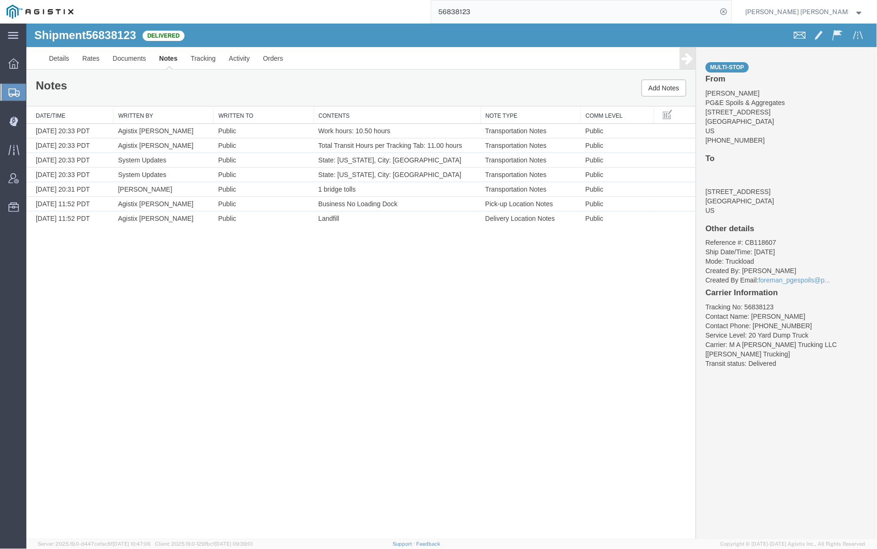
click at [516, 12] on input "56838123" at bounding box center [574, 11] width 286 height 23
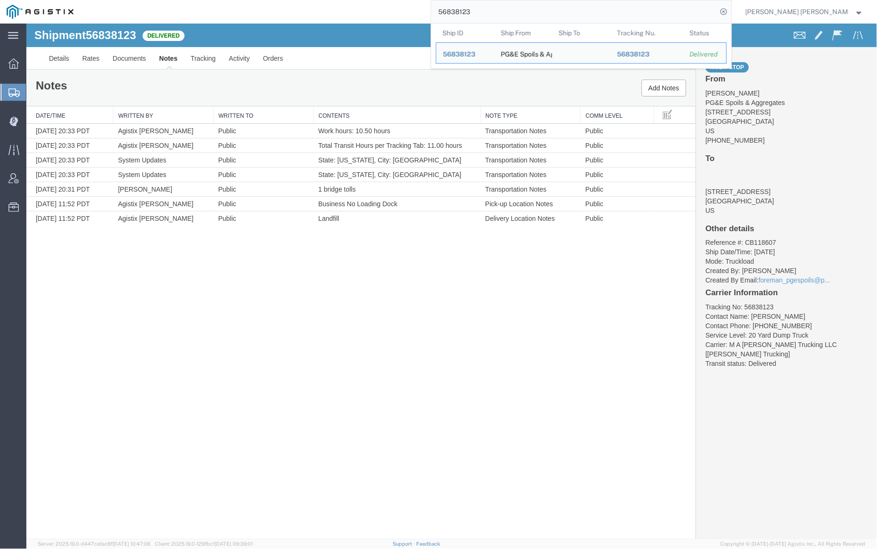
paste input "6"
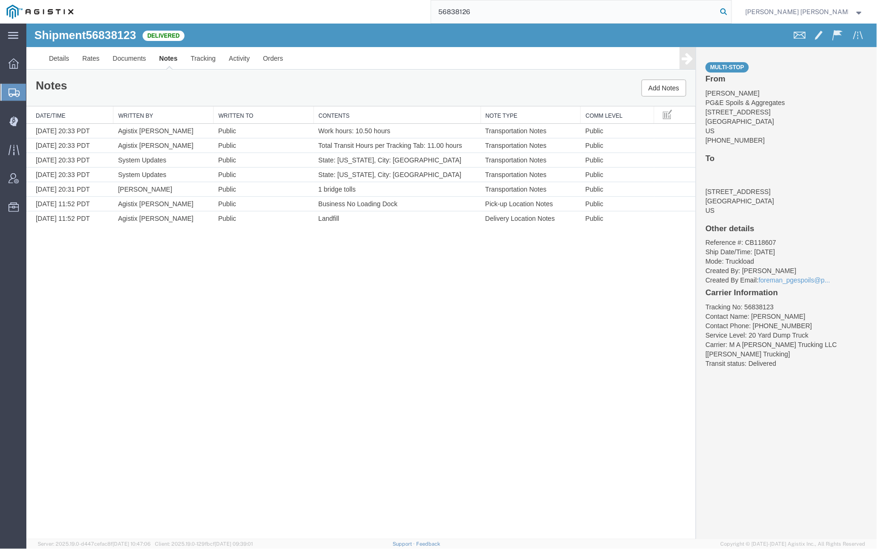
click at [731, 12] on icon at bounding box center [724, 11] width 13 height 13
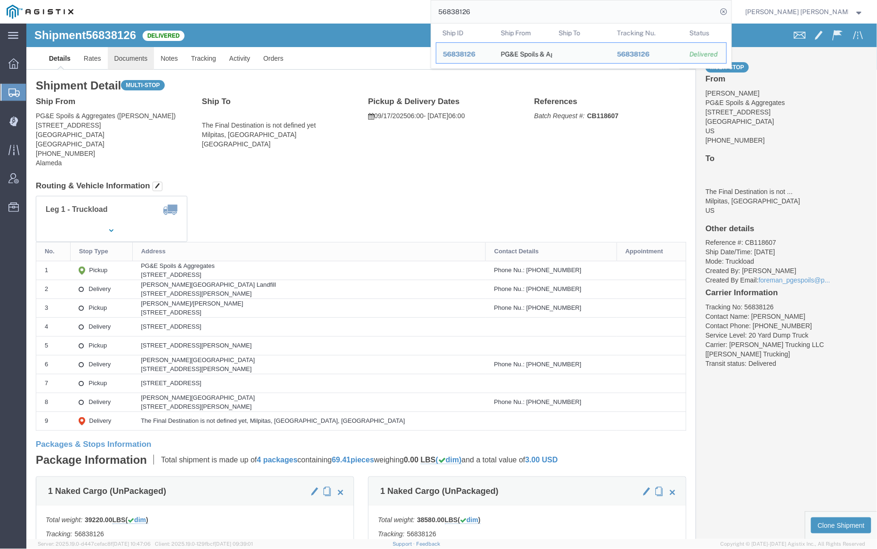
click link "Documents"
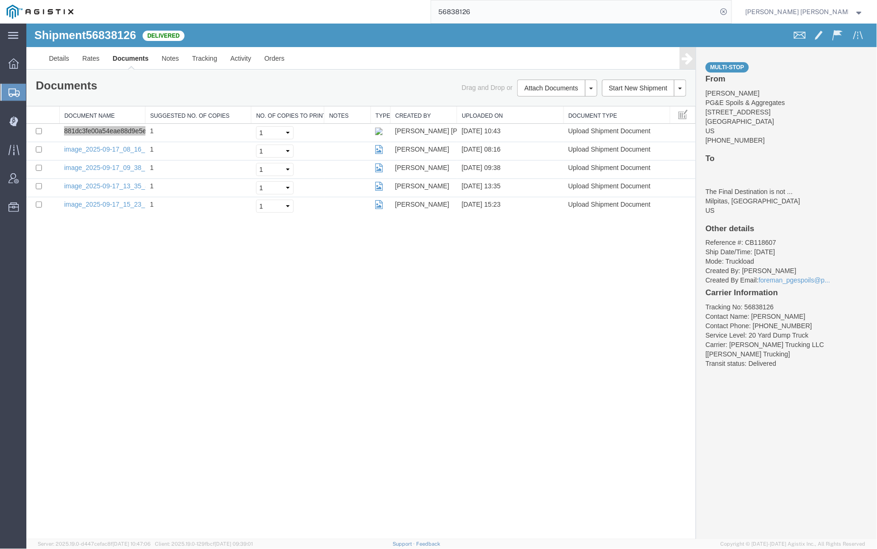
click at [503, 10] on input "56838126" at bounding box center [574, 11] width 286 height 23
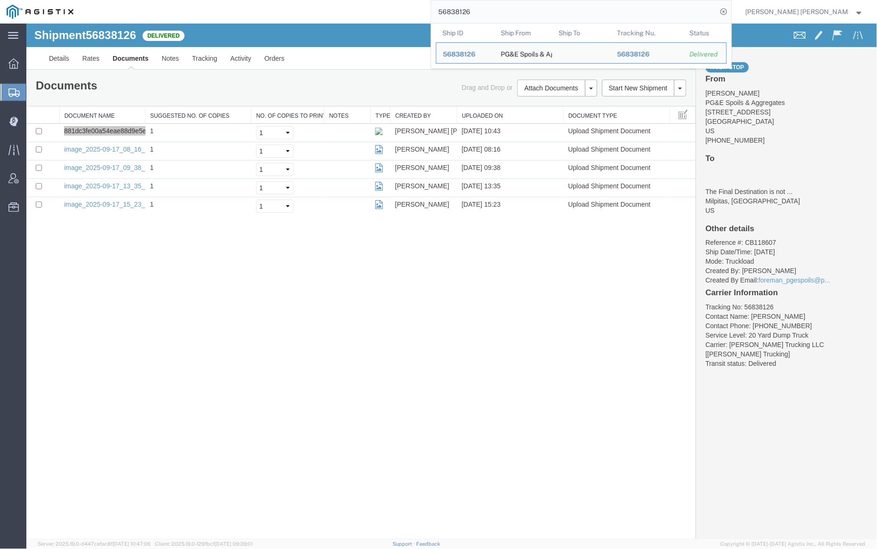
click at [503, 10] on input "56838126" at bounding box center [574, 11] width 286 height 23
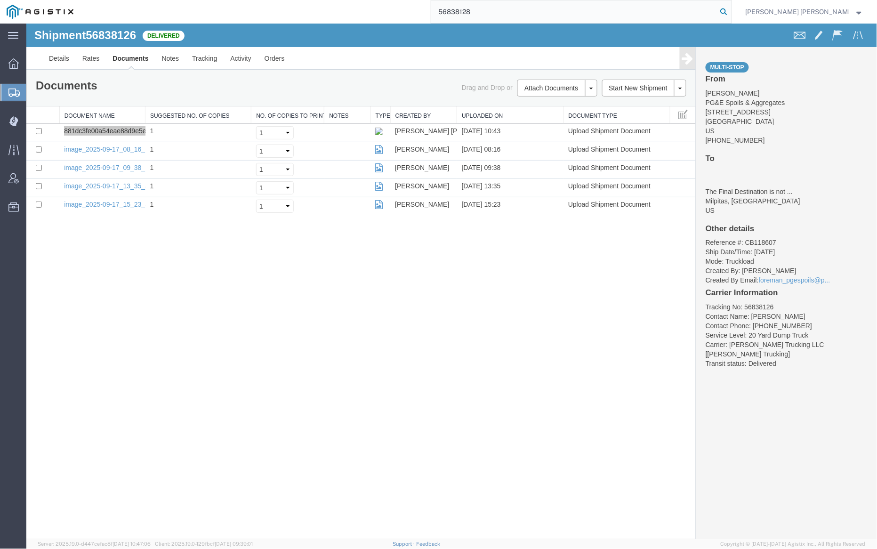
click at [731, 10] on icon at bounding box center [724, 11] width 13 height 13
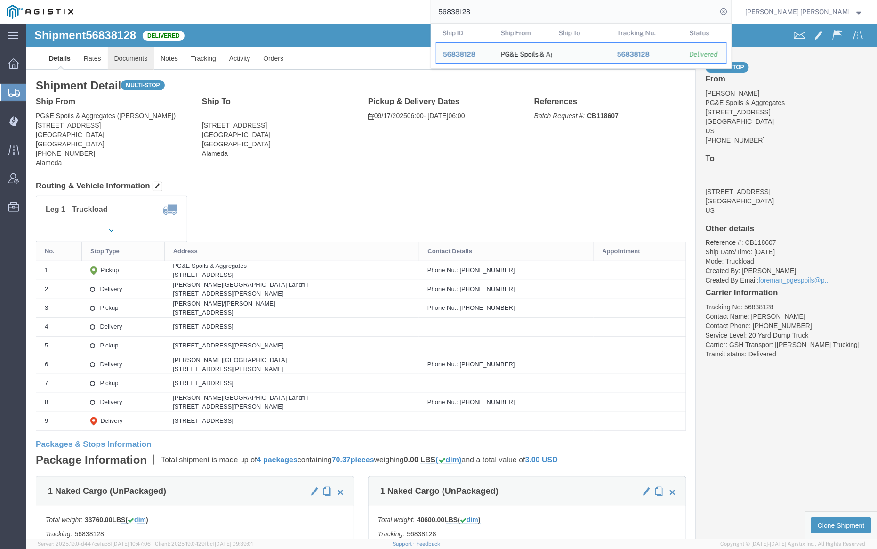
click link "Documents"
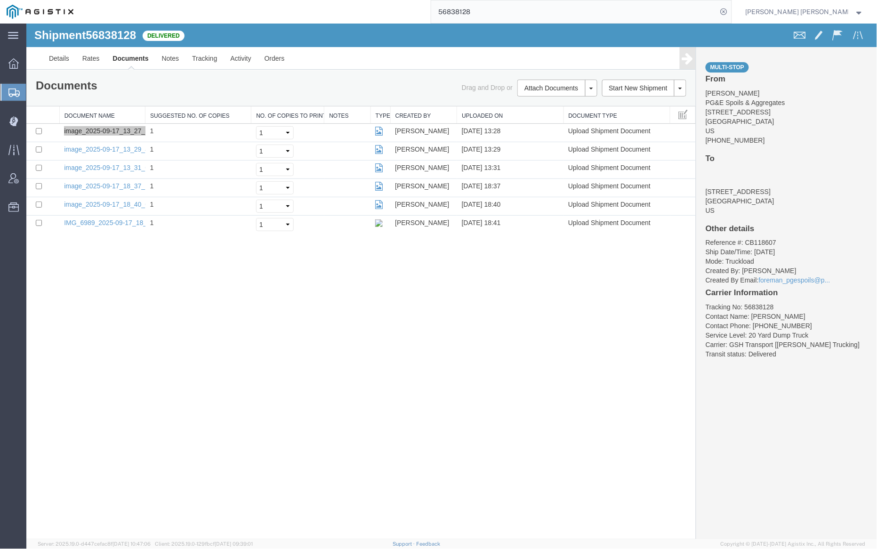
click at [497, 12] on input "56838128" at bounding box center [574, 11] width 286 height 23
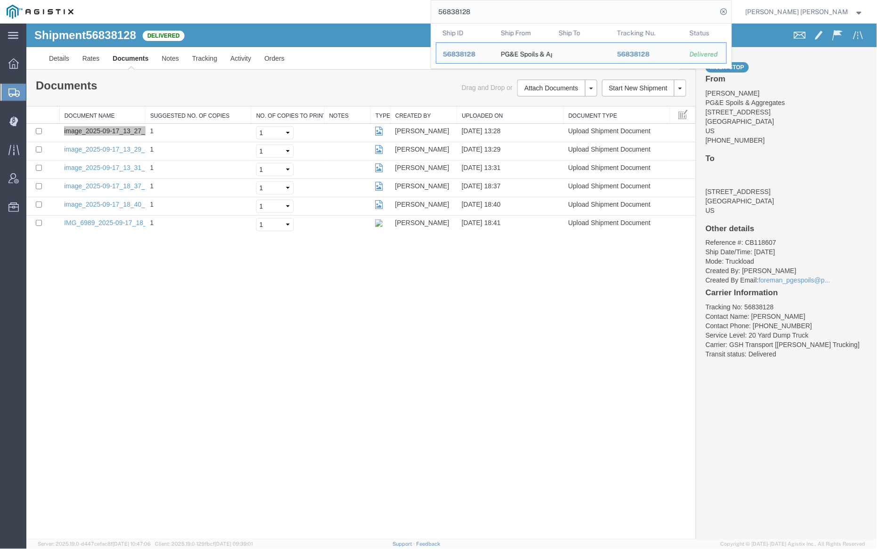
click at [497, 12] on input "56838128" at bounding box center [574, 11] width 286 height 23
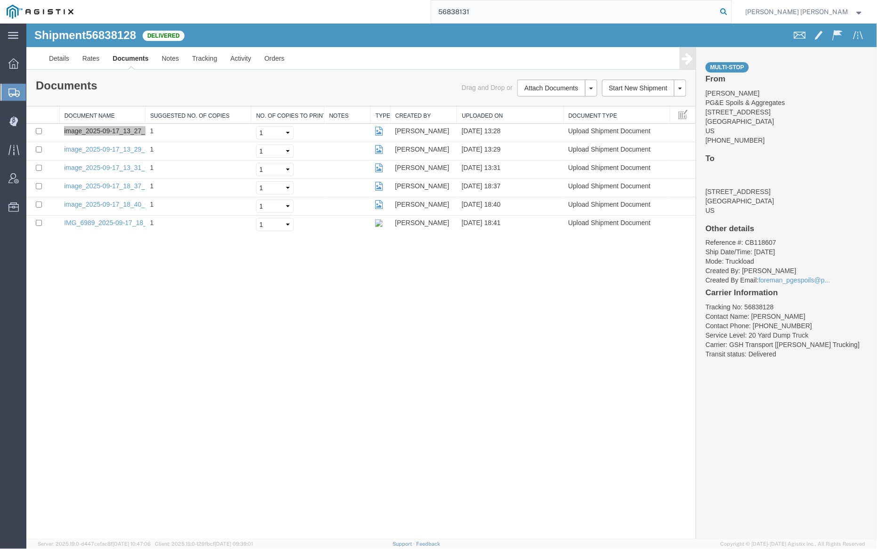
click at [731, 7] on icon at bounding box center [724, 11] width 13 height 13
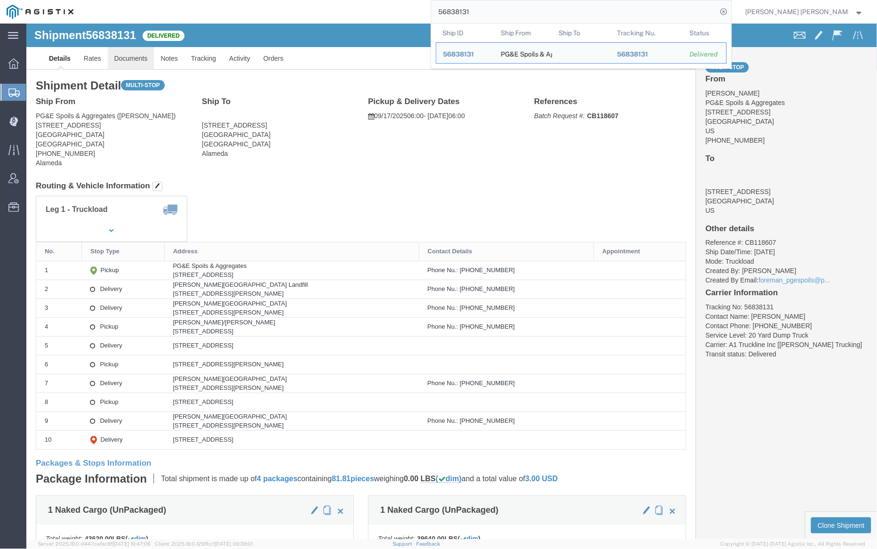
click link "Documents"
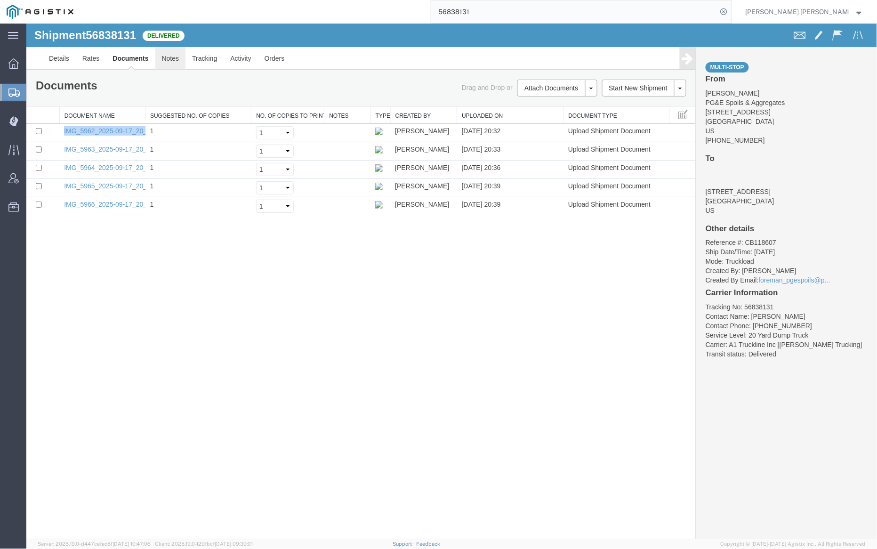
click at [169, 54] on link "Notes" at bounding box center [170, 58] width 31 height 23
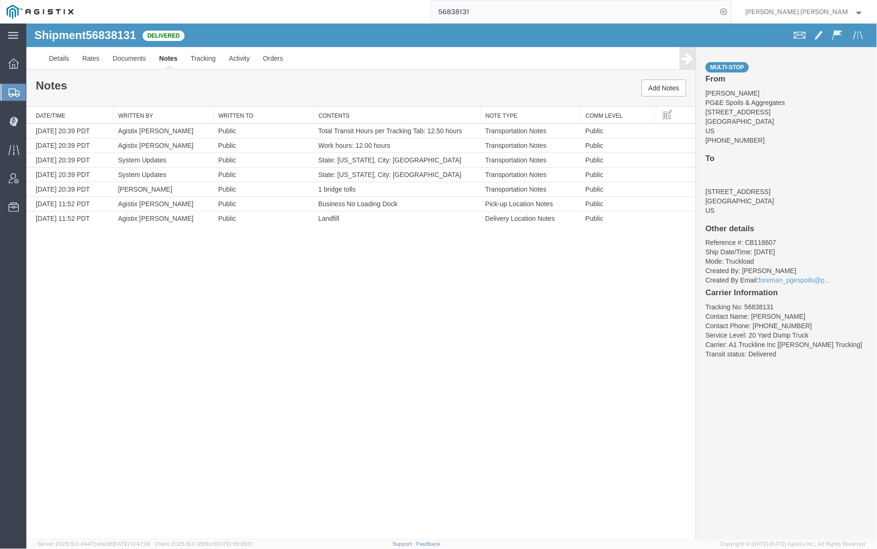
click at [501, 11] on input "56838131" at bounding box center [574, 11] width 286 height 23
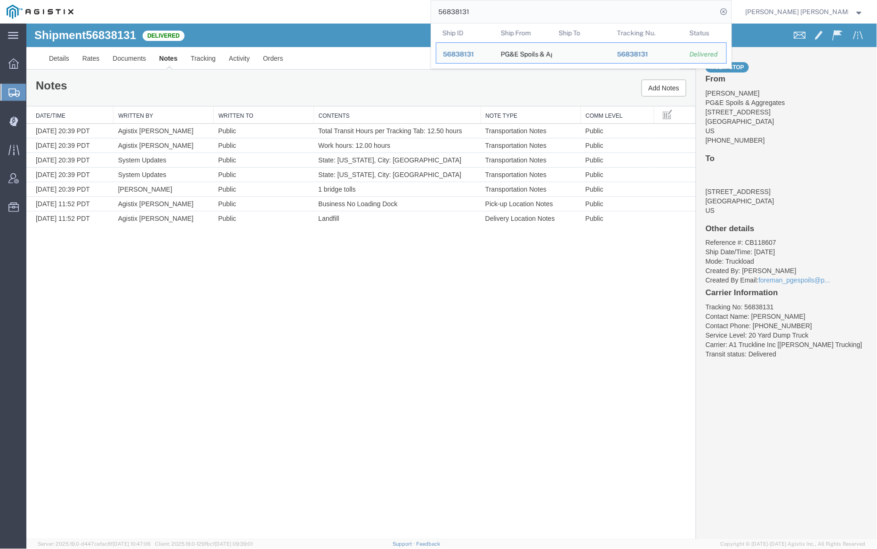
paste input "3"
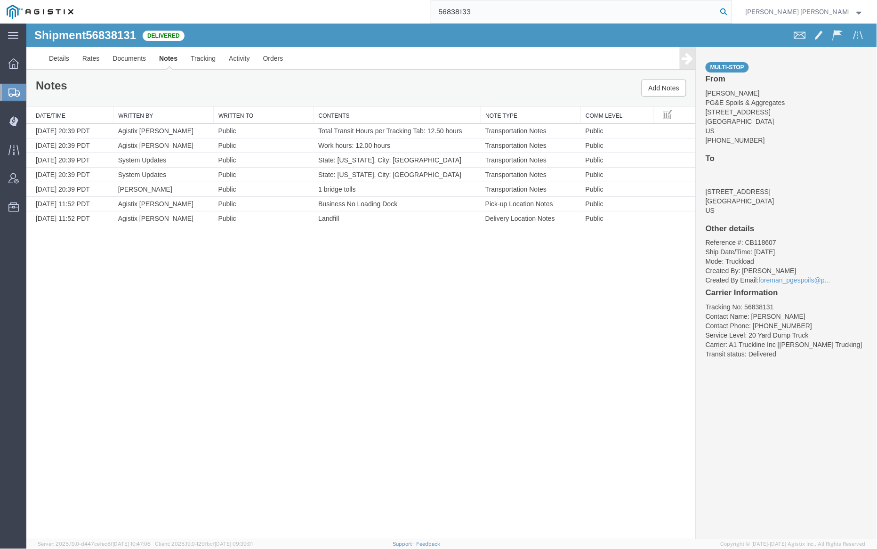
click at [731, 11] on icon at bounding box center [724, 11] width 13 height 13
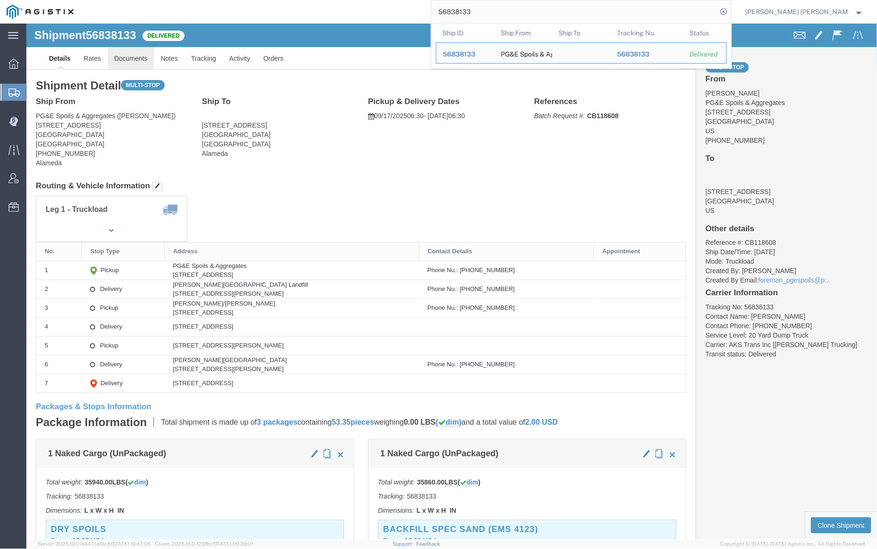
click link "Documents"
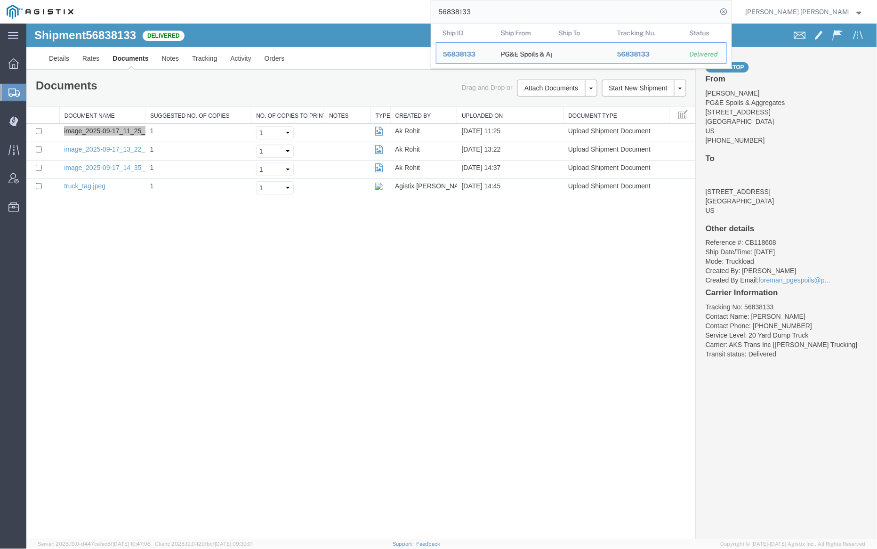
click at [496, 8] on input "56838133" at bounding box center [574, 11] width 286 height 23
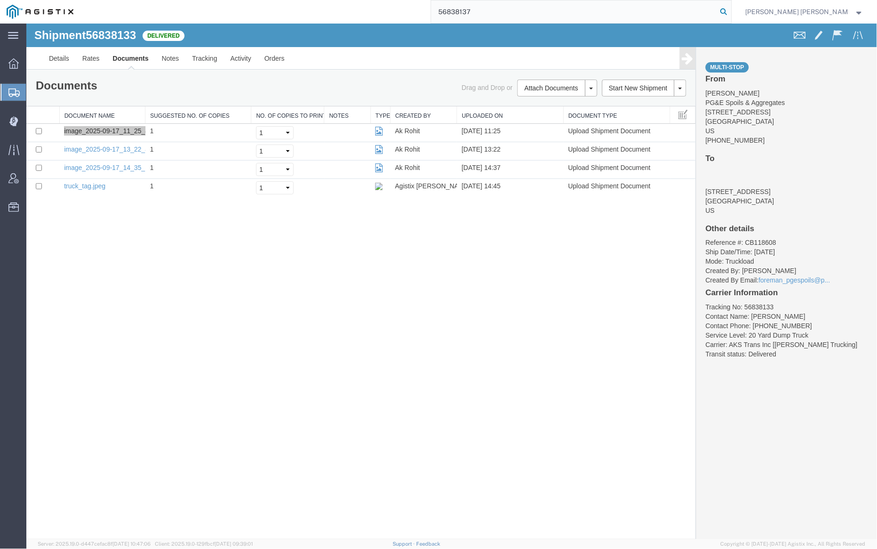
click at [731, 9] on icon at bounding box center [724, 11] width 13 height 13
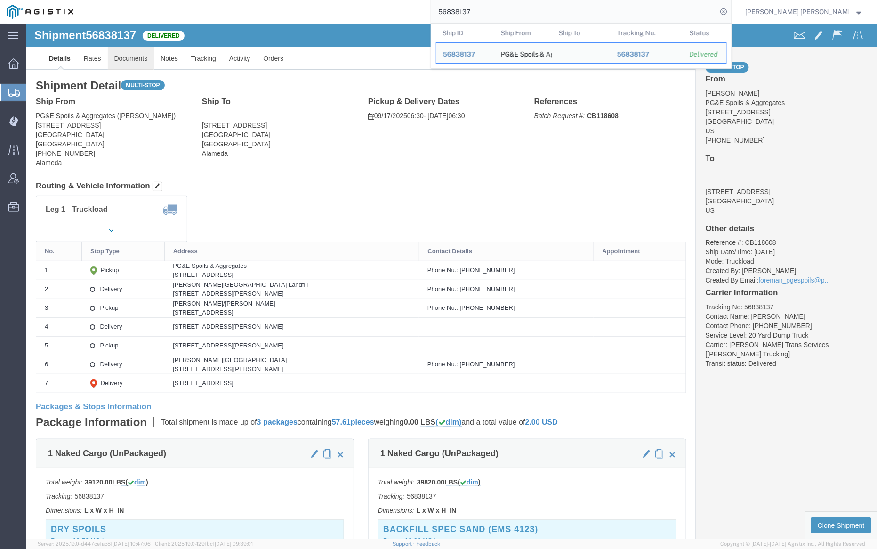
click link "Documents"
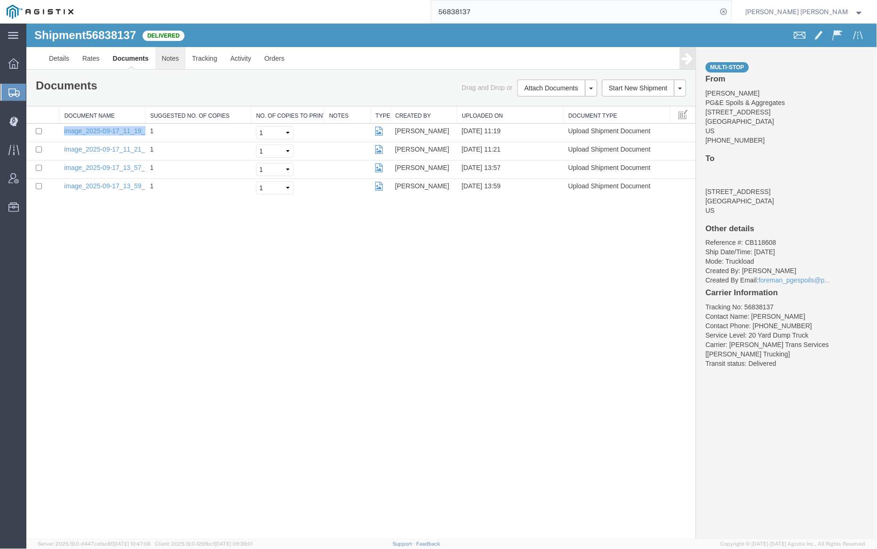
click at [175, 58] on link "Notes" at bounding box center [170, 58] width 31 height 23
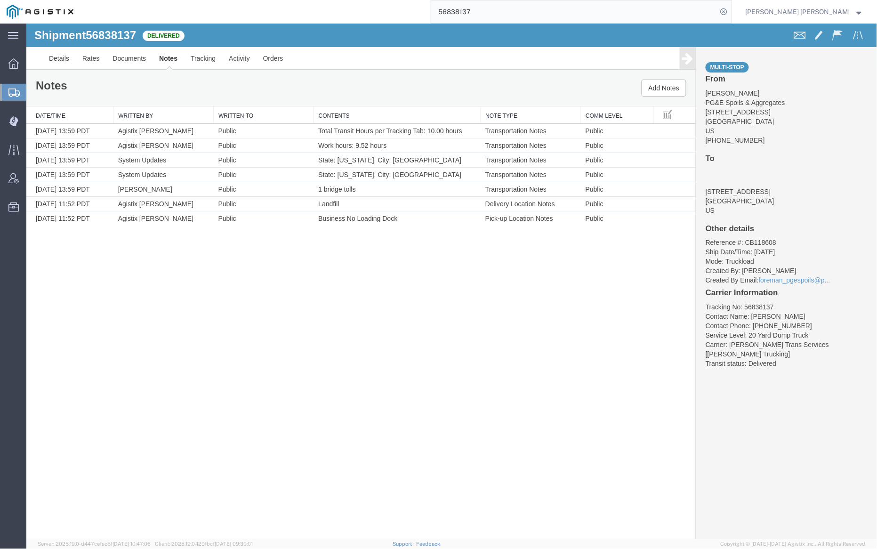
click at [495, 13] on input "56838137" at bounding box center [574, 11] width 286 height 23
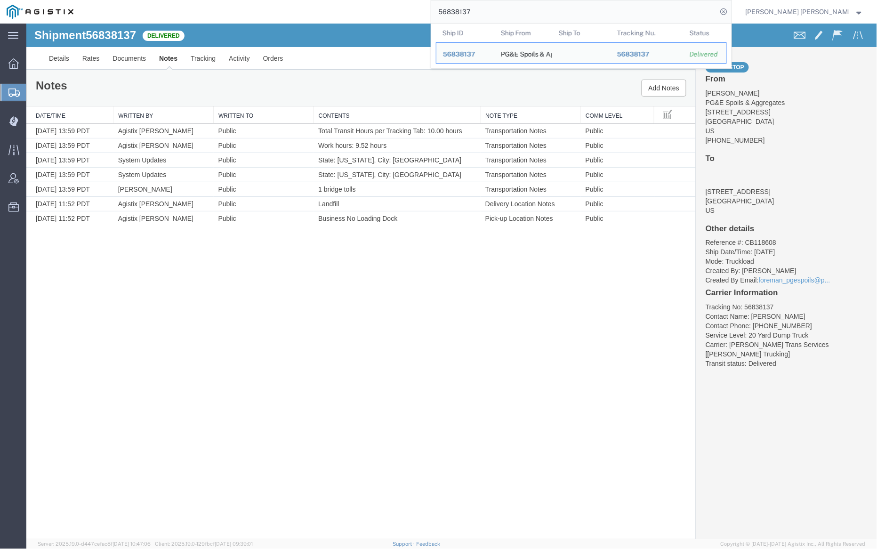
click at [495, 13] on input "56838137" at bounding box center [574, 11] width 286 height 23
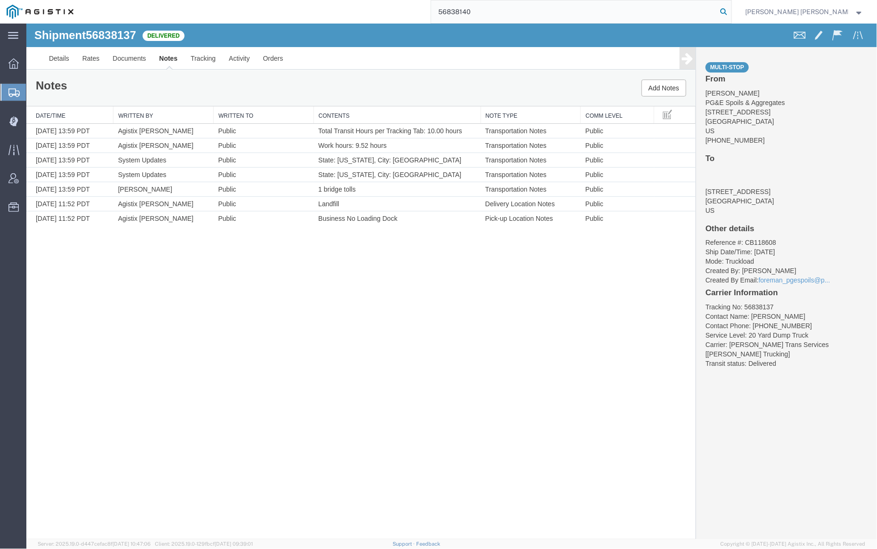
click at [731, 10] on icon at bounding box center [724, 11] width 13 height 13
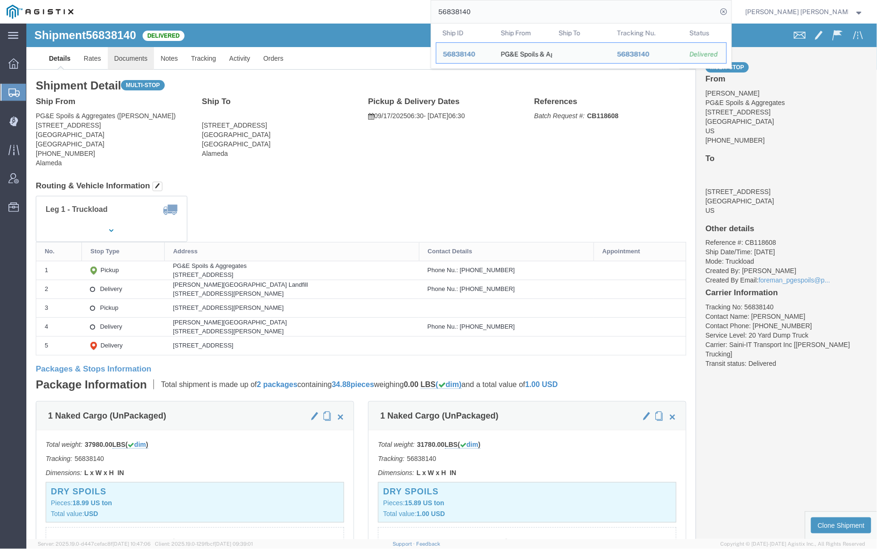
click link "Documents"
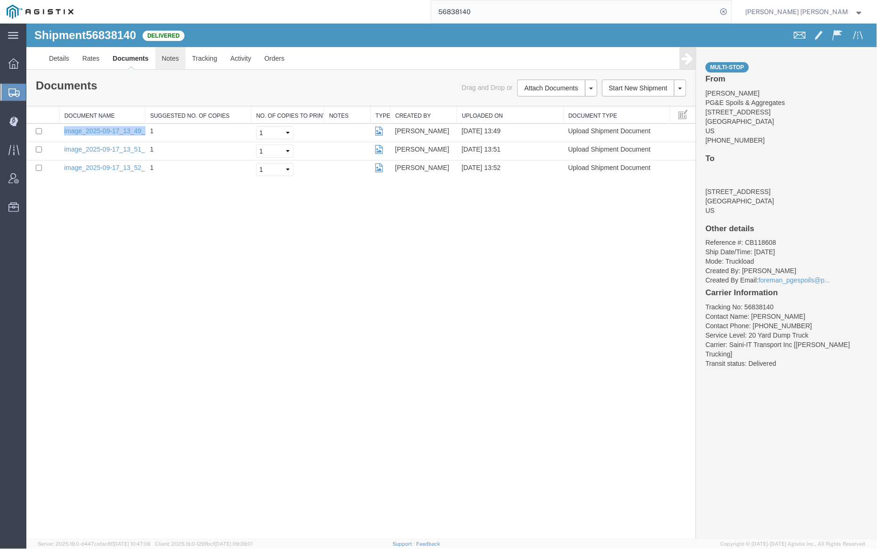
click at [168, 57] on link "Notes" at bounding box center [170, 58] width 31 height 23
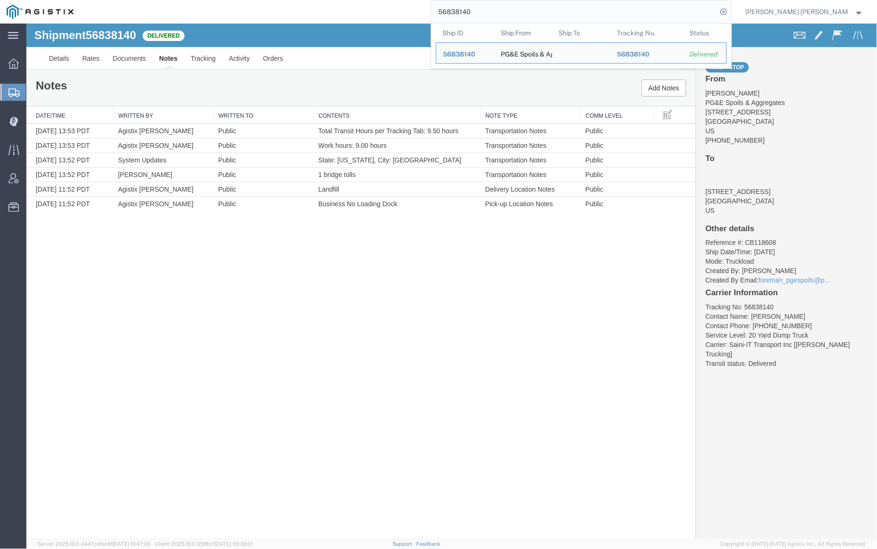
click at [503, 14] on input "56838140" at bounding box center [574, 11] width 286 height 23
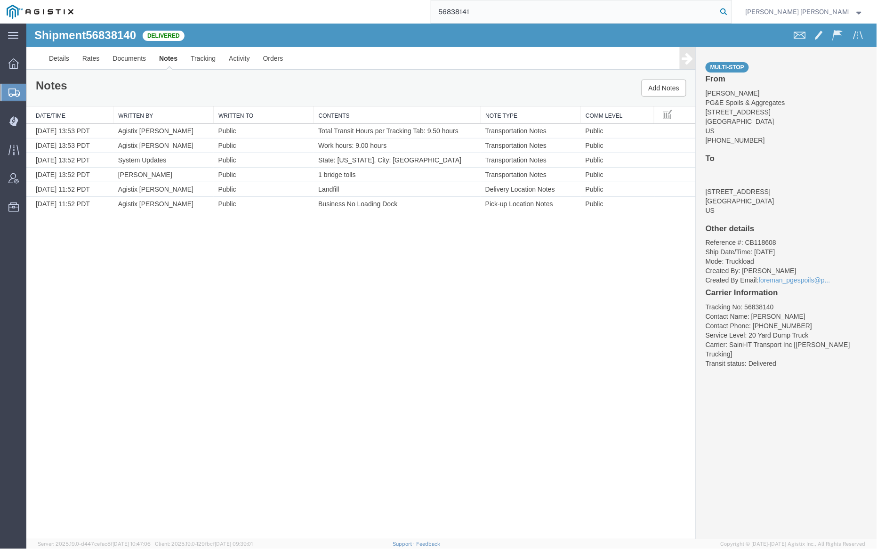
click at [731, 10] on icon at bounding box center [724, 11] width 13 height 13
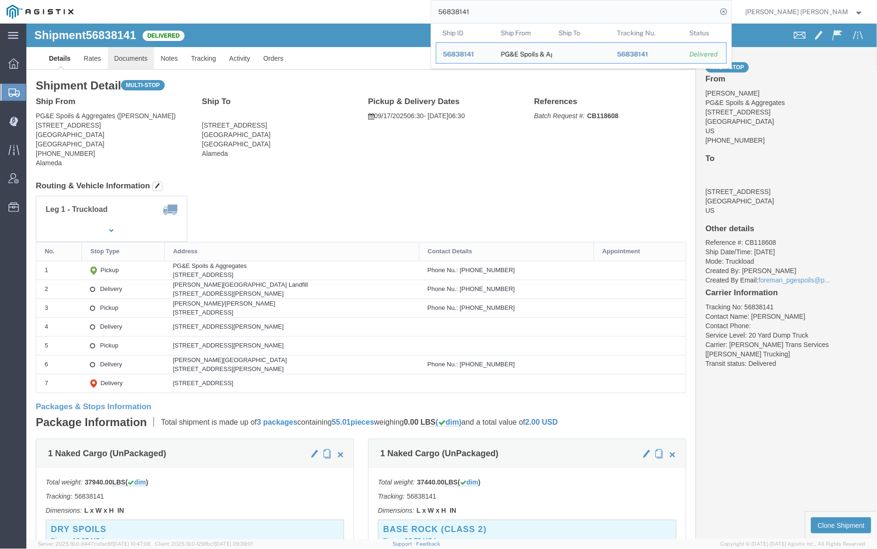
click link "Documents"
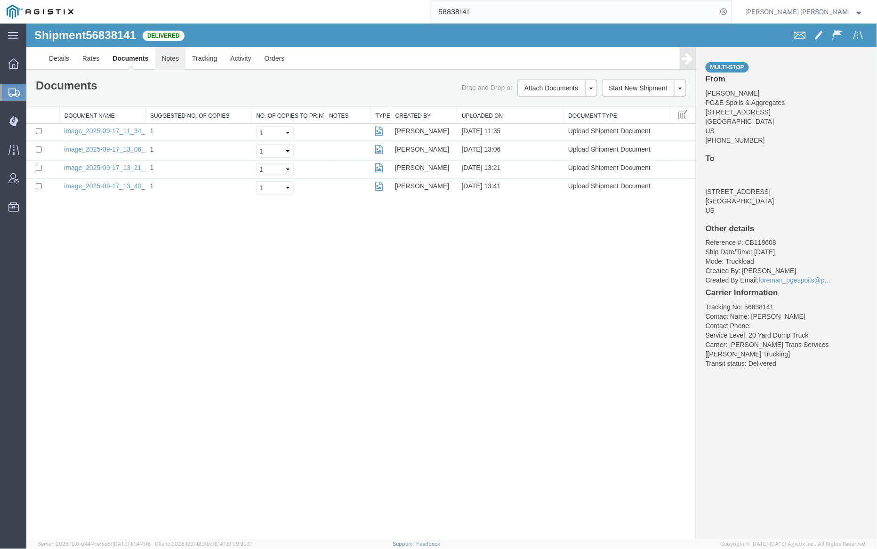
click at [163, 56] on link "Notes" at bounding box center [170, 58] width 31 height 23
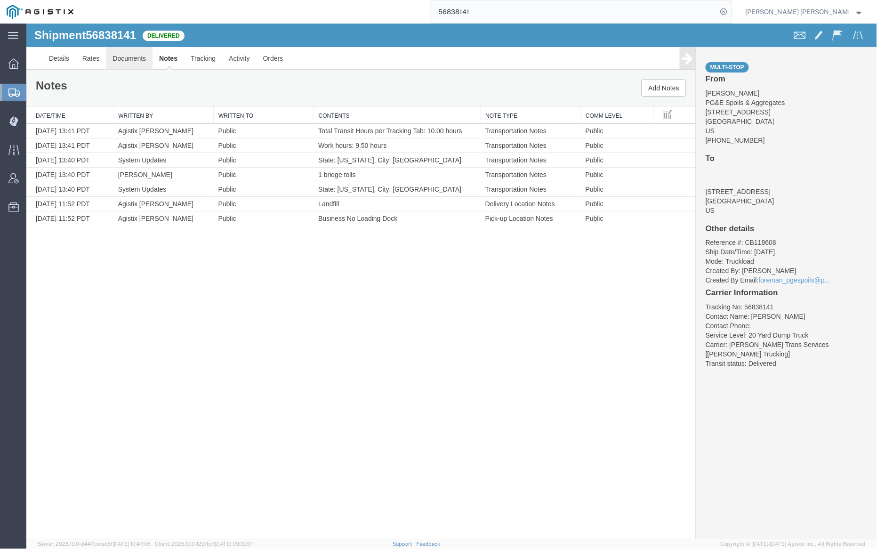
click at [118, 61] on link "Documents" at bounding box center [128, 58] width 47 height 23
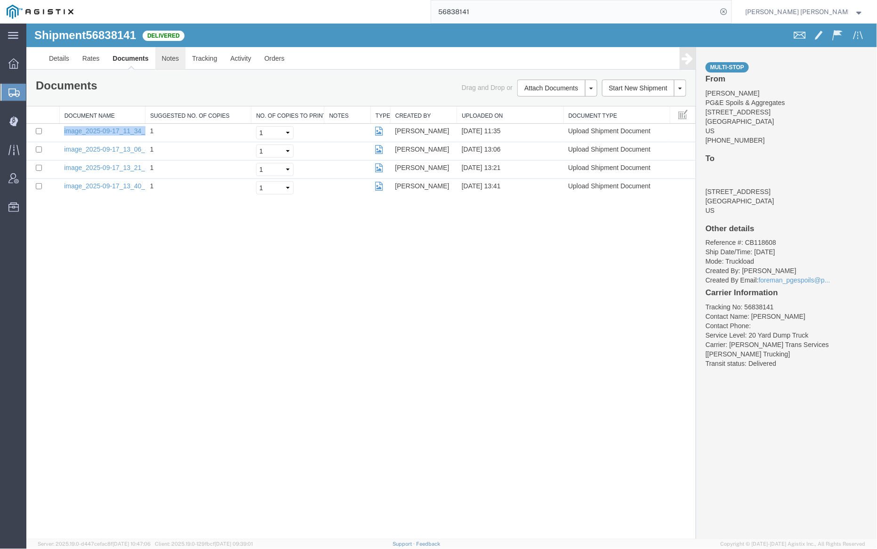
click at [174, 55] on link "Notes" at bounding box center [170, 58] width 31 height 23
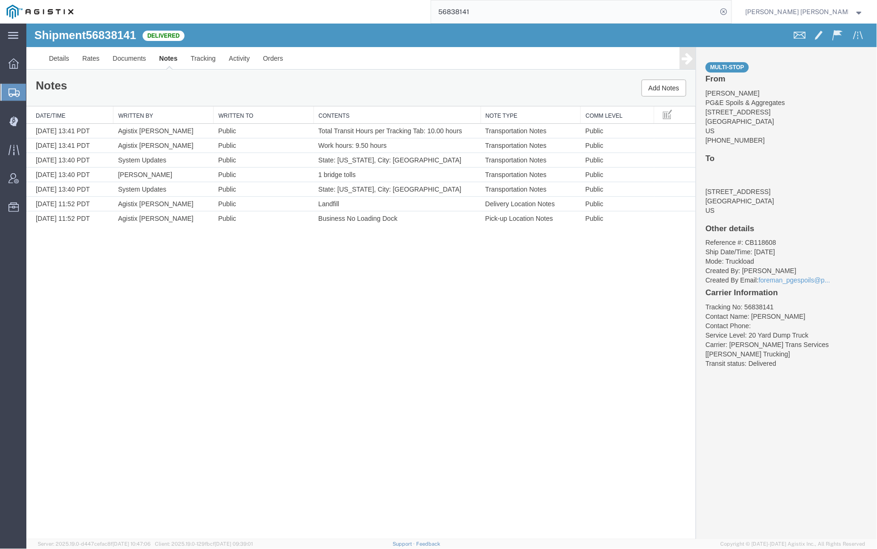
click at [506, 11] on input "56838141" at bounding box center [574, 11] width 286 height 23
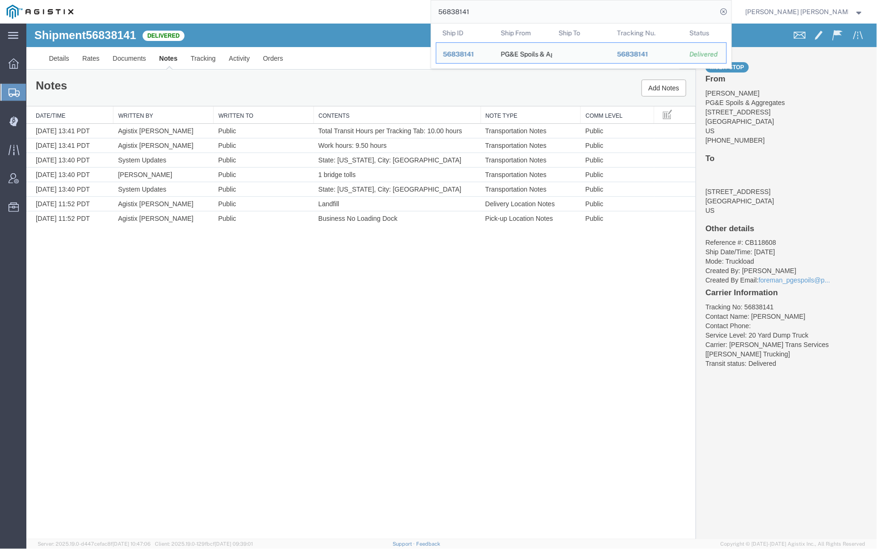
click at [506, 11] on input "56838141" at bounding box center [574, 11] width 286 height 23
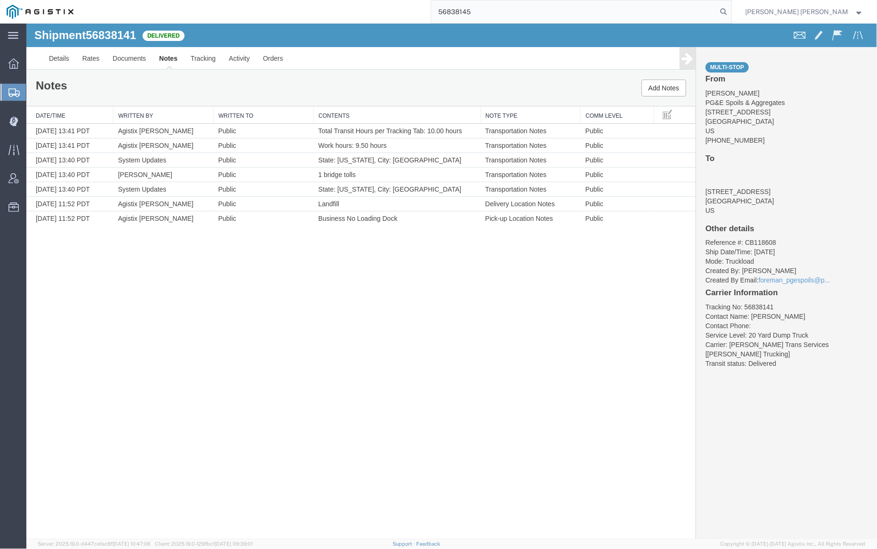
drag, startPoint x: 774, startPoint y: 13, endPoint x: 703, endPoint y: 3, distance: 71.8
click at [731, 12] on icon at bounding box center [724, 11] width 13 height 13
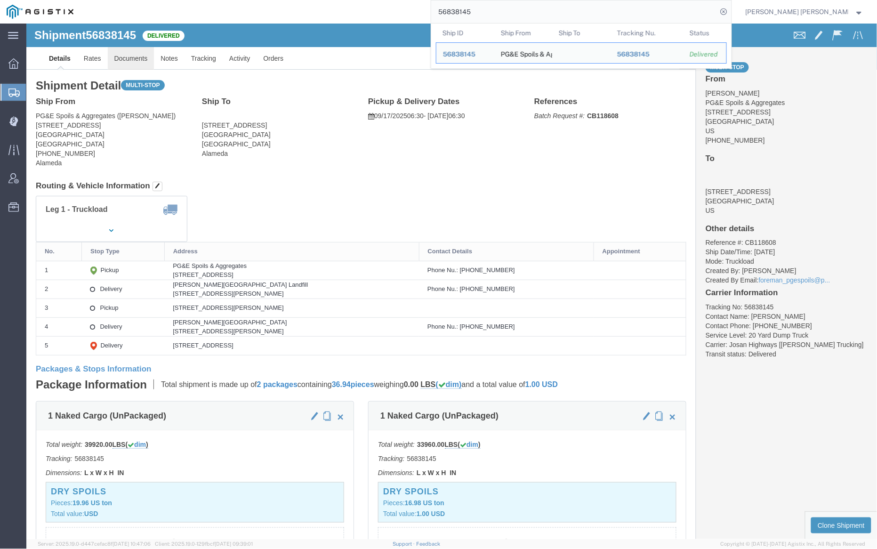
click link "Documents"
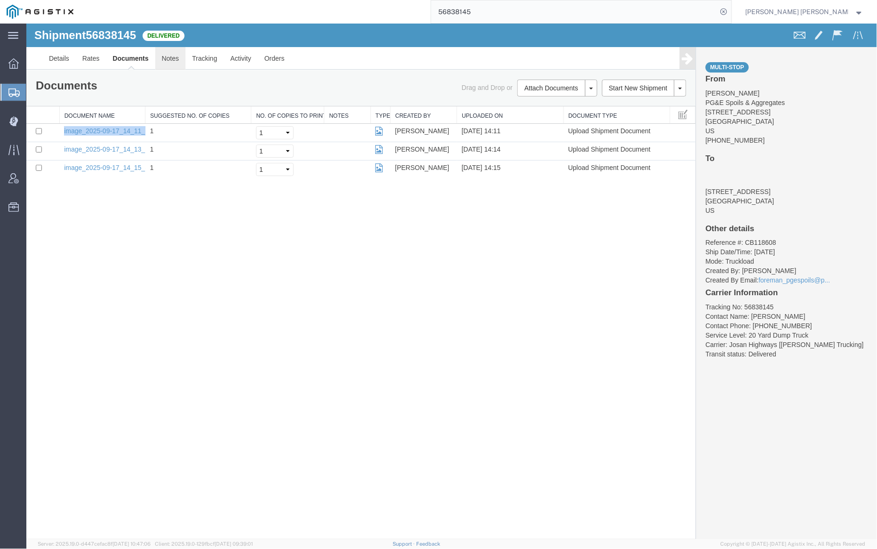
click at [173, 51] on link "Notes" at bounding box center [170, 58] width 31 height 23
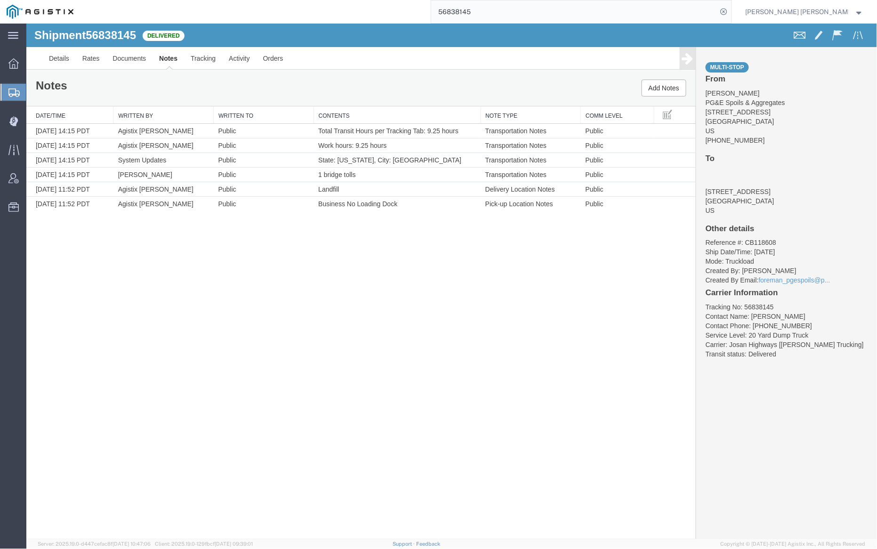
click at [503, 10] on input "56838145" at bounding box center [574, 11] width 286 height 23
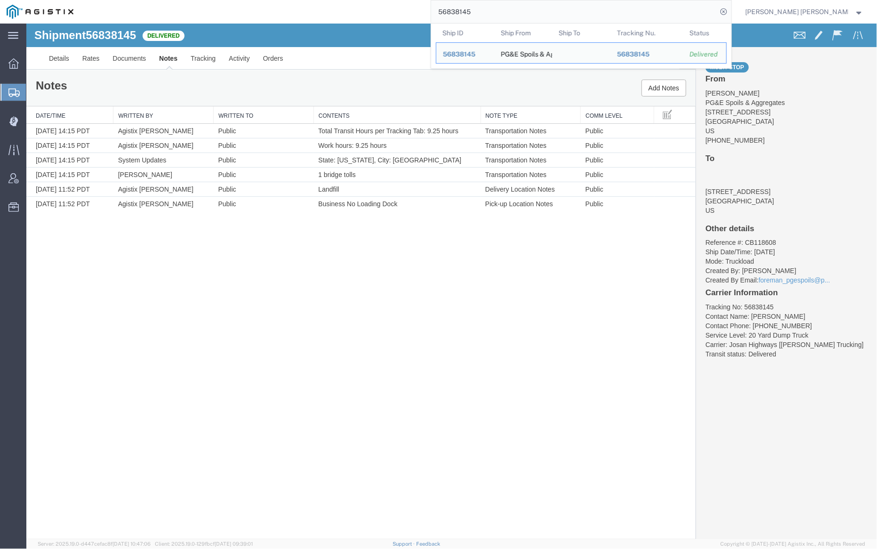
click at [503, 10] on input "56838145" at bounding box center [574, 11] width 286 height 23
paste input "9698"
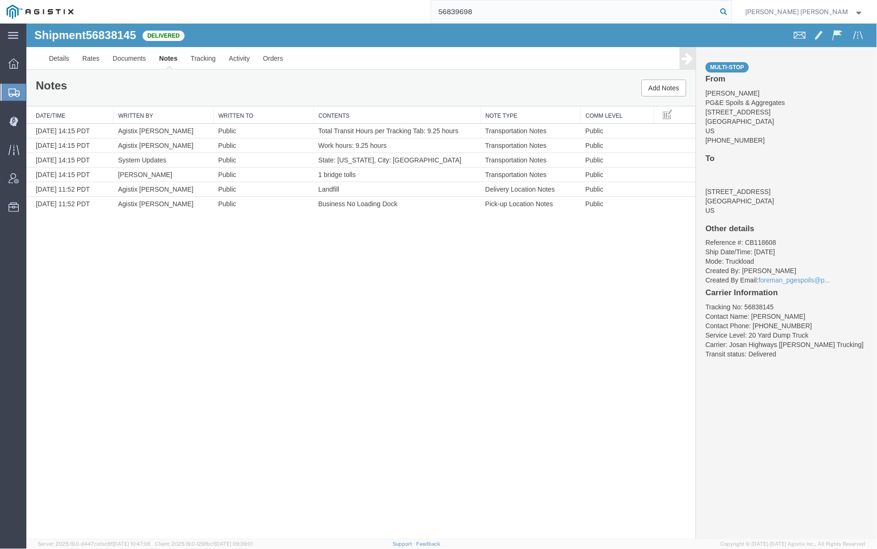
click at [731, 9] on icon at bounding box center [724, 11] width 13 height 13
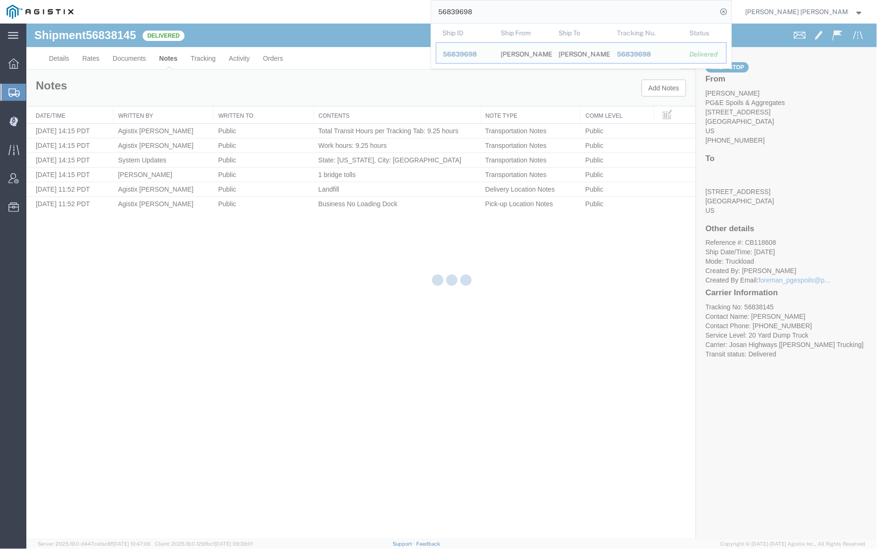
click at [131, 54] on div at bounding box center [451, 282] width 851 height 516
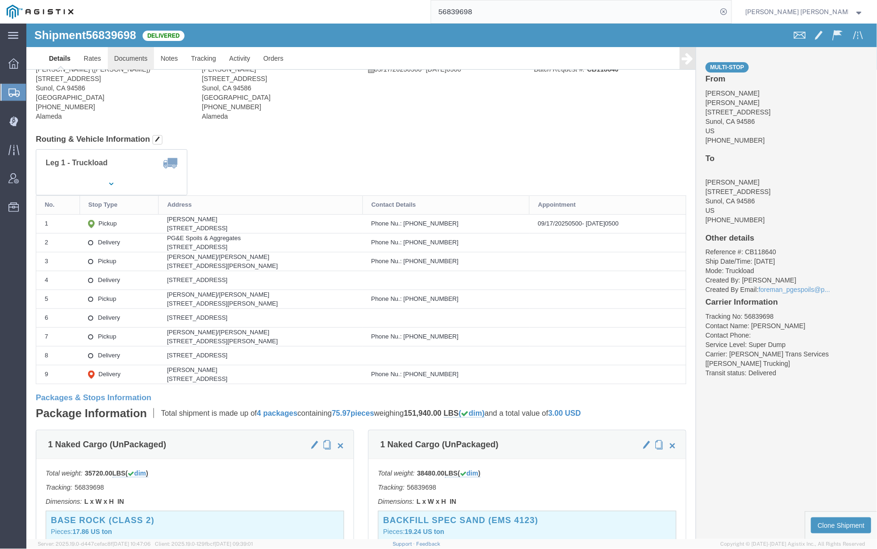
click link "Documents"
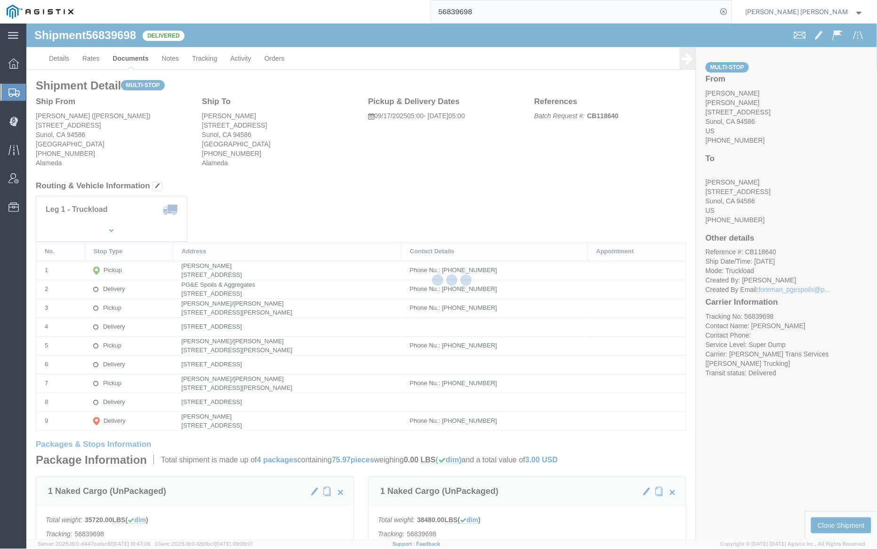
click at [133, 52] on div at bounding box center [451, 282] width 851 height 516
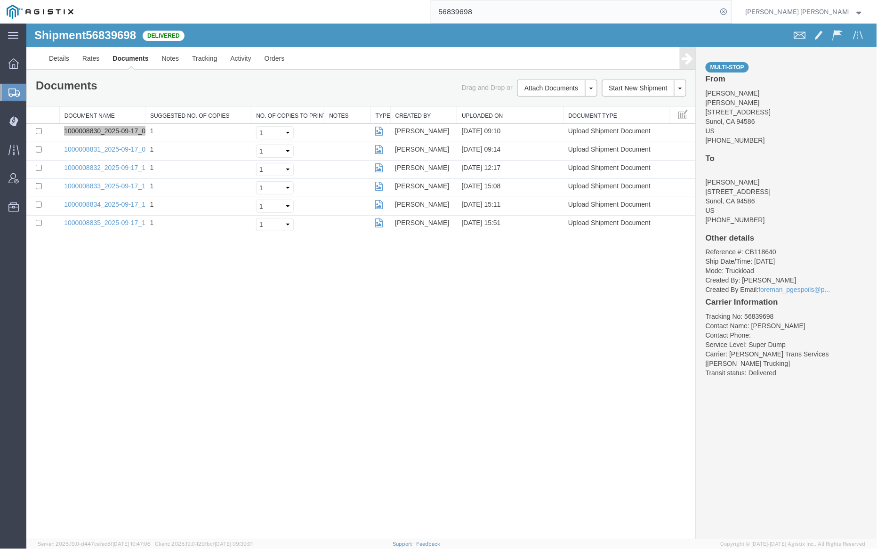
click at [487, 14] on input "56839698" at bounding box center [574, 11] width 286 height 23
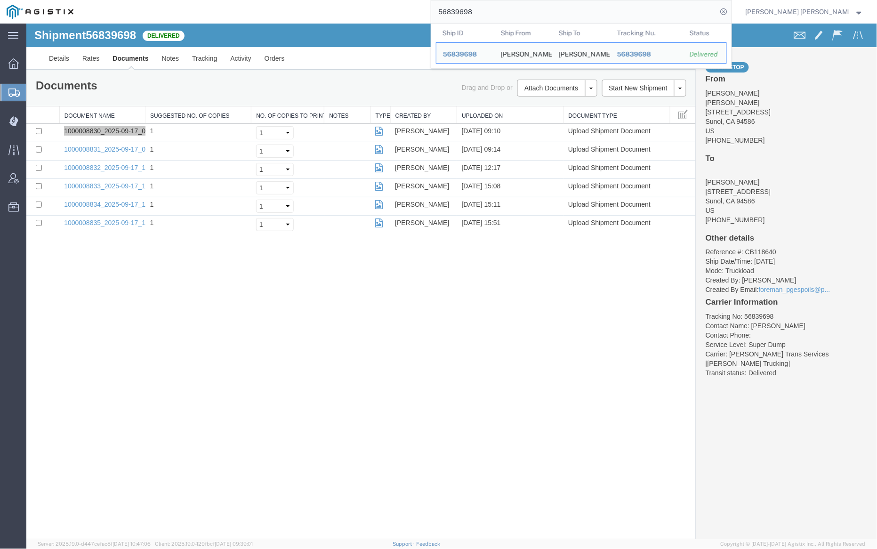
click at [487, 14] on input "56839698" at bounding box center [574, 11] width 286 height 23
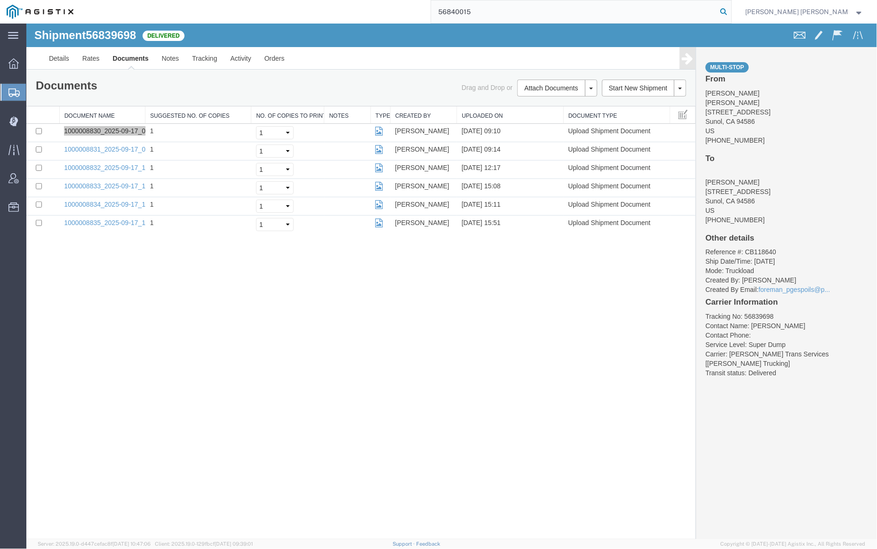
type input "56840015"
click at [731, 9] on icon at bounding box center [724, 11] width 13 height 13
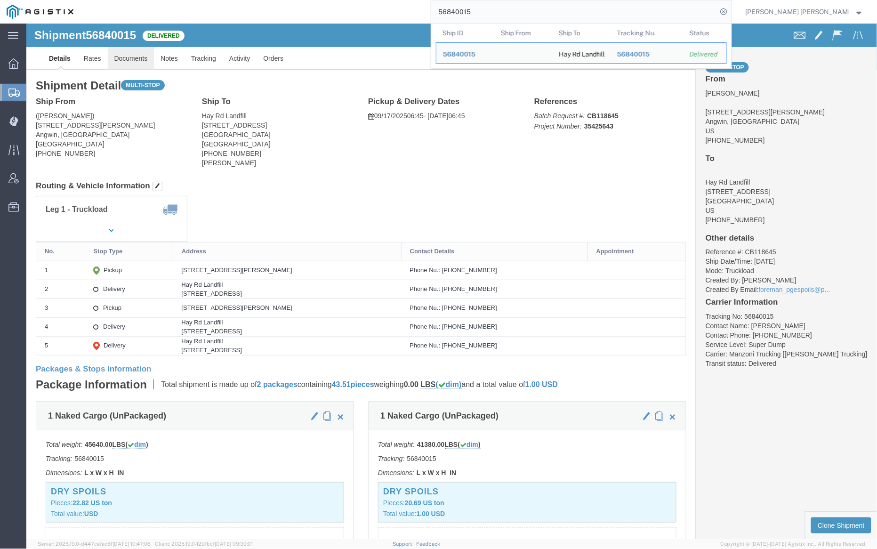
click link "Documents"
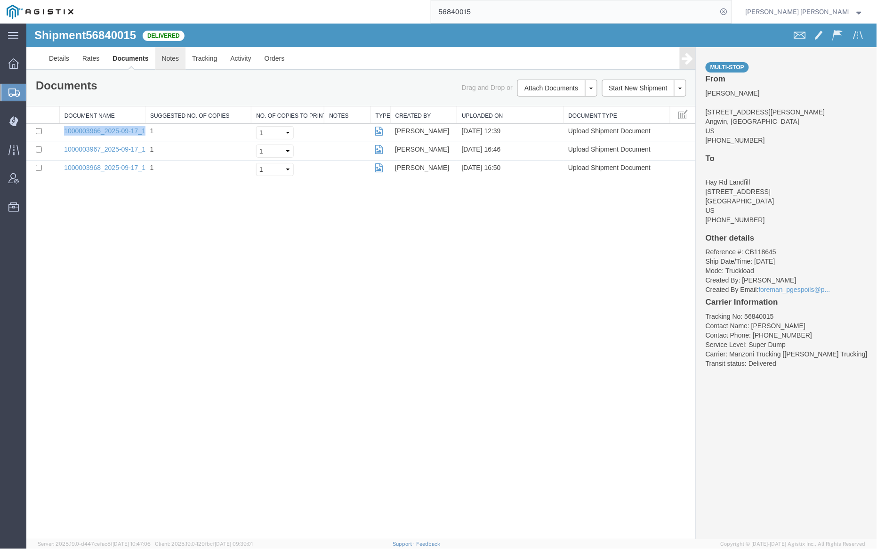
click at [176, 61] on link "Notes" at bounding box center [170, 58] width 31 height 23
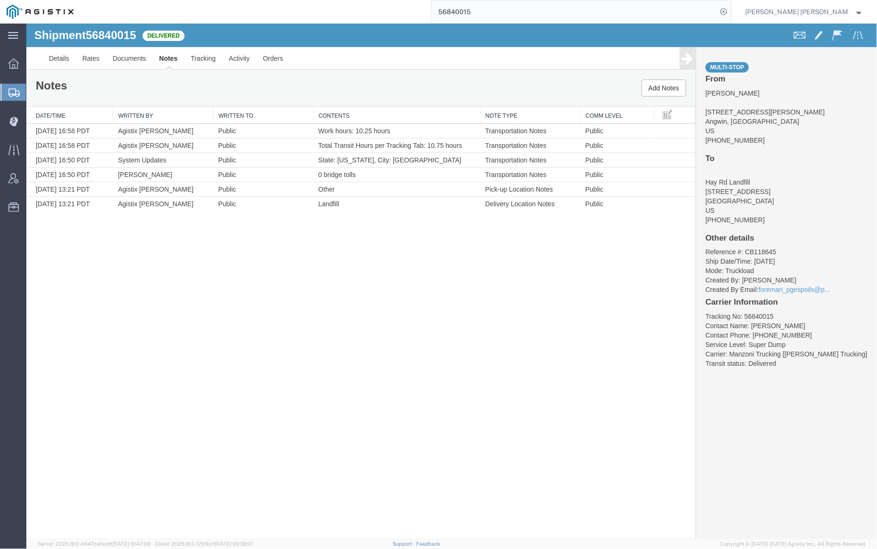
click at [507, 9] on input "56840015" at bounding box center [574, 11] width 286 height 23
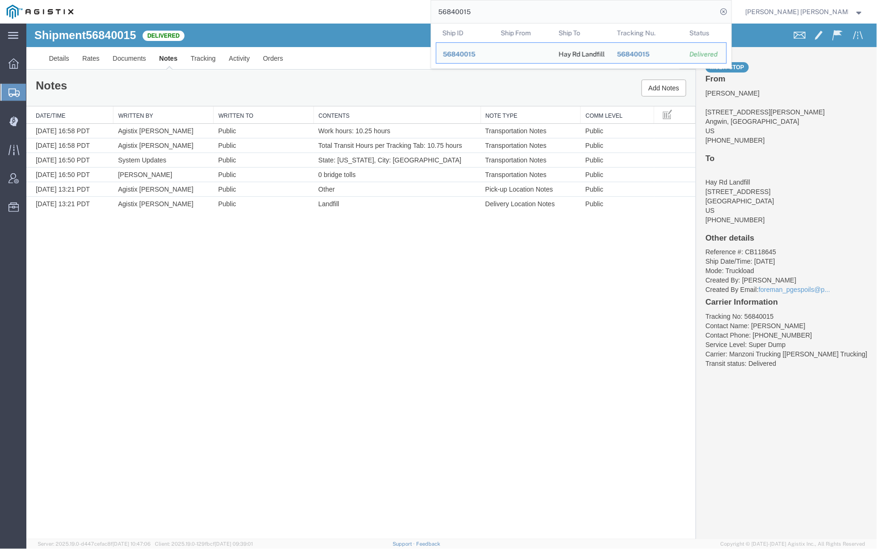
click at [507, 9] on input "56840015" at bounding box center [574, 11] width 286 height 23
paste input "8"
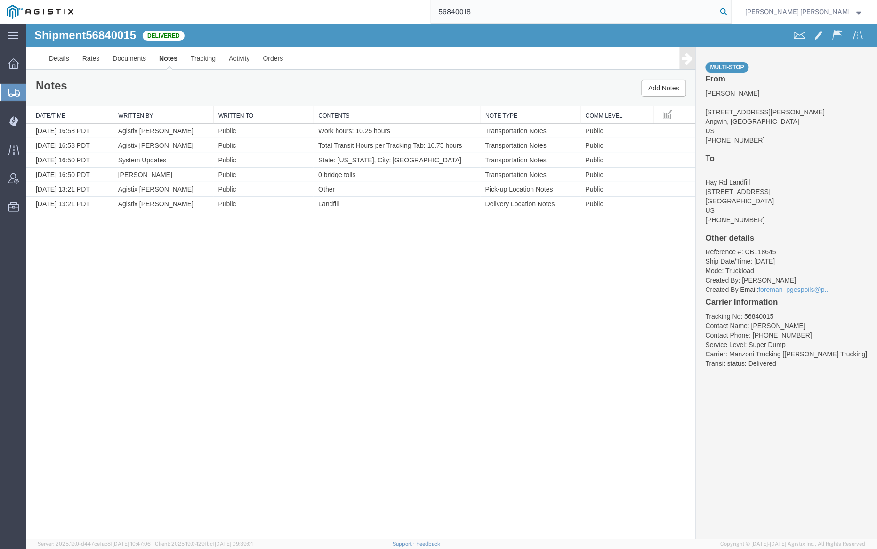
click at [731, 10] on icon at bounding box center [724, 11] width 13 height 13
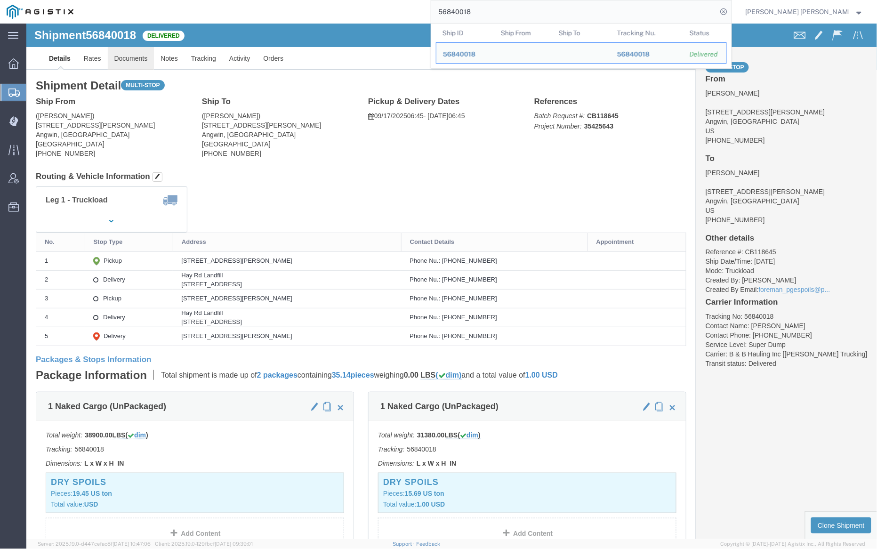
click link "Documents"
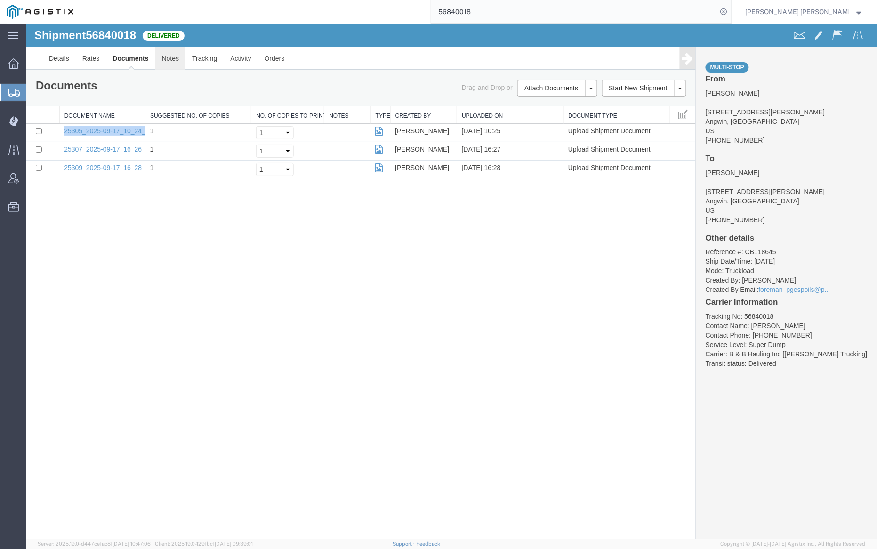
click at [175, 55] on link "Notes" at bounding box center [170, 58] width 31 height 23
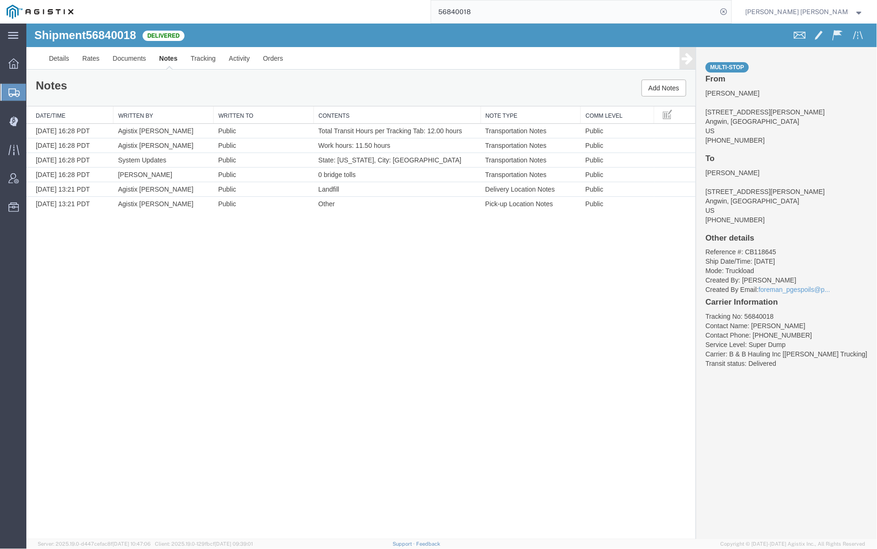
click at [504, 8] on input "56840018" at bounding box center [574, 11] width 286 height 23
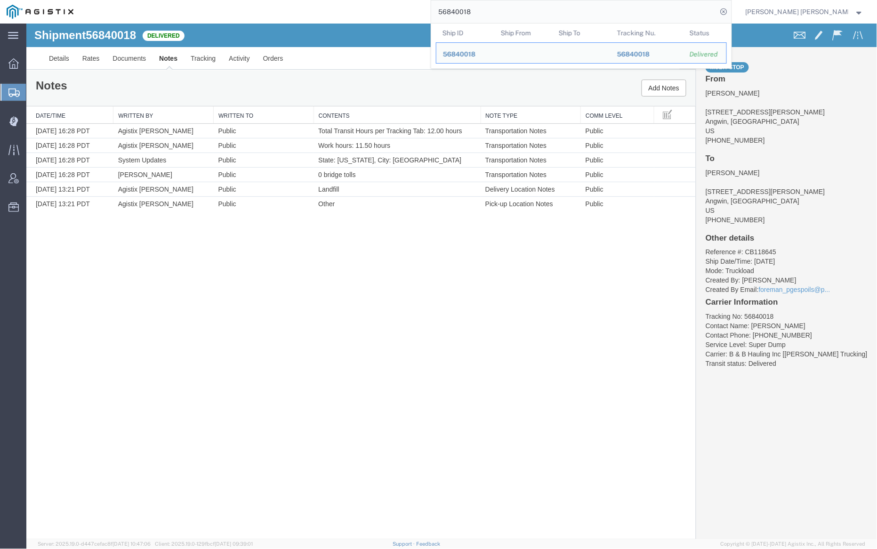
click at [504, 8] on input "56840018" at bounding box center [574, 11] width 286 height 23
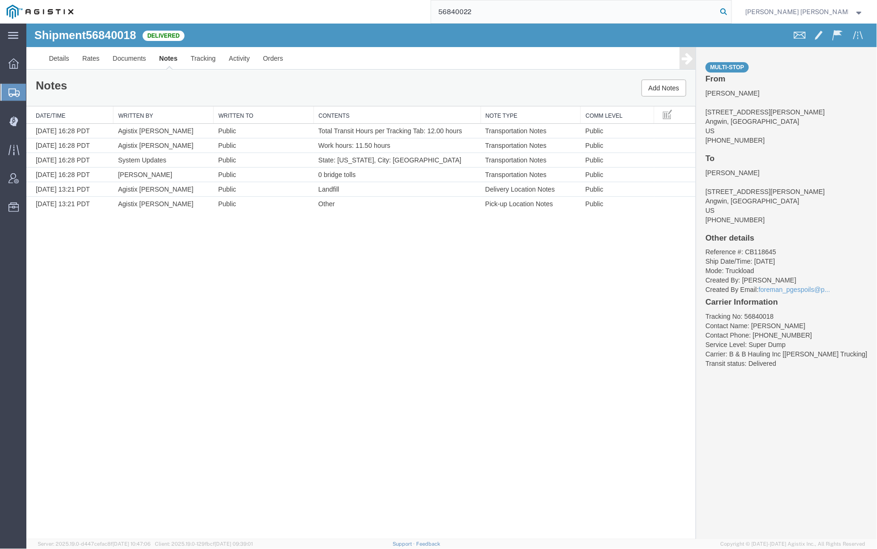
click at [731, 12] on icon at bounding box center [724, 11] width 13 height 13
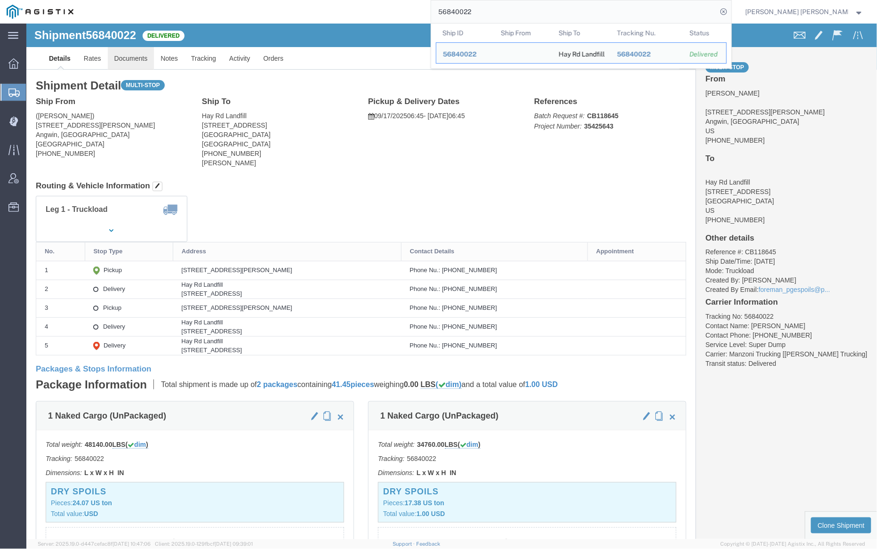
click link "Documents"
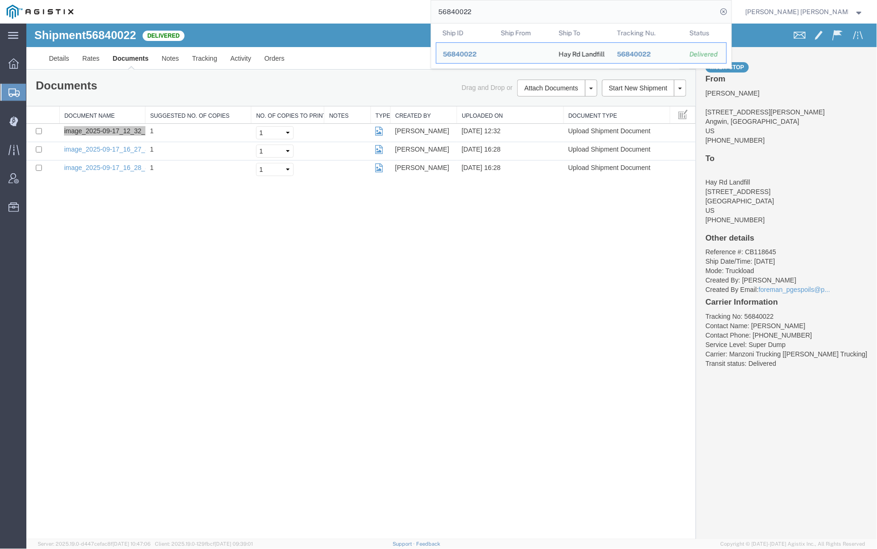
click at [516, 8] on input "56840022" at bounding box center [574, 11] width 286 height 23
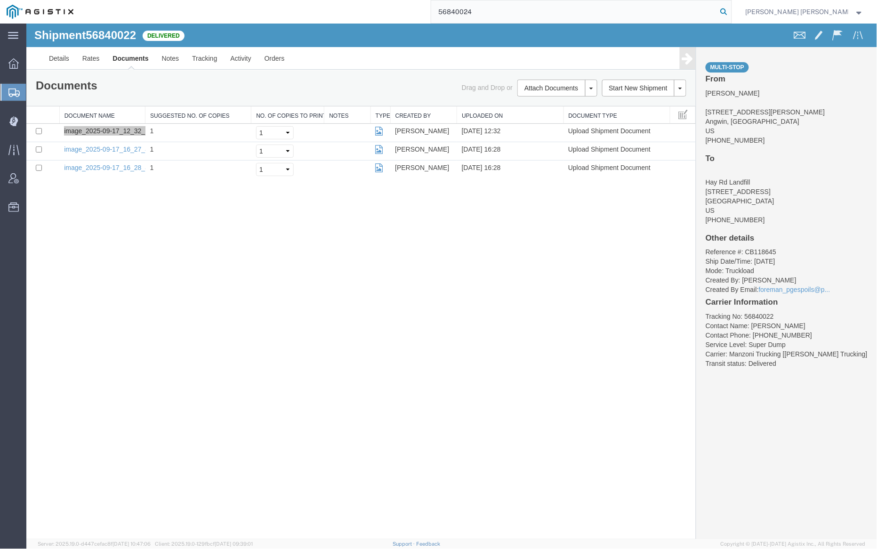
click at [731, 12] on icon at bounding box center [724, 11] width 13 height 13
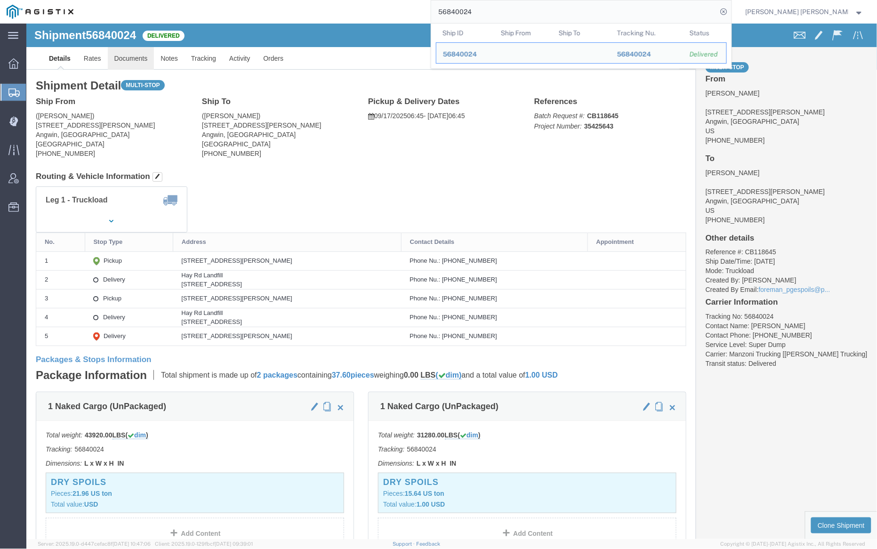
click link "Documents"
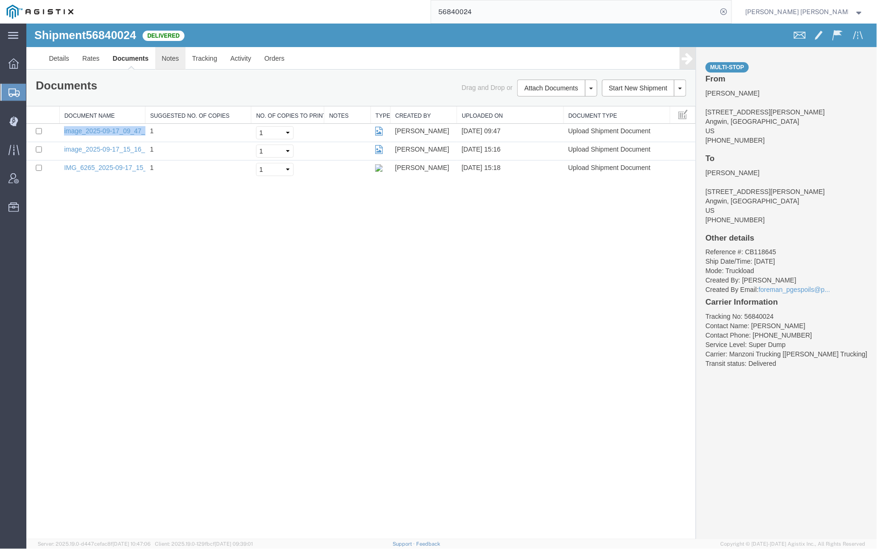
click at [175, 63] on link "Notes" at bounding box center [170, 58] width 31 height 23
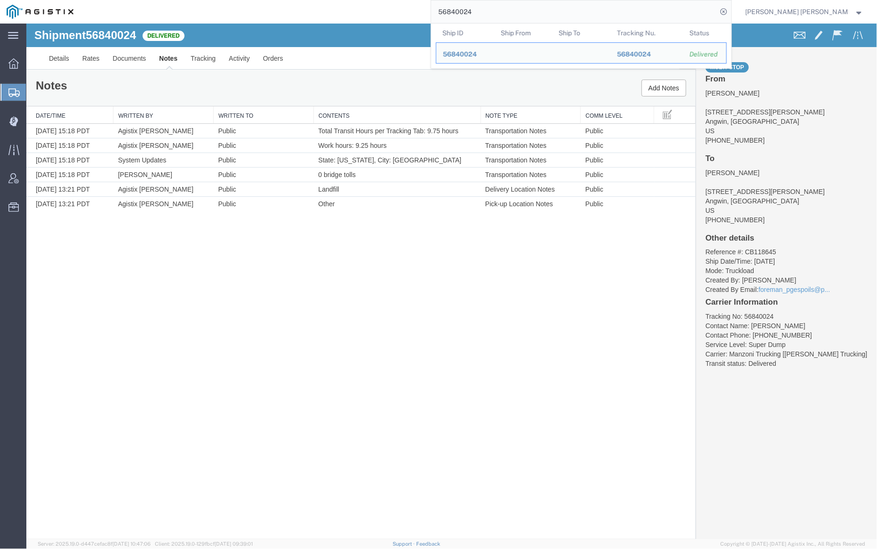
click at [507, 14] on input "56840024" at bounding box center [574, 11] width 286 height 23
click at [506, 14] on input "56840024" at bounding box center [574, 11] width 286 height 23
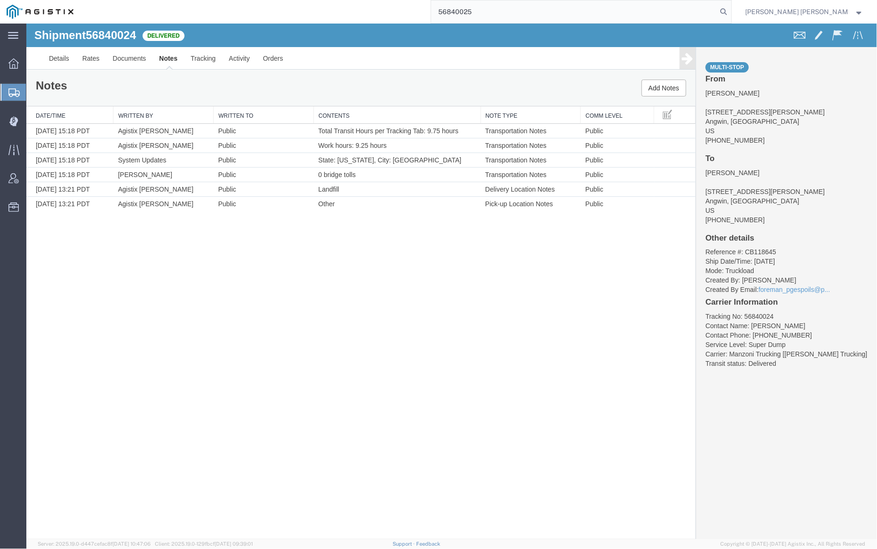
drag, startPoint x: 773, startPoint y: 10, endPoint x: 724, endPoint y: 15, distance: 49.2
click at [731, 10] on icon at bounding box center [724, 11] width 13 height 13
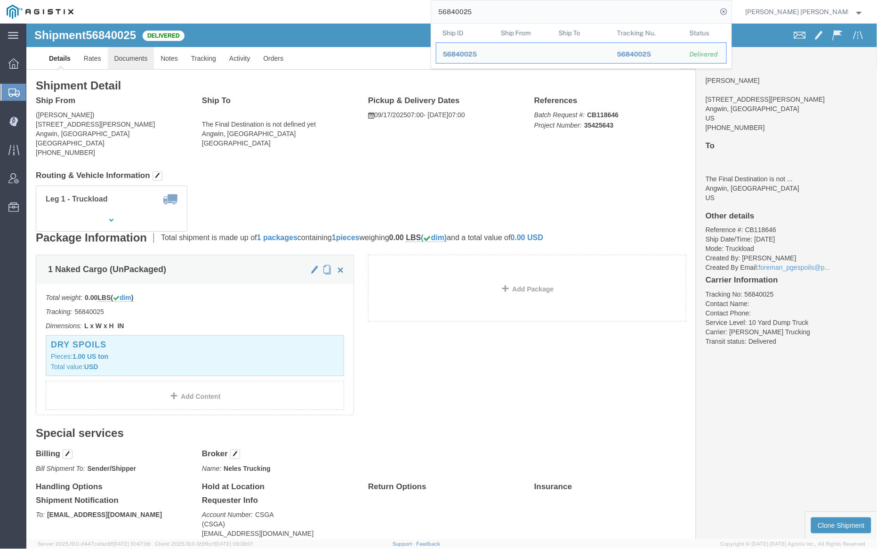
click link "Documents"
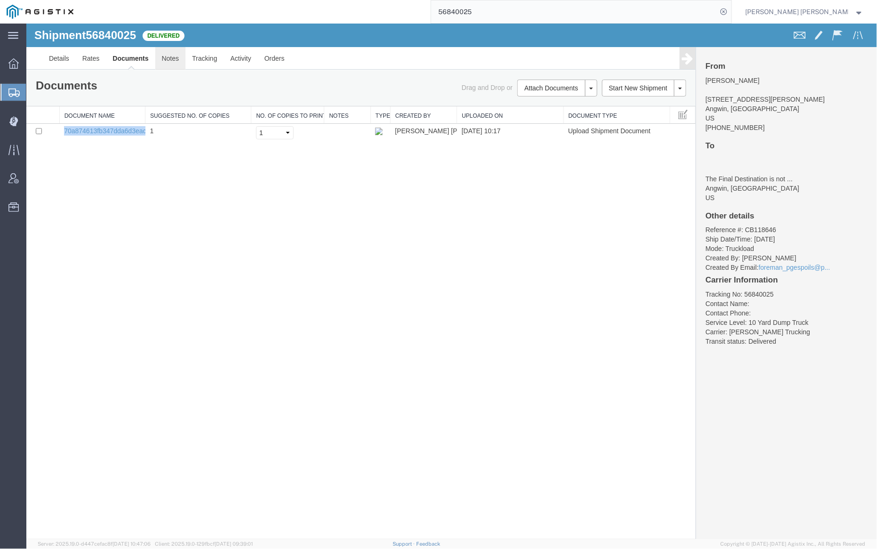
click at [167, 55] on link "Notes" at bounding box center [170, 58] width 31 height 23
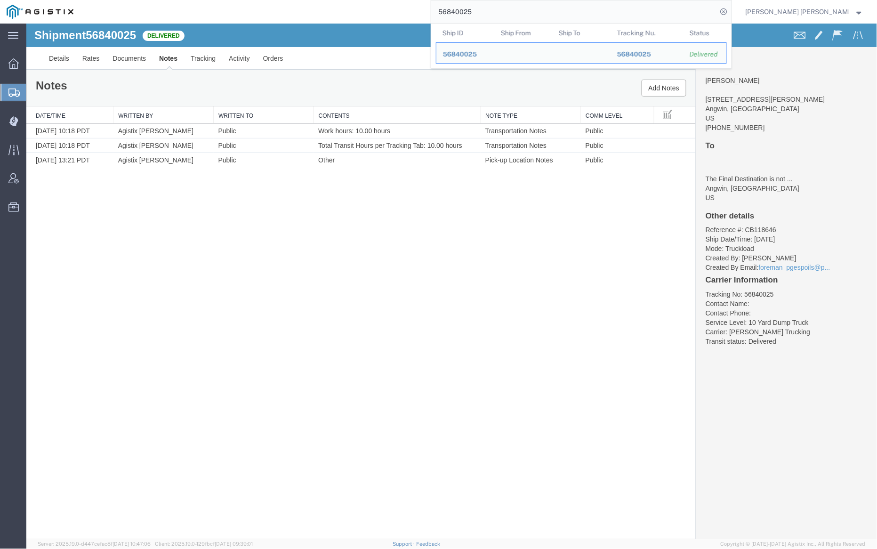
click at [496, 8] on input "56840025" at bounding box center [574, 11] width 286 height 23
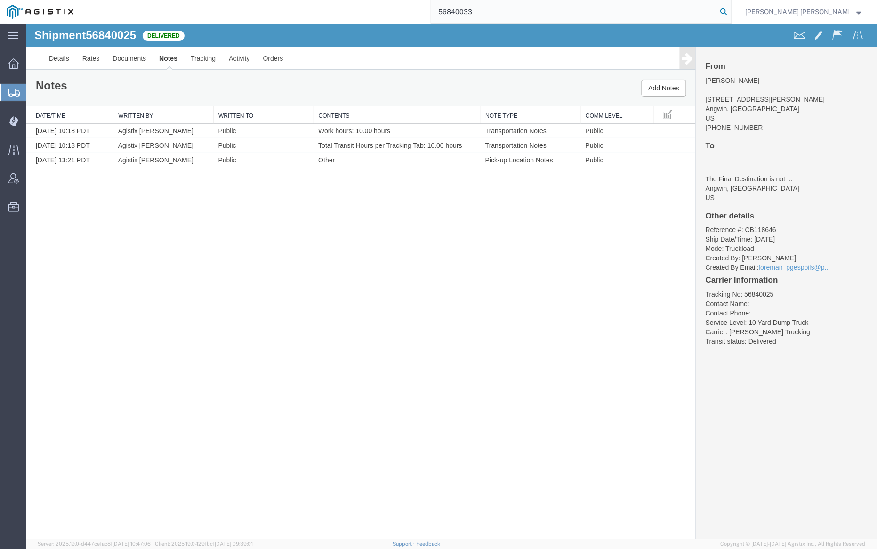
type input "56840033"
click at [731, 9] on icon at bounding box center [724, 11] width 13 height 13
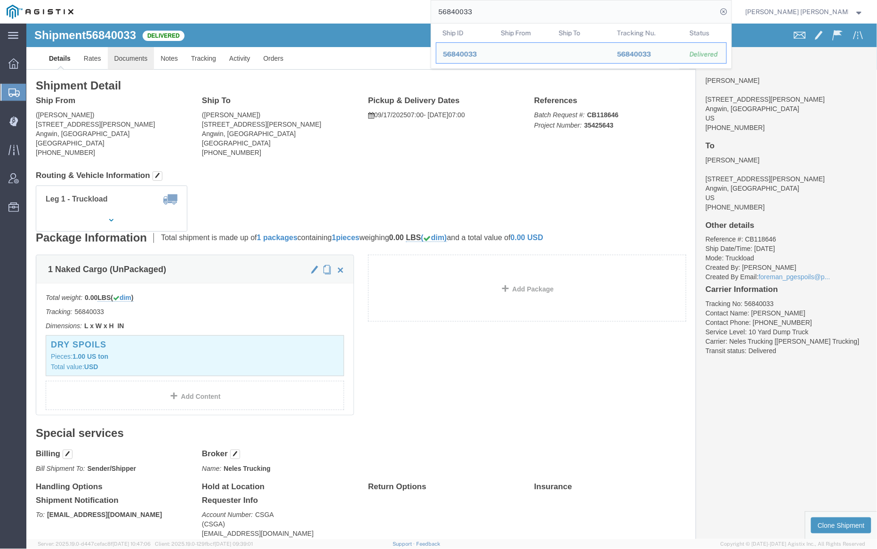
click link "Documents"
click div
